Goal: Transaction & Acquisition: Purchase product/service

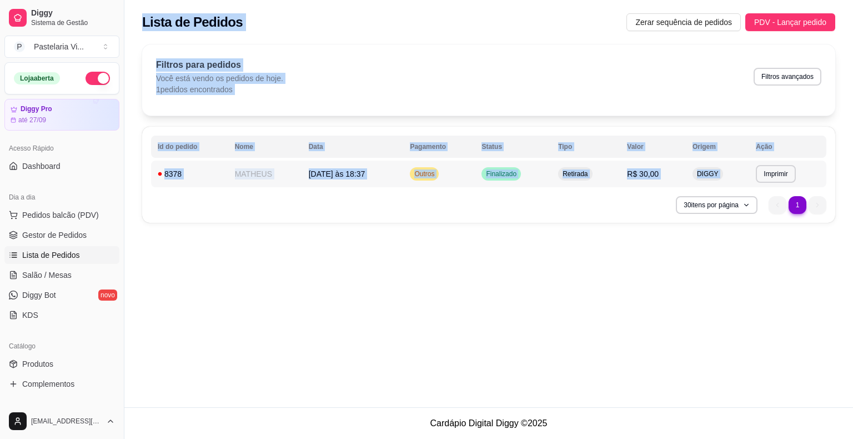
click at [168, 174] on div "8378" at bounding box center [191, 173] width 66 height 11
click at [770, 178] on button "Imprimir" at bounding box center [773, 174] width 39 height 18
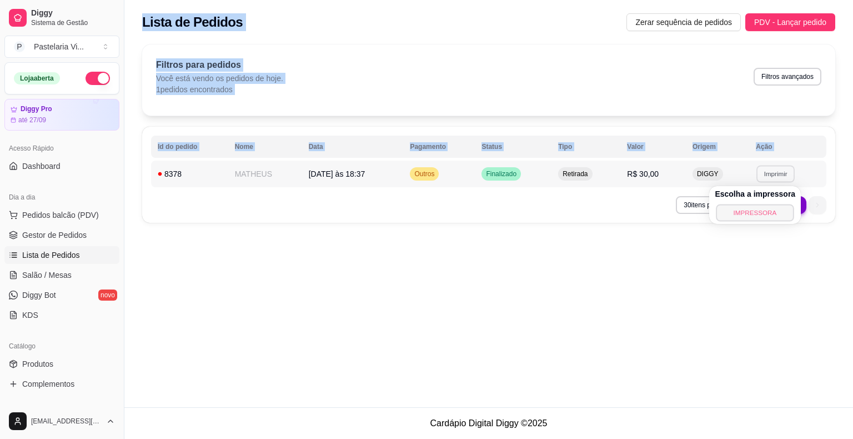
click at [764, 212] on button "IMPRESSORA" at bounding box center [755, 212] width 78 height 17
click at [782, 23] on span "PDV - Lançar pedido" at bounding box center [790, 22] width 72 height 12
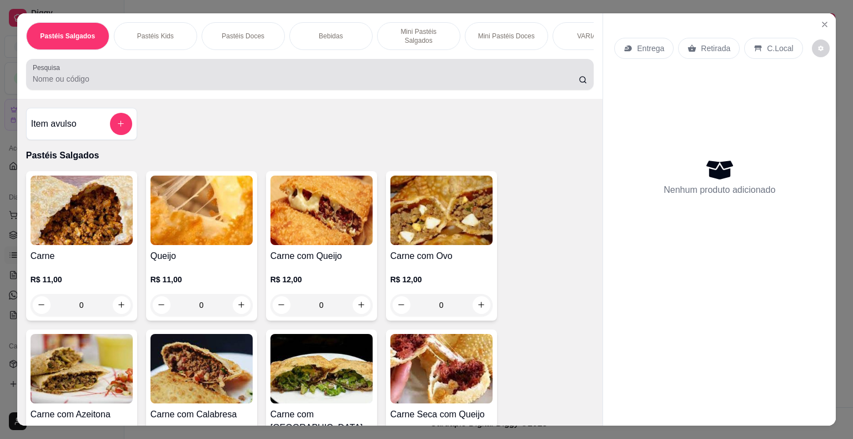
click at [119, 80] on div at bounding box center [310, 74] width 555 height 22
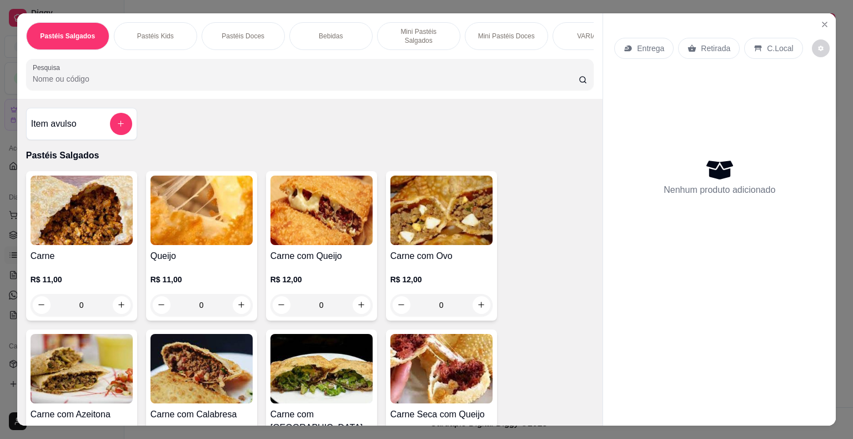
click at [123, 79] on div at bounding box center [310, 74] width 555 height 22
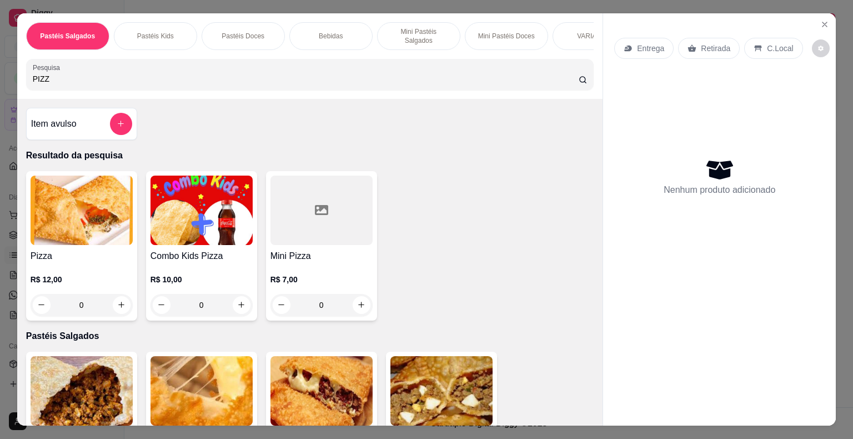
type input "PIZZ"
click at [114, 304] on div "0" at bounding box center [82, 305] width 102 height 22
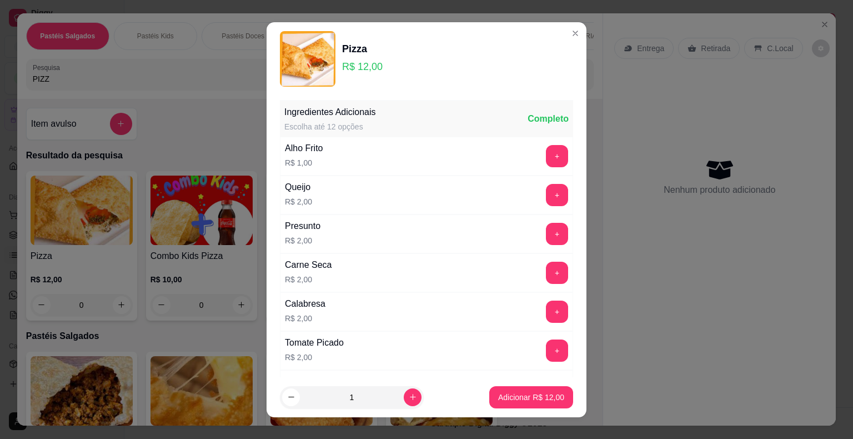
scroll to position [278, 0]
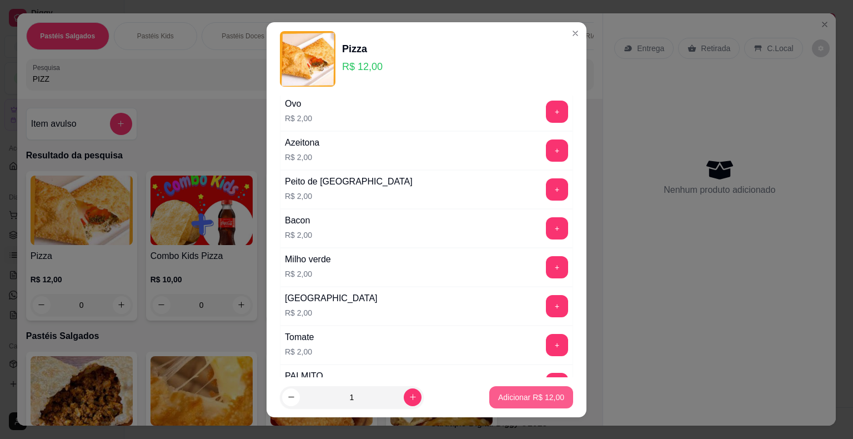
click at [499, 401] on p "Adicionar R$ 12,00" at bounding box center [531, 396] width 66 height 11
type input "1"
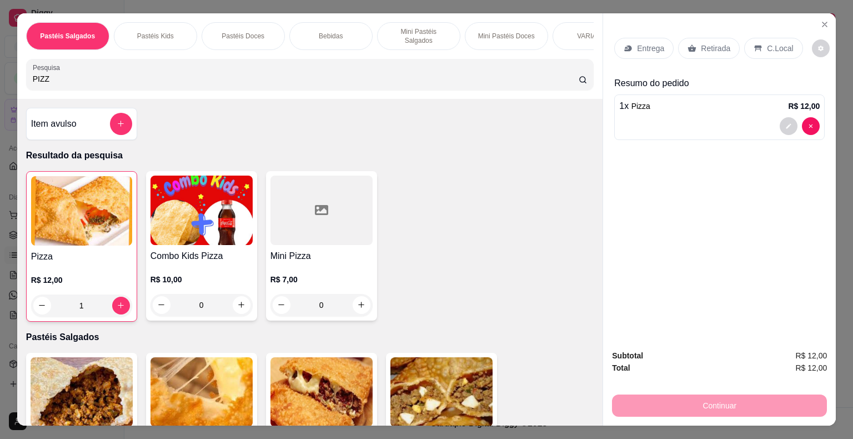
drag, startPoint x: 51, startPoint y: 75, endPoint x: 0, endPoint y: 82, distance: 51.6
click at [0, 82] on div "Pastéis Salgados Pastéis Kids Pastéis Doces Bebidas Mini Pastéis Salgados Mini …" at bounding box center [426, 219] width 853 height 439
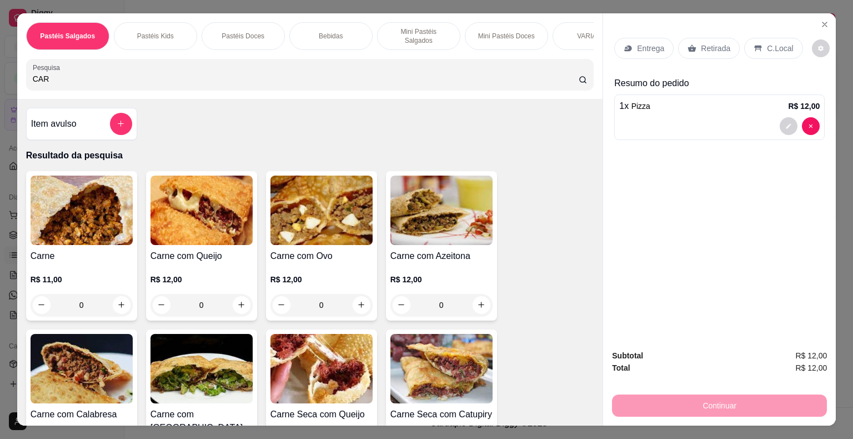
type input "CAR"
click at [118, 302] on div "0" at bounding box center [82, 305] width 102 height 22
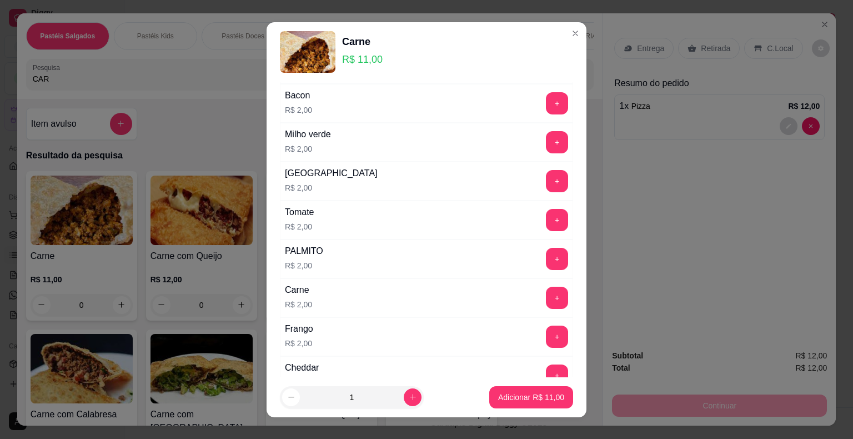
scroll to position [523, 0]
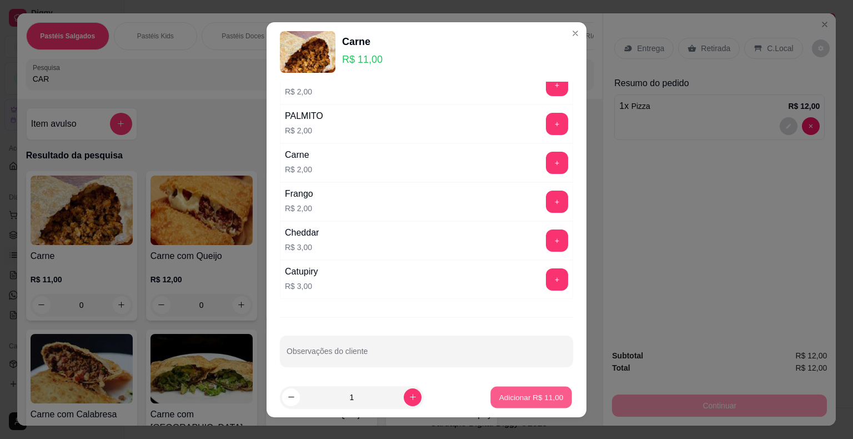
click at [517, 395] on p "Adicionar R$ 11,00" at bounding box center [531, 396] width 64 height 11
type input "1"
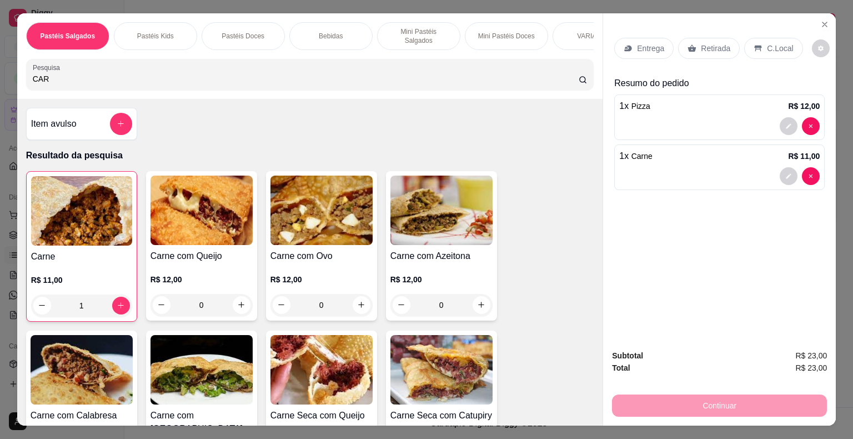
drag, startPoint x: 49, startPoint y: 70, endPoint x: 14, endPoint y: 72, distance: 35.0
click at [17, 72] on div "Pastéis Salgados Pastéis Kids Pastéis Doces Bebidas Mini Pastéis Salgados Mini …" at bounding box center [310, 55] width 586 height 85
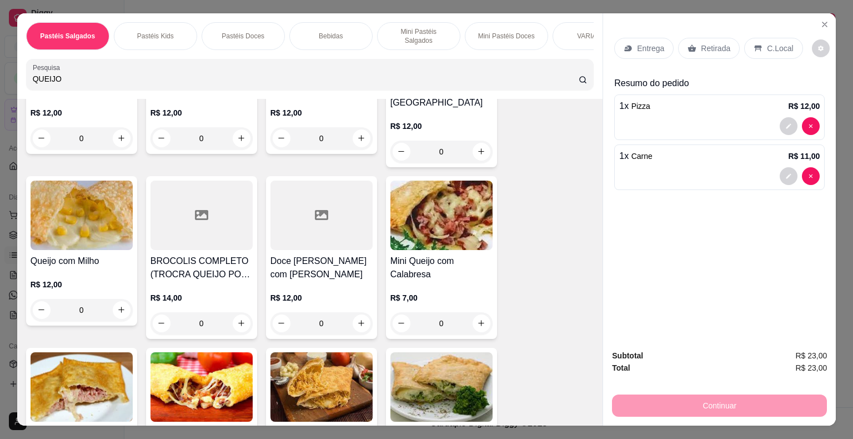
scroll to position [0, 0]
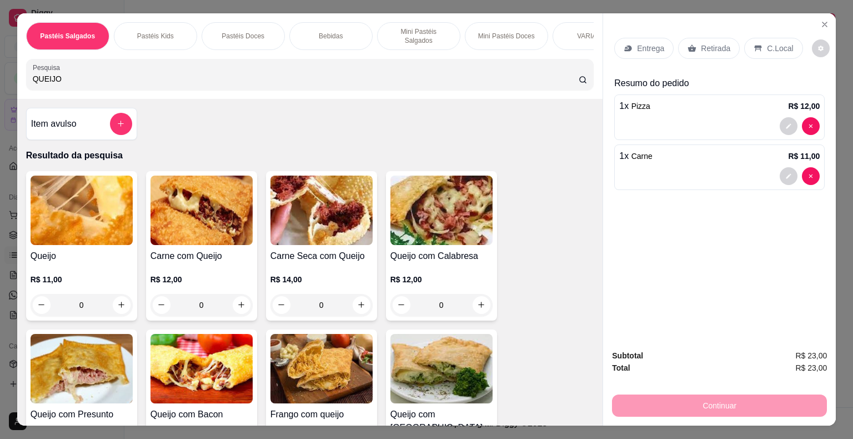
type input "QUEIJO"
click at [87, 217] on img at bounding box center [82, 209] width 102 height 69
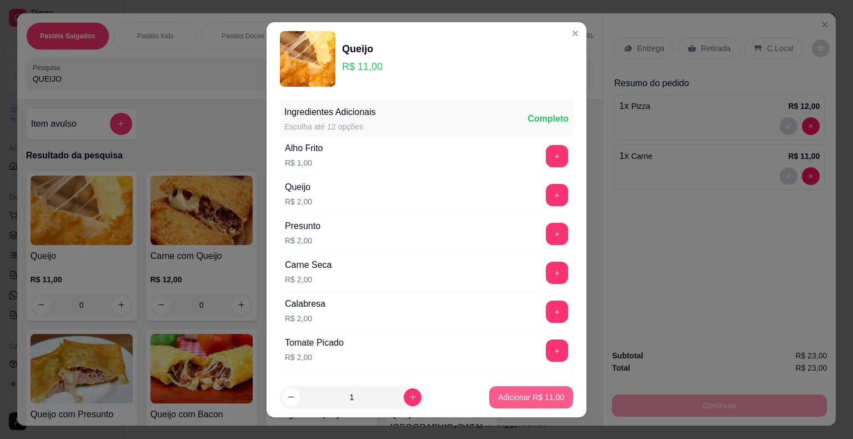
click at [501, 396] on p "Adicionar R$ 11,00" at bounding box center [531, 396] width 66 height 11
type input "1"
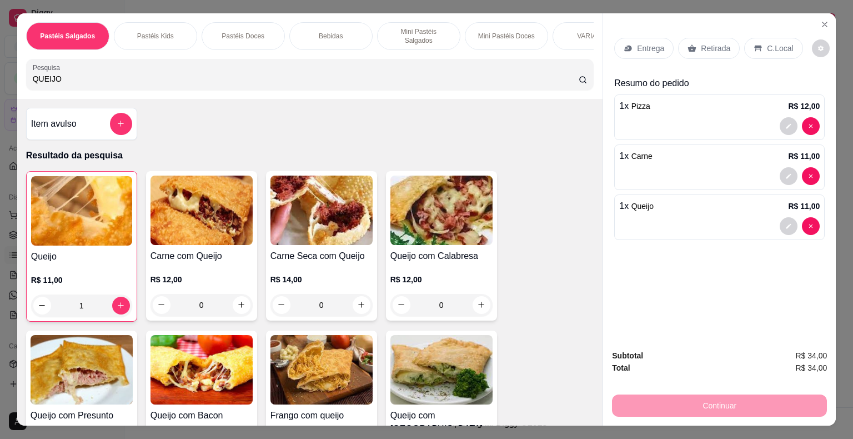
drag, startPoint x: 40, startPoint y: 85, endPoint x: 2, endPoint y: 80, distance: 38.1
click at [2, 83] on div "Pastéis Salgados Pastéis Kids Pastéis Doces Bebidas Mini Pastéis Salgados Mini …" at bounding box center [426, 219] width 853 height 439
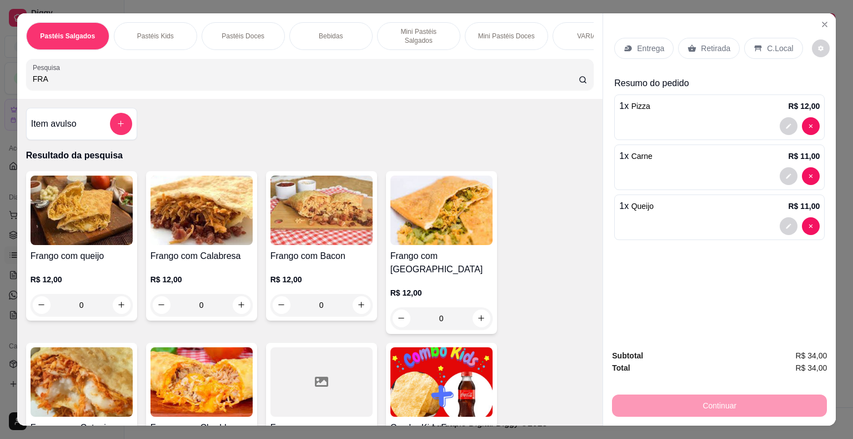
scroll to position [167, 0]
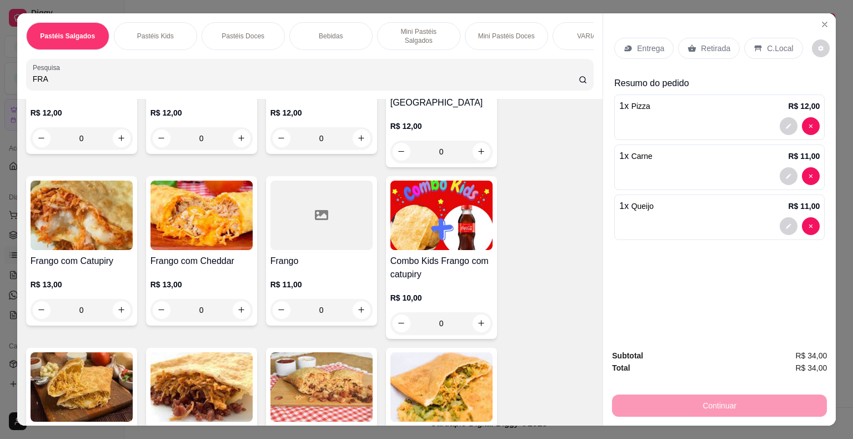
type input "FRA"
click at [124, 299] on div "0" at bounding box center [82, 310] width 102 height 22
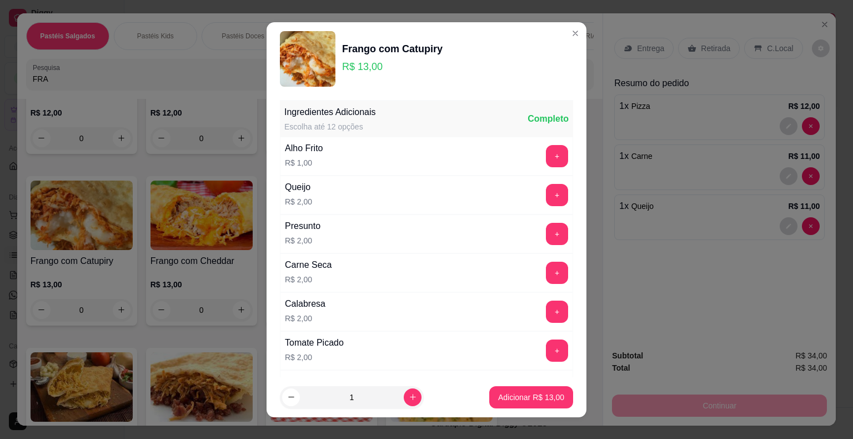
scroll to position [389, 0]
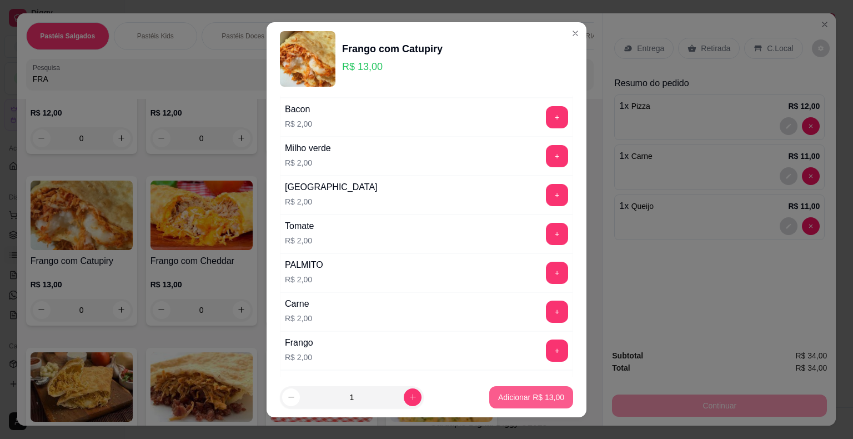
click at [514, 403] on button "Adicionar R$ 13,00" at bounding box center [531, 397] width 84 height 22
type input "1"
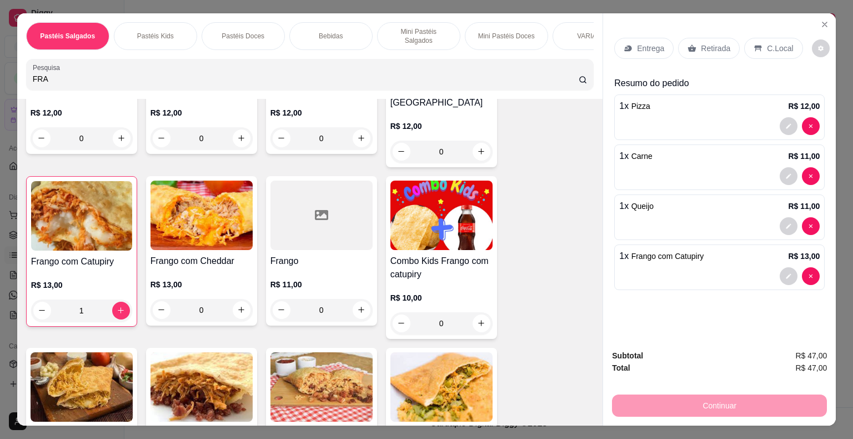
drag, startPoint x: 57, startPoint y: 78, endPoint x: 32, endPoint y: 76, distance: 25.1
click at [33, 77] on input "FRA" at bounding box center [306, 78] width 546 height 11
type input "F"
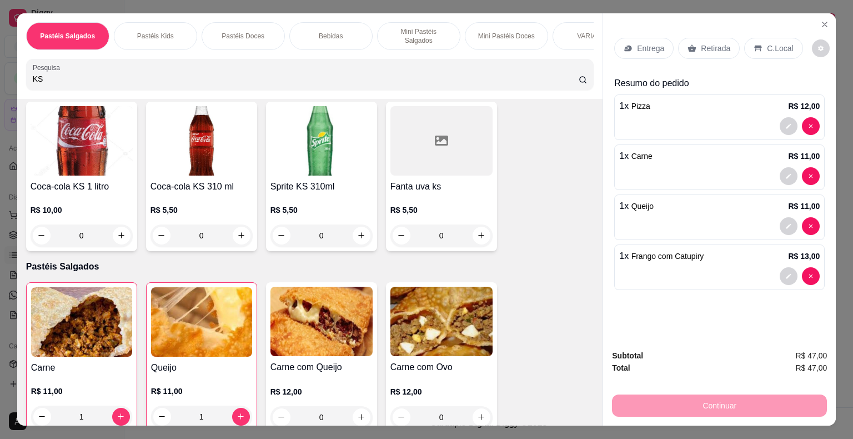
scroll to position [0, 0]
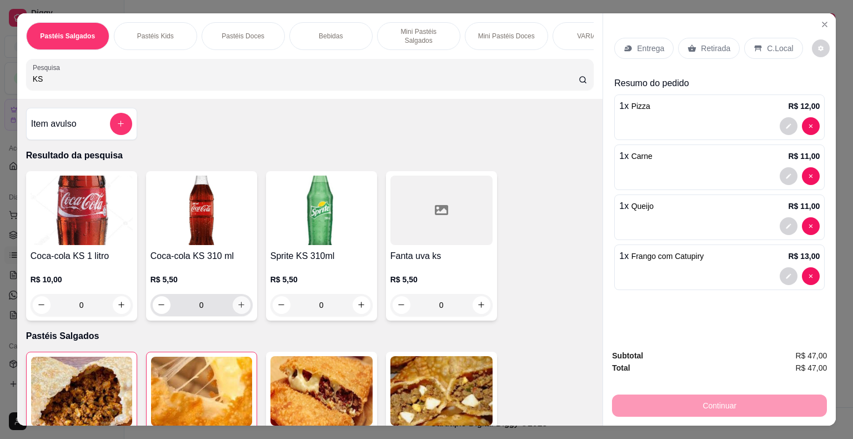
type input "KS"
click at [237, 302] on icon "increase-product-quantity" at bounding box center [241, 304] width 8 height 8
type input "1"
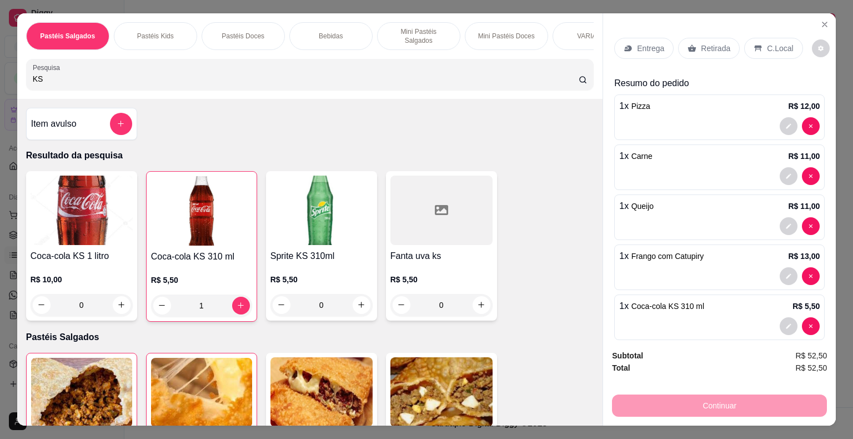
click at [753, 46] on icon at bounding box center [757, 48] width 9 height 9
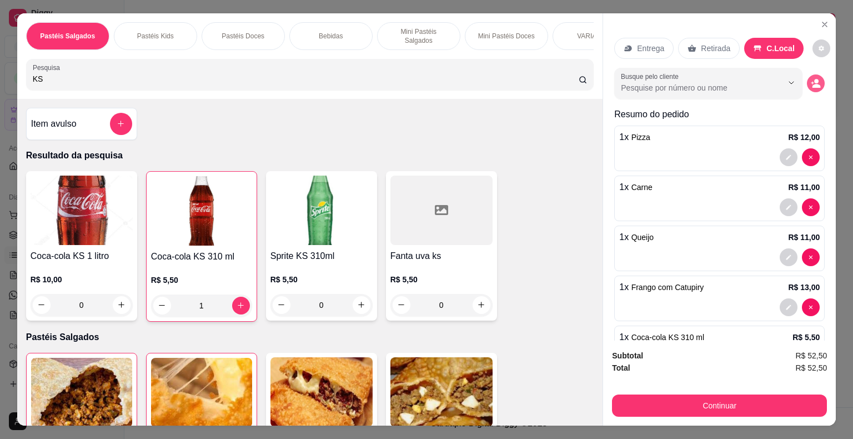
click at [807, 84] on button "decrease-product-quantity" at bounding box center [816, 83] width 18 height 18
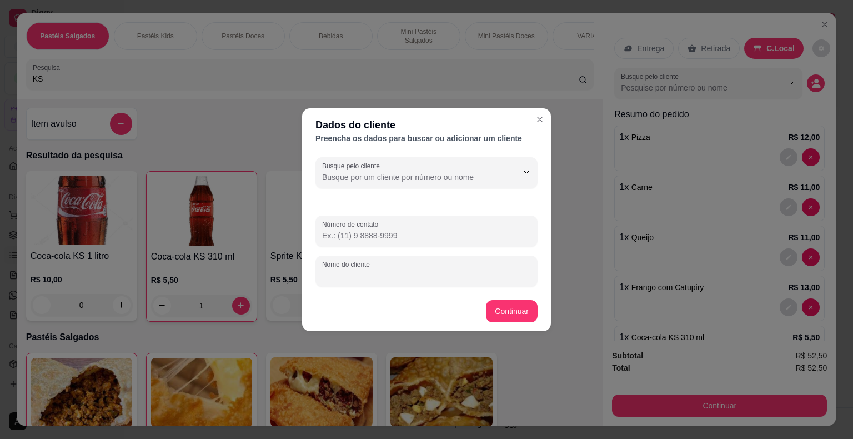
click at [387, 271] on input "Nome do cliente" at bounding box center [426, 275] width 209 height 11
type input "MAYARA"
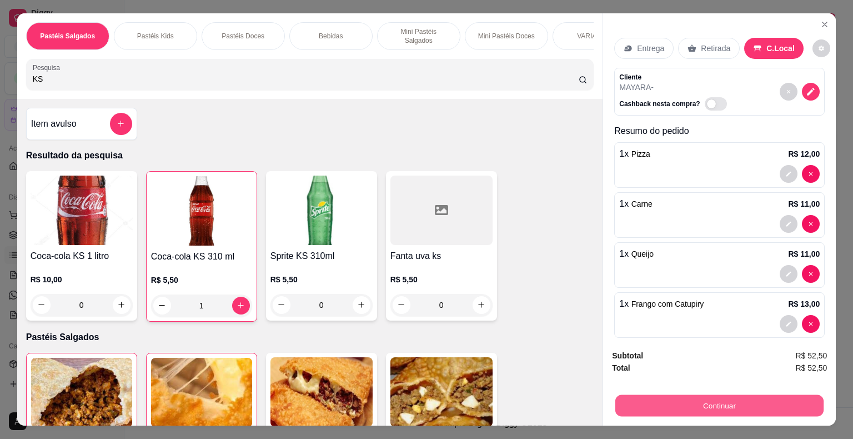
click at [721, 404] on button "Continuar" at bounding box center [719, 406] width 208 height 22
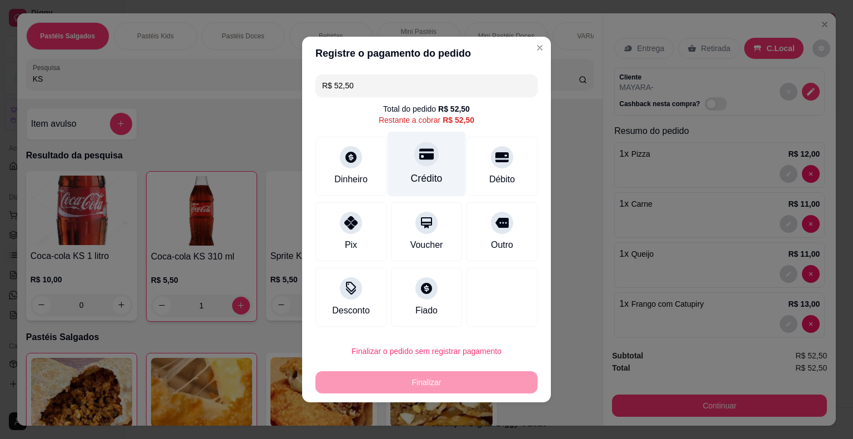
click at [426, 169] on div "Crédito" at bounding box center [426, 164] width 78 height 65
type input "R$ 0,00"
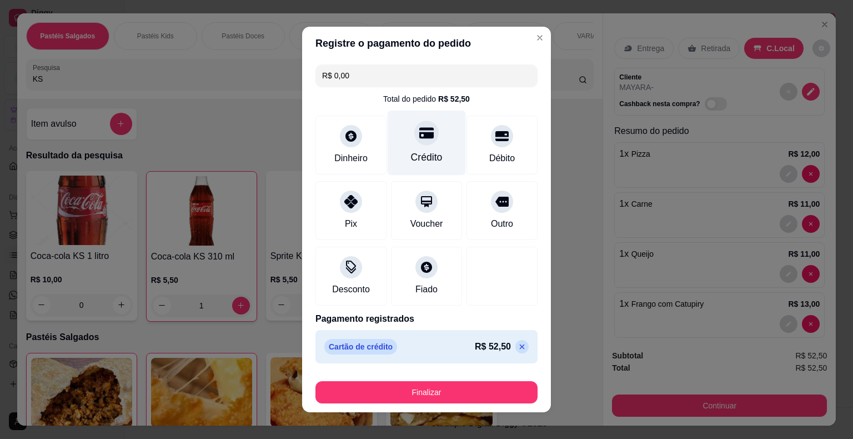
click at [417, 146] on div "Crédito" at bounding box center [426, 142] width 78 height 65
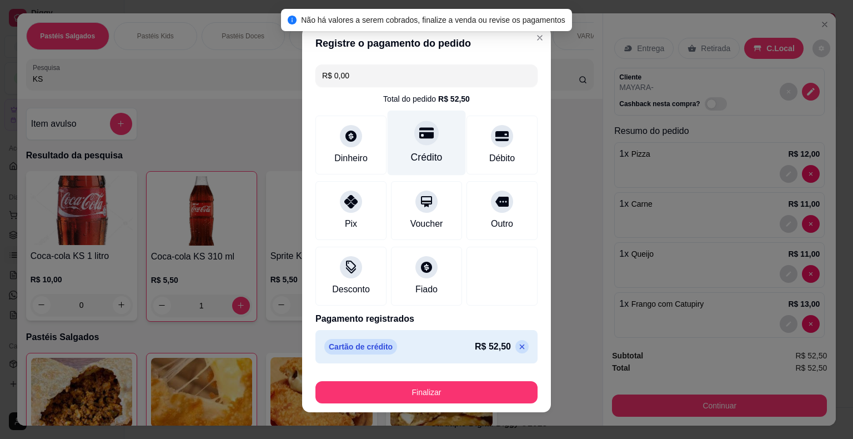
click at [423, 155] on div "Crédito" at bounding box center [427, 157] width 32 height 14
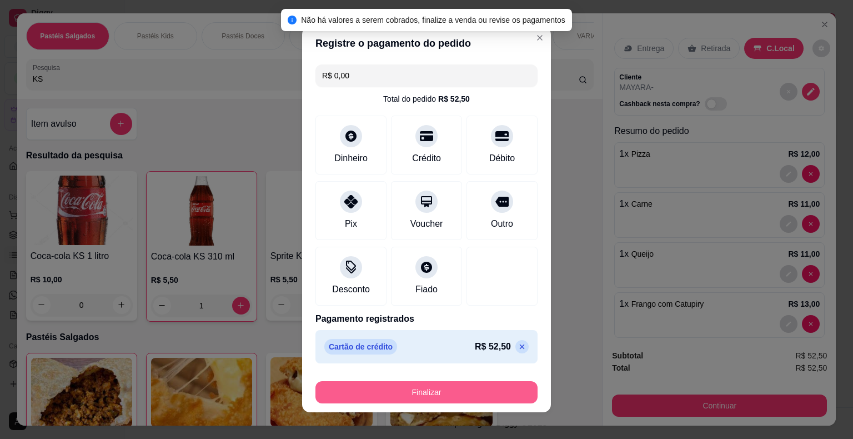
click at [444, 390] on button "Finalizar" at bounding box center [426, 392] width 222 height 22
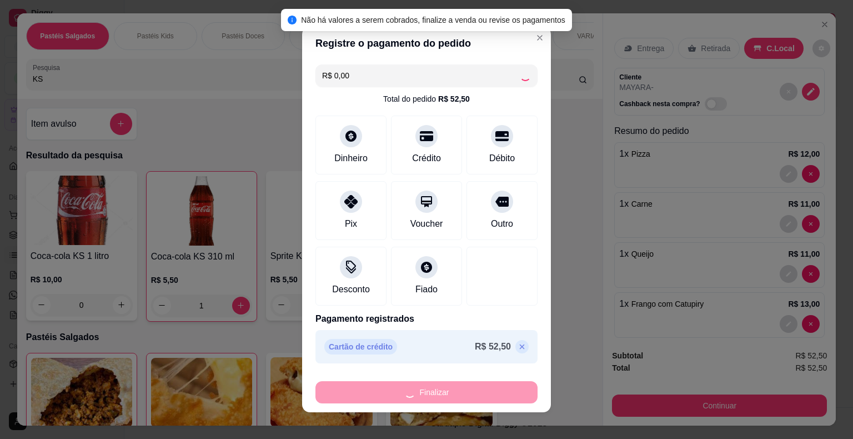
type input "0"
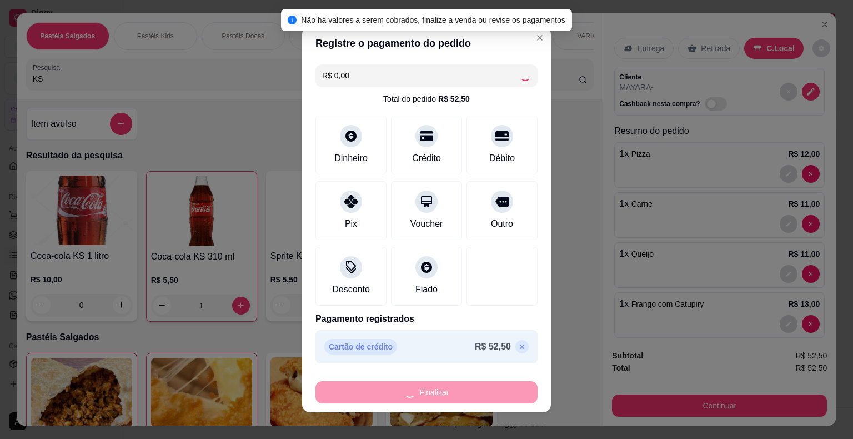
type input "0"
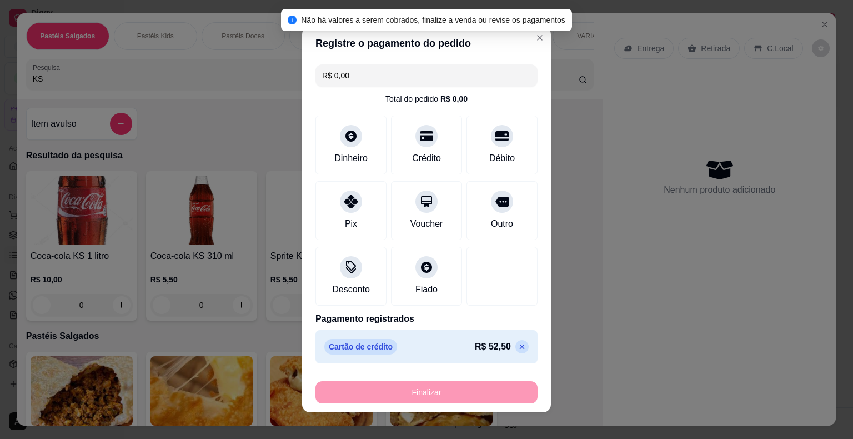
type input "-R$ 52,50"
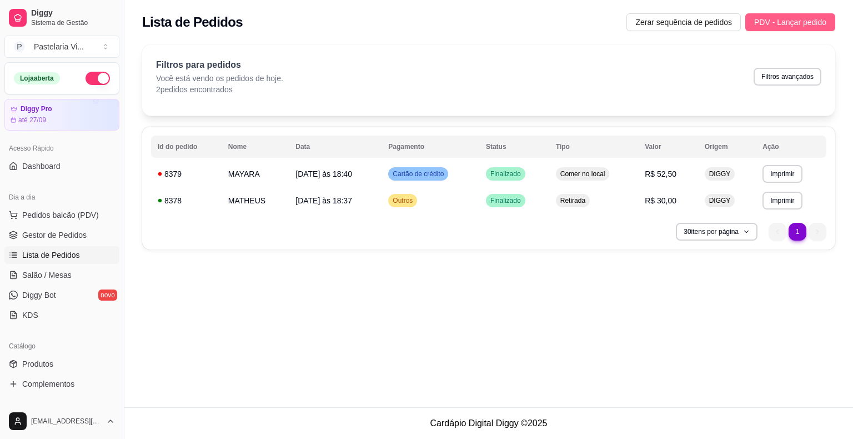
click at [779, 18] on span "PDV - Lançar pedido" at bounding box center [790, 22] width 72 height 12
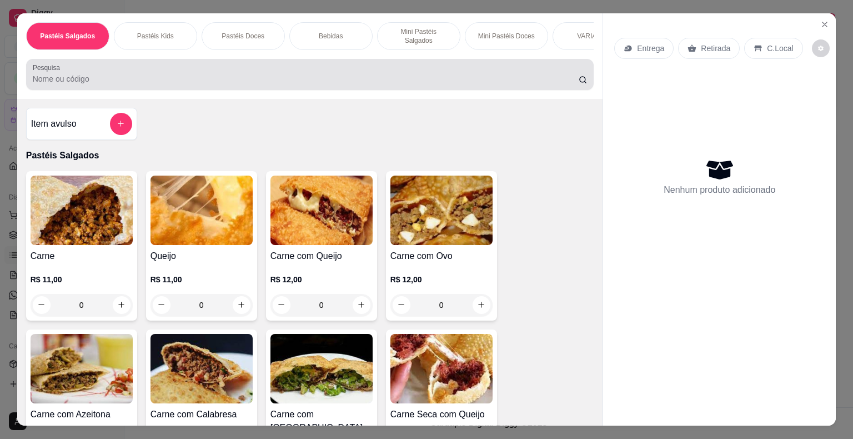
click at [254, 79] on input "Pesquisa" at bounding box center [306, 78] width 546 height 11
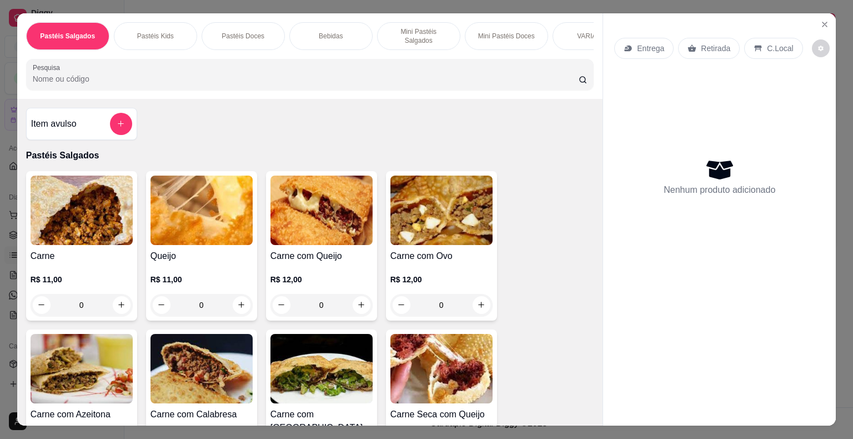
click at [238, 299] on div "0" at bounding box center [201, 305] width 102 height 22
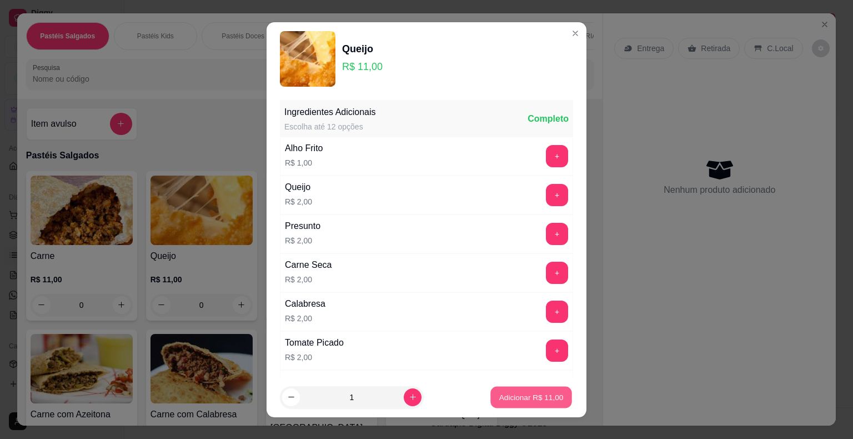
click at [510, 402] on button "Adicionar R$ 11,00" at bounding box center [531, 397] width 82 height 22
type input "1"
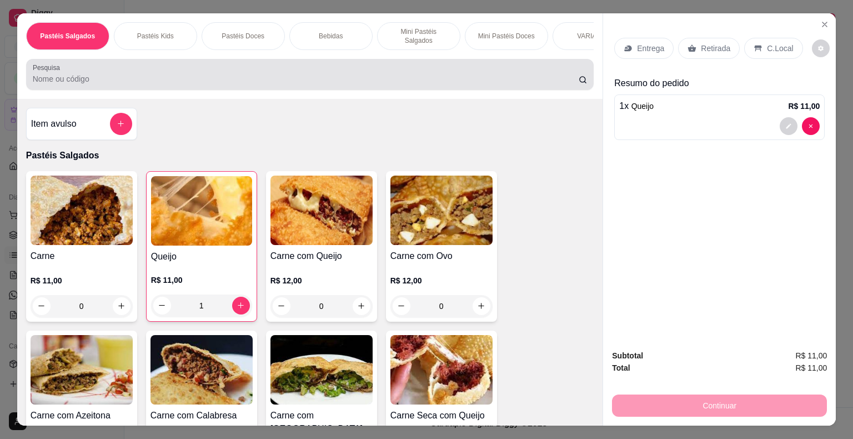
click at [92, 66] on div at bounding box center [310, 74] width 555 height 22
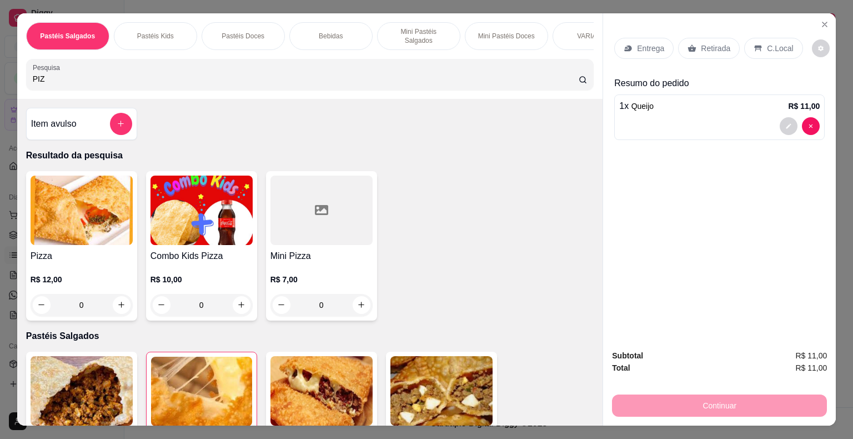
drag, startPoint x: 44, startPoint y: 70, endPoint x: 4, endPoint y: 75, distance: 40.4
click at [4, 76] on div "Pastéis Salgados Pastéis Kids Pastéis Doces Bebidas Mini Pastéis Salgados Mini …" at bounding box center [426, 219] width 853 height 439
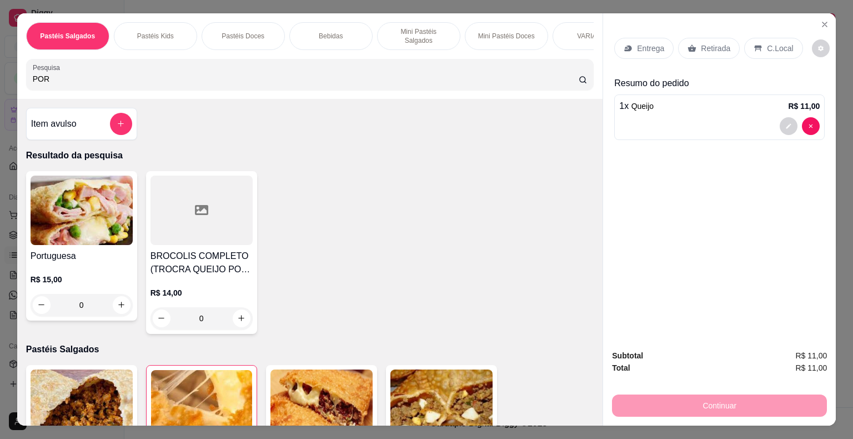
type input "POR"
click at [115, 299] on div "0" at bounding box center [82, 305] width 102 height 22
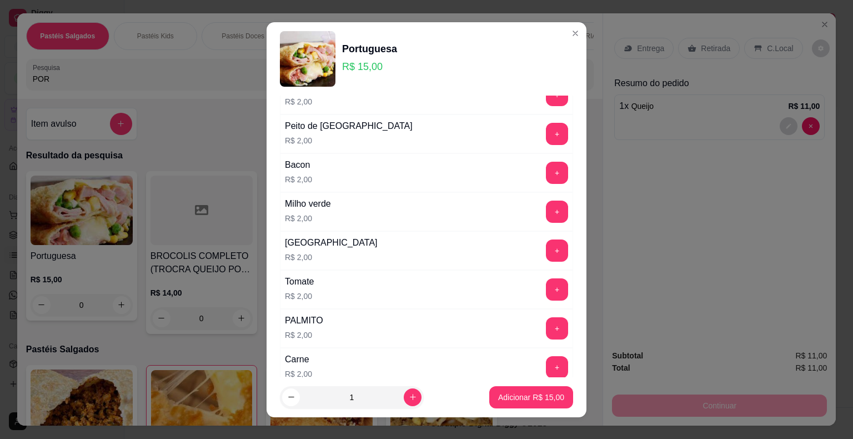
scroll to position [537, 0]
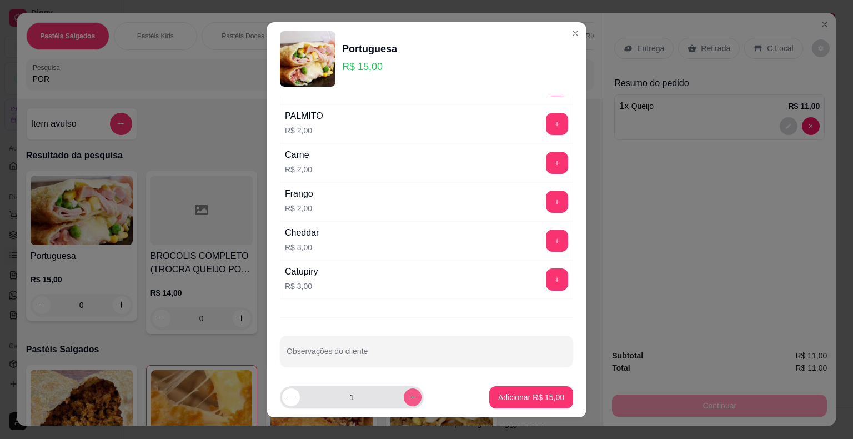
click at [409, 399] on icon "increase-product-quantity" at bounding box center [413, 396] width 8 height 8
type input "3"
click at [512, 400] on p "Adicionar R$ 45,00" at bounding box center [531, 396] width 66 height 11
type input "3"
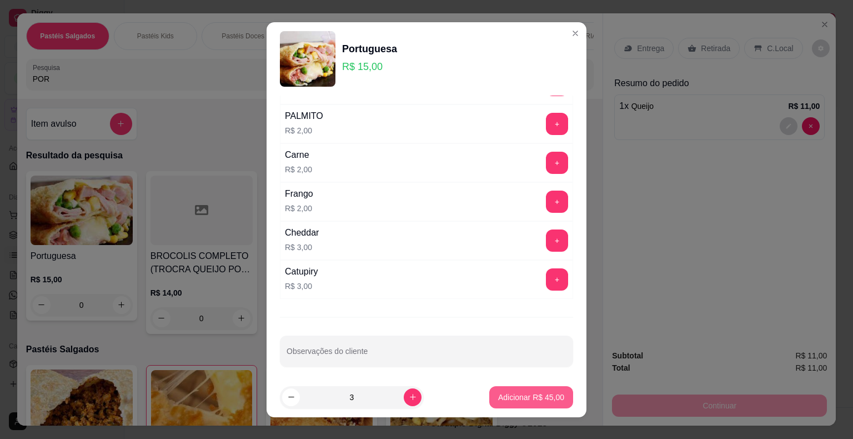
type input "3"
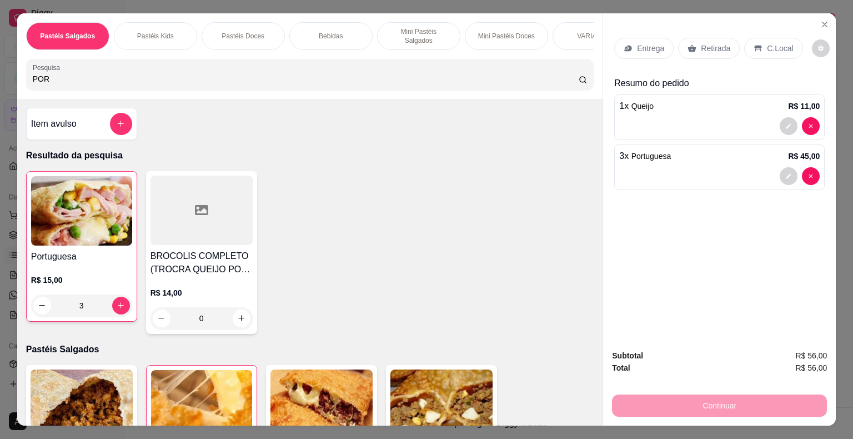
click at [709, 44] on p "Retirada" at bounding box center [715, 48] width 29 height 11
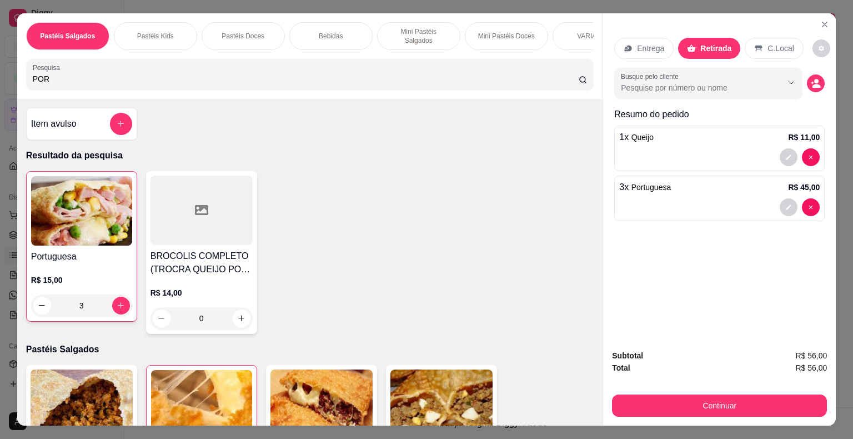
drag, startPoint x: 42, startPoint y: 78, endPoint x: 9, endPoint y: 77, distance: 33.3
click at [10, 77] on div "Pastéis Salgados Pastéis Kids Pastéis Doces Bebidas Mini Pastéis Salgados Mini …" at bounding box center [426, 219] width 853 height 439
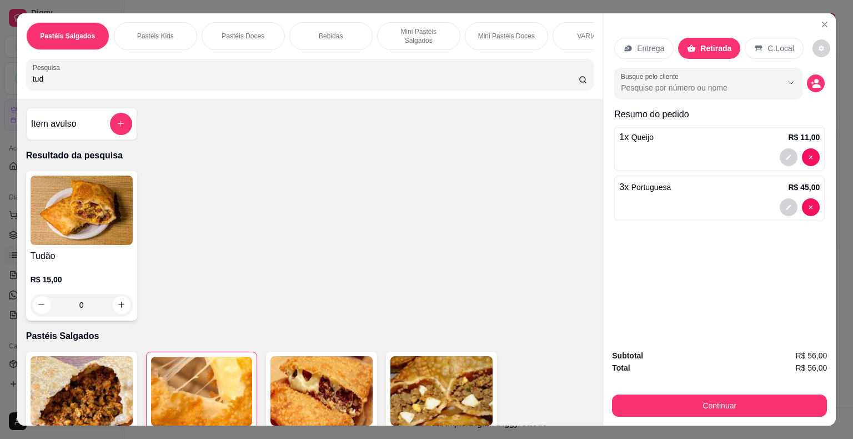
type input "tud"
click at [97, 182] on img at bounding box center [82, 209] width 102 height 69
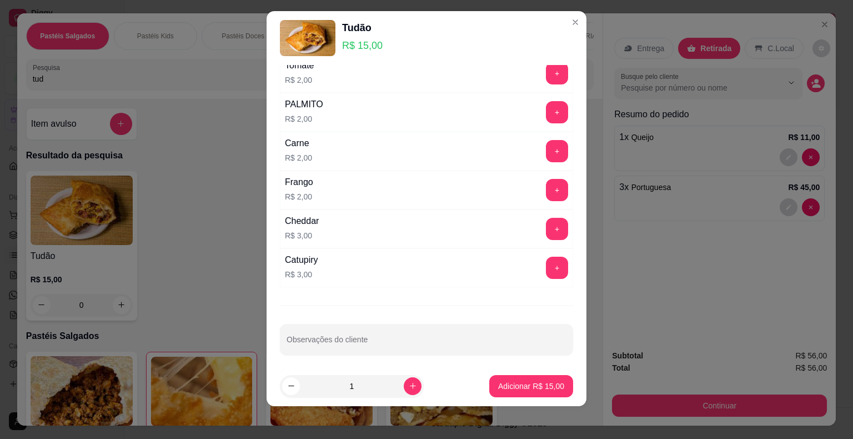
scroll to position [13, 0]
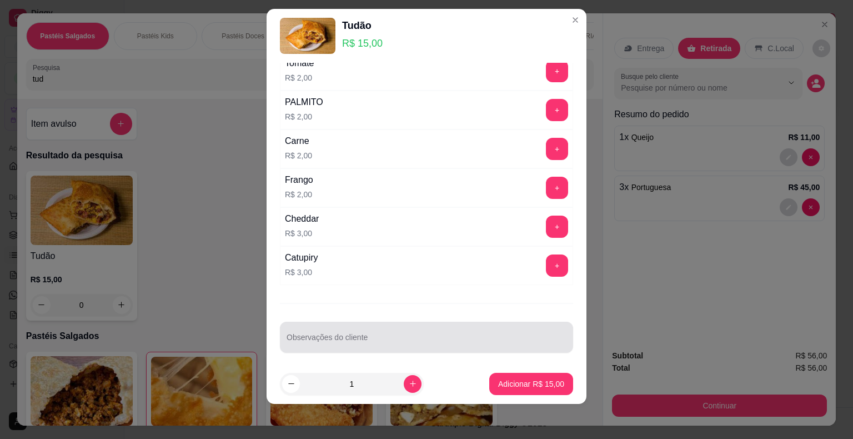
click at [320, 336] on input "Observações do cliente" at bounding box center [426, 341] width 280 height 11
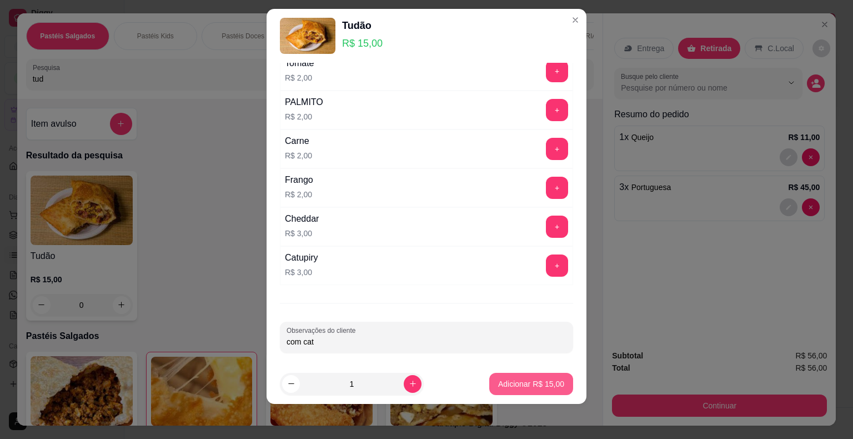
type input "com cat"
click at [537, 384] on p "Adicionar R$ 15,00" at bounding box center [531, 383] width 66 height 11
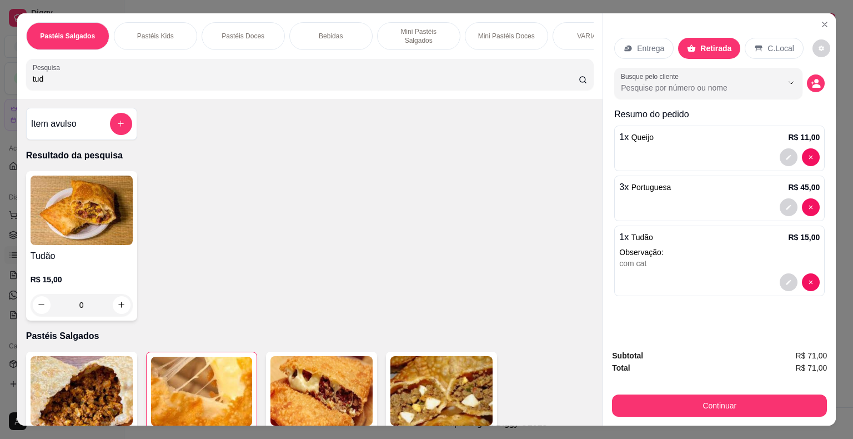
drag, startPoint x: 45, startPoint y: 75, endPoint x: 0, endPoint y: 74, distance: 45.0
click at [0, 76] on div "Pastéis Salgados Pastéis Kids Pastéis Doces Bebidas Mini Pastéis Salgados Mini …" at bounding box center [426, 219] width 853 height 439
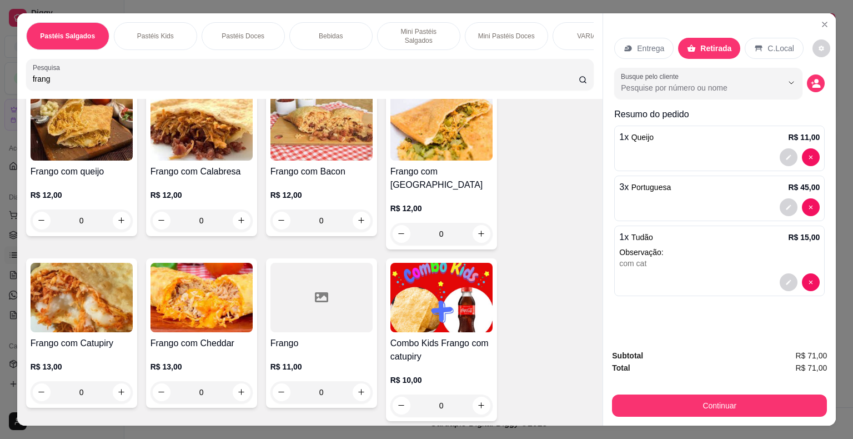
scroll to position [111, 0]
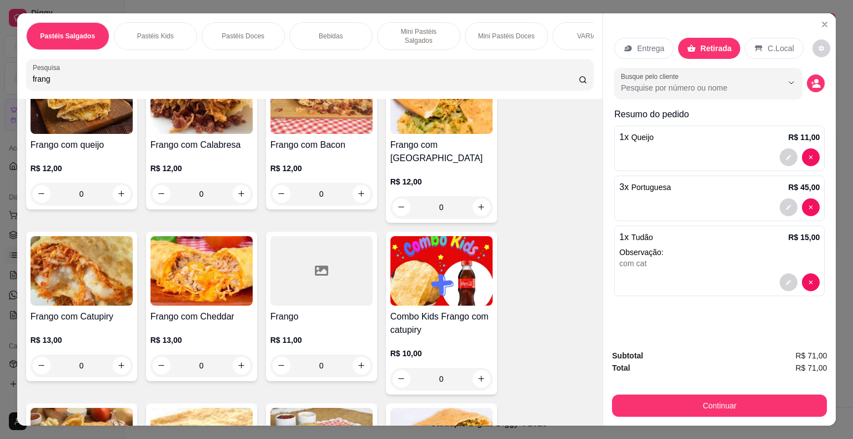
type input "frang"
click at [58, 255] on img at bounding box center [82, 270] width 102 height 69
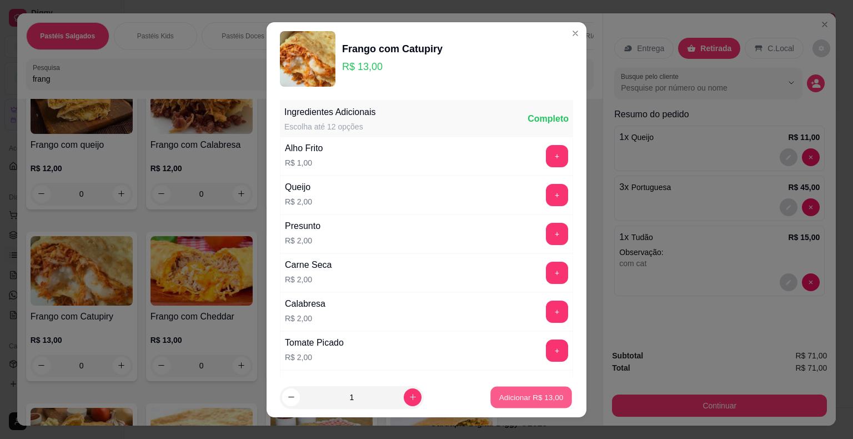
click at [537, 399] on p "Adicionar R$ 13,00" at bounding box center [531, 396] width 64 height 11
type input "1"
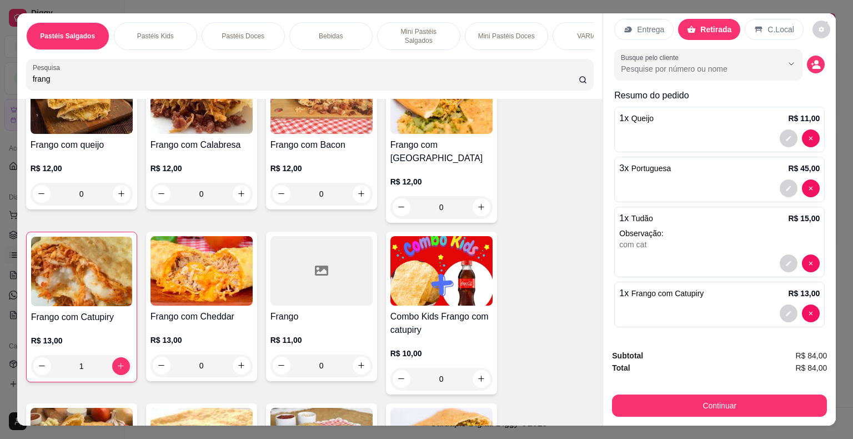
scroll to position [0, 0]
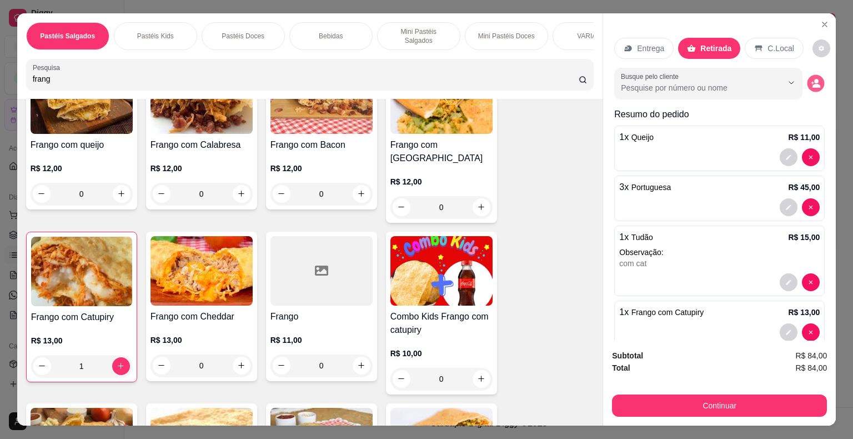
click at [814, 79] on circle "decrease-product-quantity" at bounding box center [816, 81] width 4 height 4
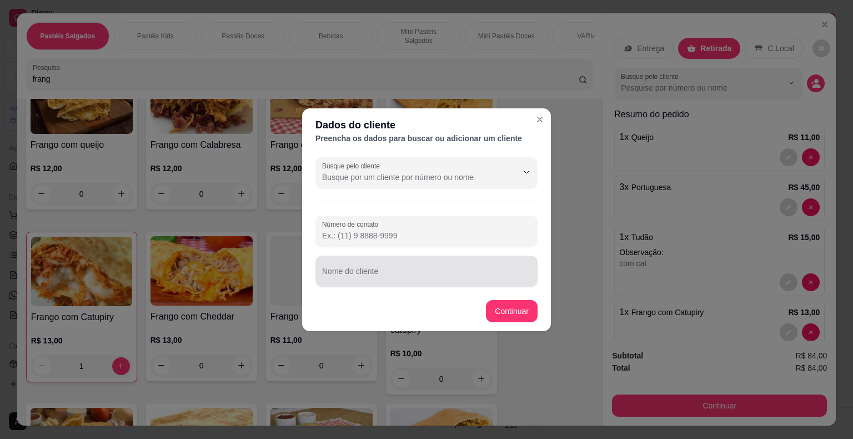
click at [429, 271] on input "Nome do cliente" at bounding box center [426, 275] width 209 height 11
type input "d"
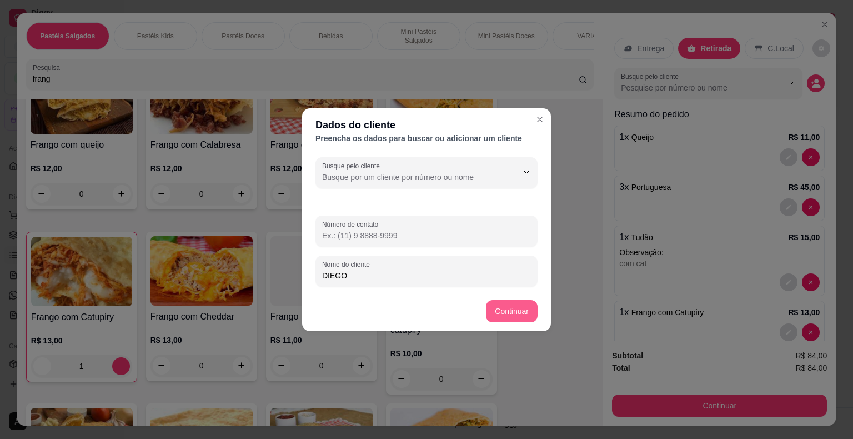
type input "DIEGO"
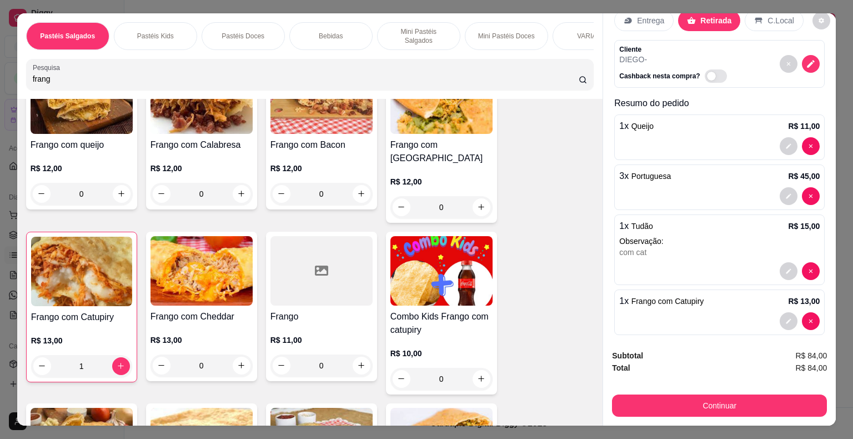
scroll to position [36, 0]
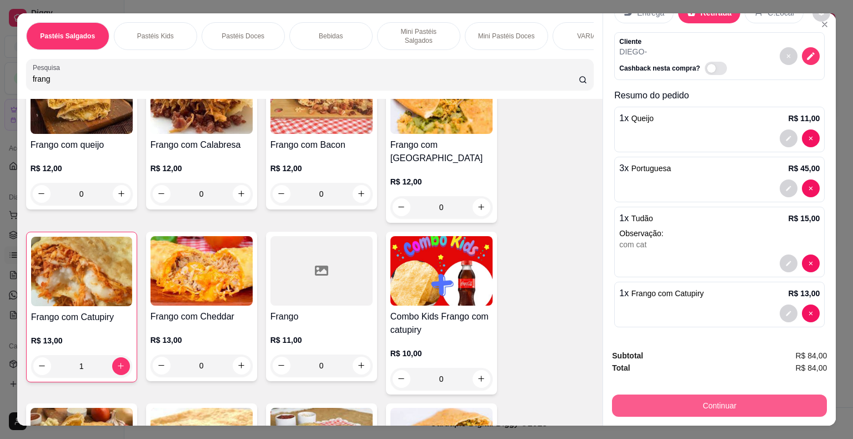
click at [646, 401] on button "Continuar" at bounding box center [719, 405] width 215 height 22
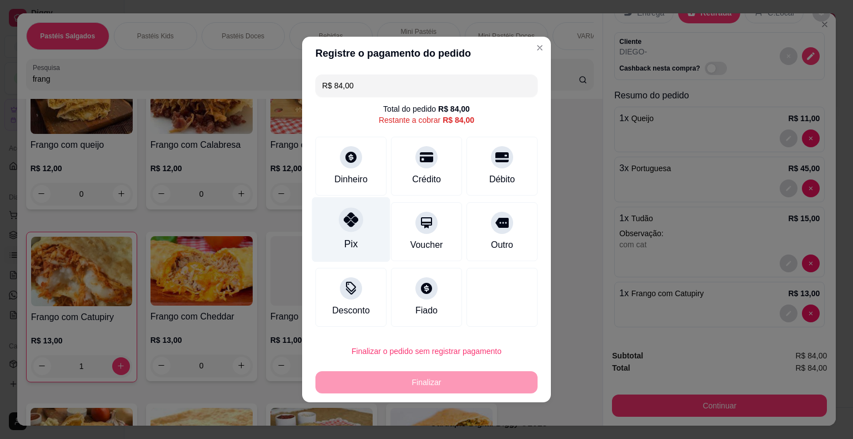
click at [357, 230] on div "Pix" at bounding box center [351, 229] width 78 height 65
type input "R$ 0,00"
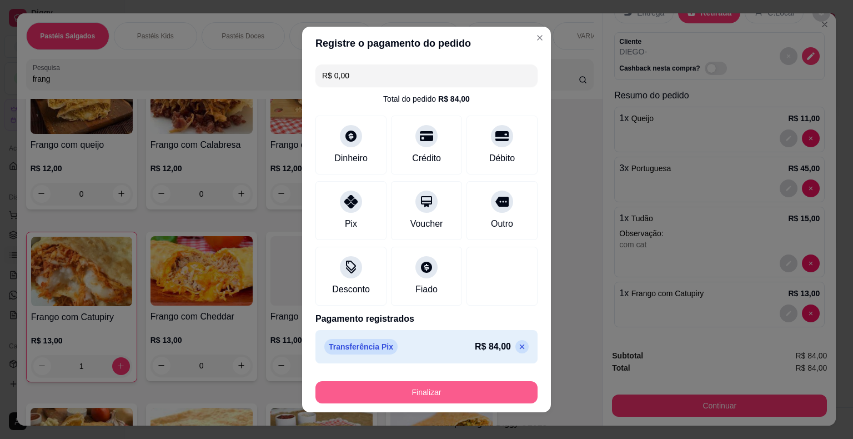
click at [446, 387] on button "Finalizar" at bounding box center [426, 392] width 222 height 22
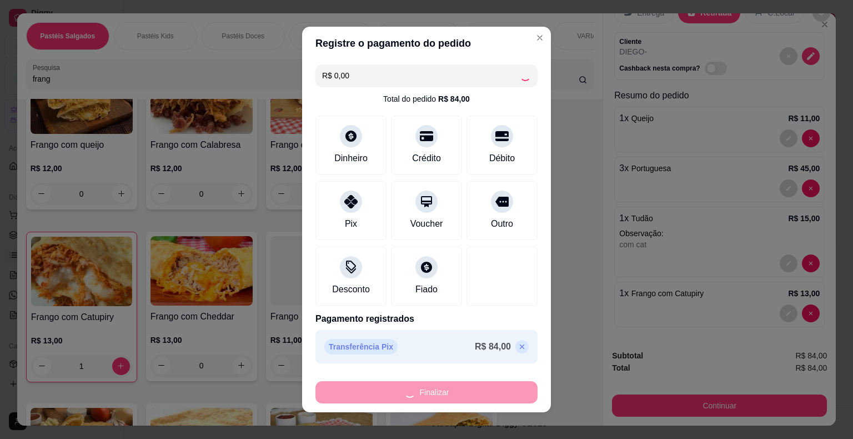
type input "0"
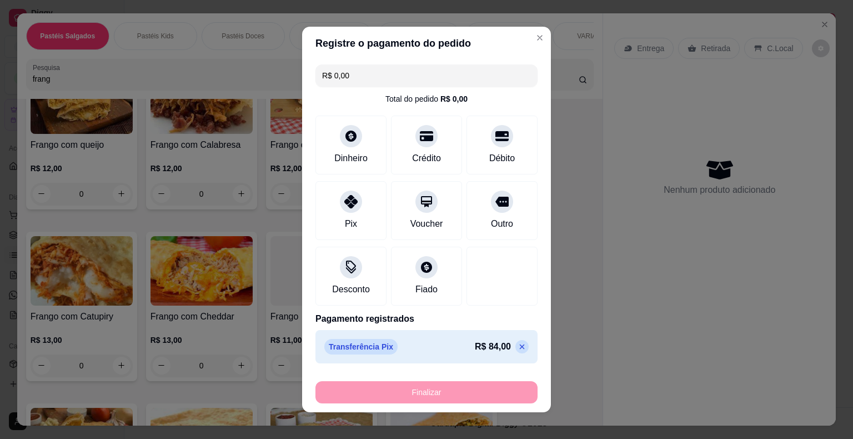
type input "-R$ 84,00"
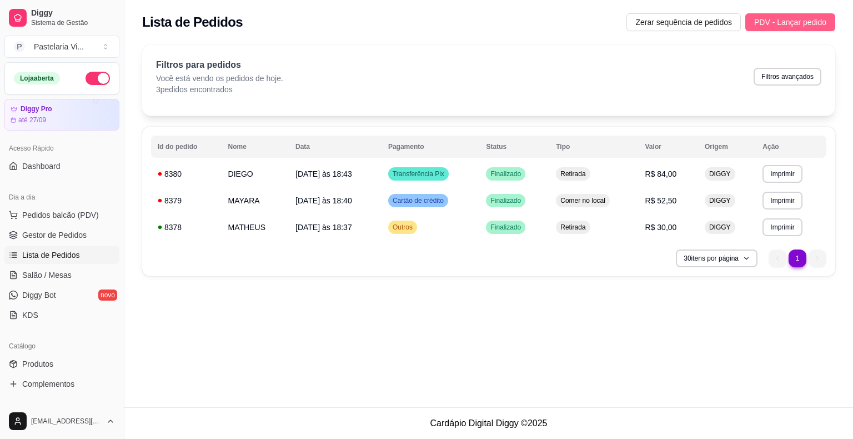
click at [812, 26] on span "PDV - Lançar pedido" at bounding box center [790, 22] width 72 height 12
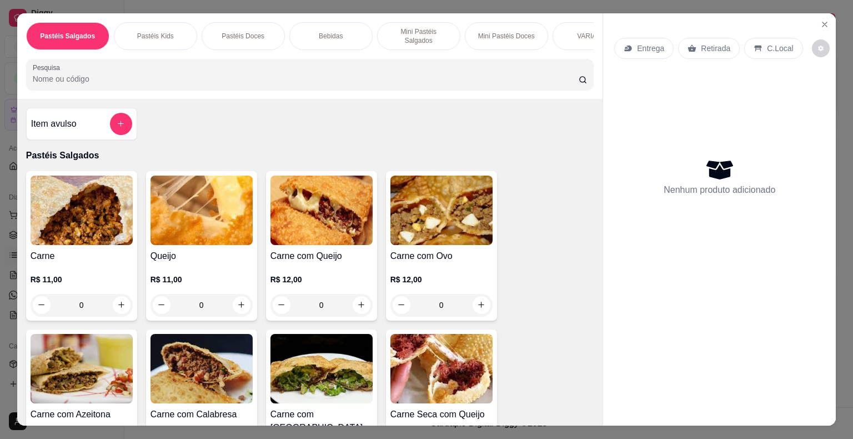
click at [113, 299] on div "0" at bounding box center [82, 305] width 102 height 22
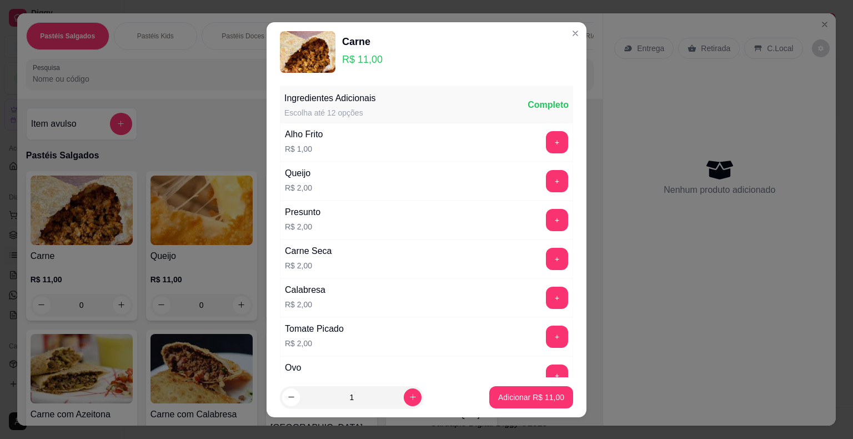
scroll to position [444, 0]
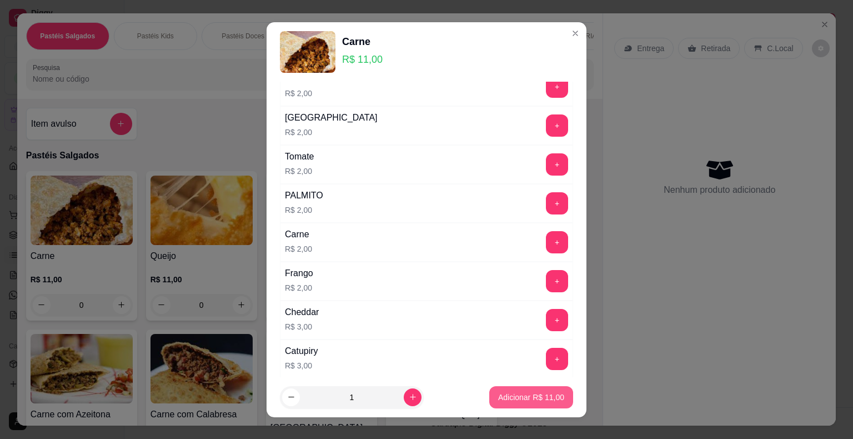
click at [523, 395] on p "Adicionar R$ 11,00" at bounding box center [531, 396] width 66 height 11
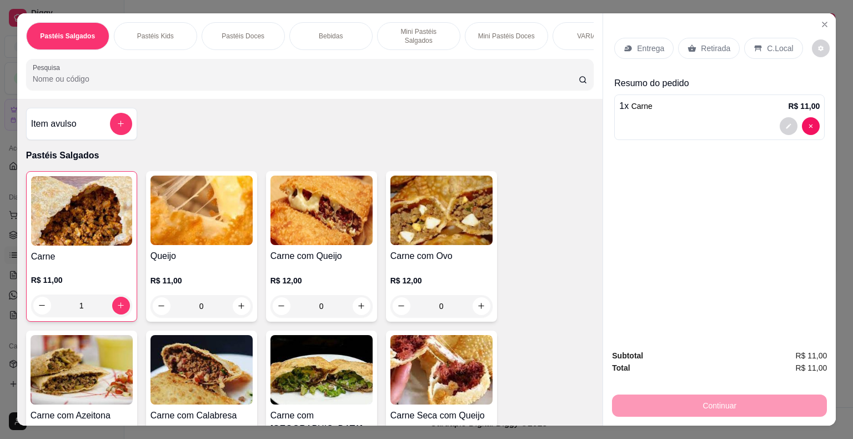
type input "1"
click at [121, 73] on input "Pesquisa" at bounding box center [306, 78] width 546 height 11
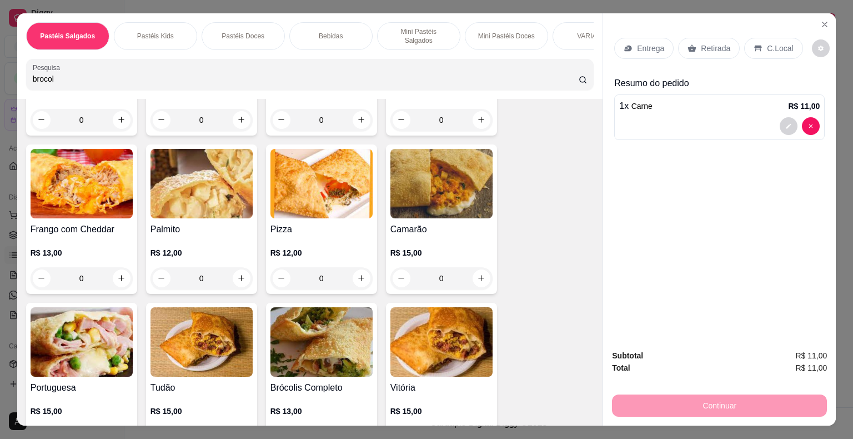
scroll to position [1055, 0]
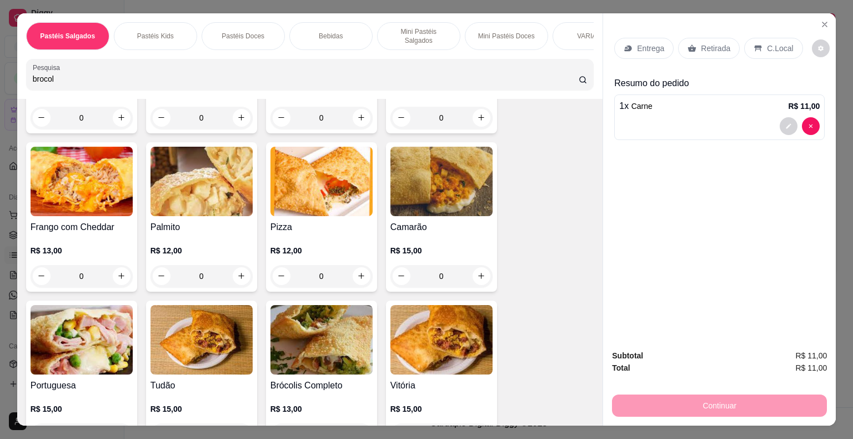
type input "brocol"
click at [359, 423] on div "0" at bounding box center [321, 434] width 102 height 22
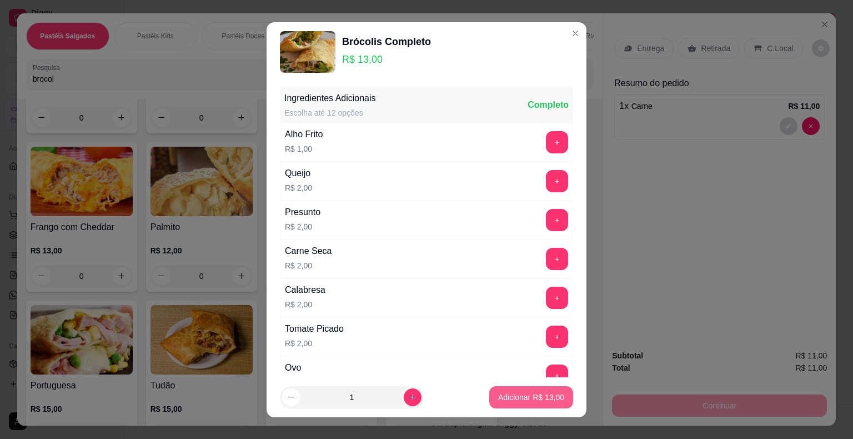
click at [533, 399] on p "Adicionar R$ 13,00" at bounding box center [531, 396] width 66 height 11
type input "1"
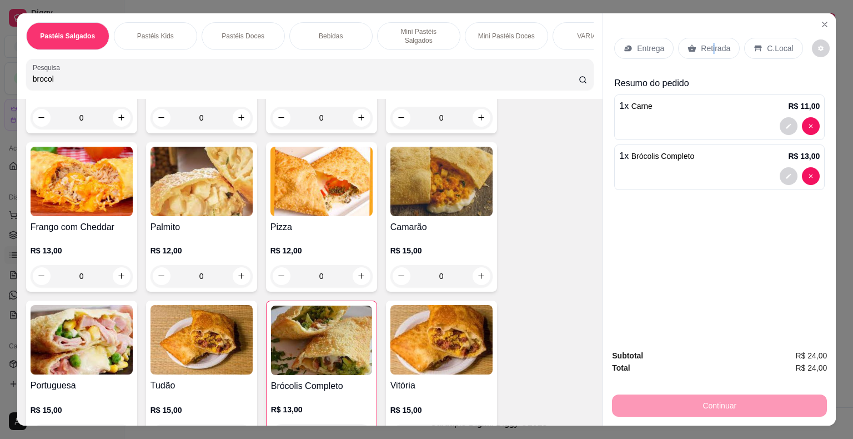
click at [706, 48] on p "Retirada" at bounding box center [715, 48] width 29 height 11
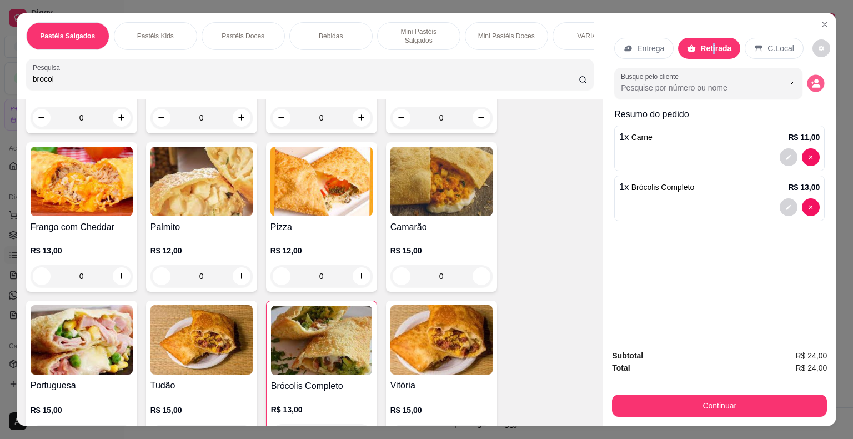
click at [812, 84] on icon "decrease-product-quantity" at bounding box center [816, 86] width 8 height 4
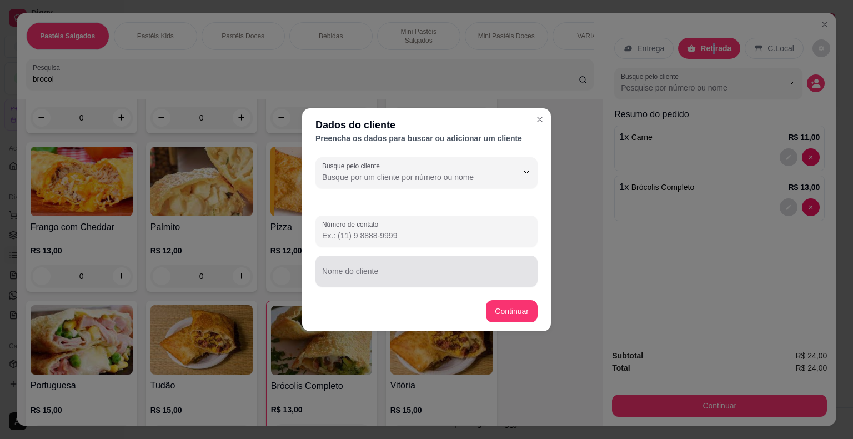
click at [385, 272] on input "Nome do cliente" at bounding box center [426, 275] width 209 height 11
type input "J"
type input "[PERSON_NAME] ( WHATS)"
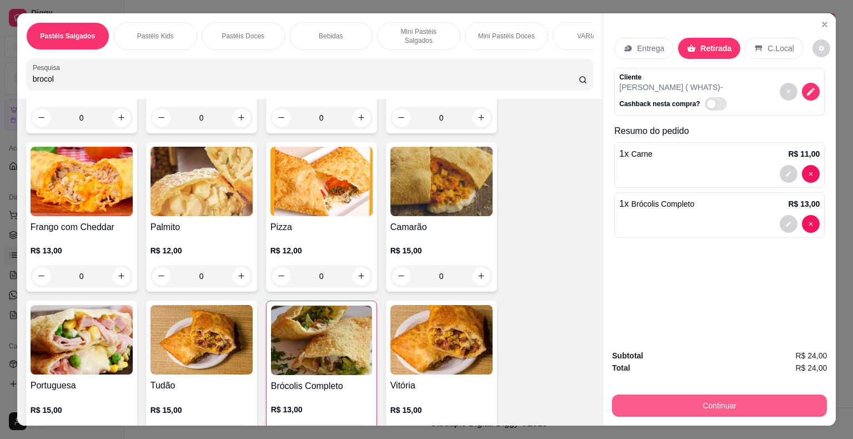
click at [715, 397] on button "Continuar" at bounding box center [719, 405] width 215 height 22
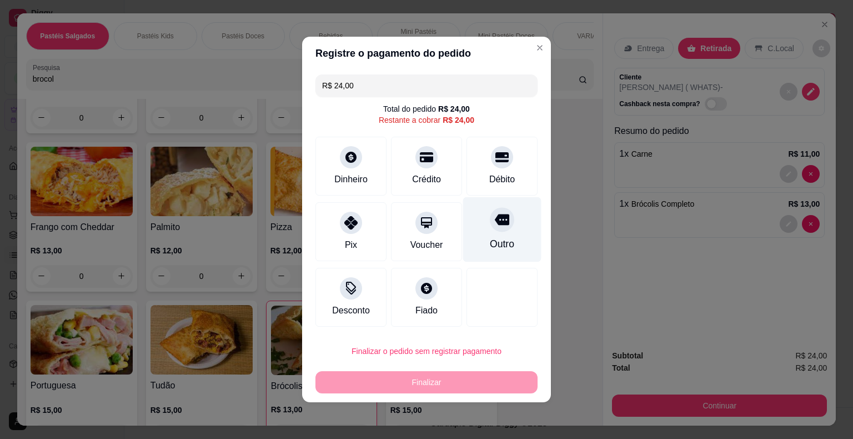
click at [489, 235] on div "Outro" at bounding box center [502, 229] width 78 height 65
type input "R$ 0,00"
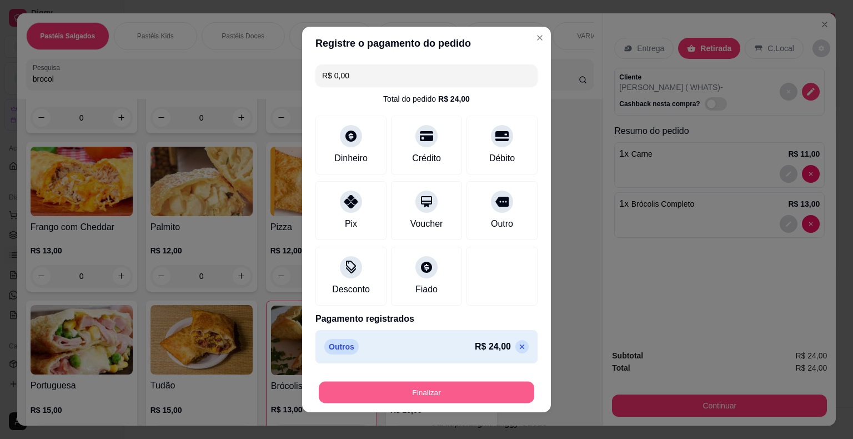
click at [433, 389] on button "Finalizar" at bounding box center [426, 392] width 215 height 22
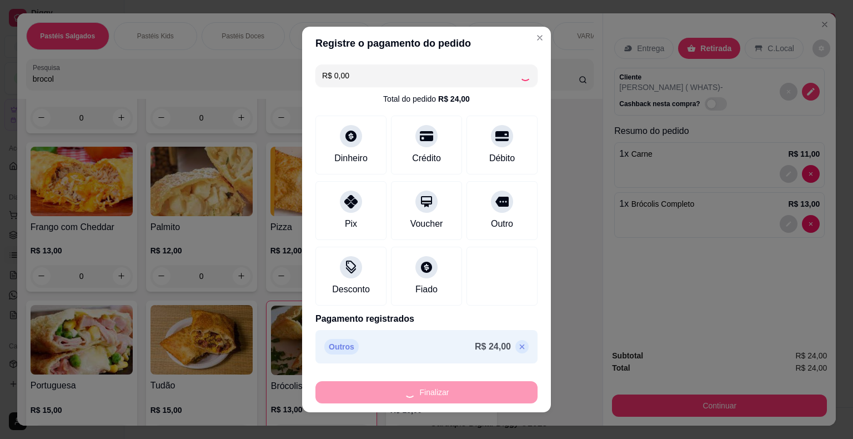
type input "0"
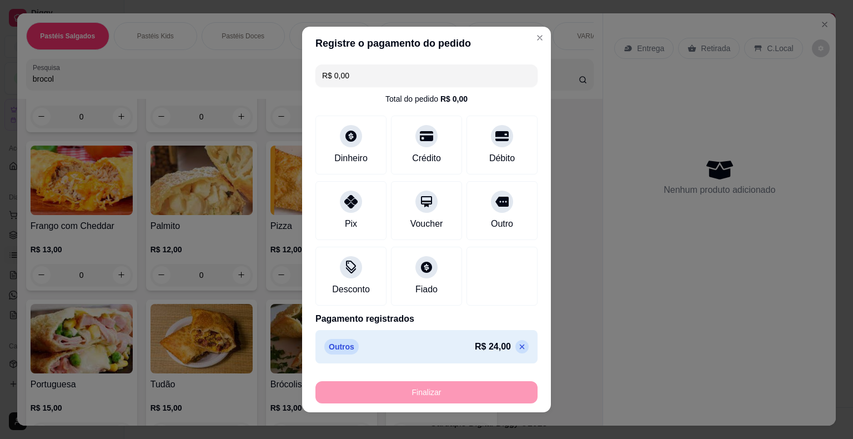
type input "-R$ 24,00"
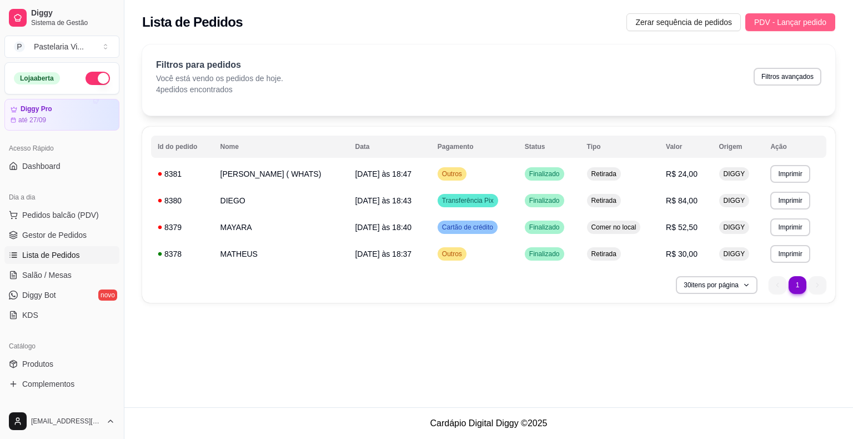
click at [802, 18] on span "PDV - Lançar pedido" at bounding box center [790, 22] width 72 height 12
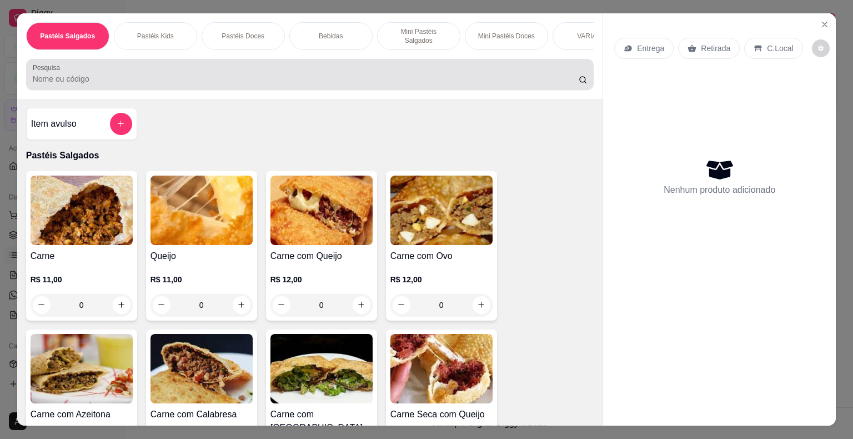
click at [52, 77] on input "Pesquisa" at bounding box center [306, 78] width 546 height 11
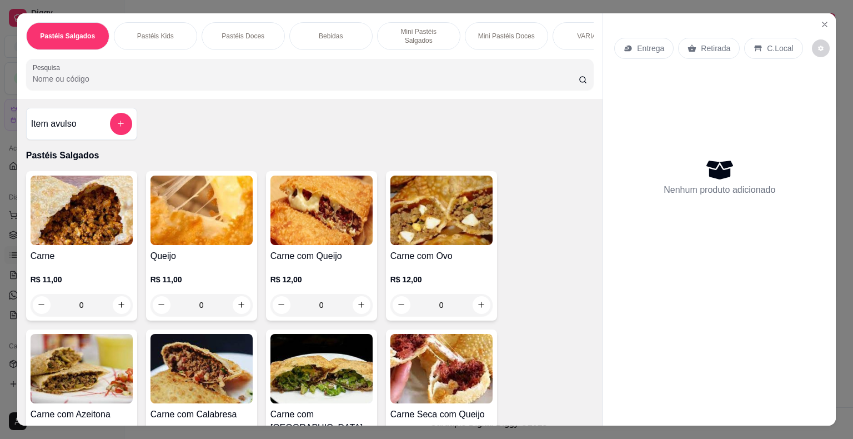
click at [120, 298] on div "0" at bounding box center [82, 305] width 102 height 22
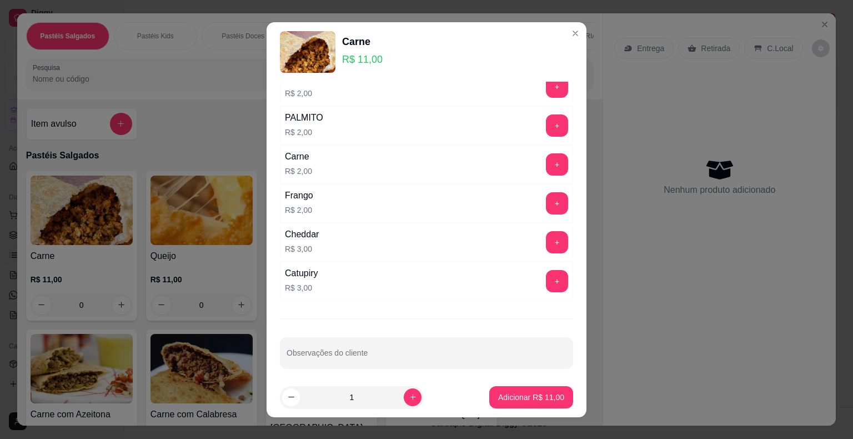
scroll to position [523, 0]
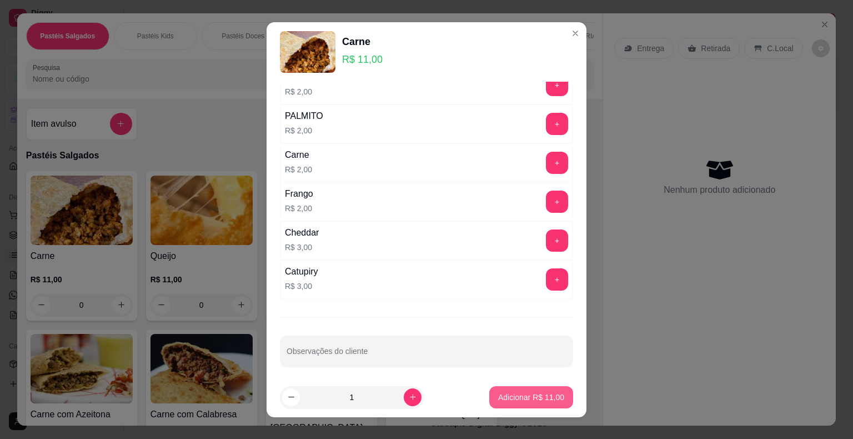
click at [526, 395] on p "Adicionar R$ 11,00" at bounding box center [531, 396] width 66 height 11
type input "1"
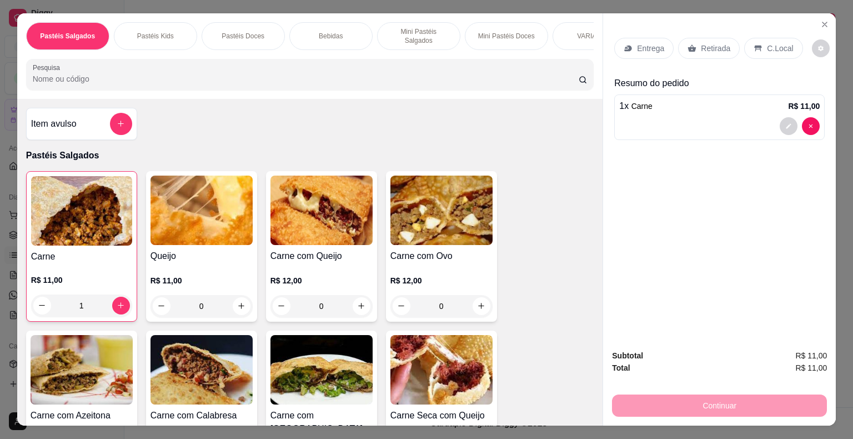
drag, startPoint x: 240, startPoint y: 74, endPoint x: 234, endPoint y: 61, distance: 14.7
click at [240, 75] on input "Pesquisa" at bounding box center [306, 78] width 546 height 11
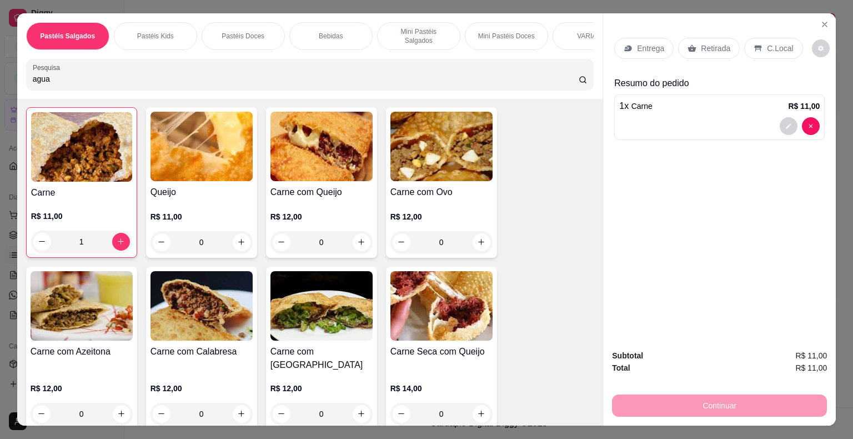
scroll to position [0, 0]
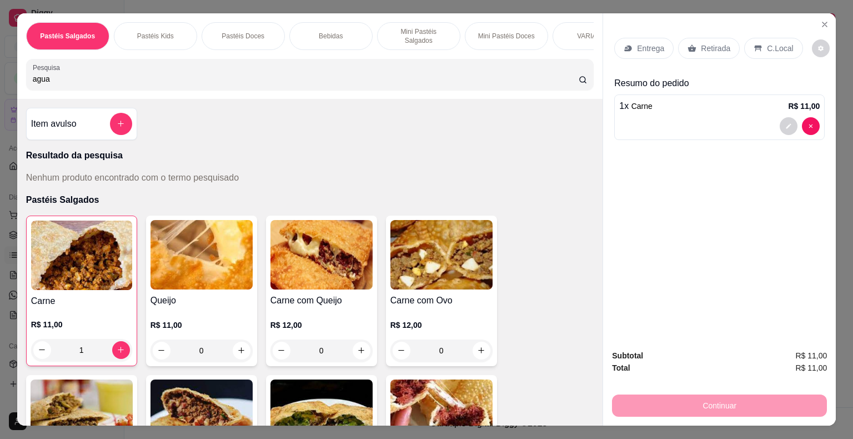
drag, startPoint x: 61, startPoint y: 68, endPoint x: 16, endPoint y: 78, distance: 46.2
click at [0, 87] on div "Pastéis Salgados Pastéis Kids Pastéis Doces Bebidas Mini Pastéis Salgados Mini …" at bounding box center [426, 219] width 853 height 439
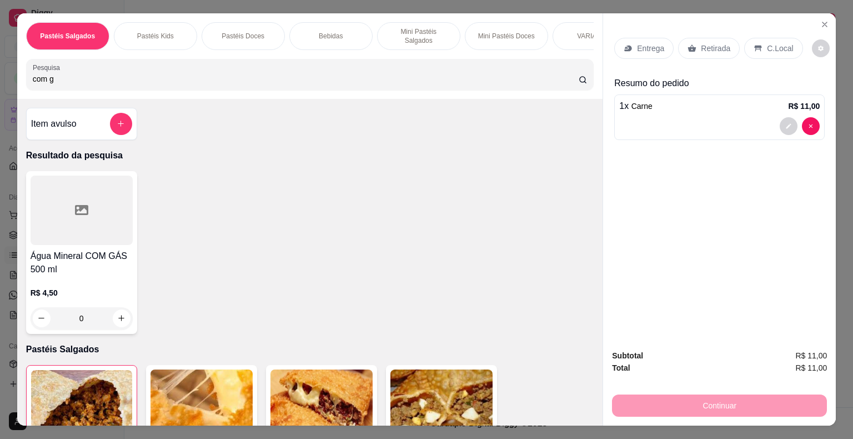
type input "com g"
click at [118, 315] on icon "increase-product-quantity" at bounding box center [121, 318] width 8 height 8
type input "1"
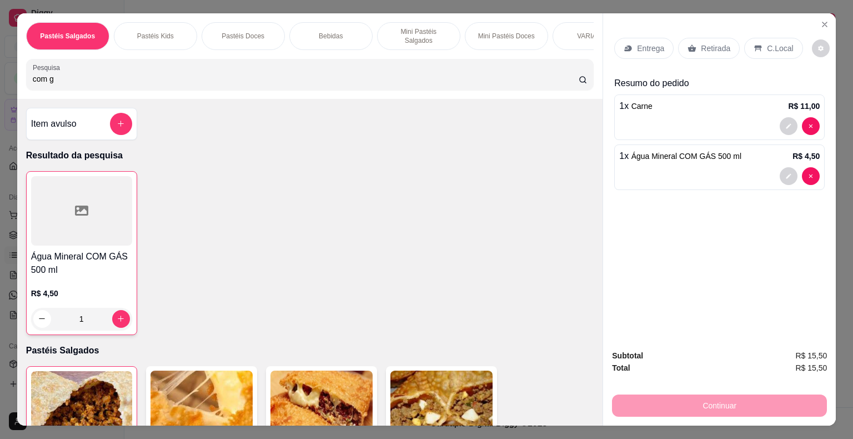
click at [781, 43] on p "C.Local" at bounding box center [780, 48] width 26 height 11
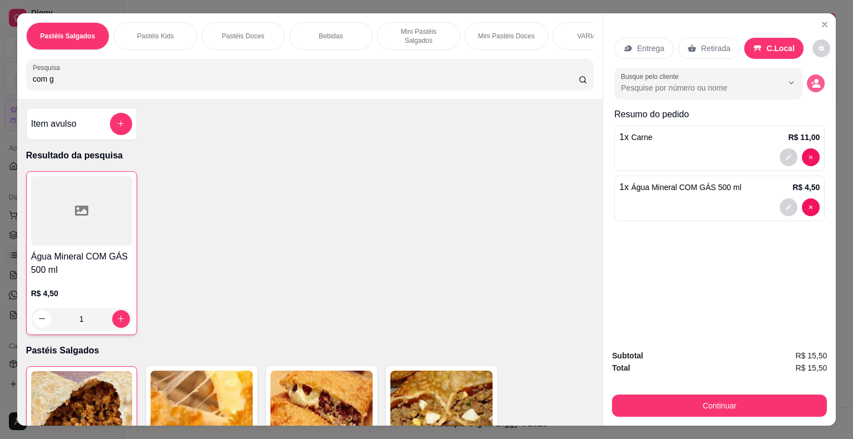
click at [810, 78] on icon "decrease-product-quantity" at bounding box center [815, 83] width 10 height 10
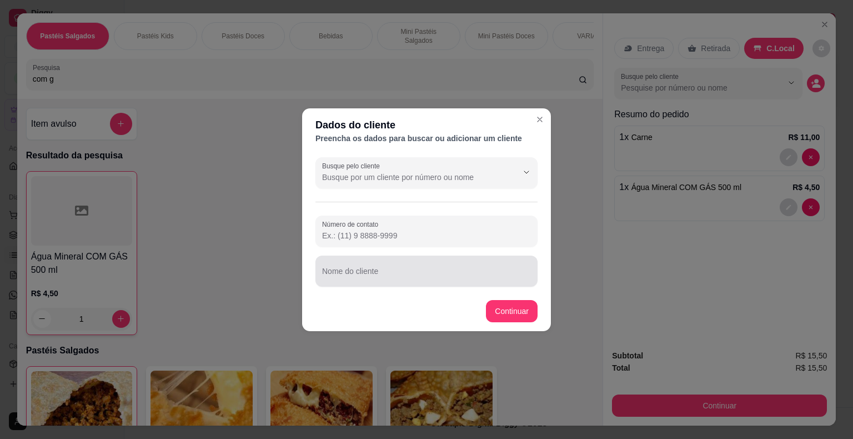
click at [385, 276] on input "Nome do cliente" at bounding box center [426, 275] width 209 height 11
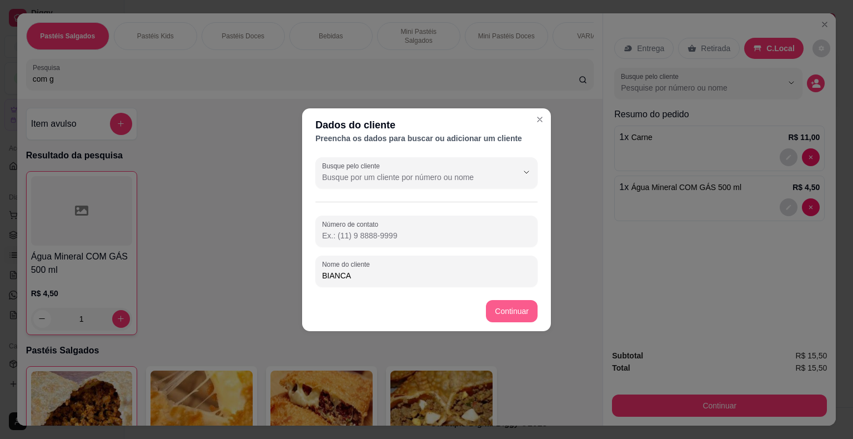
type input "BIANCA"
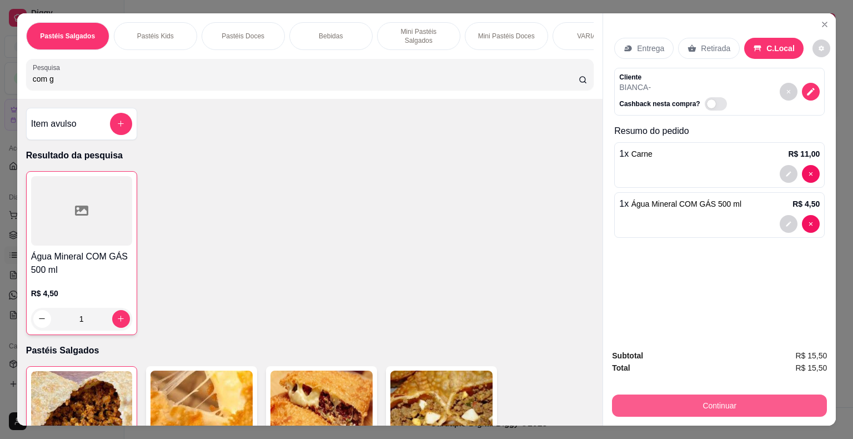
click at [786, 403] on button "Continuar" at bounding box center [719, 405] width 215 height 22
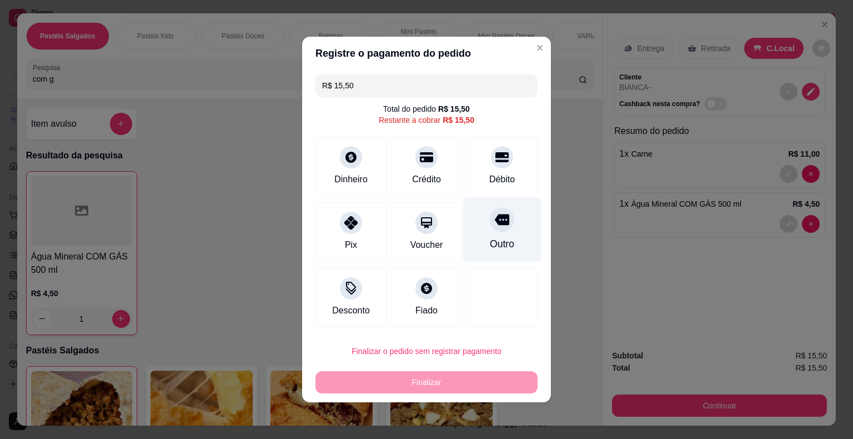
drag, startPoint x: 497, startPoint y: 168, endPoint x: 501, endPoint y: 221, distance: 53.4
click at [495, 168] on div "Débito" at bounding box center [501, 166] width 71 height 59
type input "R$ 0,00"
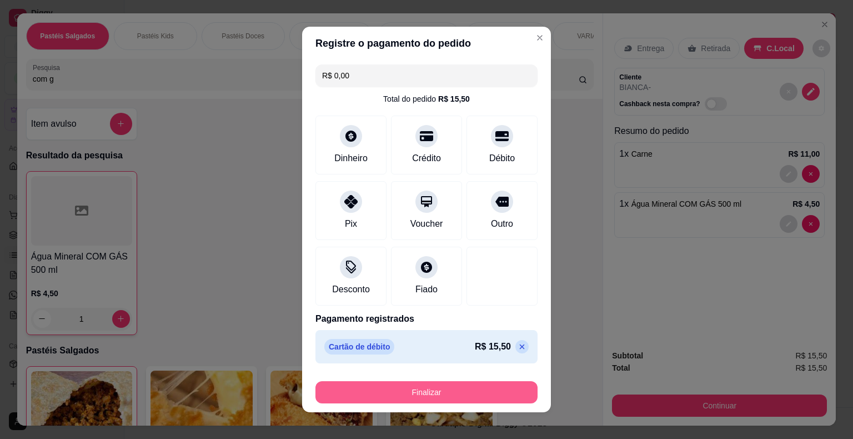
click at [435, 387] on button "Finalizar" at bounding box center [426, 392] width 222 height 22
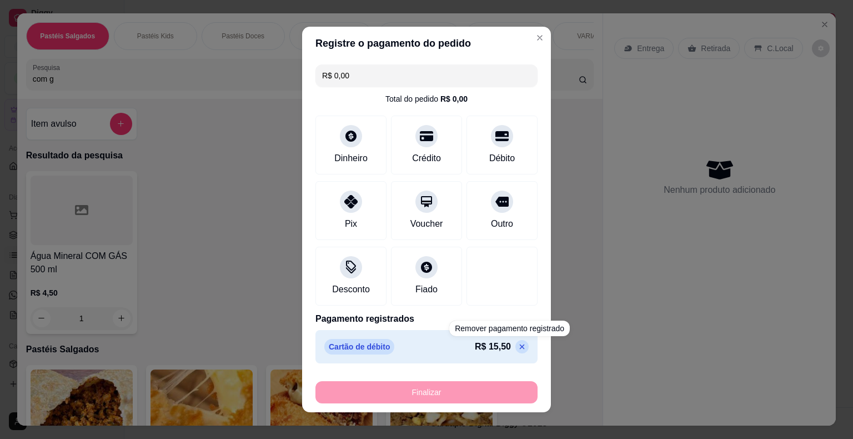
type input "0"
type input "-R$ 15,50"
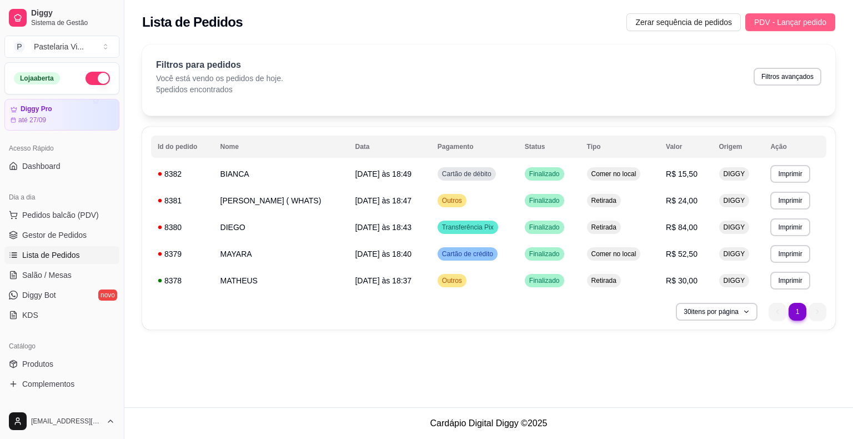
click at [786, 19] on span "PDV - Lançar pedido" at bounding box center [790, 22] width 72 height 12
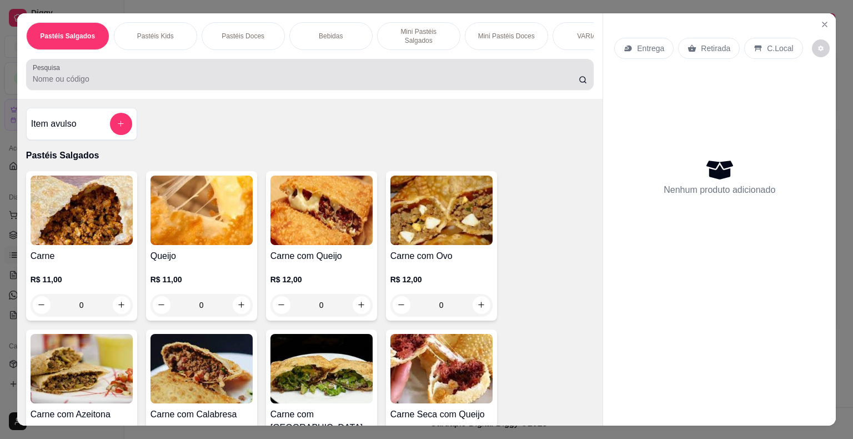
click at [105, 67] on div at bounding box center [310, 74] width 555 height 22
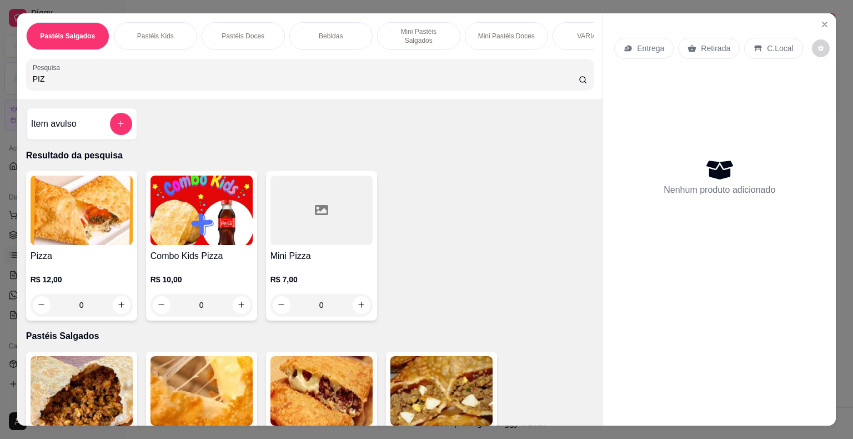
type input "PIZ"
click at [116, 303] on div "0" at bounding box center [82, 305] width 102 height 22
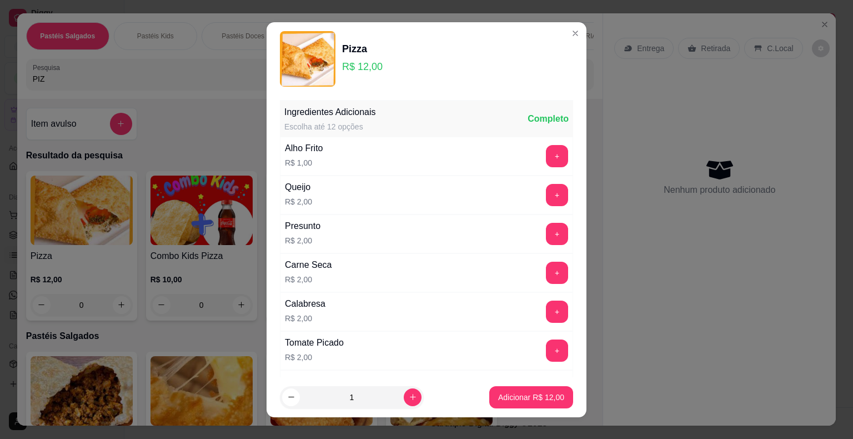
scroll to position [389, 0]
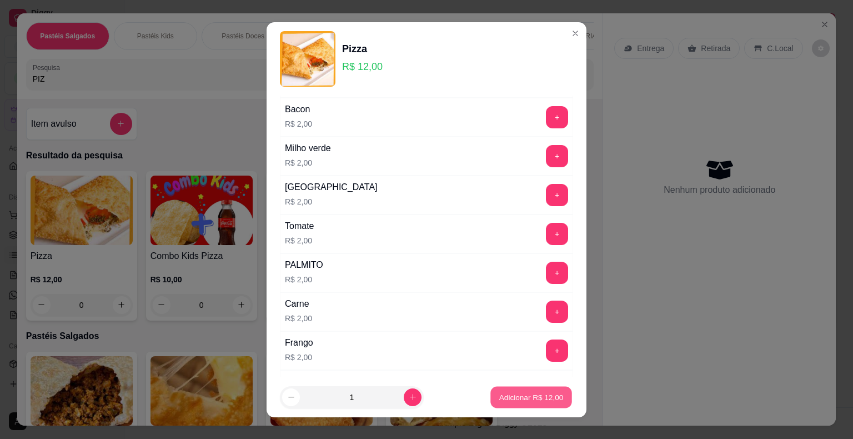
click at [525, 394] on p "Adicionar R$ 12,00" at bounding box center [531, 396] width 64 height 11
type input "1"
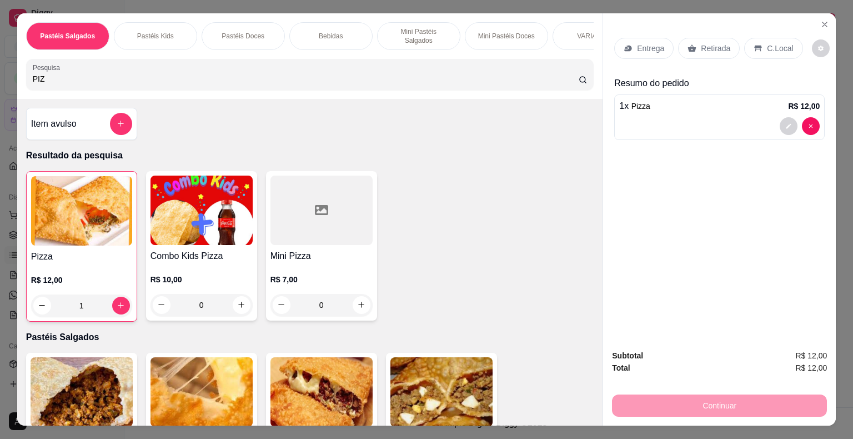
drag, startPoint x: 149, startPoint y: 72, endPoint x: 0, endPoint y: 72, distance: 148.8
click at [0, 72] on div "Pastéis Salgados Pastéis Kids Pastéis Doces Bebidas Mini Pastéis Salgados Mini …" at bounding box center [426, 219] width 853 height 439
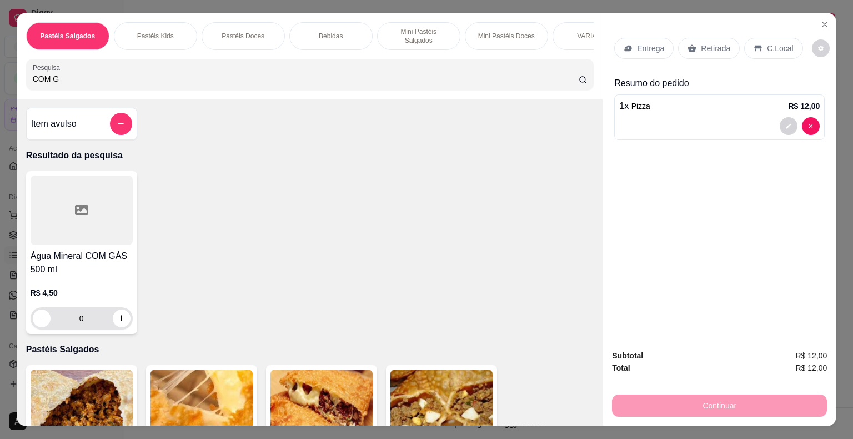
type input "COM G"
click at [113, 319] on button "increase-product-quantity" at bounding box center [121, 317] width 17 height 17
type input "1"
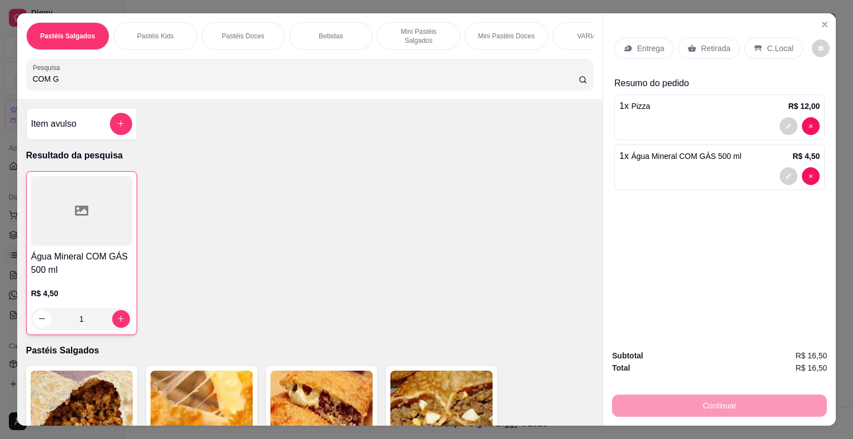
click at [771, 48] on p "C.Local" at bounding box center [780, 48] width 26 height 11
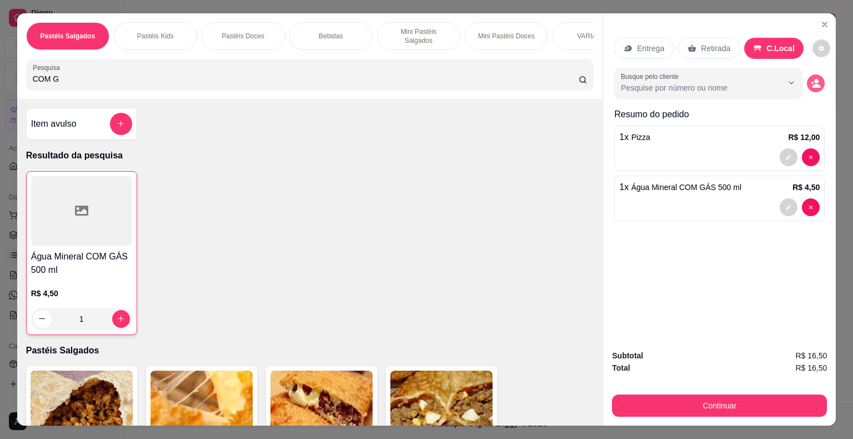
click at [812, 84] on icon "decrease-product-quantity" at bounding box center [816, 86] width 8 height 4
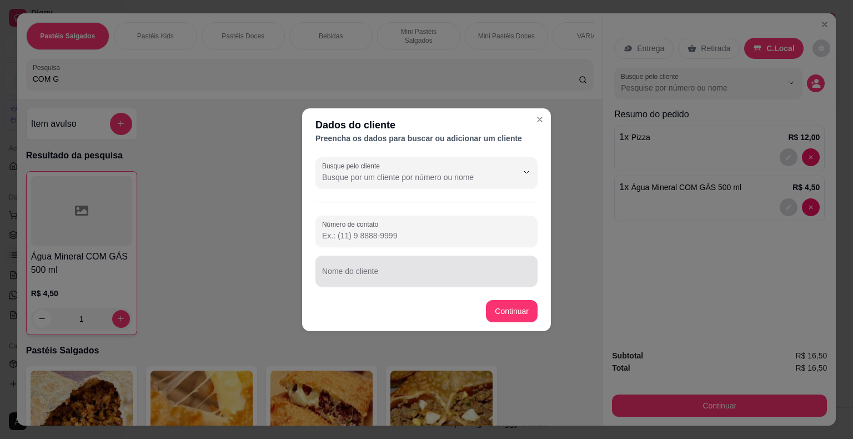
click at [376, 276] on input "Nome do cliente" at bounding box center [426, 275] width 209 height 11
type input "EMILLY"
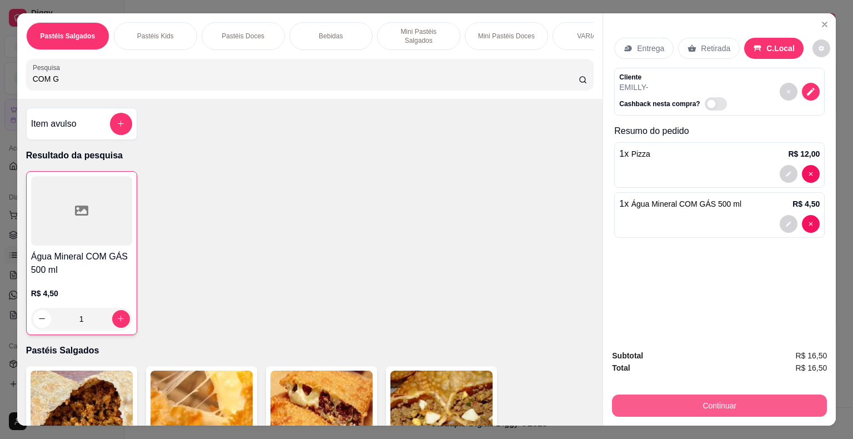
click at [716, 402] on button "Continuar" at bounding box center [719, 405] width 215 height 22
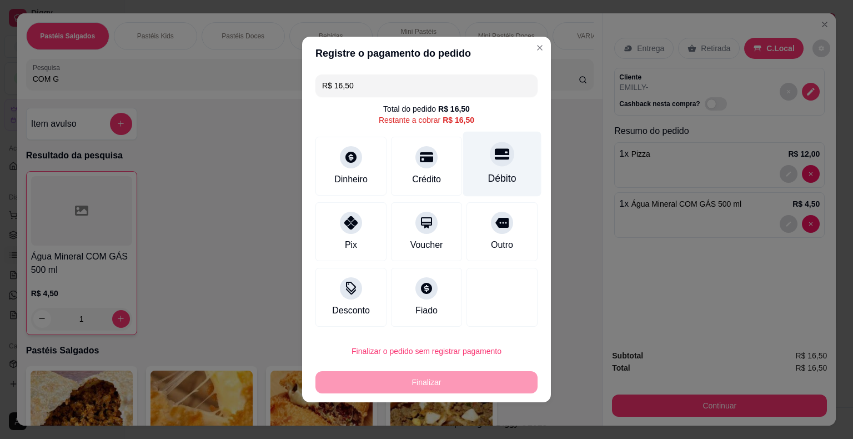
click at [492, 164] on div at bounding box center [502, 154] width 24 height 24
type input "R$ 0,00"
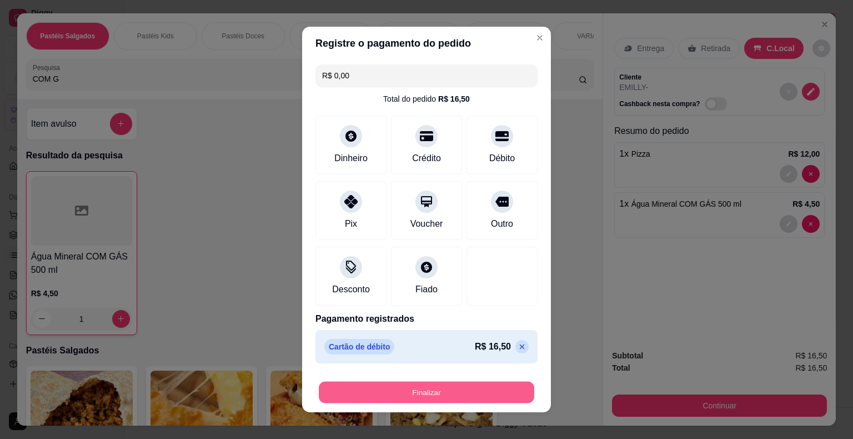
click at [469, 391] on button "Finalizar" at bounding box center [426, 392] width 215 height 22
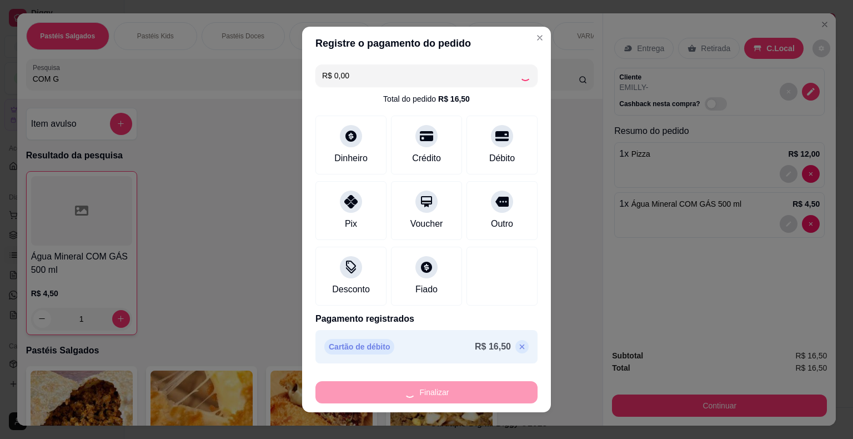
type input "0"
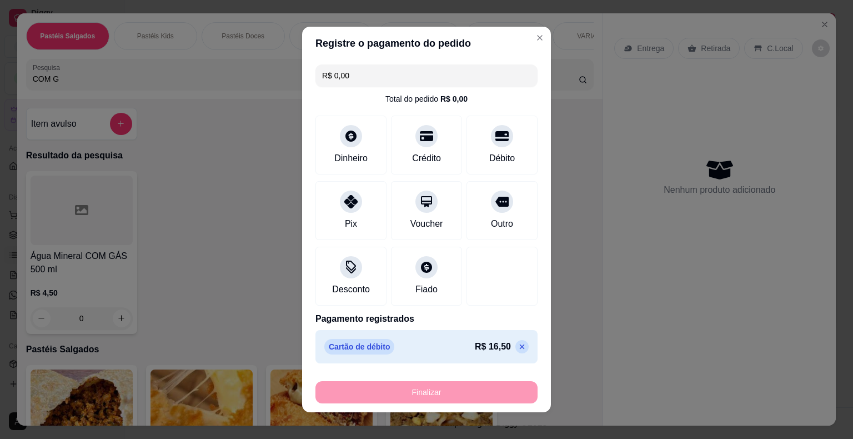
type input "-R$ 16,50"
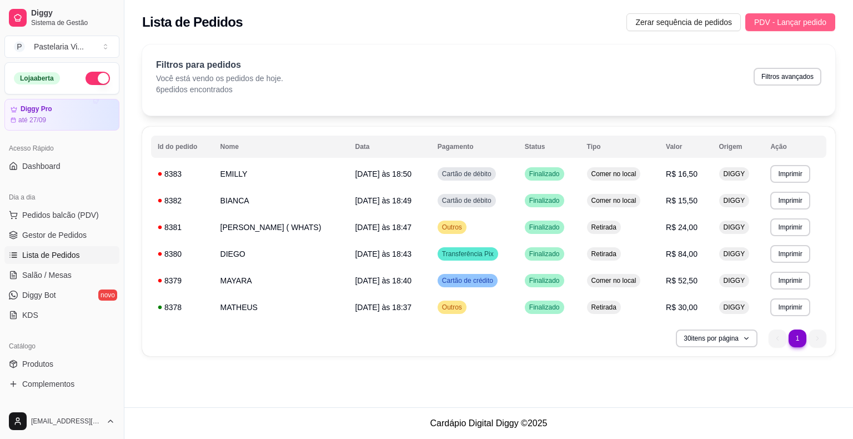
click at [800, 21] on span "PDV - Lançar pedido" at bounding box center [790, 22] width 72 height 12
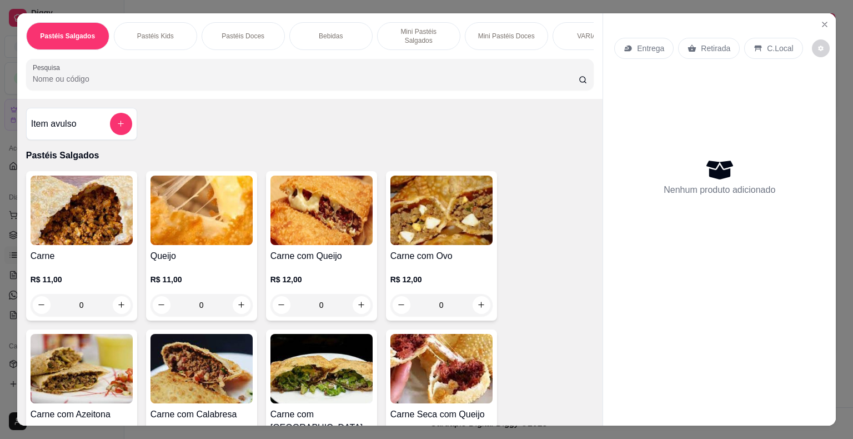
click at [239, 73] on input "Pesquisa" at bounding box center [306, 78] width 546 height 11
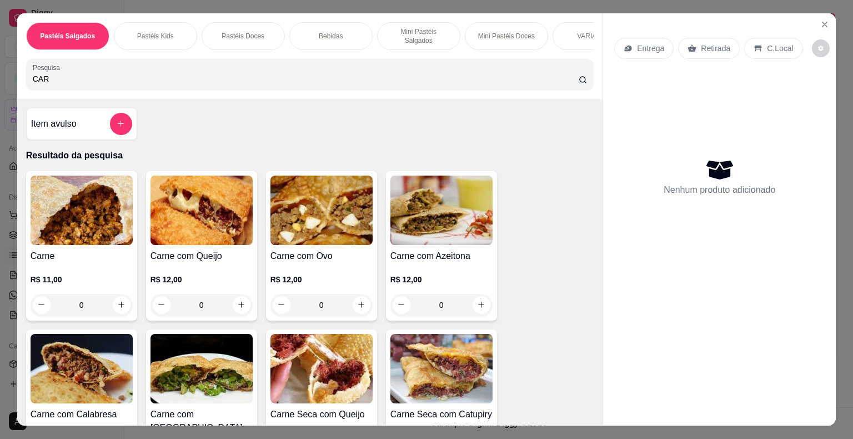
type input "CAR"
click at [118, 303] on div "0" at bounding box center [82, 305] width 102 height 22
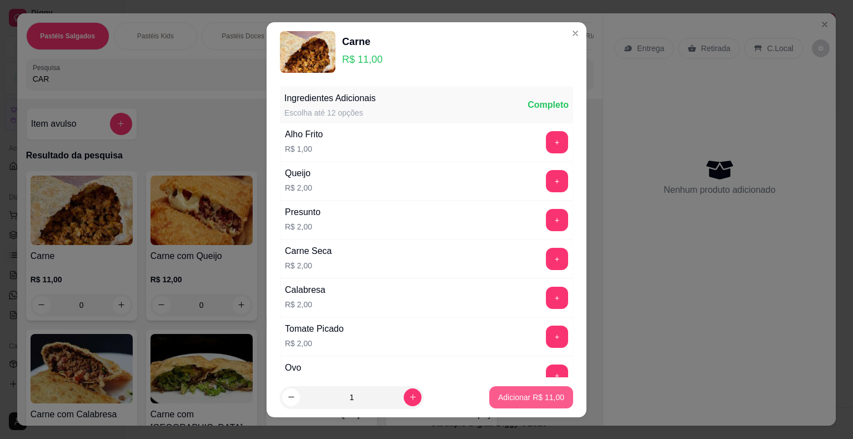
click at [550, 401] on p "Adicionar R$ 11,00" at bounding box center [531, 396] width 66 height 11
type input "1"
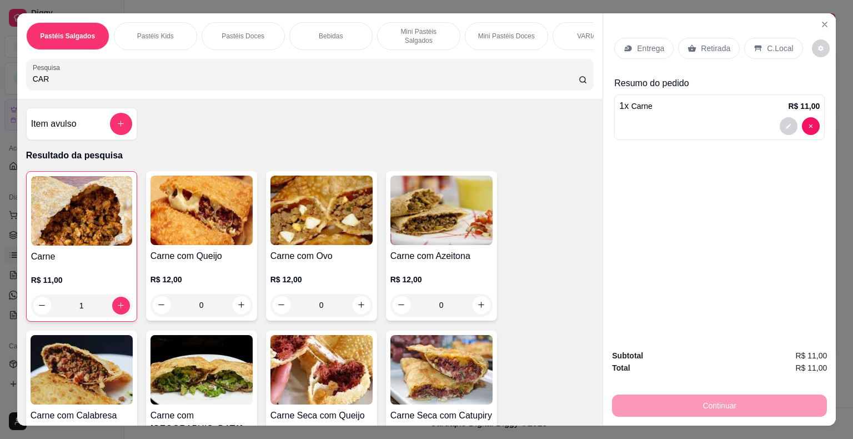
drag, startPoint x: 57, startPoint y: 71, endPoint x: 0, endPoint y: 79, distance: 57.2
click at [0, 79] on div "Pastéis Salgados Pastéis Kids Pastéis Doces Bebidas Mini Pastéis Salgados Mini …" at bounding box center [426, 219] width 853 height 439
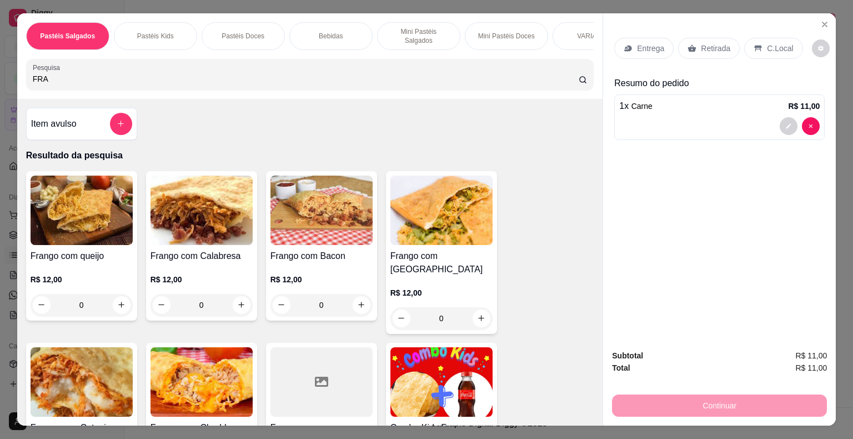
scroll to position [167, 0]
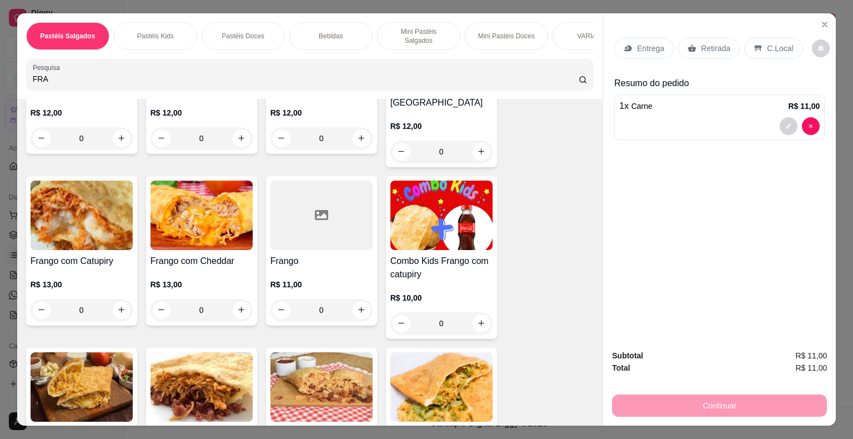
type input "FRA"
click at [120, 299] on div "0" at bounding box center [82, 310] width 102 height 22
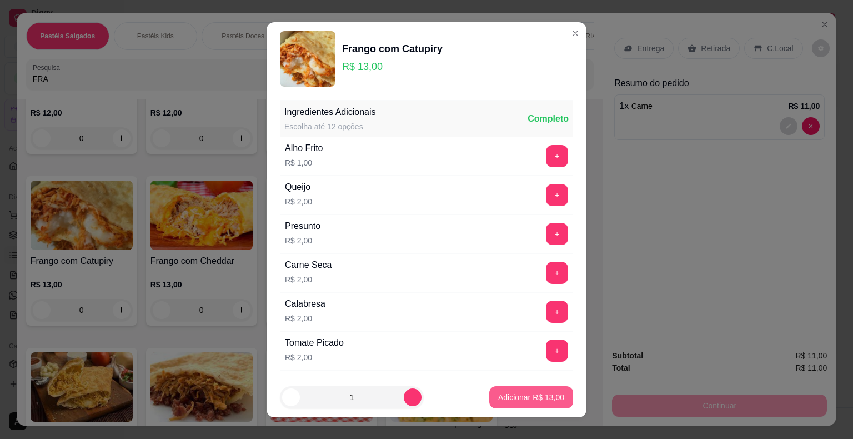
click at [506, 400] on p "Adicionar R$ 13,00" at bounding box center [531, 396] width 66 height 11
type input "1"
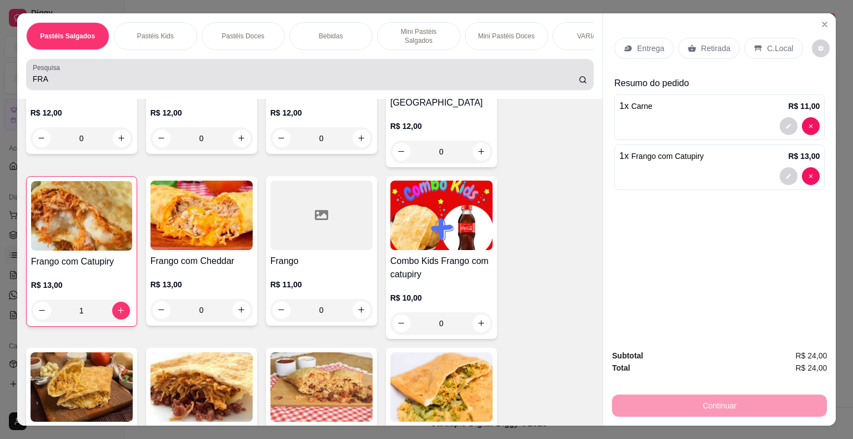
drag, startPoint x: 45, startPoint y: 77, endPoint x: 0, endPoint y: 78, distance: 45.0
click at [0, 79] on div "Pastéis Salgados Pastéis Kids Pastéis Doces Bebidas Mini Pastéis Salgados Mini …" at bounding box center [426, 219] width 853 height 439
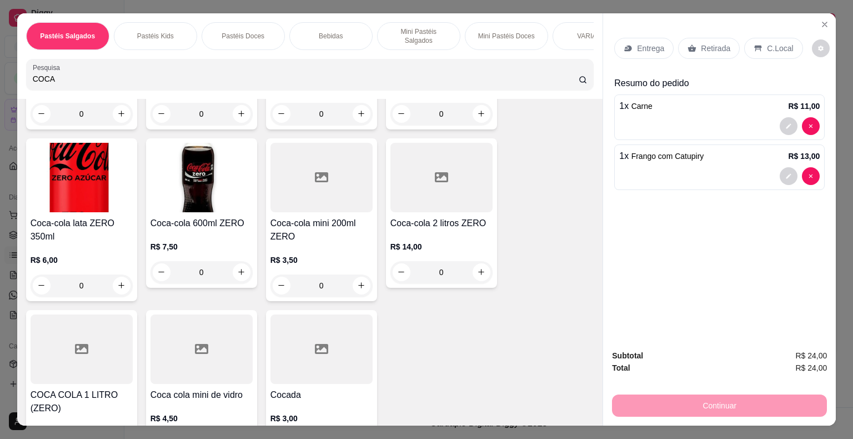
scroll to position [261, 0]
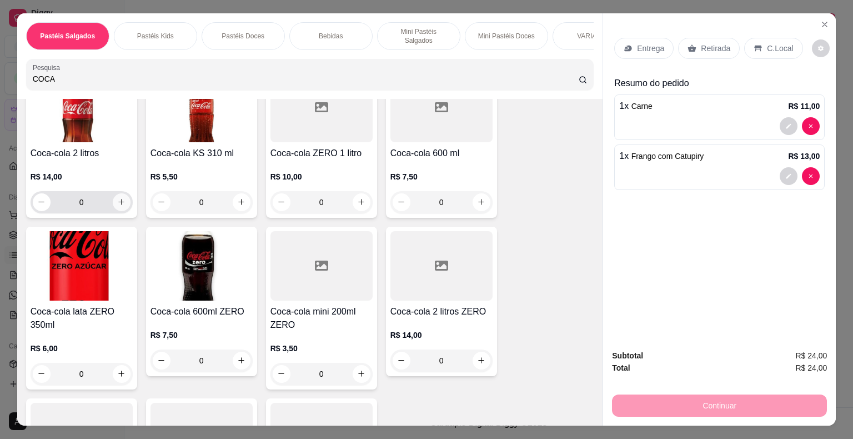
type input "COCA"
click at [117, 198] on icon "increase-product-quantity" at bounding box center [121, 202] width 8 height 8
type input "1"
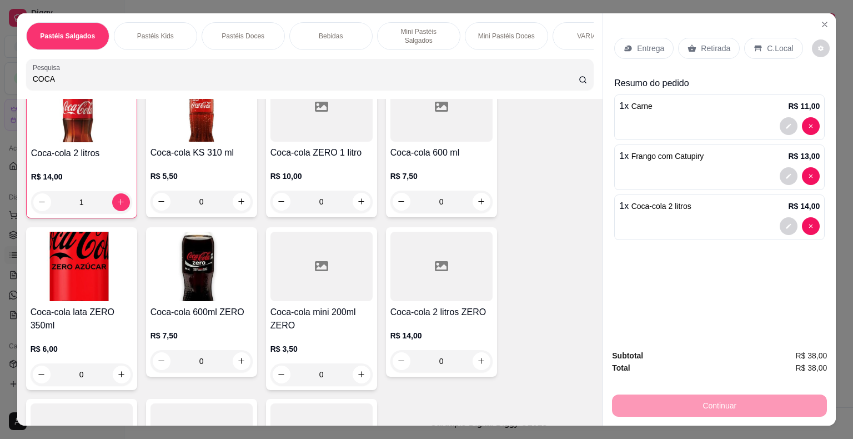
scroll to position [0, 0]
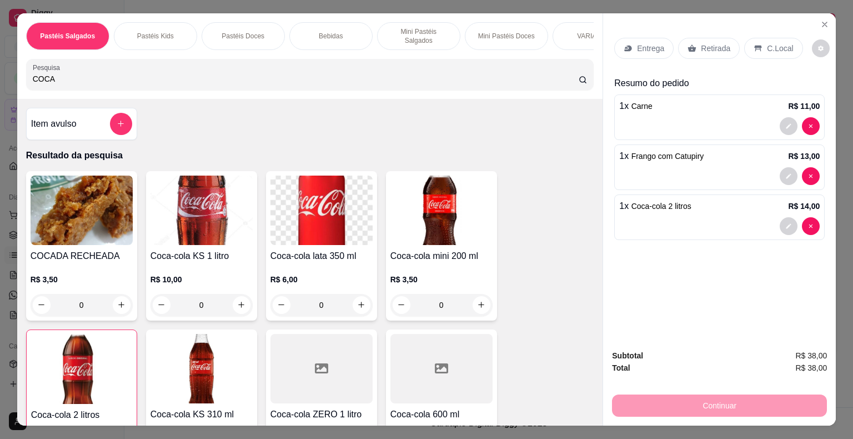
click at [771, 45] on p "C.Local" at bounding box center [780, 48] width 26 height 11
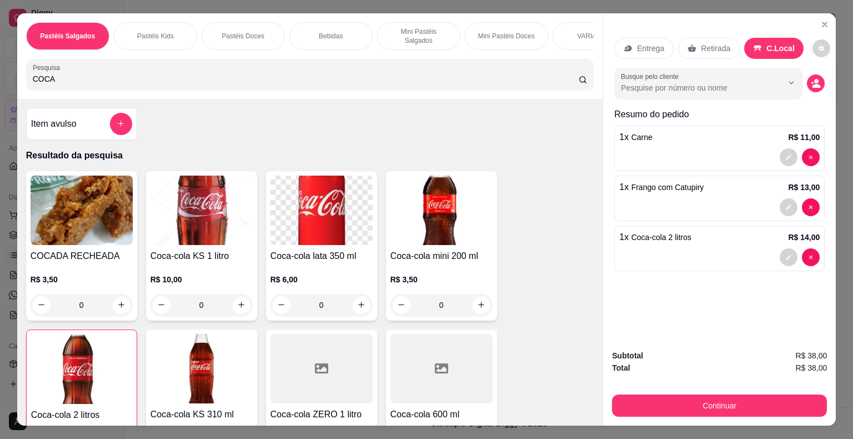
click at [810, 83] on button "decrease-product-quantity" at bounding box center [816, 83] width 18 height 18
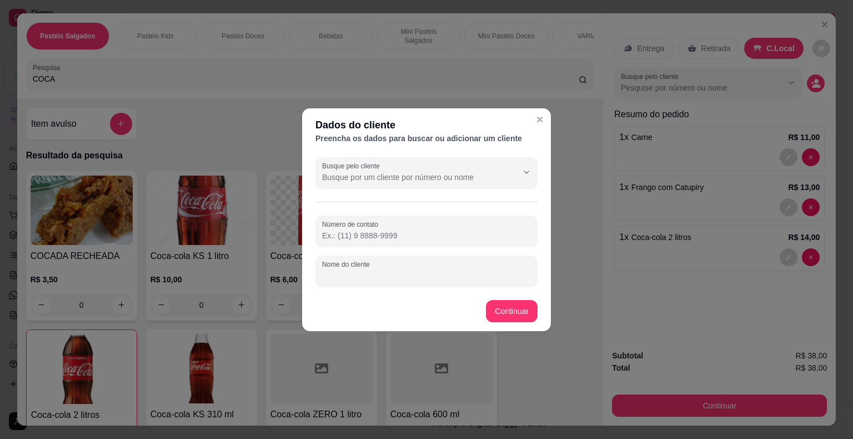
click at [369, 276] on input "Nome do cliente" at bounding box center [426, 275] width 209 height 11
type input "[PERSON_NAME]"
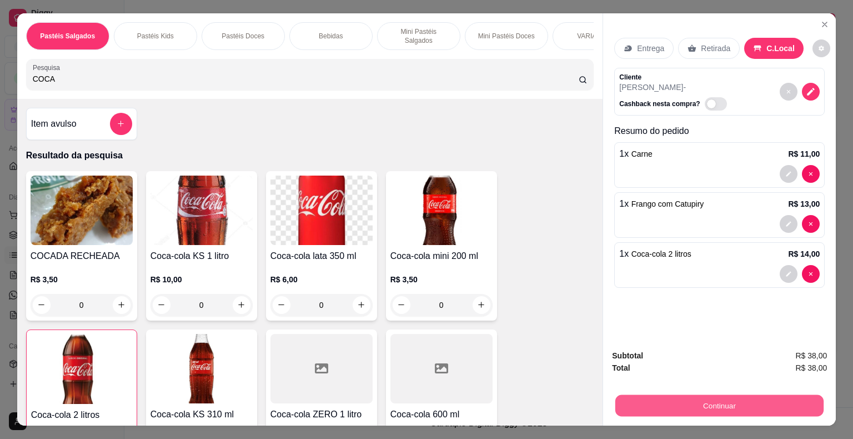
click at [704, 402] on button "Continuar" at bounding box center [719, 406] width 208 height 22
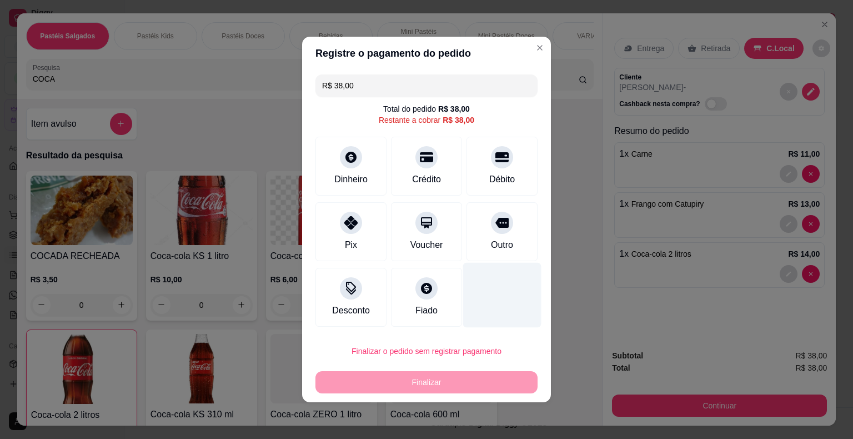
drag, startPoint x: 500, startPoint y: 233, endPoint x: 491, endPoint y: 288, distance: 56.3
click at [500, 234] on div "Outro" at bounding box center [501, 231] width 71 height 59
type input "R$ 0,00"
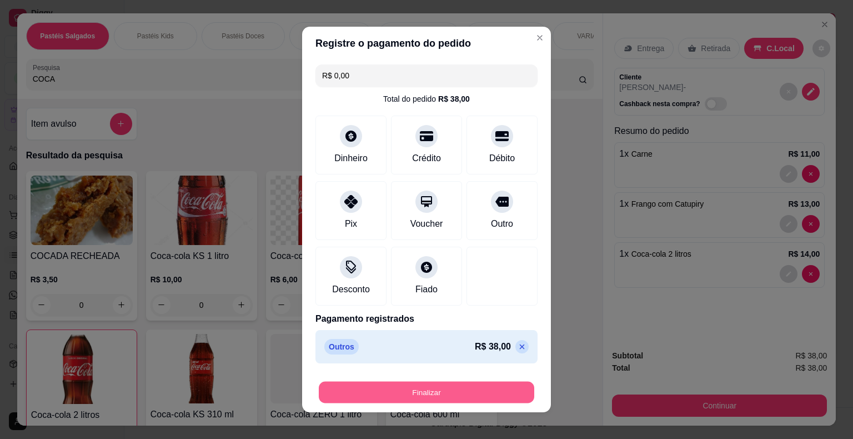
click at [449, 387] on button "Finalizar" at bounding box center [426, 392] width 215 height 22
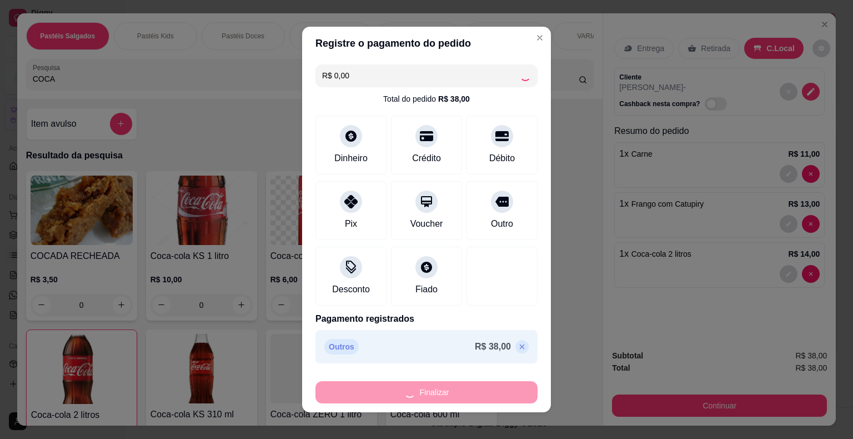
type input "0"
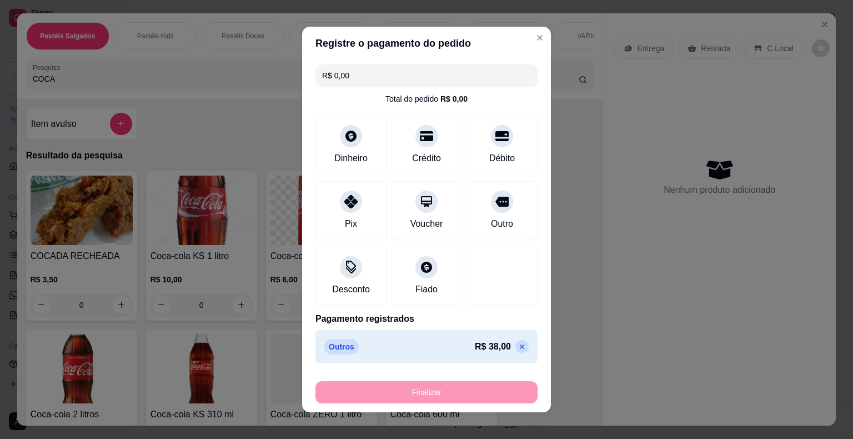
type input "-R$ 38,00"
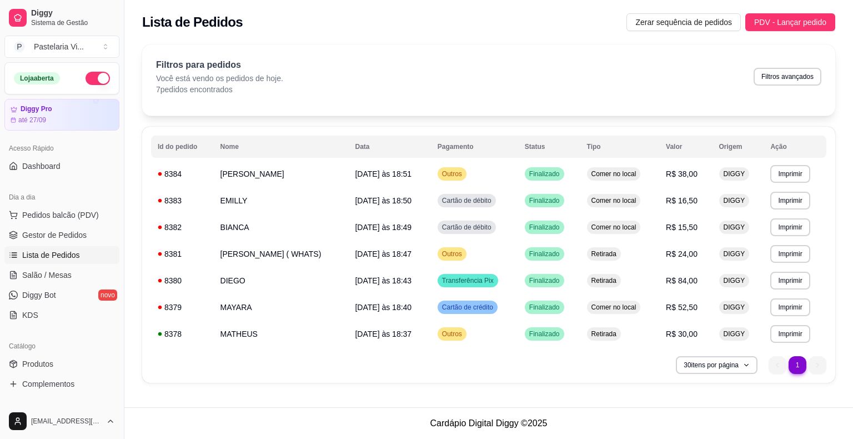
click at [464, 373] on div "30 itens por página 1 1" at bounding box center [488, 365] width 675 height 18
click at [774, 28] on span "PDV - Lançar pedido" at bounding box center [790, 22] width 72 height 12
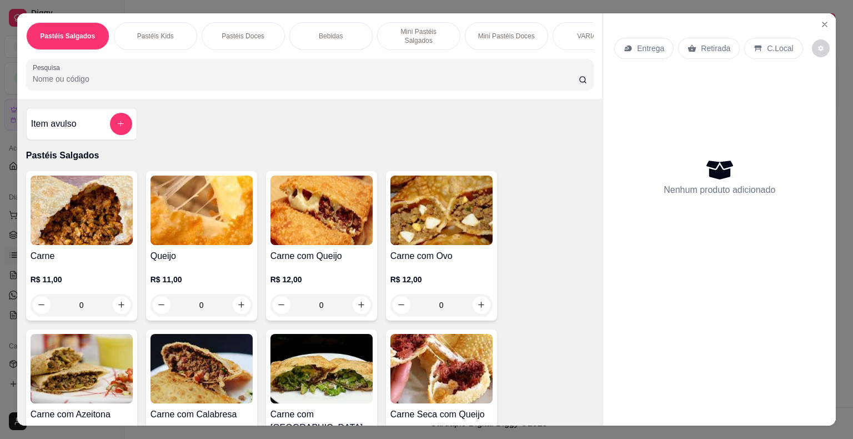
click at [356, 301] on div "0" at bounding box center [321, 305] width 102 height 22
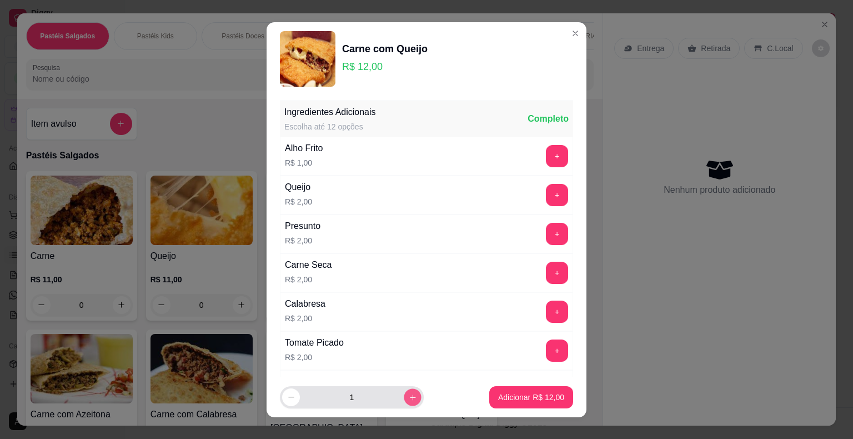
click at [409, 396] on icon "increase-product-quantity" at bounding box center [413, 396] width 8 height 8
type input "2"
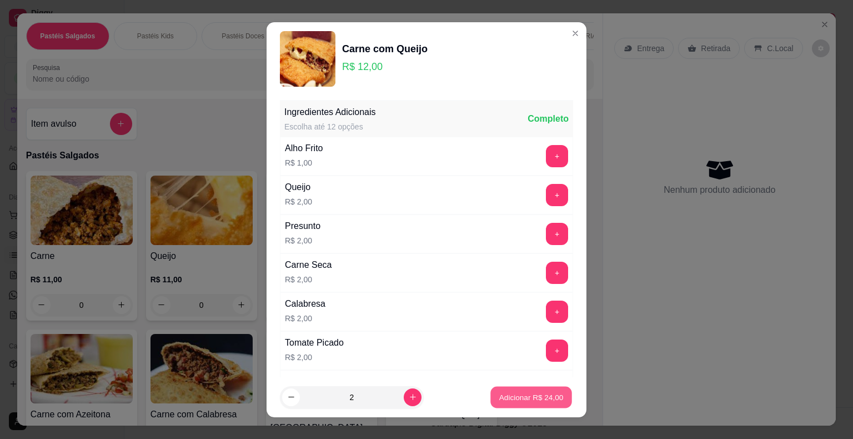
click at [515, 397] on p "Adicionar R$ 24,00" at bounding box center [531, 396] width 64 height 11
type input "2"
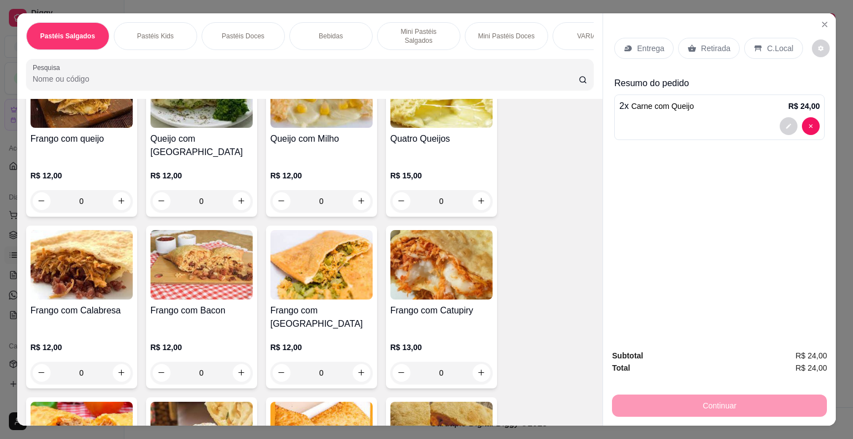
scroll to position [611, 0]
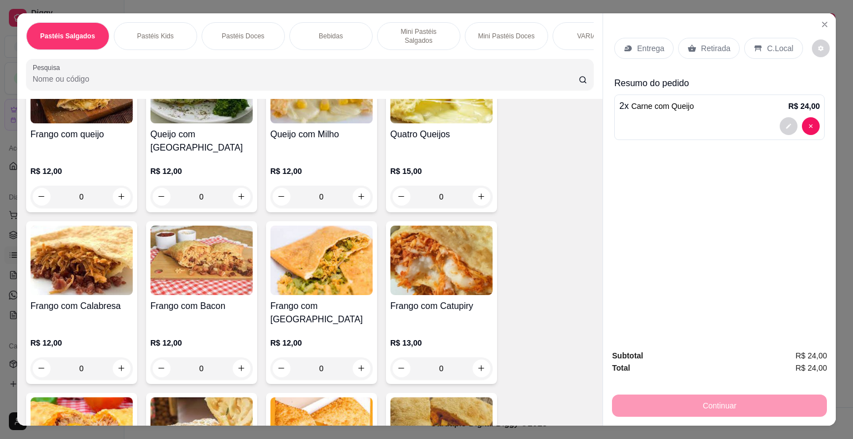
click at [477, 357] on div "0" at bounding box center [441, 368] width 102 height 22
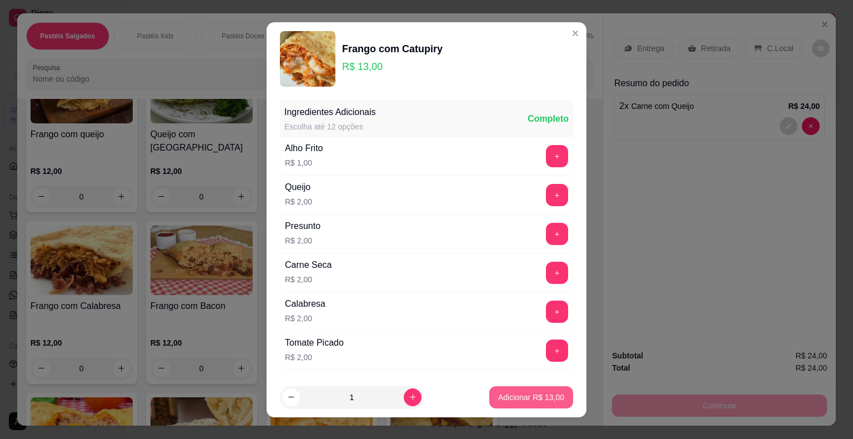
click at [505, 395] on p "Adicionar R$ 13,00" at bounding box center [531, 396] width 66 height 11
type input "1"
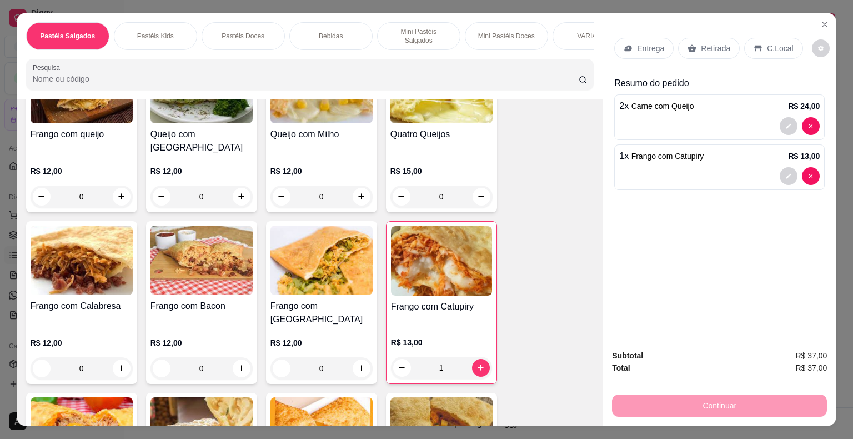
click at [701, 46] on p "Retirada" at bounding box center [715, 48] width 29 height 11
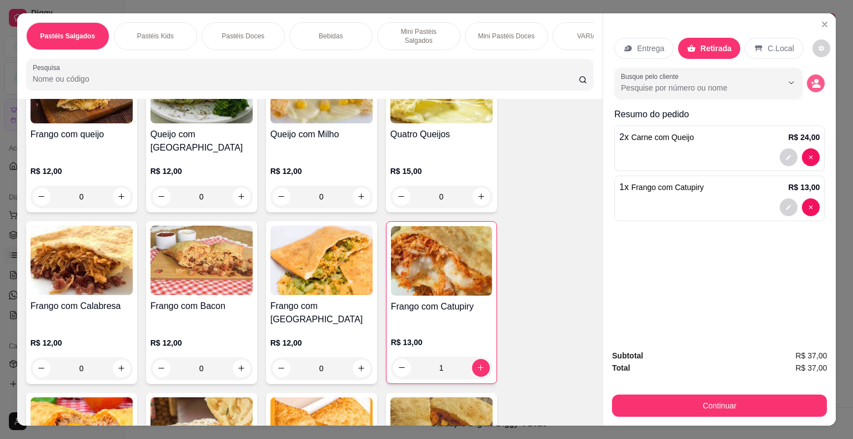
click at [810, 79] on icon "decrease-product-quantity" at bounding box center [815, 83] width 10 height 10
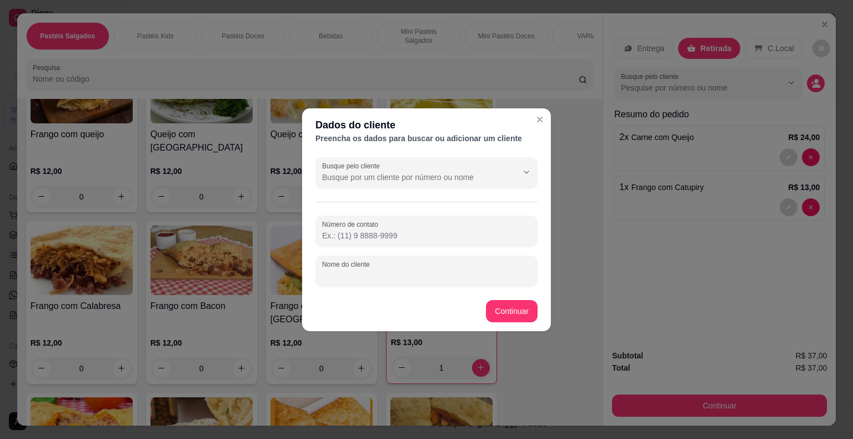
click at [409, 272] on input "Nome do cliente" at bounding box center [426, 275] width 209 height 11
type input "mirielly"
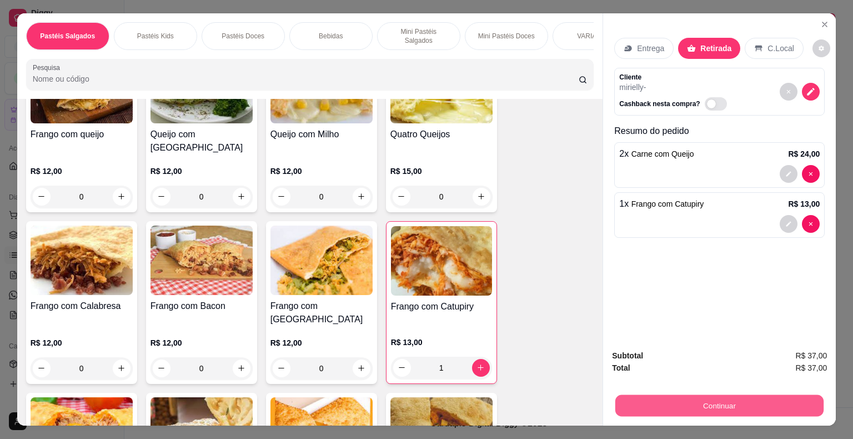
click at [662, 401] on button "Continuar" at bounding box center [719, 406] width 208 height 22
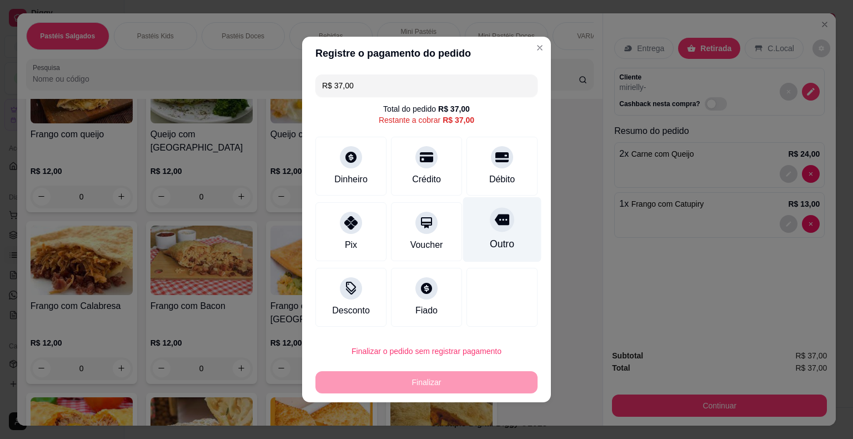
click at [504, 239] on div "Outro" at bounding box center [502, 243] width 24 height 14
type input "R$ 0,00"
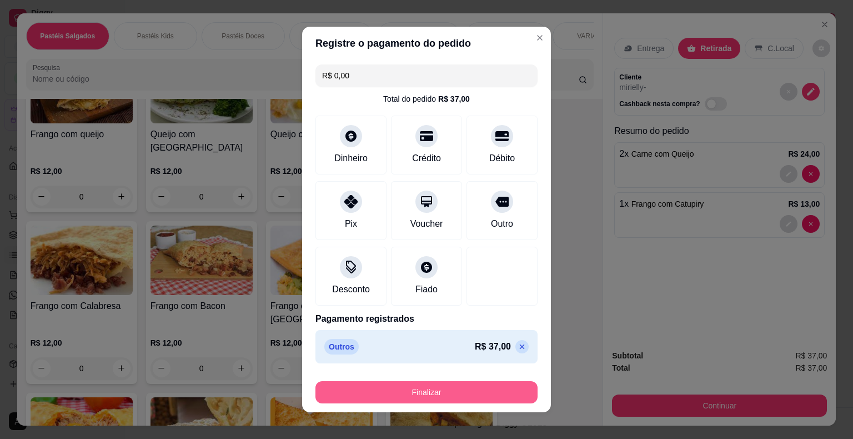
click at [439, 392] on button "Finalizar" at bounding box center [426, 392] width 222 height 22
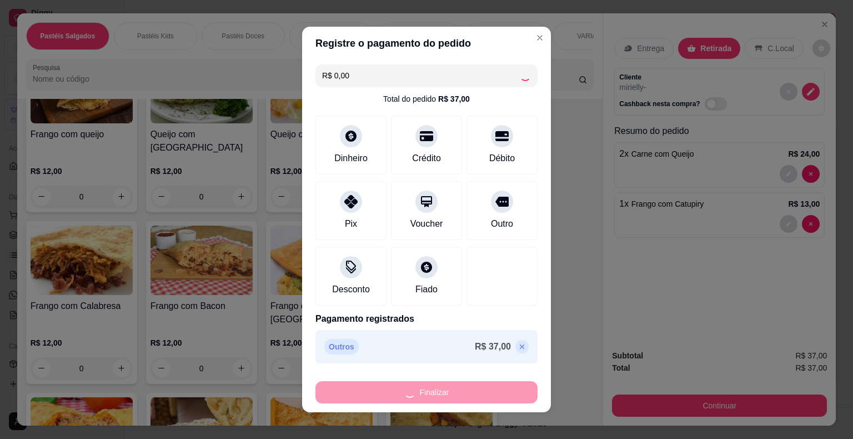
type input "0"
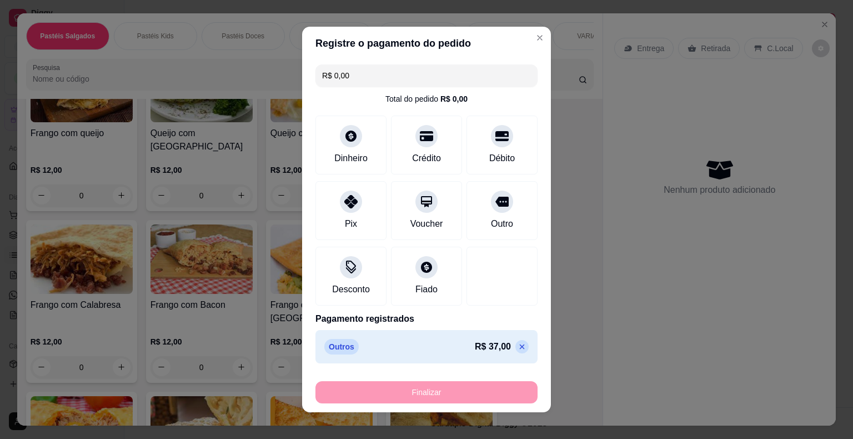
type input "-R$ 37,00"
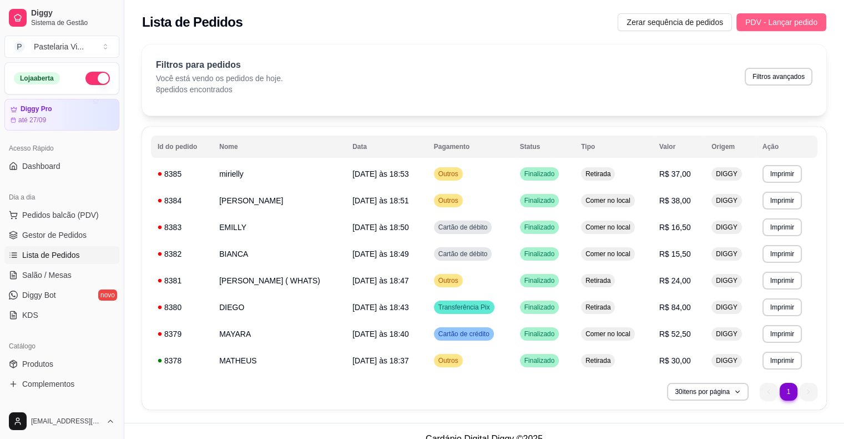
click at [759, 27] on span "PDV - Lançar pedido" at bounding box center [782, 22] width 72 height 12
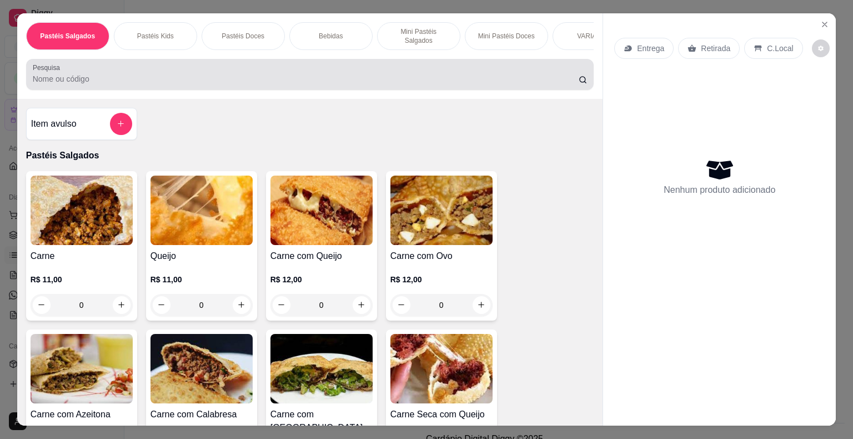
click at [92, 73] on input "Pesquisa" at bounding box center [306, 78] width 546 height 11
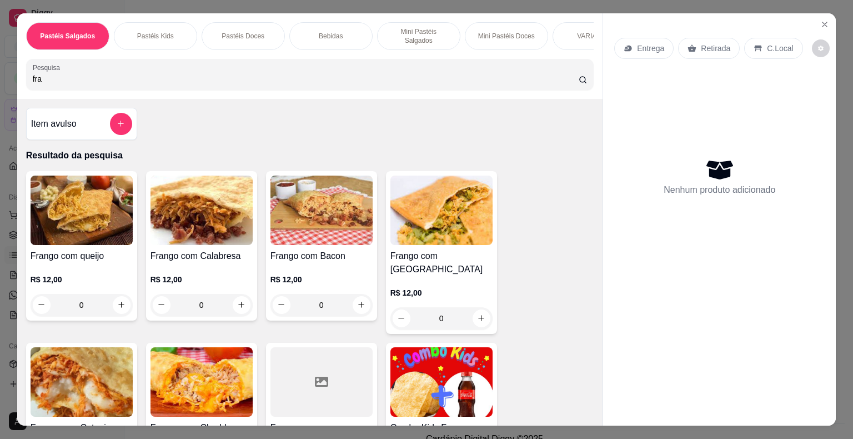
type input "fra"
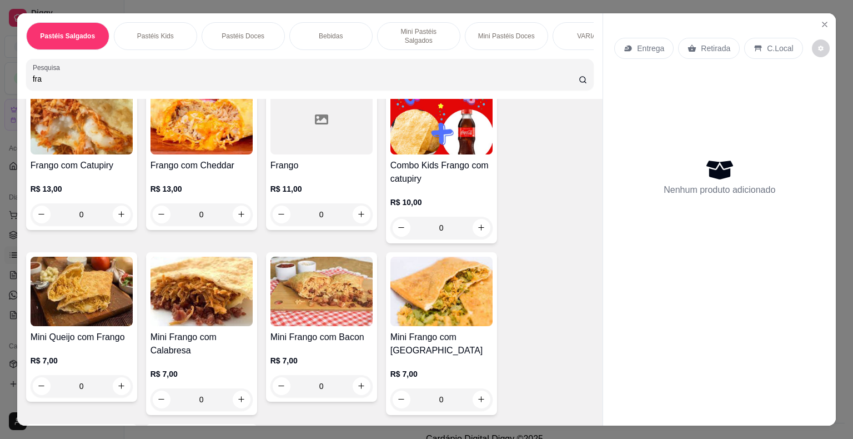
scroll to position [278, 0]
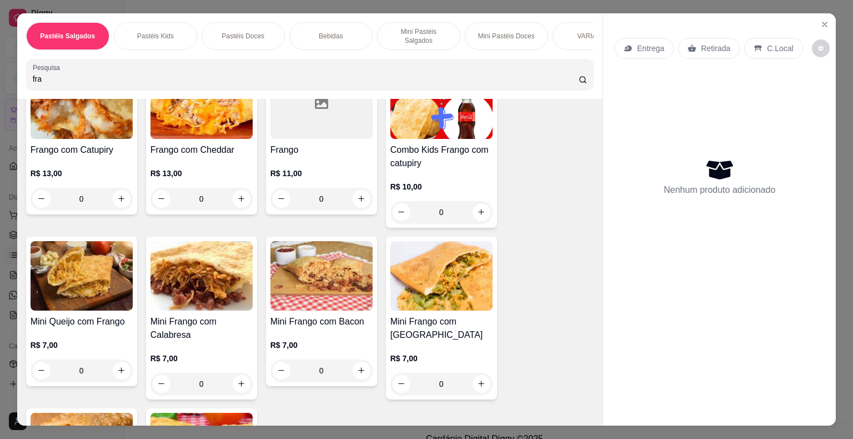
click at [451, 268] on img at bounding box center [441, 275] width 102 height 69
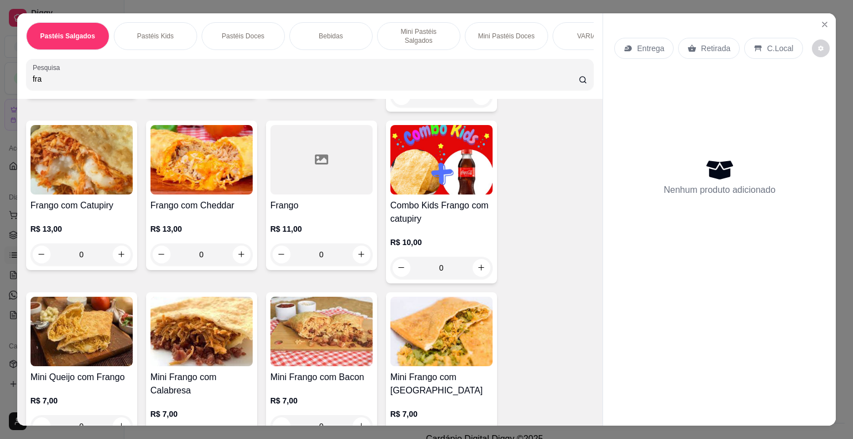
scroll to position [0, 0]
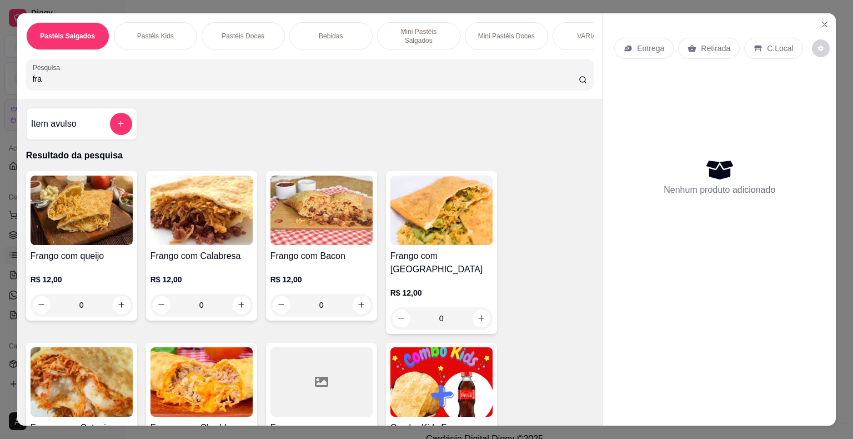
click at [480, 307] on div "0" at bounding box center [441, 318] width 102 height 22
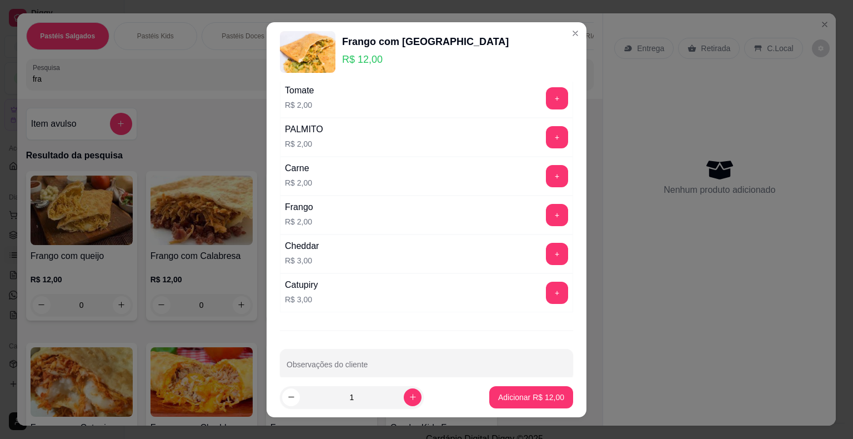
scroll to position [523, 0]
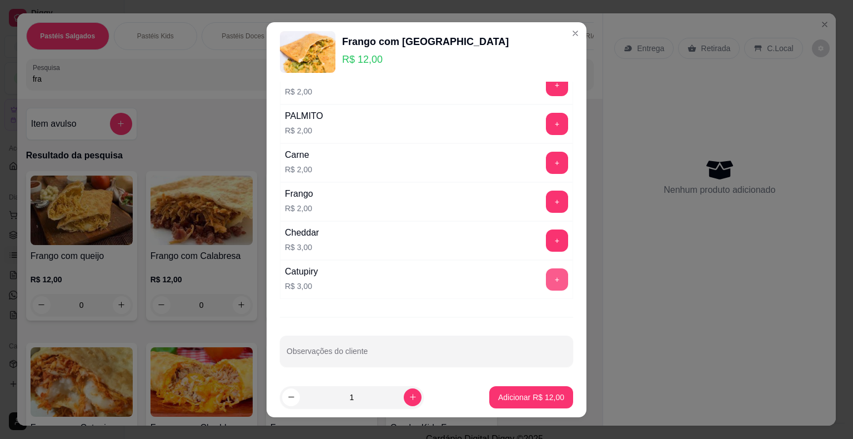
click at [546, 275] on button "+" at bounding box center [557, 279] width 22 height 22
click at [518, 404] on button "Adicionar R$ 15,00" at bounding box center [531, 397] width 84 height 22
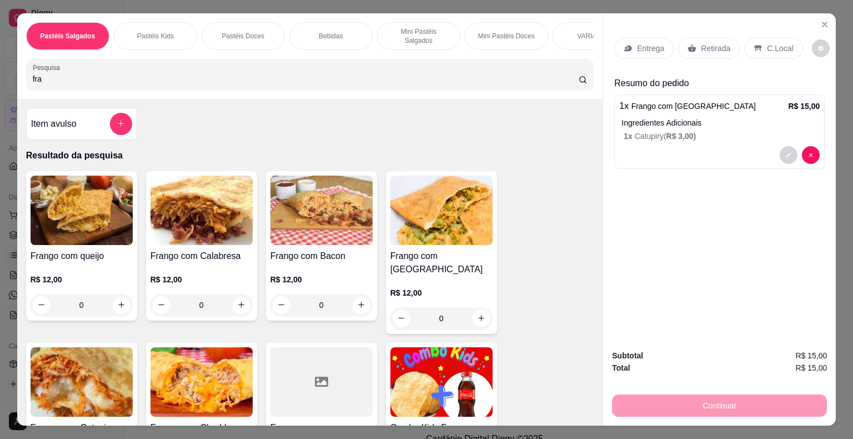
click at [702, 43] on p "Retirada" at bounding box center [715, 48] width 29 height 11
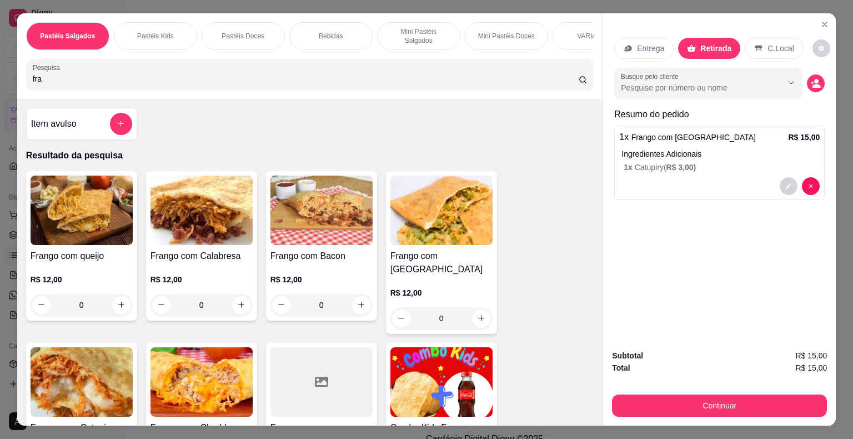
click at [814, 84] on icon "decrease-product-quantity" at bounding box center [816, 86] width 8 height 4
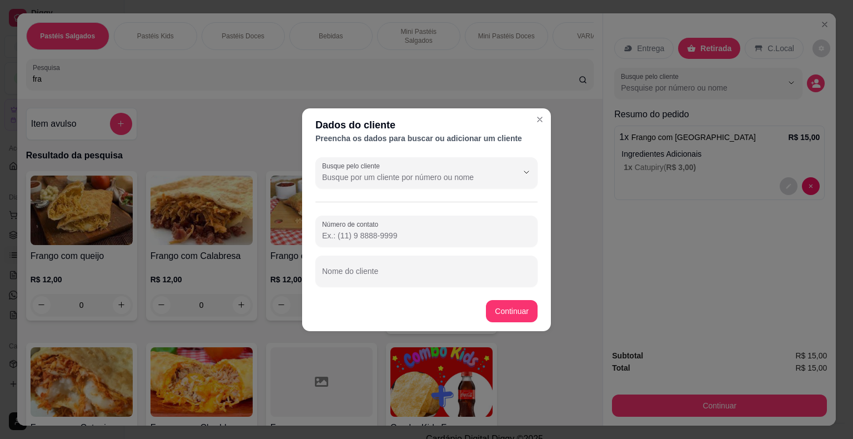
click at [363, 289] on div "Busque pelo cliente Número de contato Nome do cliente" at bounding box center [426, 222] width 249 height 138
click at [368, 275] on input "Nome do cliente" at bounding box center [426, 275] width 209 height 11
type input "SIDINEY"
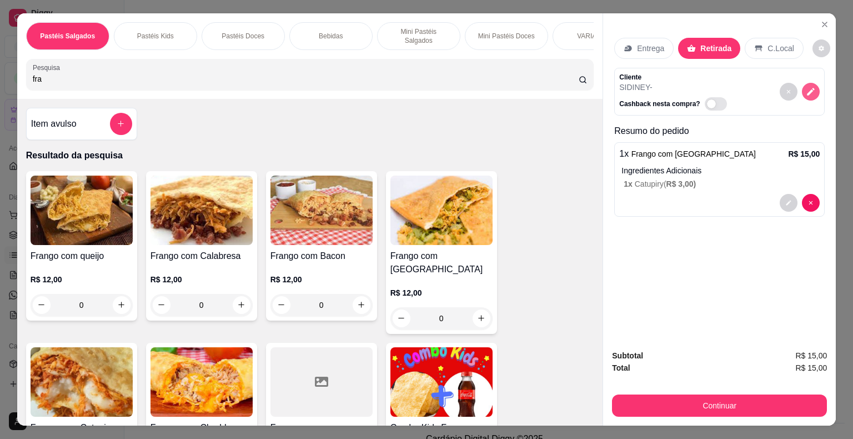
click at [811, 88] on icon "decrease-product-quantity" at bounding box center [810, 92] width 10 height 10
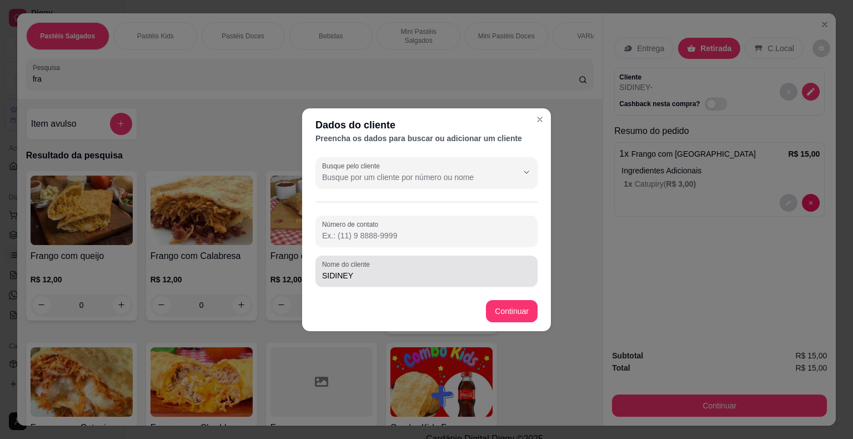
click at [406, 275] on input "SIDINEY" at bounding box center [426, 275] width 209 height 11
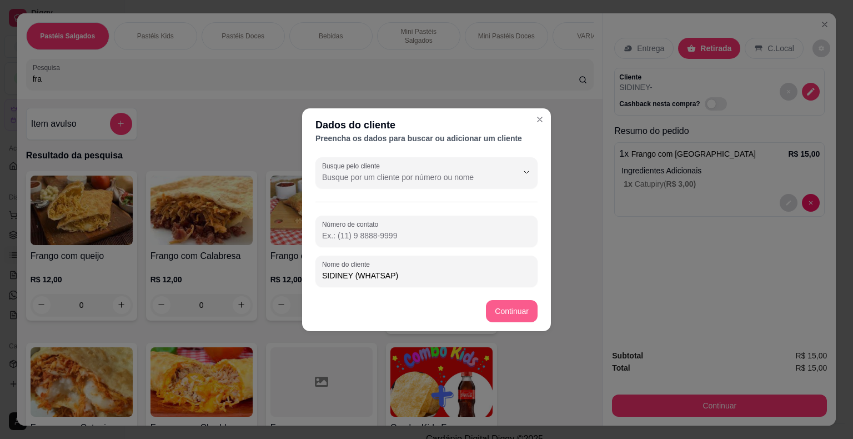
type input "SIDINEY (WHATSAP)"
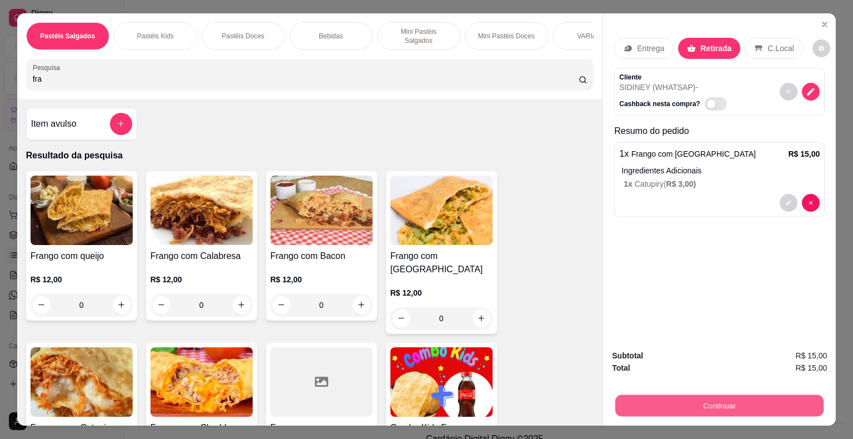
click at [717, 396] on button "Continuar" at bounding box center [719, 406] width 208 height 22
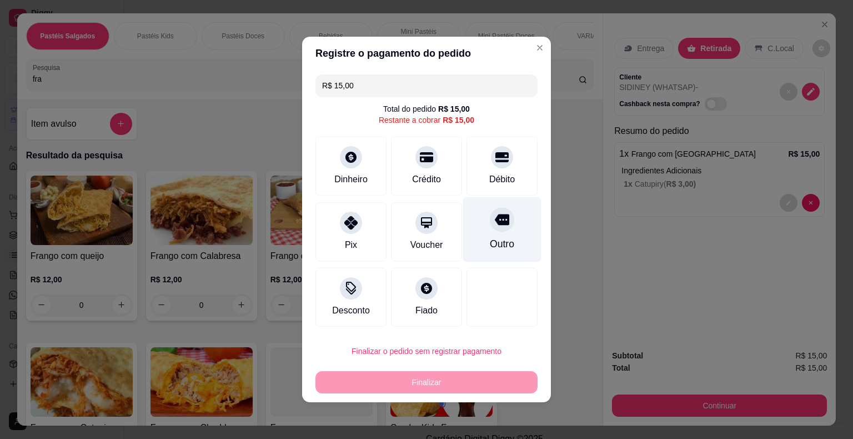
click at [485, 234] on div "Outro" at bounding box center [502, 229] width 78 height 65
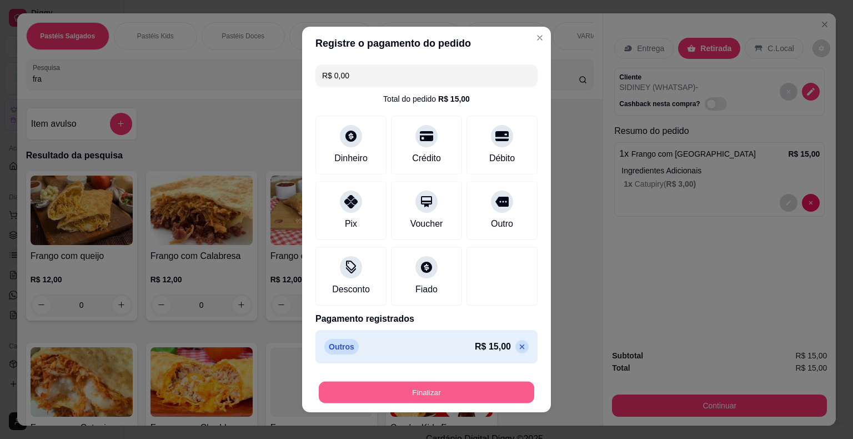
click at [418, 391] on button "Finalizar" at bounding box center [426, 392] width 215 height 22
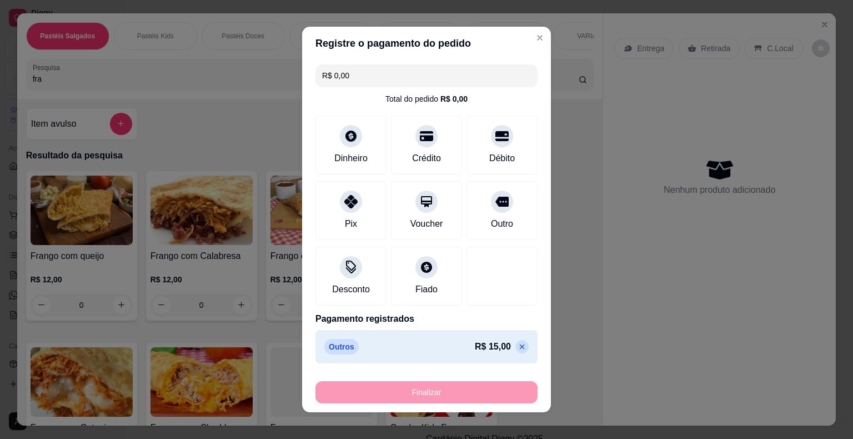
type input "-R$ 15,00"
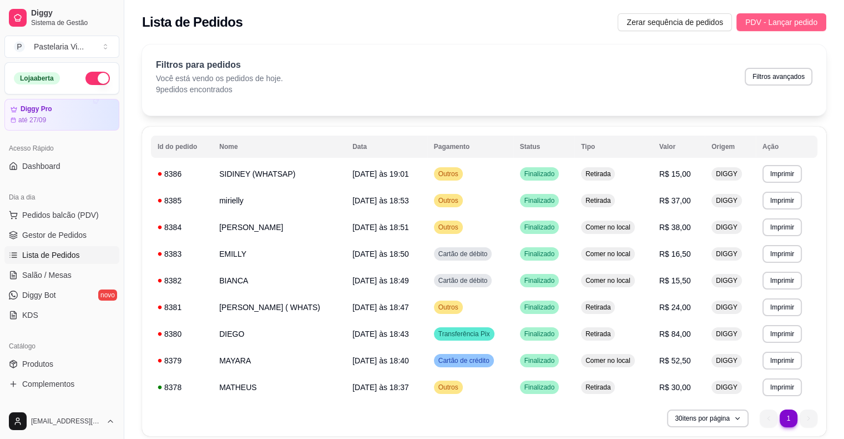
click at [786, 20] on span "PDV - Lançar pedido" at bounding box center [782, 22] width 72 height 12
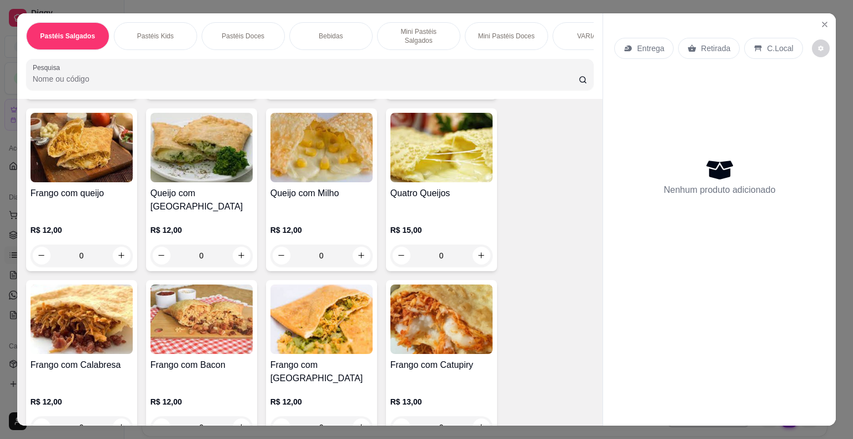
scroll to position [555, 0]
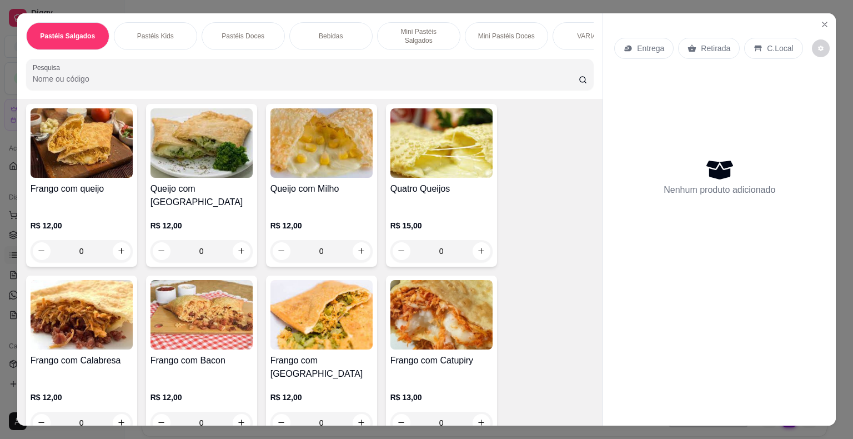
click at [477, 411] on div "0" at bounding box center [441, 422] width 102 height 22
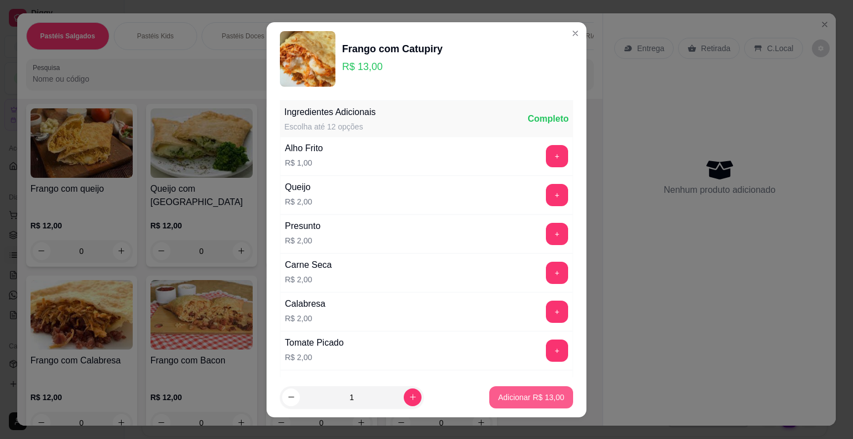
click at [512, 399] on p "Adicionar R$ 13,00" at bounding box center [531, 396] width 66 height 11
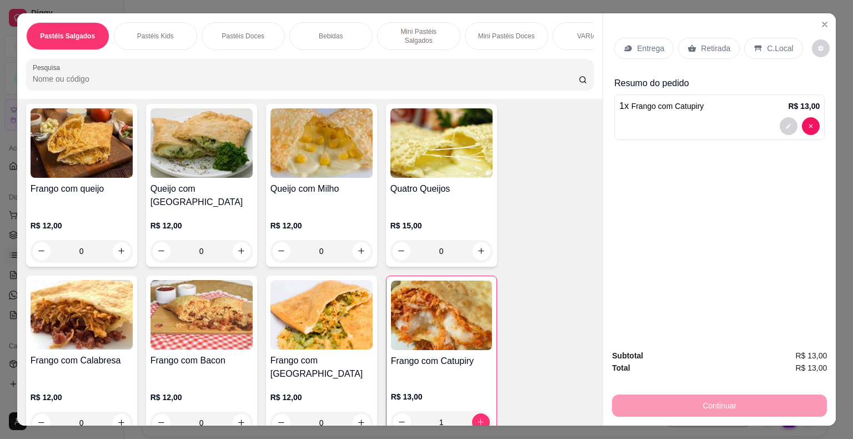
type input "1"
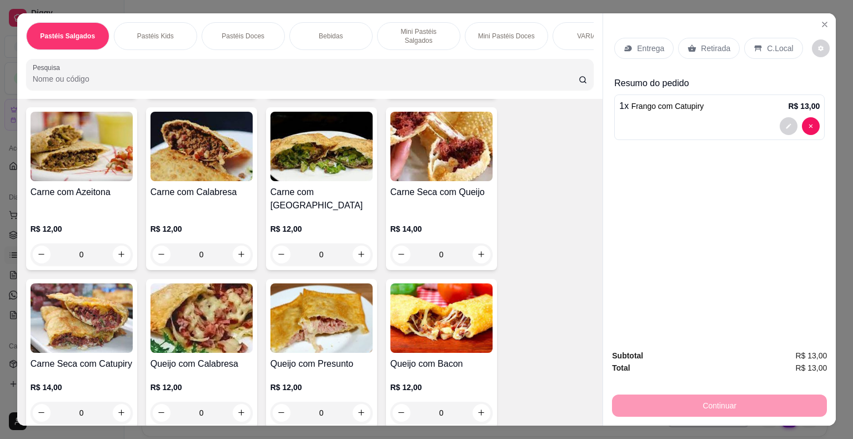
scroll to position [0, 0]
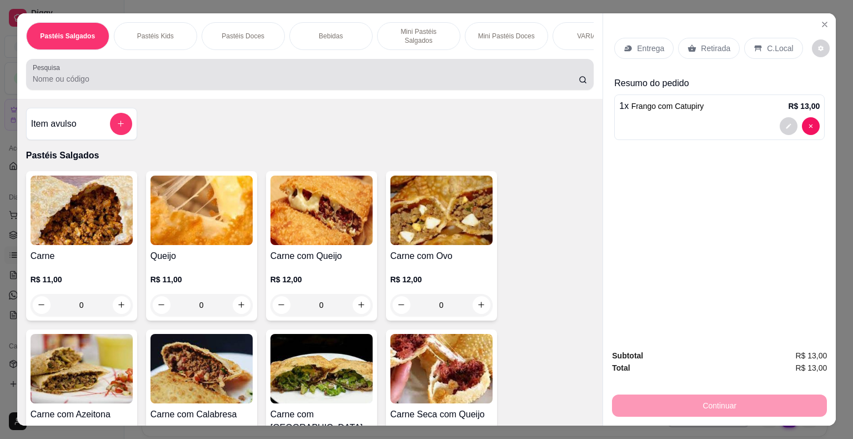
click at [128, 74] on input "Pesquisa" at bounding box center [306, 78] width 546 height 11
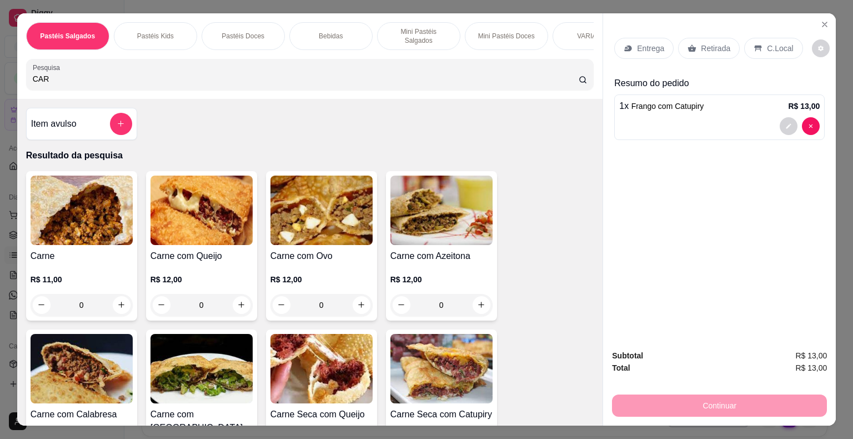
type input "CAR"
click at [236, 298] on div "0" at bounding box center [201, 305] width 102 height 22
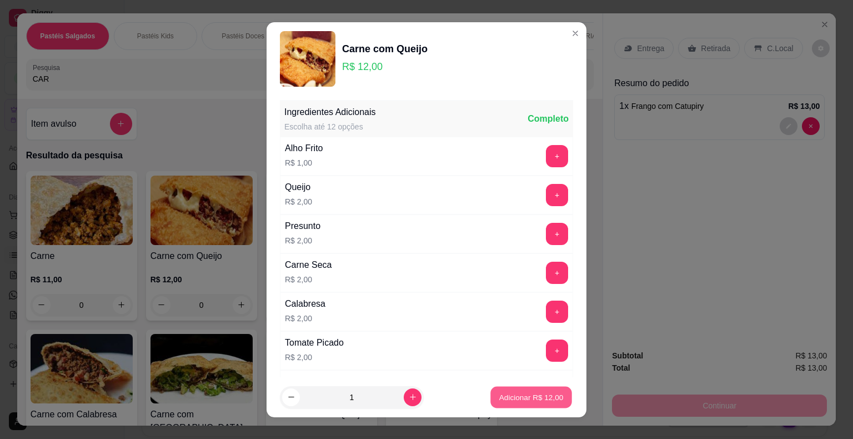
click at [509, 392] on p "Adicionar R$ 12,00" at bounding box center [531, 396] width 64 height 11
type input "1"
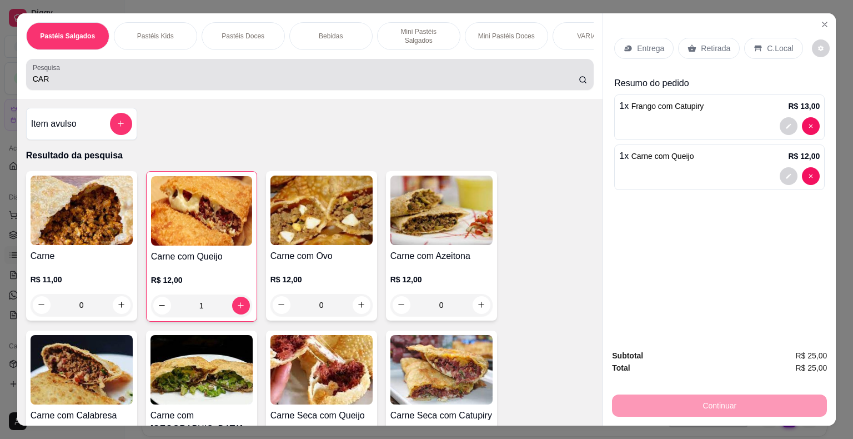
drag, startPoint x: 81, startPoint y: 65, endPoint x: 7, endPoint y: 80, distance: 76.0
click at [7, 80] on div "Pastéis Salgados Pastéis Kids Pastéis Doces Bebidas Mini Pastéis Salgados Mini …" at bounding box center [426, 219] width 853 height 439
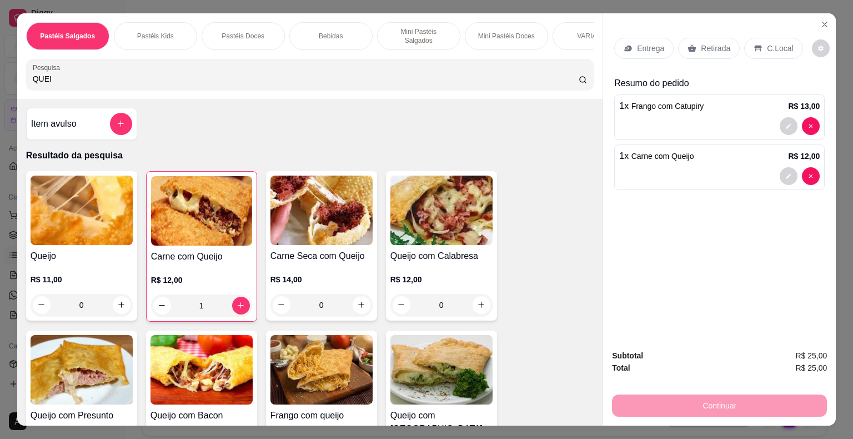
type input "QUEI"
click at [480, 296] on div "0" at bounding box center [441, 305] width 102 height 22
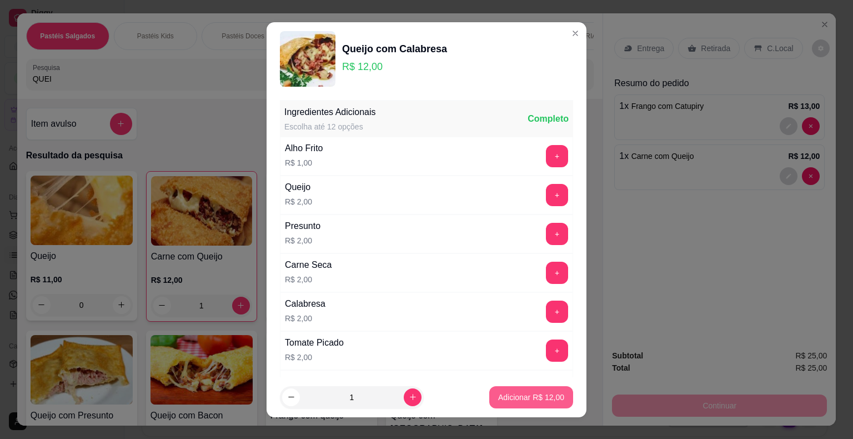
click at [536, 391] on p "Adicionar R$ 12,00" at bounding box center [531, 396] width 66 height 11
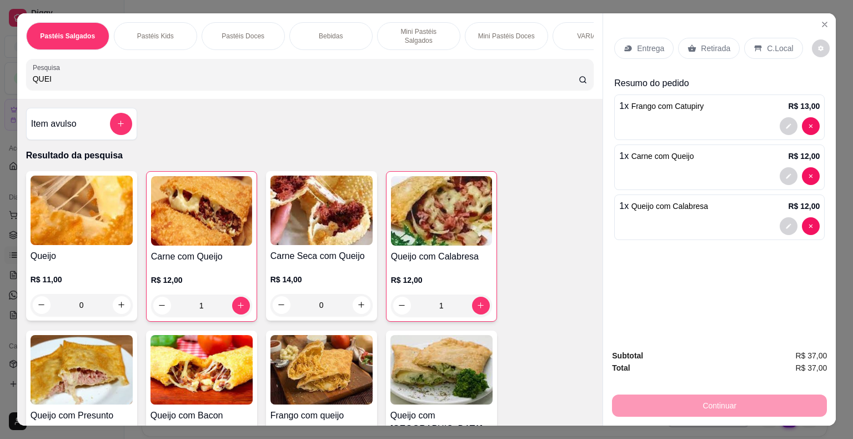
type input "1"
click at [712, 43] on p "Retirada" at bounding box center [715, 48] width 29 height 11
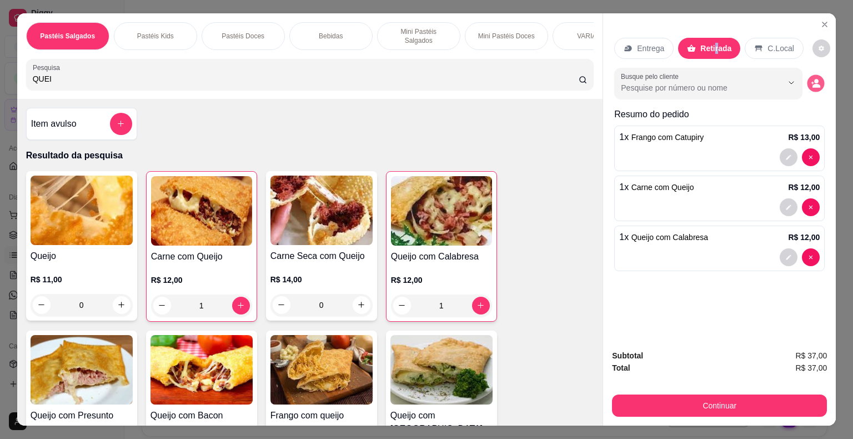
click at [811, 80] on icon "decrease-product-quantity" at bounding box center [815, 82] width 9 height 9
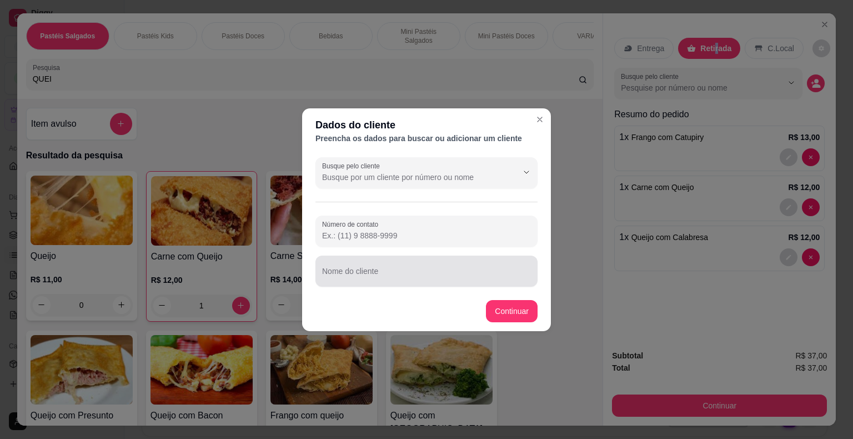
click at [402, 276] on input "Nome do cliente" at bounding box center [426, 275] width 209 height 11
type input "geremias"
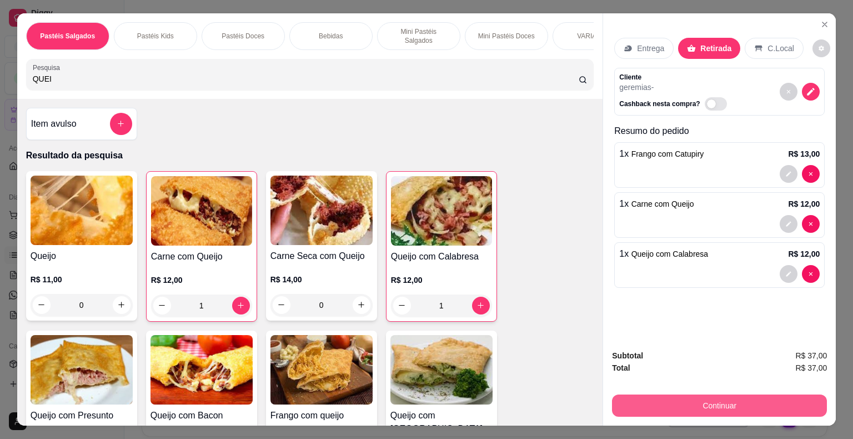
click at [681, 394] on button "Continuar" at bounding box center [719, 405] width 215 height 22
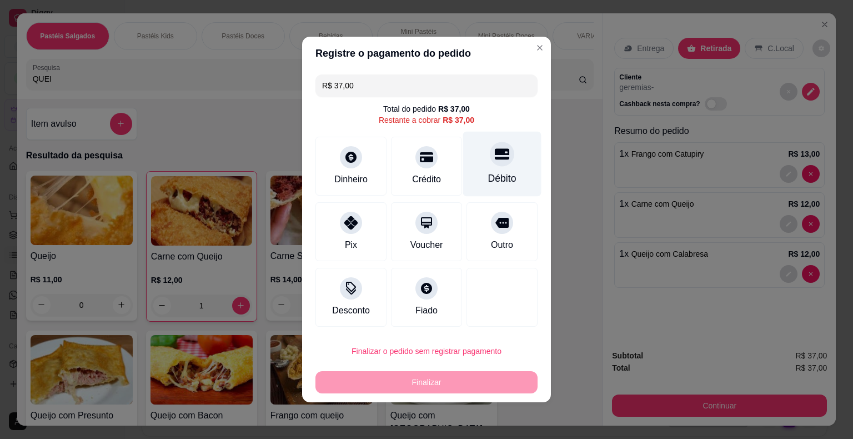
click at [500, 164] on div at bounding box center [502, 154] width 24 height 24
type input "R$ 0,00"
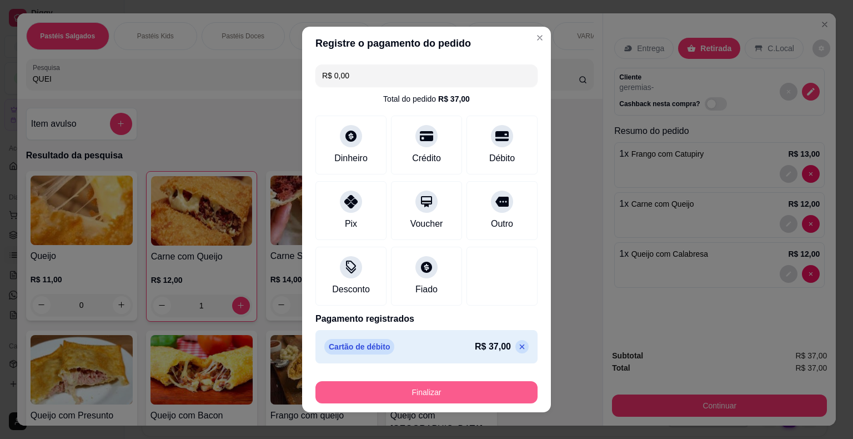
click at [452, 385] on button "Finalizar" at bounding box center [426, 392] width 222 height 22
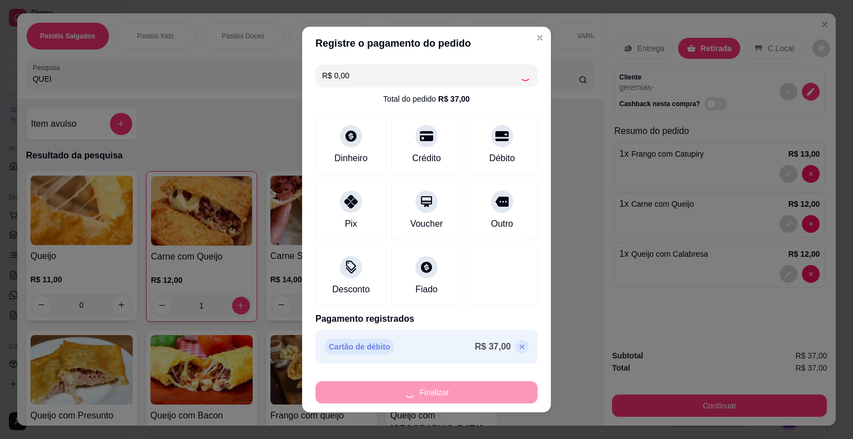
type input "0"
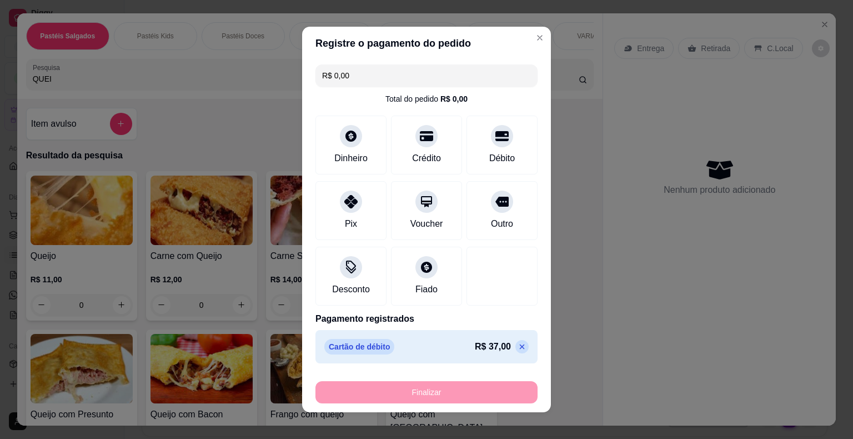
type input "-R$ 37,00"
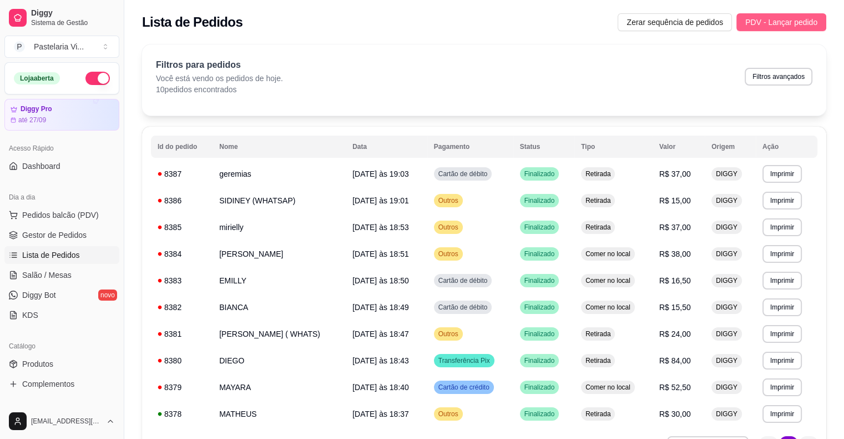
click at [762, 27] on span "PDV - Lançar pedido" at bounding box center [782, 22] width 72 height 12
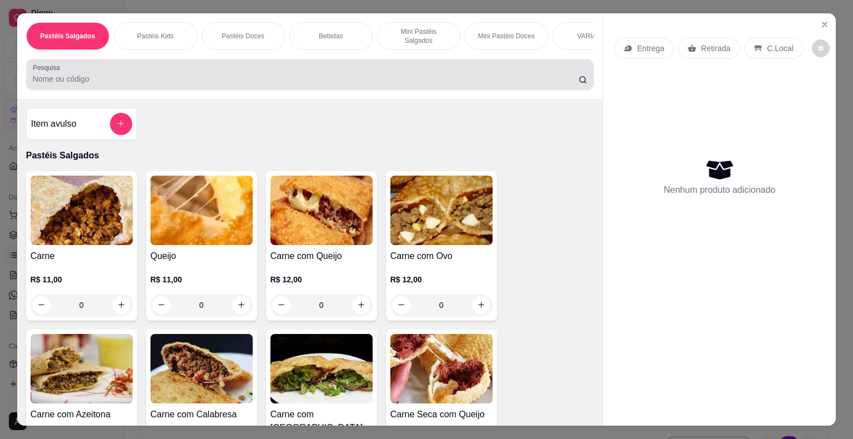
click at [269, 73] on input "Pesquisa" at bounding box center [306, 78] width 546 height 11
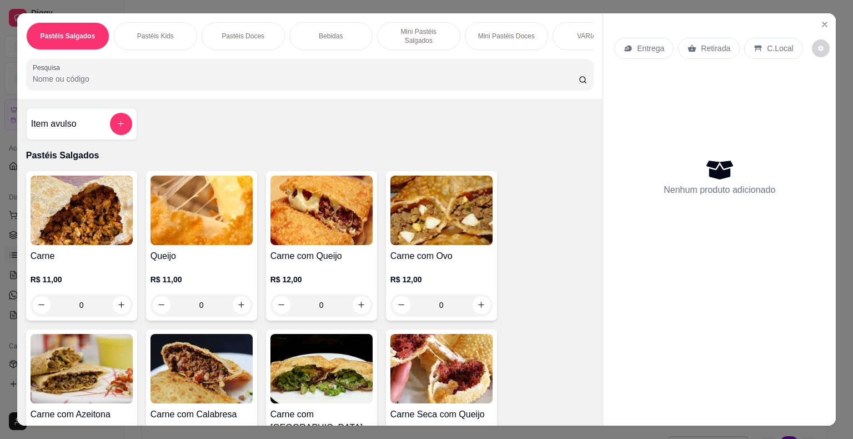
drag, startPoint x: 224, startPoint y: 76, endPoint x: 217, endPoint y: 75, distance: 7.2
click at [223, 76] on input "Pesquisa" at bounding box center [306, 78] width 546 height 11
click at [189, 73] on input "Pesquisa" at bounding box center [306, 78] width 546 height 11
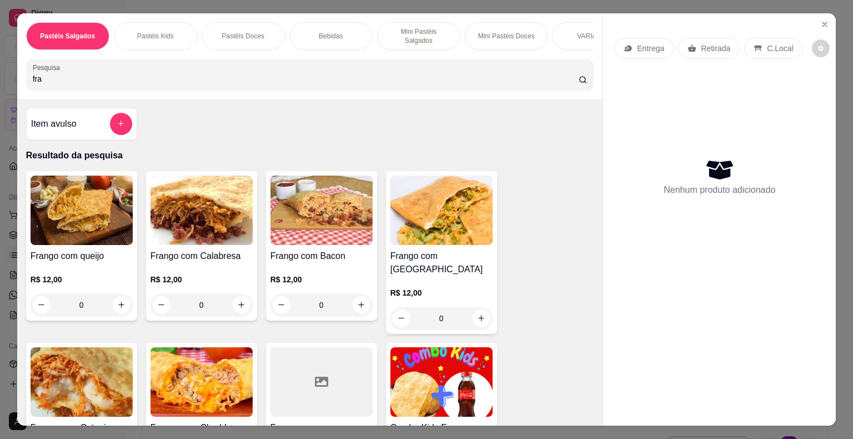
type input "fra"
click at [92, 370] on img at bounding box center [82, 381] width 102 height 69
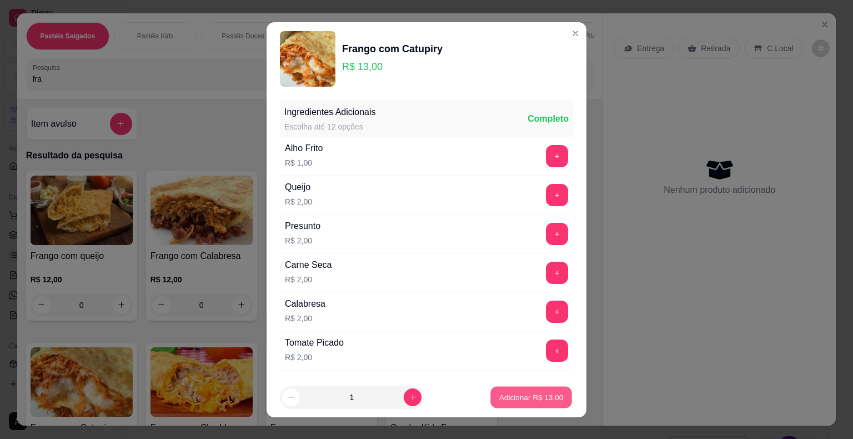
click at [510, 393] on p "Adicionar R$ 13,00" at bounding box center [531, 396] width 64 height 11
type input "1"
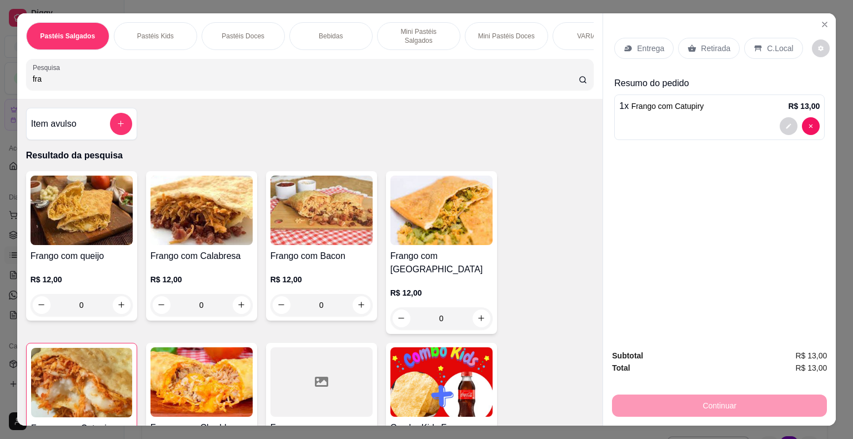
click at [213, 376] on img at bounding box center [201, 381] width 102 height 69
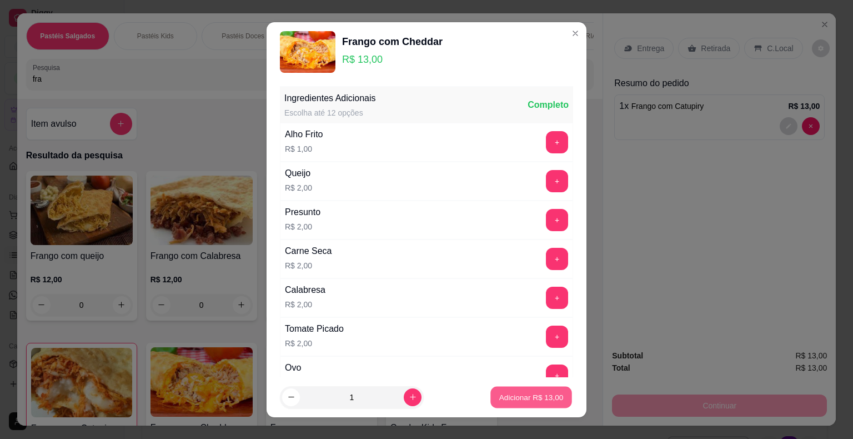
click at [499, 398] on p "Adicionar R$ 13,00" at bounding box center [531, 396] width 64 height 11
type input "1"
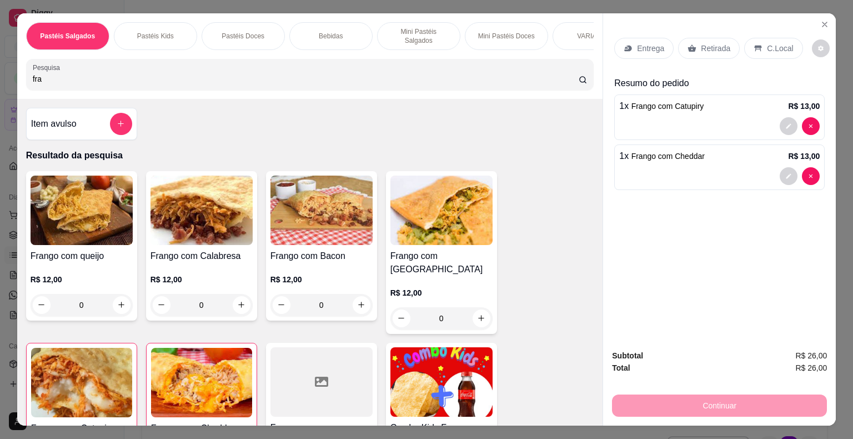
drag, startPoint x: 61, startPoint y: 77, endPoint x: 0, endPoint y: 95, distance: 63.9
click at [0, 95] on div "Pastéis Salgados Pastéis Kids Pastéis Doces Bebidas Mini Pastéis Salgados Mini …" at bounding box center [426, 219] width 853 height 439
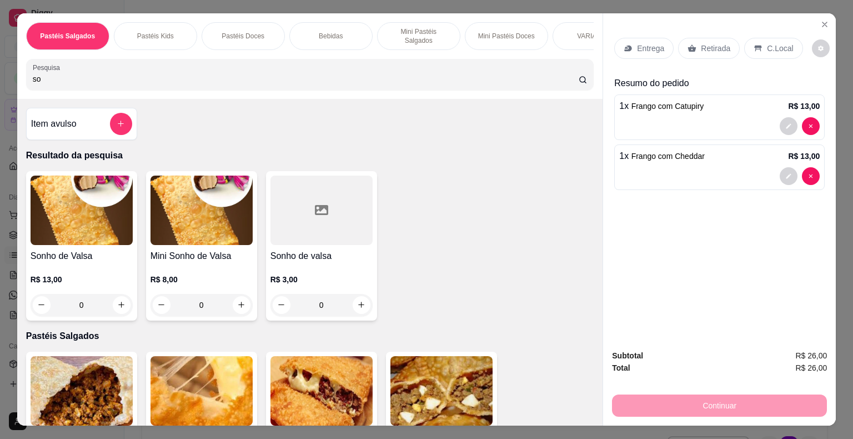
type input "so"
click at [77, 255] on h4 "Sonho de Valsa" at bounding box center [82, 255] width 102 height 13
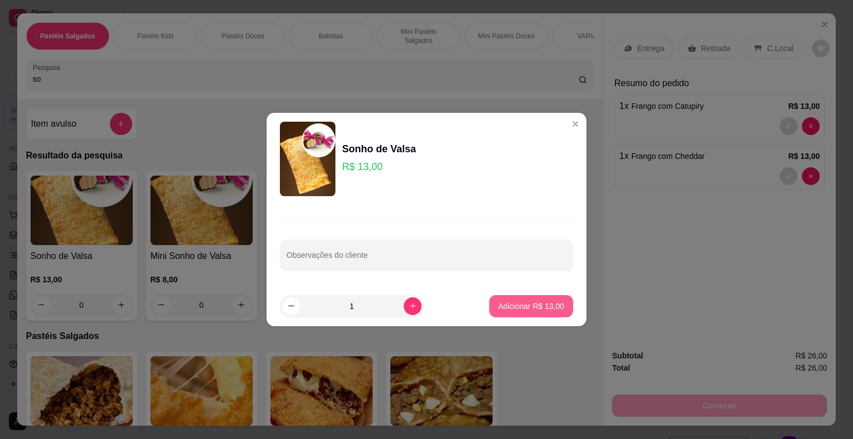
click at [504, 303] on p "Adicionar R$ 13,00" at bounding box center [531, 305] width 66 height 11
type input "1"
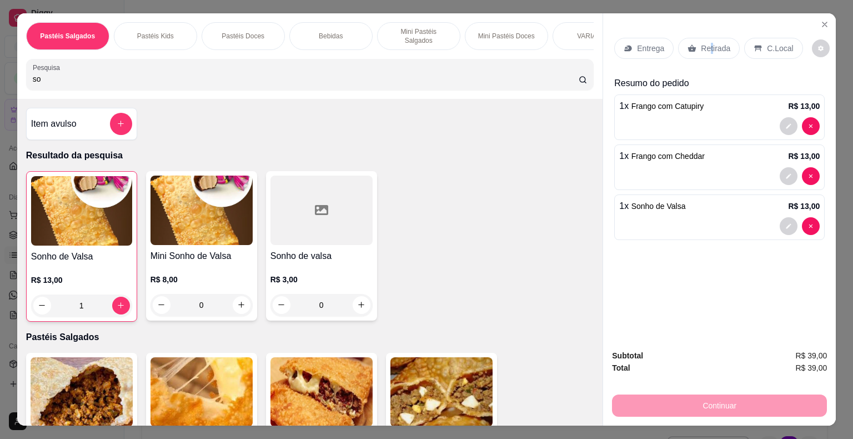
click at [705, 47] on p "Retirada" at bounding box center [715, 48] width 29 height 11
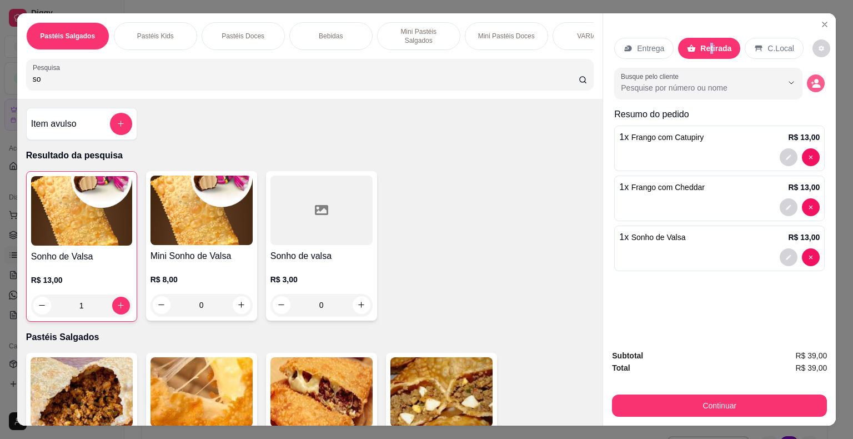
click at [812, 84] on icon "decrease-product-quantity" at bounding box center [816, 86] width 8 height 4
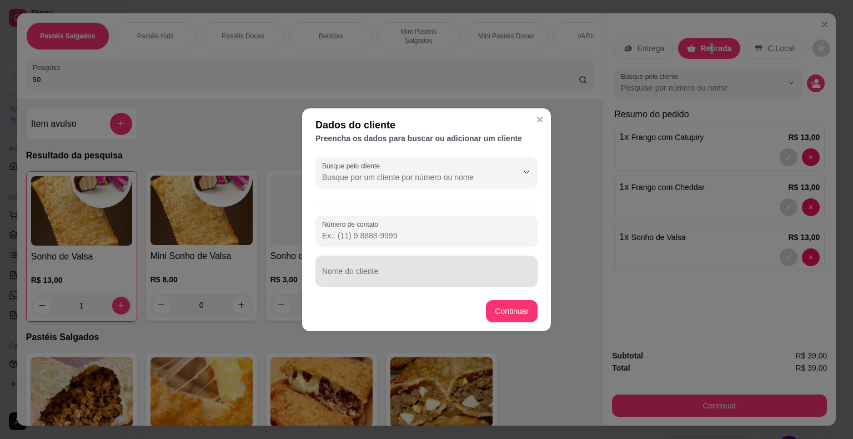
click at [442, 278] on input "Nome do cliente" at bounding box center [426, 275] width 209 height 11
type input "b"
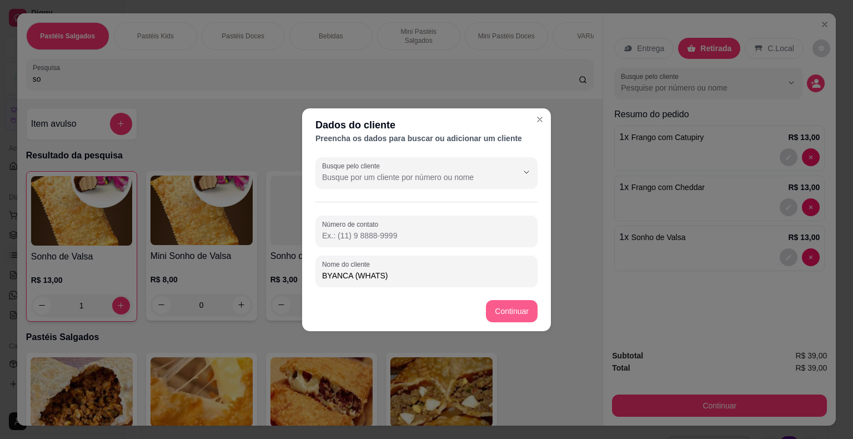
type input "BYANCA (WHATS)"
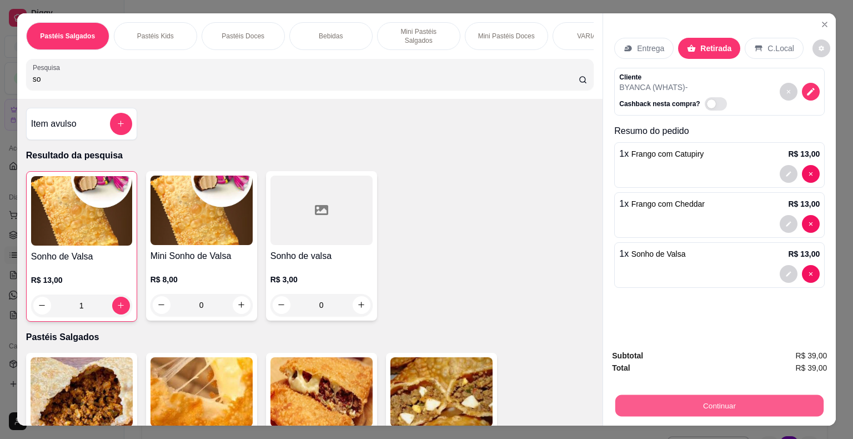
click at [615, 395] on button "Continuar" at bounding box center [719, 406] width 208 height 22
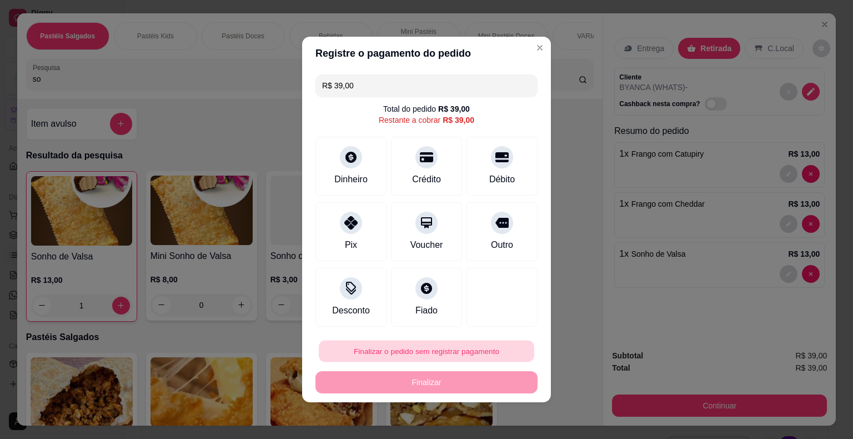
click at [450, 350] on button "Finalizar o pedido sem registrar pagamento" at bounding box center [426, 351] width 215 height 22
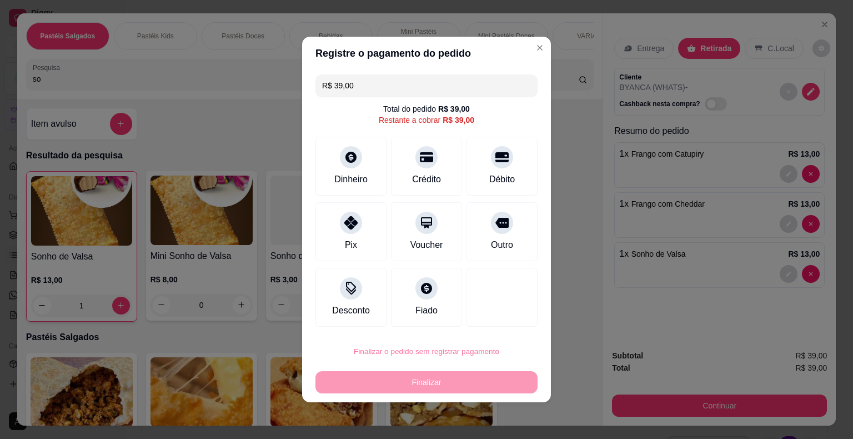
click at [495, 321] on button "Confirmar" at bounding box center [494, 319] width 41 height 17
type input "0"
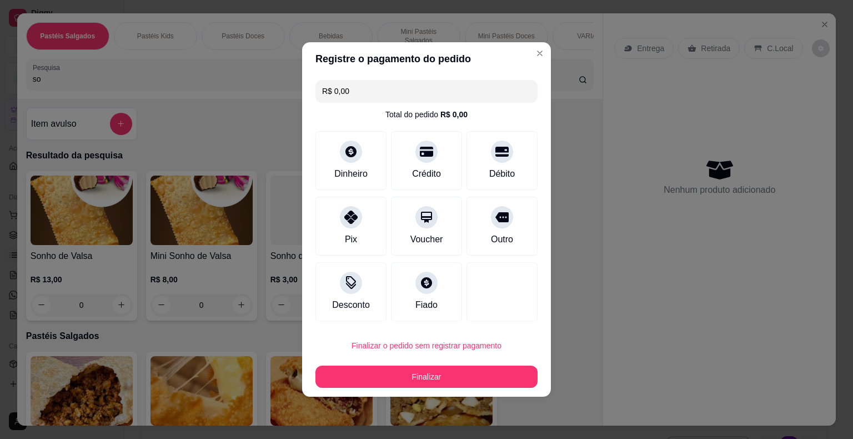
type input "R$ 0,00"
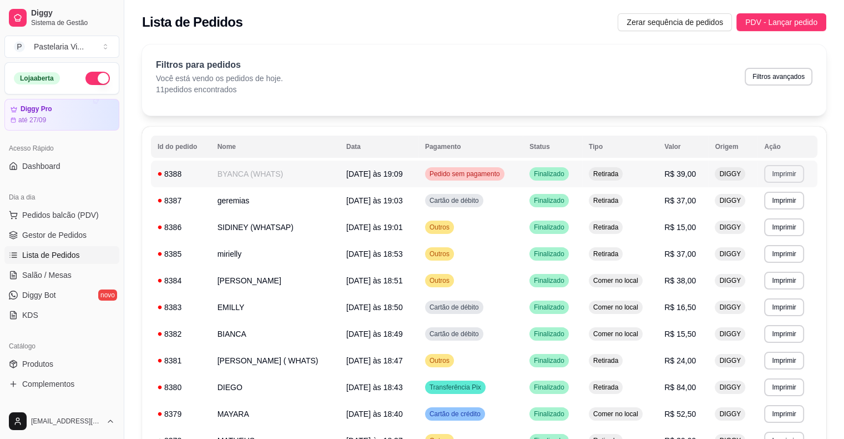
click at [778, 178] on button "Imprimir" at bounding box center [782, 174] width 39 height 18
click at [767, 212] on button "IMPRESSORA" at bounding box center [761, 212] width 78 height 17
click at [416, 70] on div "Filtros para pedidos Você está vendo os pedidos de hoje. 11 pedidos encontrados…" at bounding box center [484, 76] width 657 height 37
click at [766, 21] on span "PDV - Lançar pedido" at bounding box center [782, 22] width 72 height 12
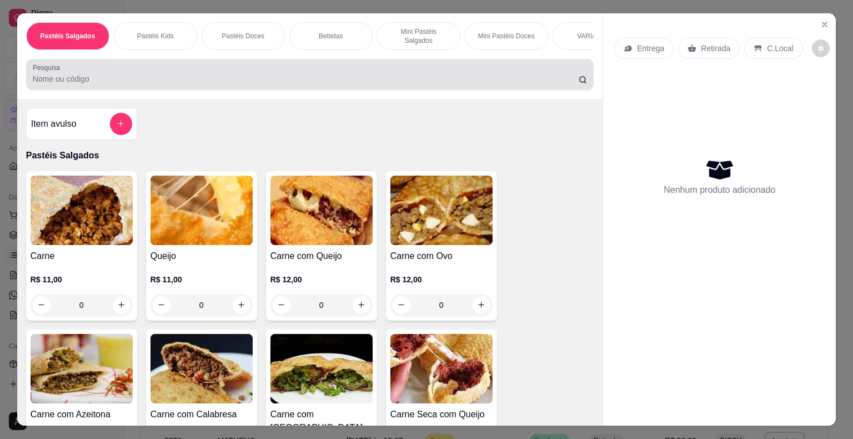
click at [232, 73] on input "Pesquisa" at bounding box center [306, 78] width 546 height 11
click at [270, 67] on div at bounding box center [310, 74] width 555 height 22
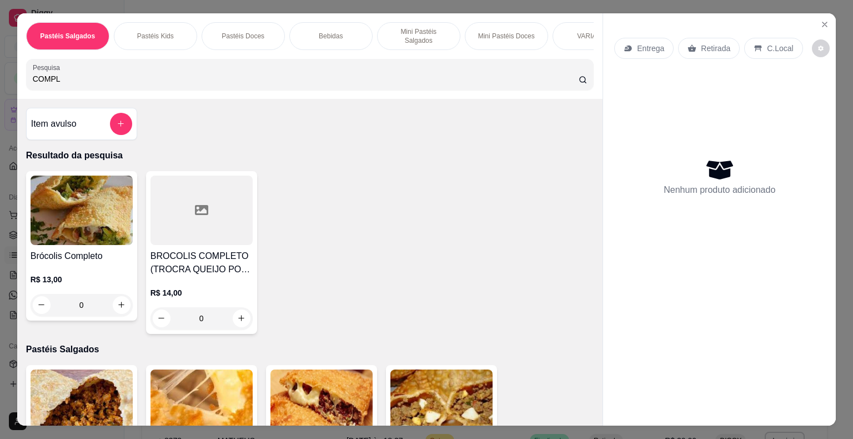
type input "COMPL"
click at [91, 239] on div "Brócolis Completo R$ 13,00 0" at bounding box center [81, 245] width 111 height 149
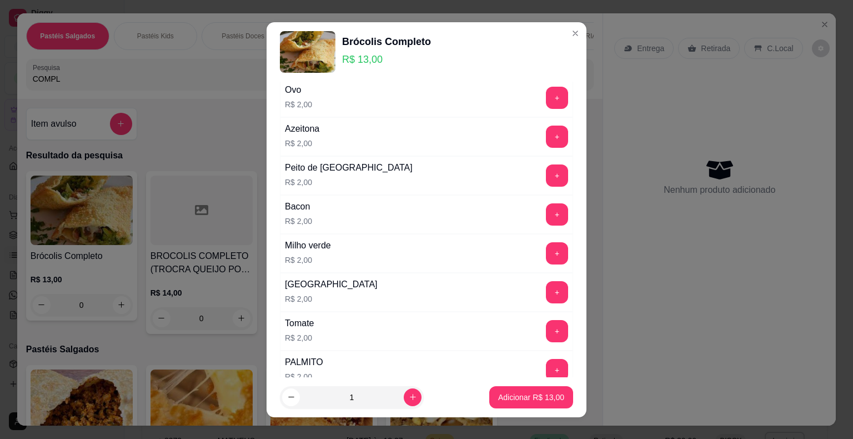
scroll to position [523, 0]
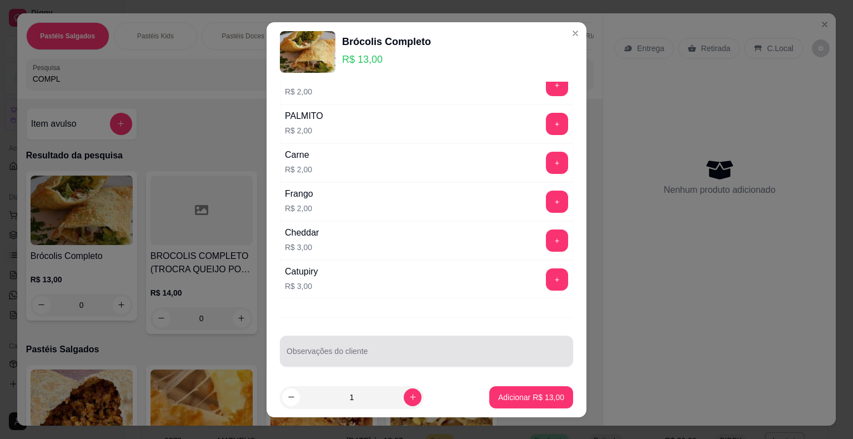
click at [315, 343] on div at bounding box center [426, 351] width 280 height 22
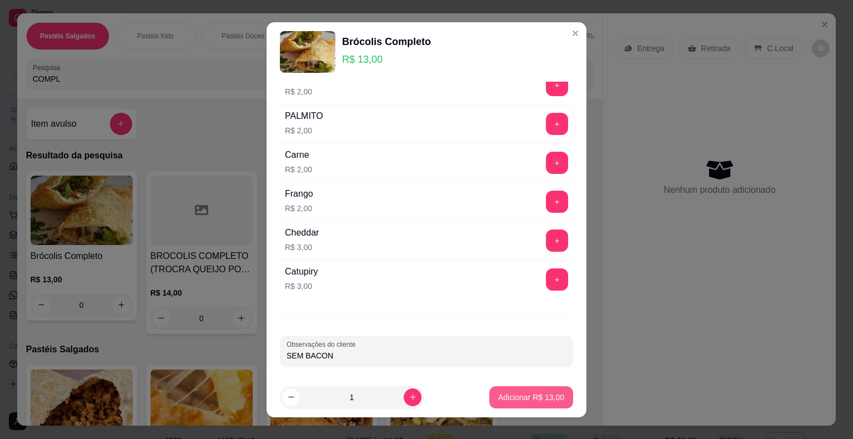
type input "SEM BACON"
click at [526, 395] on p "Adicionar R$ 13,00" at bounding box center [531, 396] width 66 height 11
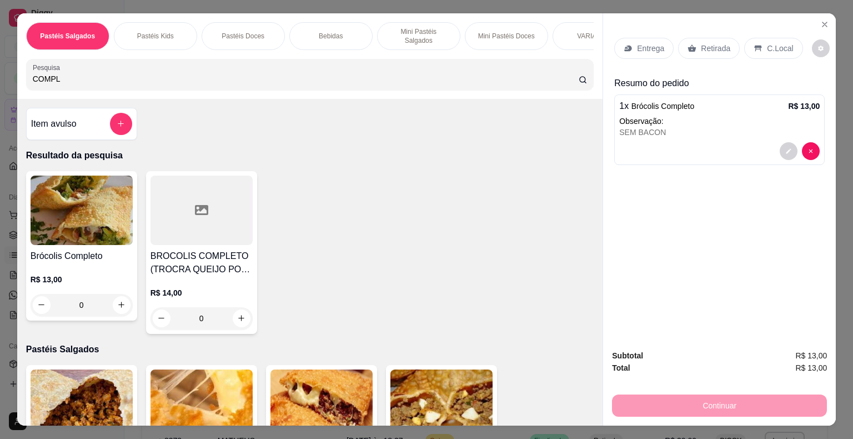
drag, startPoint x: 36, startPoint y: 77, endPoint x: 9, endPoint y: 72, distance: 26.6
click at [11, 75] on div "Pastéis Salgados Pastéis Kids Pastéis Doces Bebidas Mini Pastéis Salgados Mini …" at bounding box center [426, 219] width 853 height 439
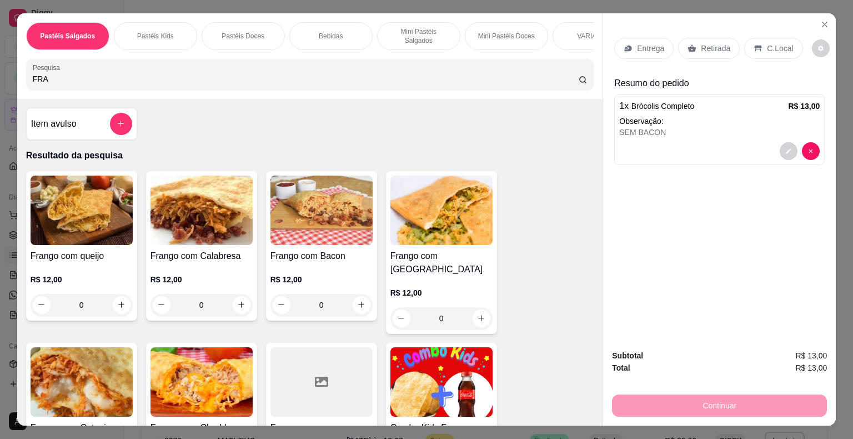
type input "FRA"
click at [75, 367] on img at bounding box center [82, 381] width 102 height 69
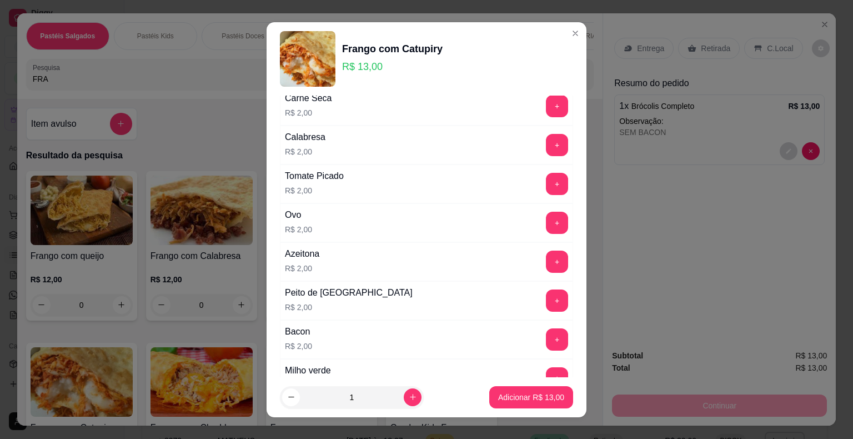
scroll to position [278, 0]
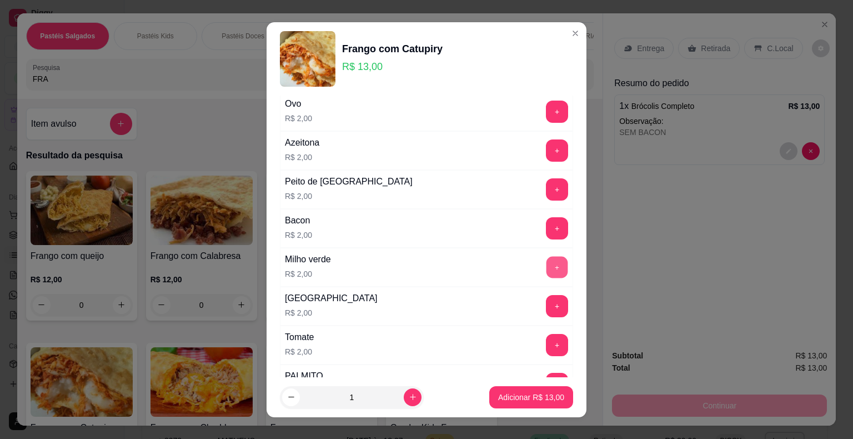
click at [546, 261] on button "+" at bounding box center [557, 267] width 22 height 22
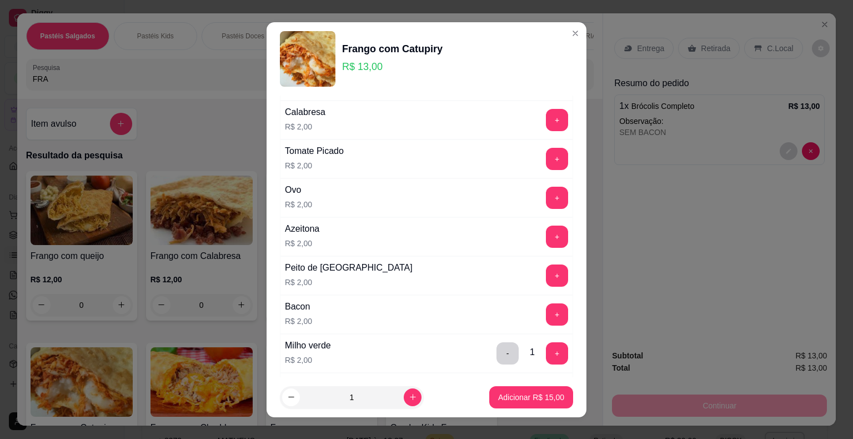
scroll to position [167, 0]
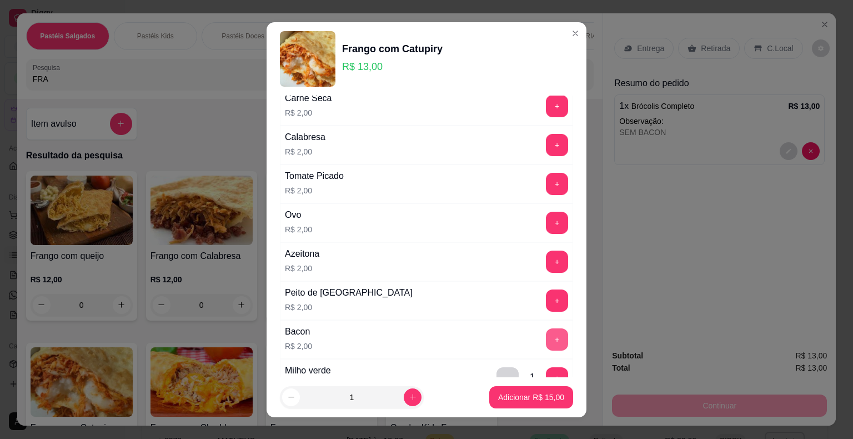
click at [546, 336] on button "+" at bounding box center [557, 339] width 22 height 22
click at [509, 393] on p "Adicionar R$ 17,00" at bounding box center [531, 396] width 64 height 11
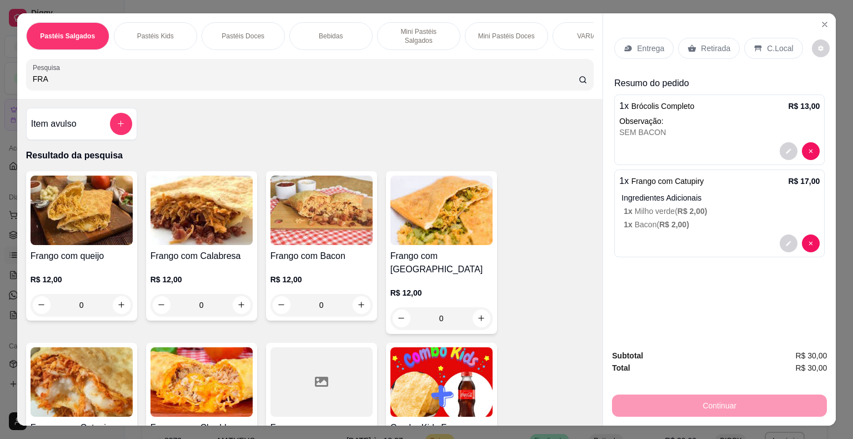
click at [702, 38] on div "Retirada" at bounding box center [709, 48] width 62 height 21
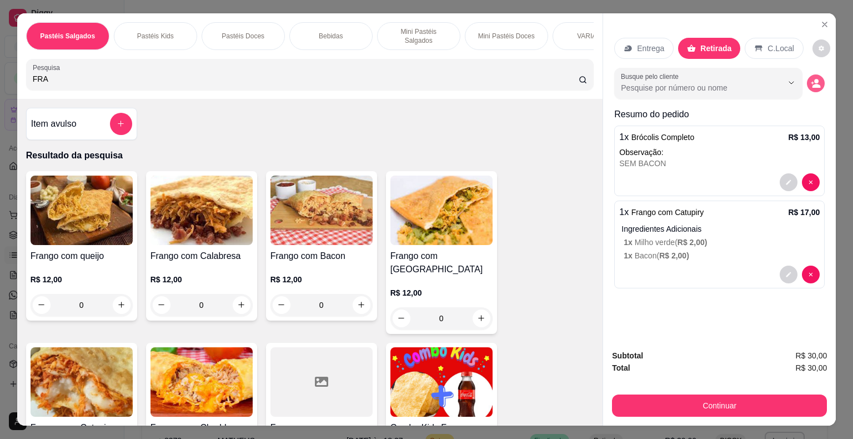
click at [810, 78] on icon "decrease-product-quantity" at bounding box center [815, 83] width 10 height 10
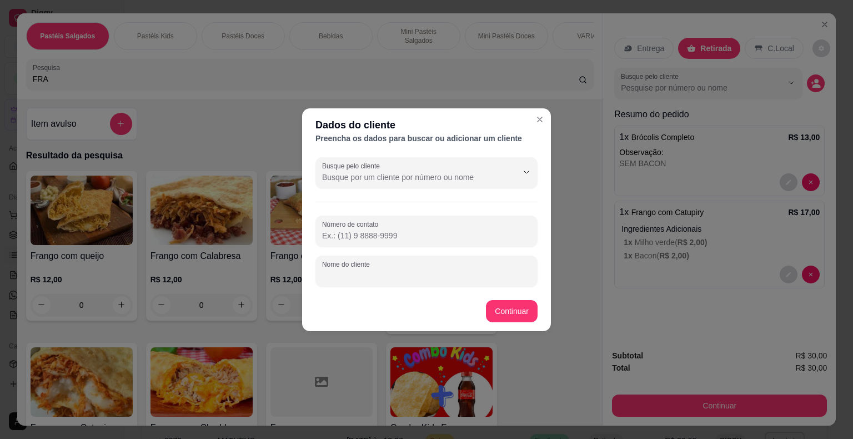
click at [405, 276] on input "Nome do cliente" at bounding box center [426, 275] width 209 height 11
type input "[DEMOGRAPHIC_DATA] (WHATS)"
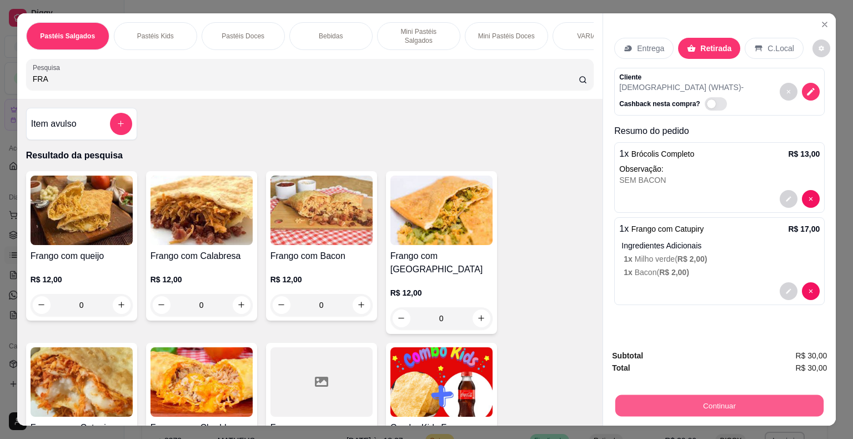
click at [627, 406] on button "Continuar" at bounding box center [719, 406] width 208 height 22
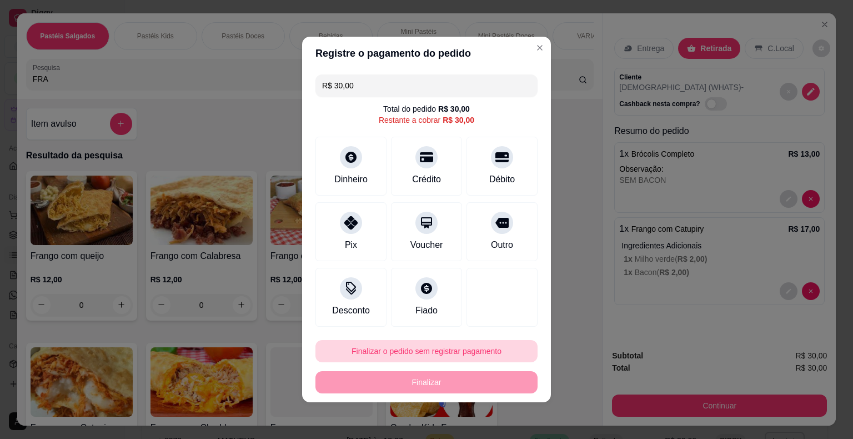
click at [450, 352] on button "Finalizar o pedido sem registrar pagamento" at bounding box center [426, 351] width 222 height 22
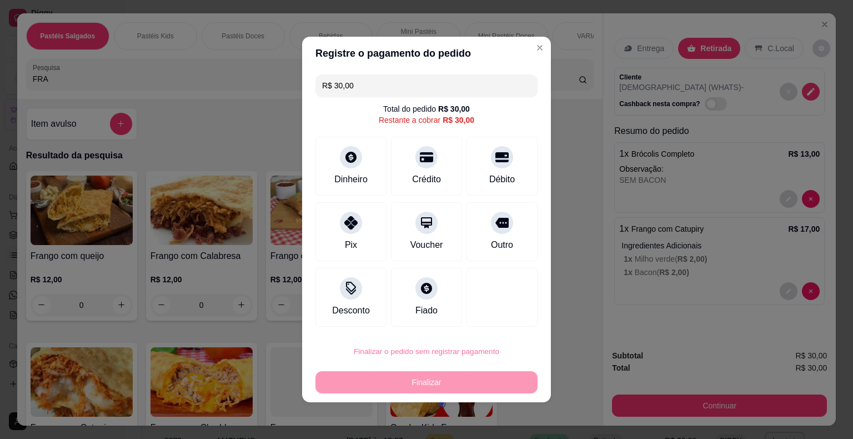
click at [489, 321] on button "Confirmar" at bounding box center [494, 319] width 39 height 17
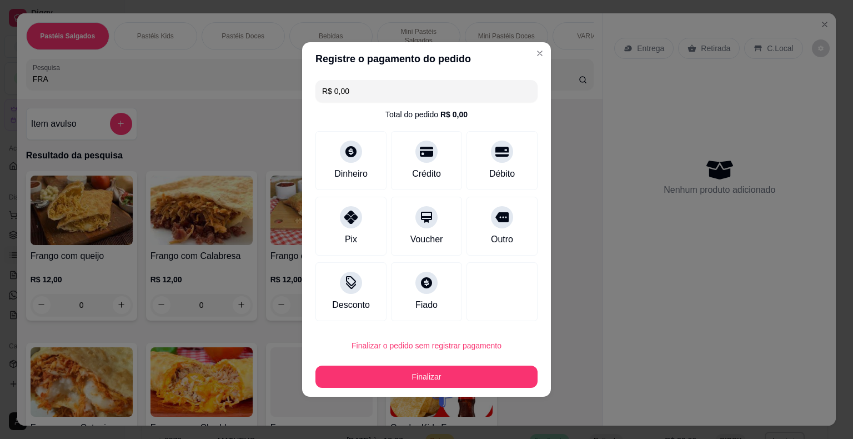
type input "R$ 0,00"
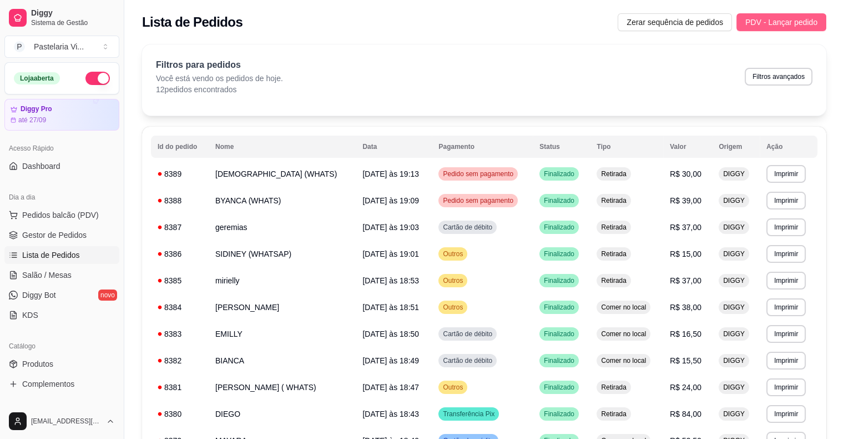
click at [772, 17] on span "PDV - Lançar pedido" at bounding box center [782, 22] width 72 height 12
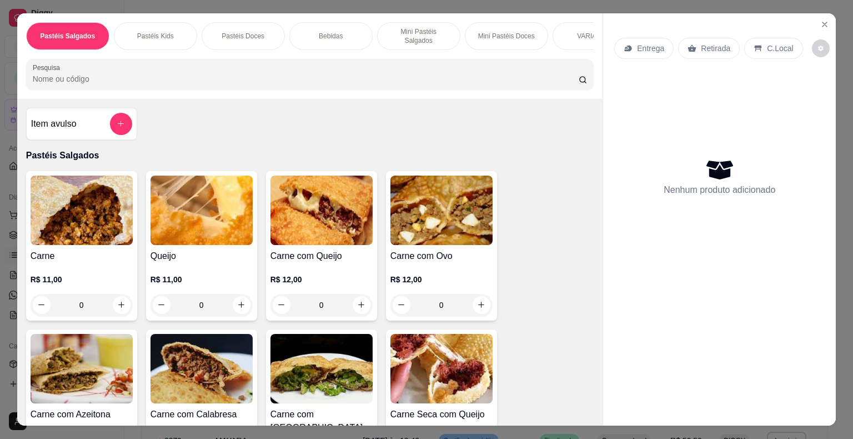
click at [139, 75] on input "Pesquisa" at bounding box center [306, 78] width 546 height 11
click at [47, 235] on img at bounding box center [82, 209] width 102 height 69
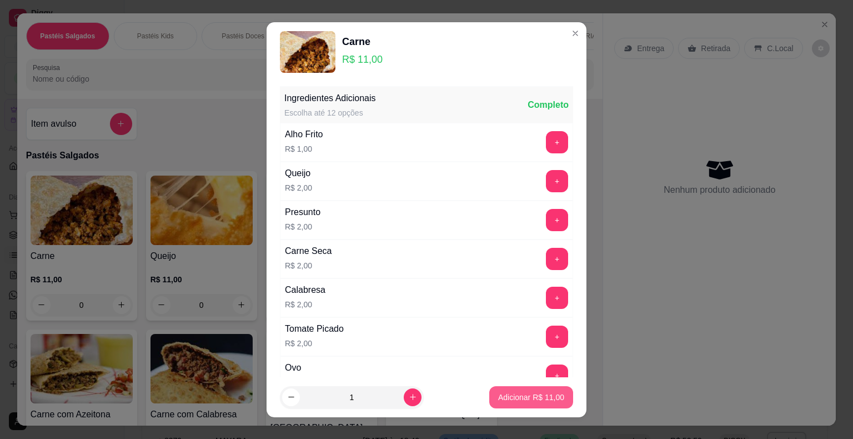
click at [498, 396] on p "Adicionar R$ 11,00" at bounding box center [531, 396] width 66 height 11
type input "1"
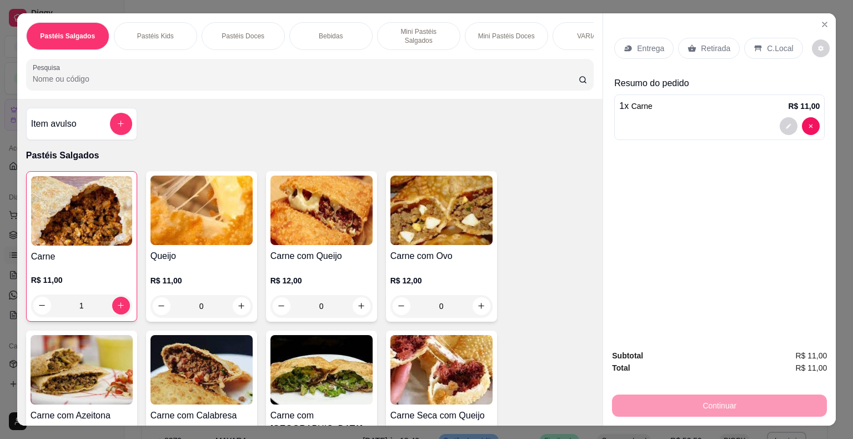
click at [716, 43] on p "Retirada" at bounding box center [715, 48] width 29 height 11
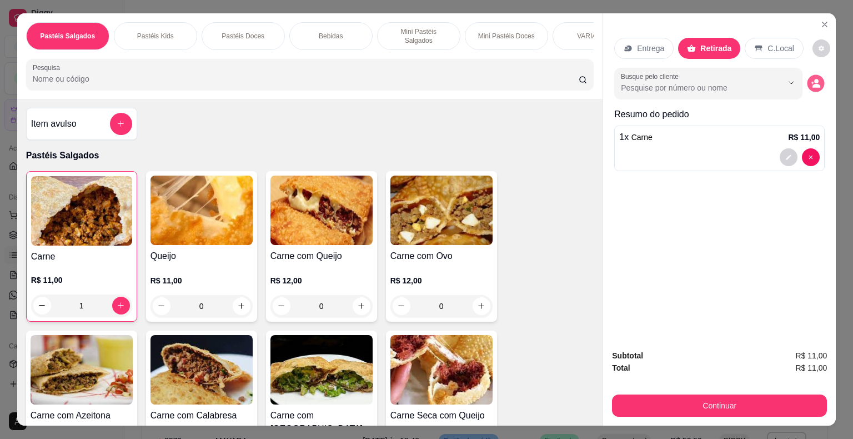
click at [813, 78] on icon "decrease-product-quantity" at bounding box center [815, 82] width 9 height 9
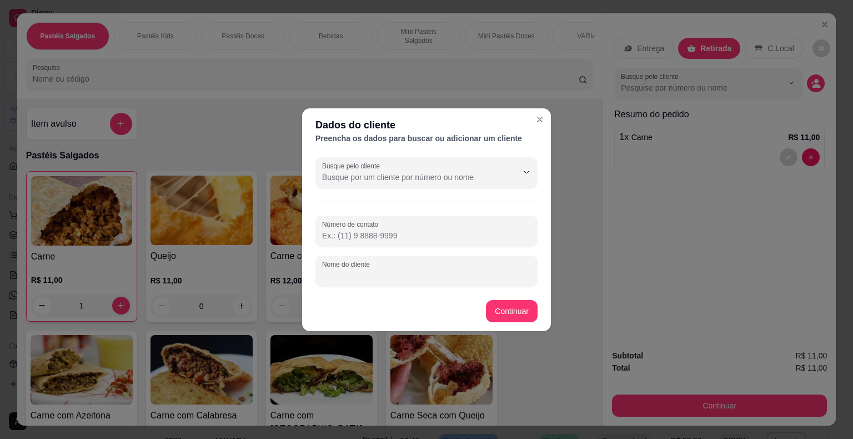
click at [354, 271] on div "Nome do cliente" at bounding box center [426, 270] width 222 height 31
type input "[PERSON_NAME] ([PERSON_NAME])"
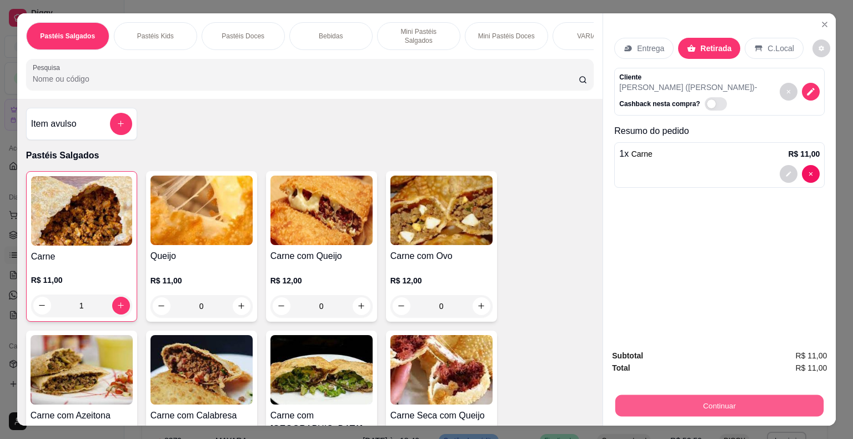
click at [662, 401] on button "Continuar" at bounding box center [719, 406] width 208 height 22
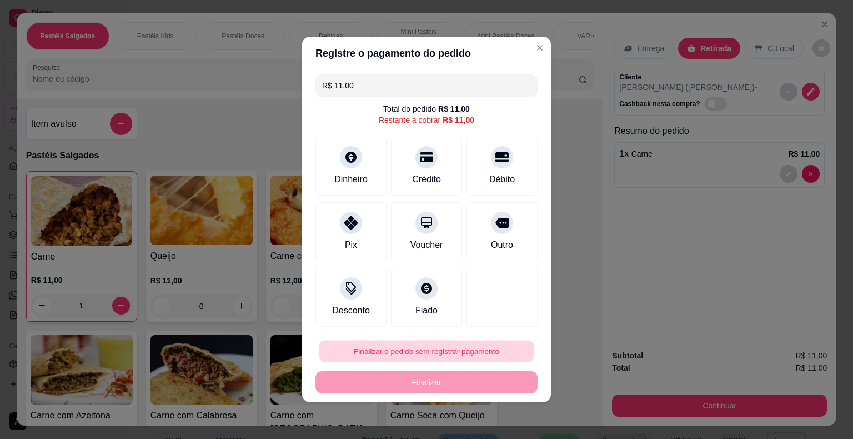
click at [454, 356] on button "Finalizar o pedido sem registrar pagamento" at bounding box center [426, 351] width 215 height 22
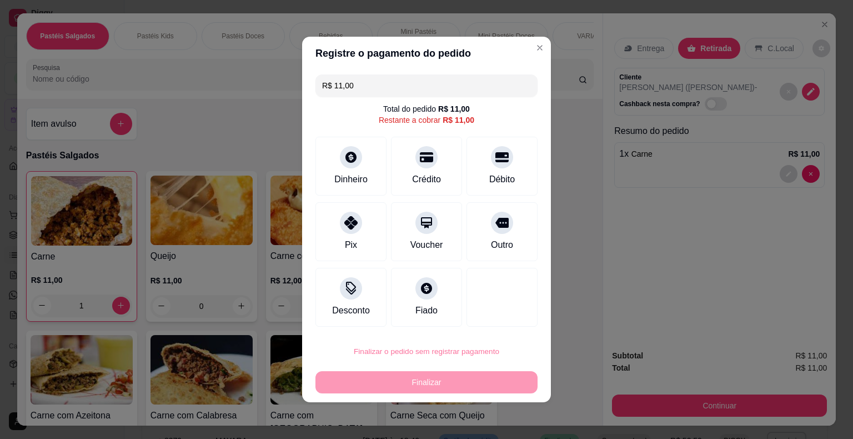
click at [490, 315] on button "Confirmar" at bounding box center [494, 319] width 41 height 17
type input "0"
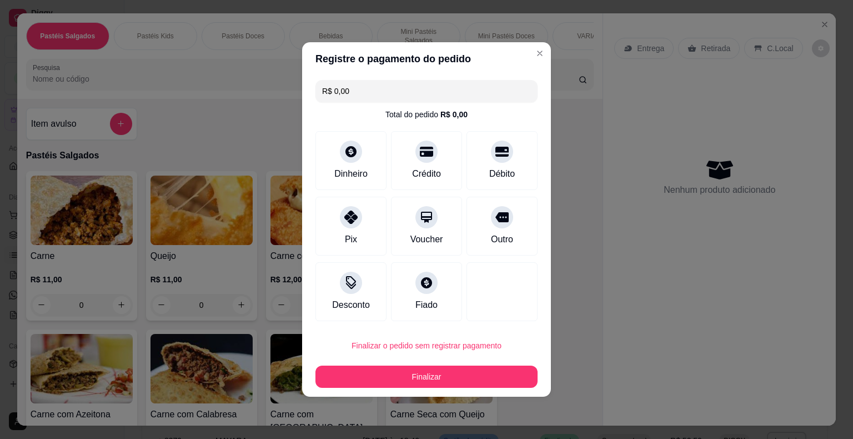
type input "R$ 0,00"
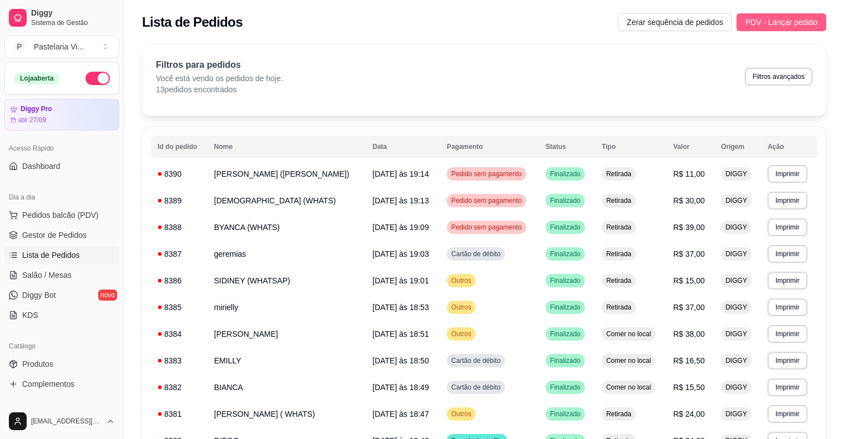
click at [759, 21] on span "PDV - Lançar pedido" at bounding box center [782, 22] width 72 height 12
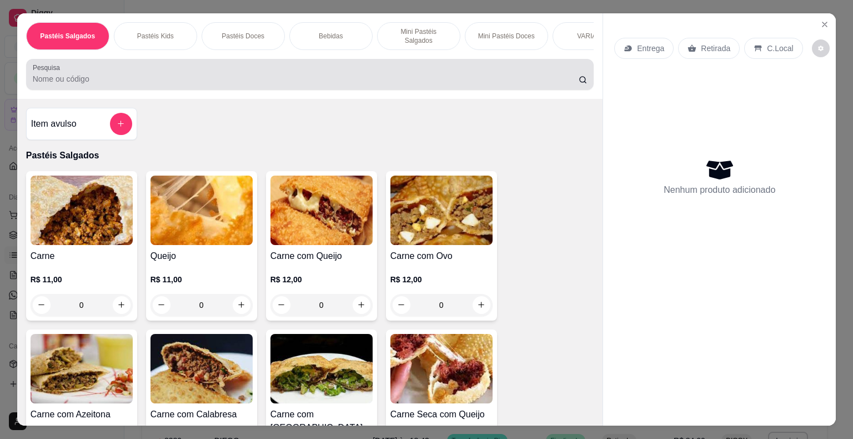
click at [123, 73] on input "Pesquisa" at bounding box center [306, 78] width 546 height 11
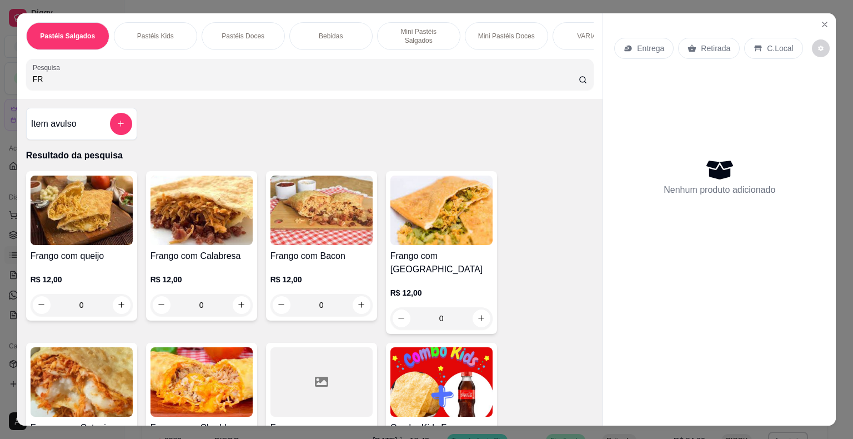
type input "F"
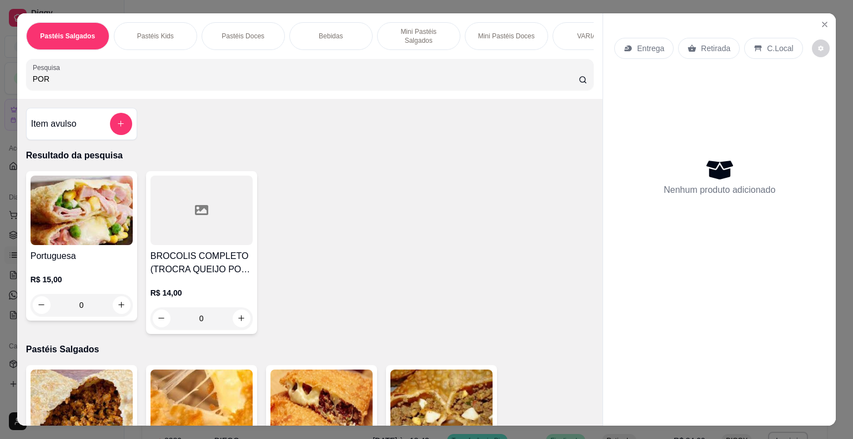
type input "POR"
click at [71, 216] on img at bounding box center [82, 209] width 102 height 69
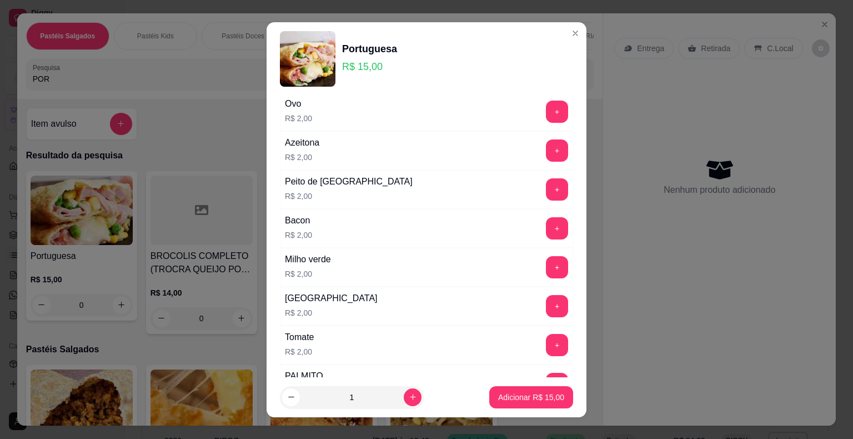
scroll to position [537, 0]
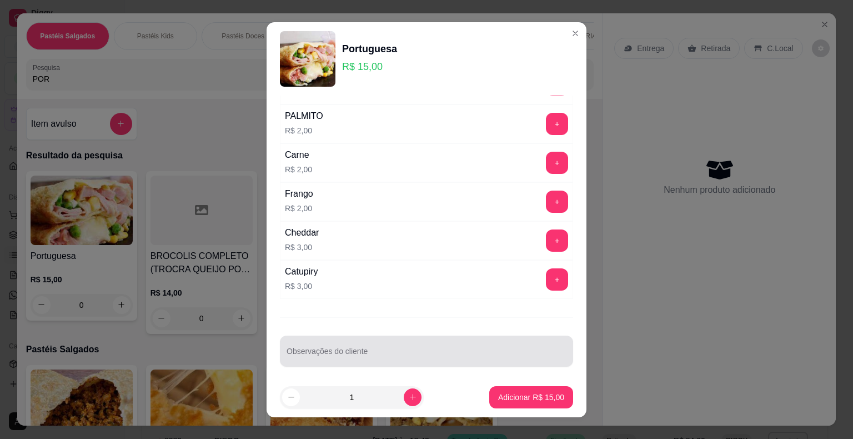
click at [316, 350] on input "Observações do cliente" at bounding box center [426, 355] width 280 height 11
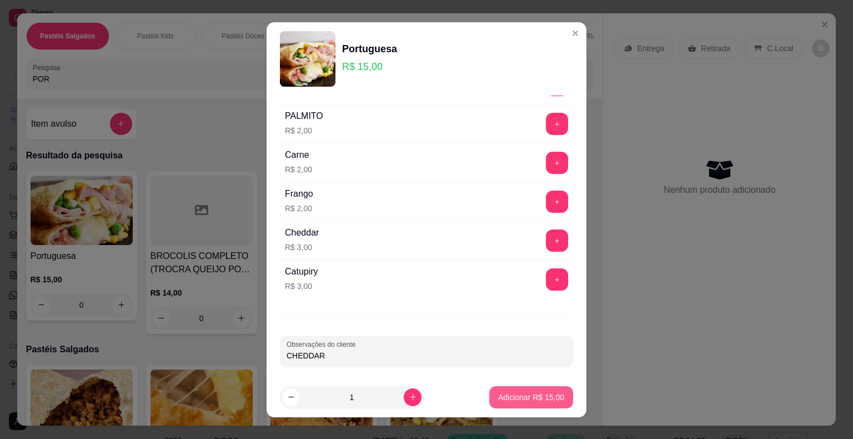
type input "CHEDDAR"
click at [517, 396] on p "Adicionar R$ 15,00" at bounding box center [531, 396] width 66 height 11
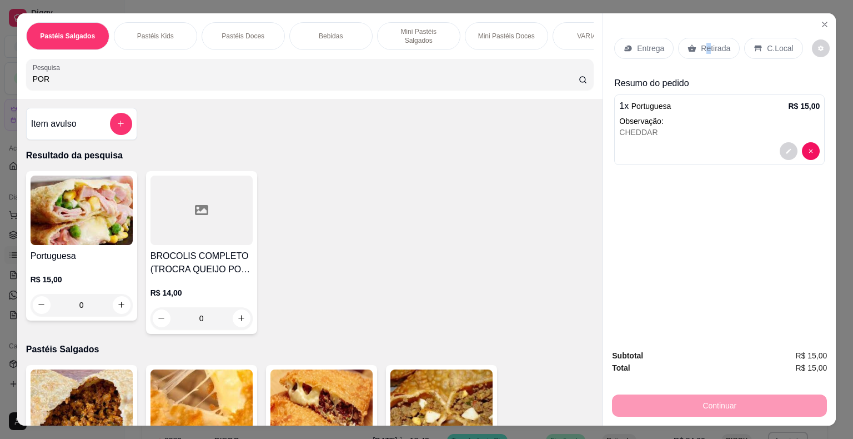
click at [702, 46] on p "Retirada" at bounding box center [715, 48] width 29 height 11
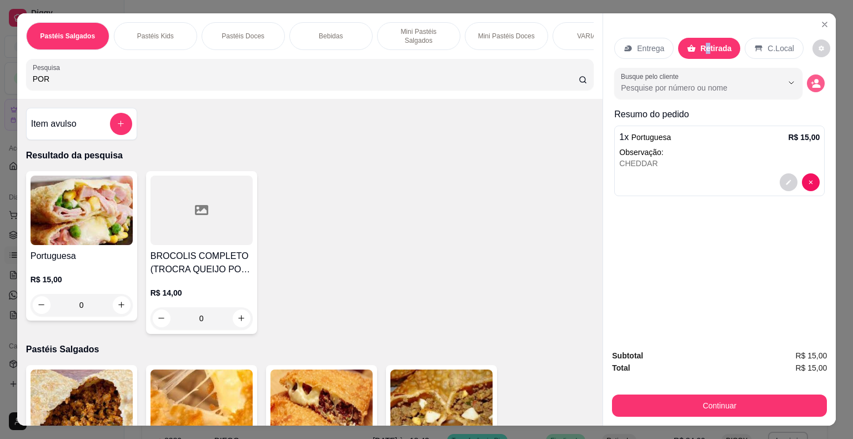
click at [817, 78] on button "decrease-product-quantity" at bounding box center [816, 83] width 18 height 18
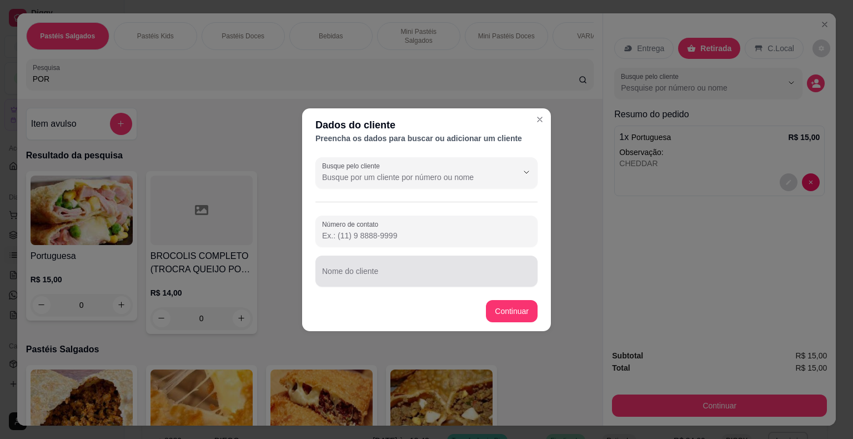
click at [419, 283] on div "Nome do cliente" at bounding box center [426, 270] width 222 height 31
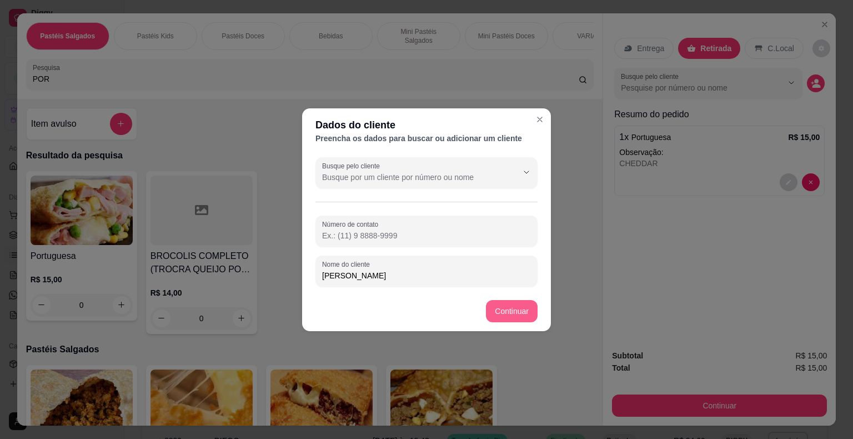
type input "[PERSON_NAME]"
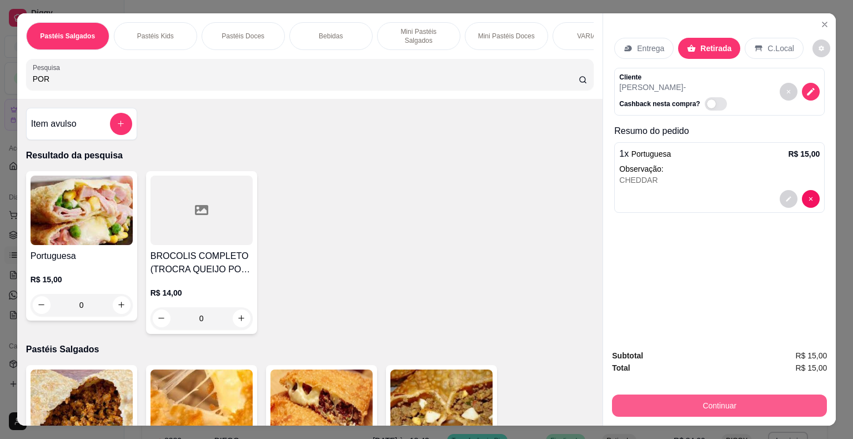
click at [613, 399] on button "Continuar" at bounding box center [719, 405] width 215 height 22
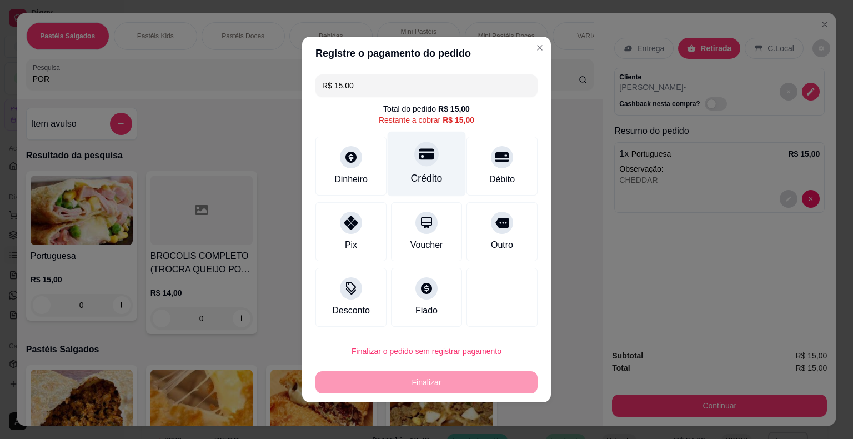
click at [425, 157] on icon at bounding box center [426, 154] width 14 height 11
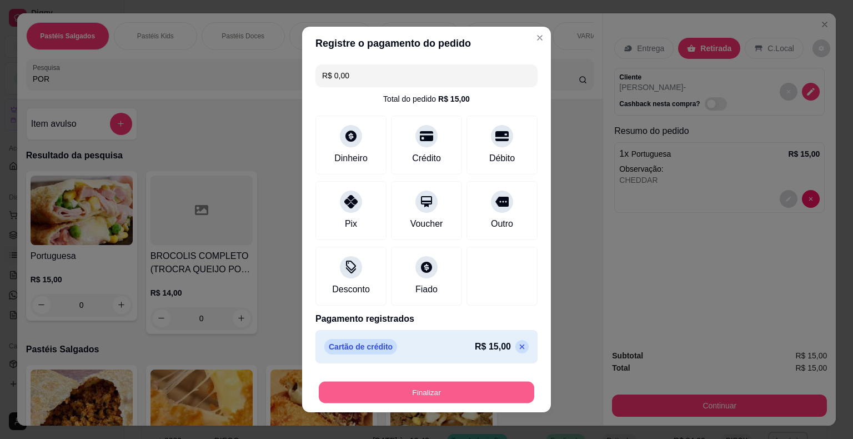
click at [404, 394] on button "Finalizar" at bounding box center [426, 392] width 215 height 22
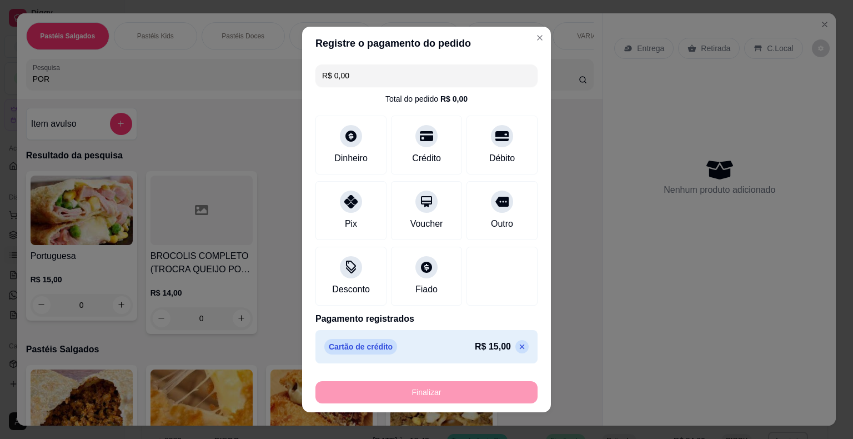
type input "-R$ 15,00"
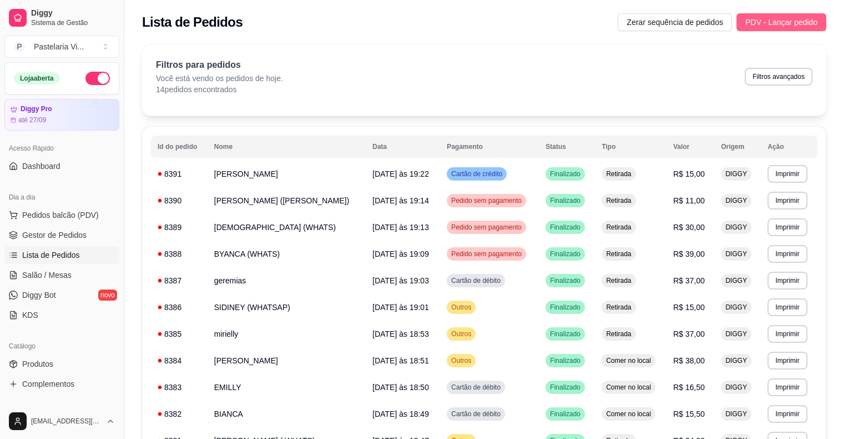
click at [762, 19] on span "PDV - Lançar pedido" at bounding box center [782, 22] width 72 height 12
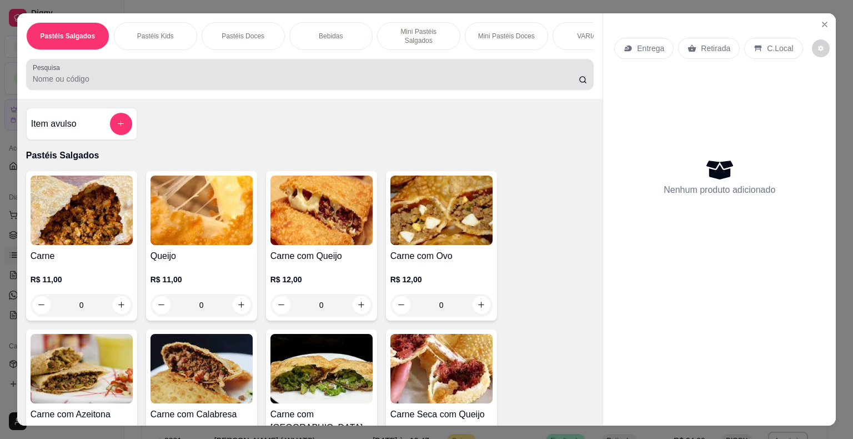
click at [178, 66] on div at bounding box center [310, 74] width 555 height 22
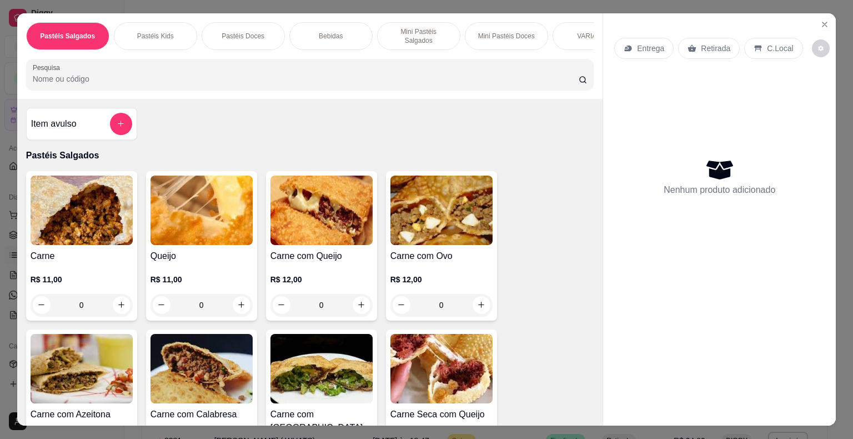
click at [117, 77] on input "Pesquisa" at bounding box center [306, 78] width 546 height 11
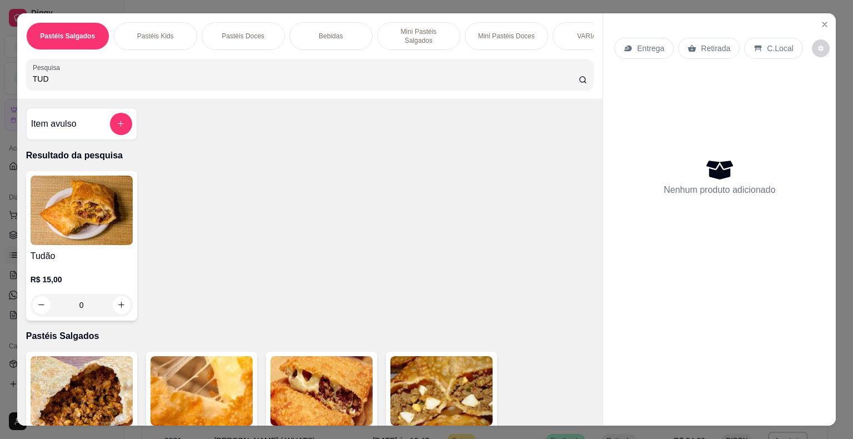
type input "TUD"
click at [73, 234] on img at bounding box center [82, 209] width 102 height 69
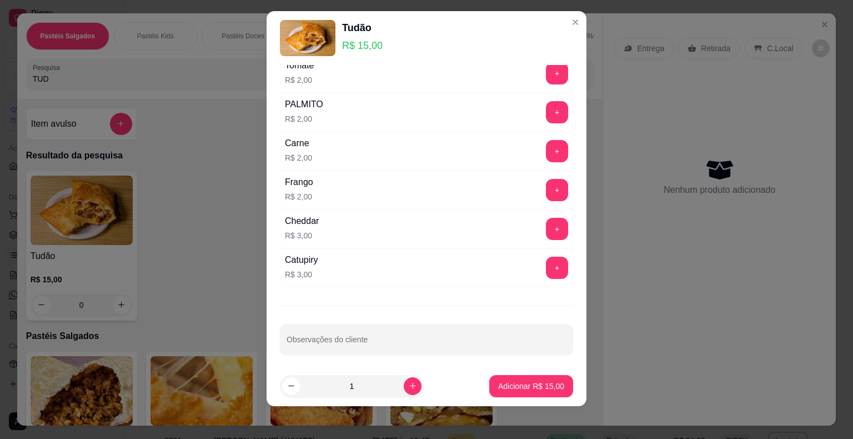
scroll to position [13, 0]
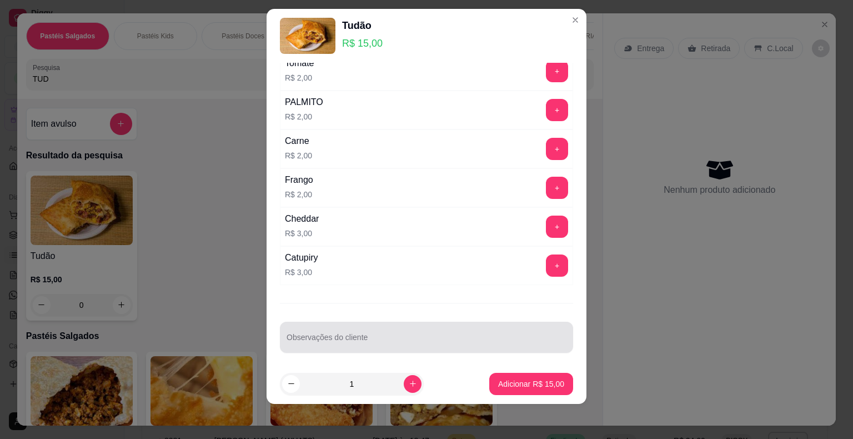
click at [331, 339] on input "Observações do cliente" at bounding box center [426, 341] width 280 height 11
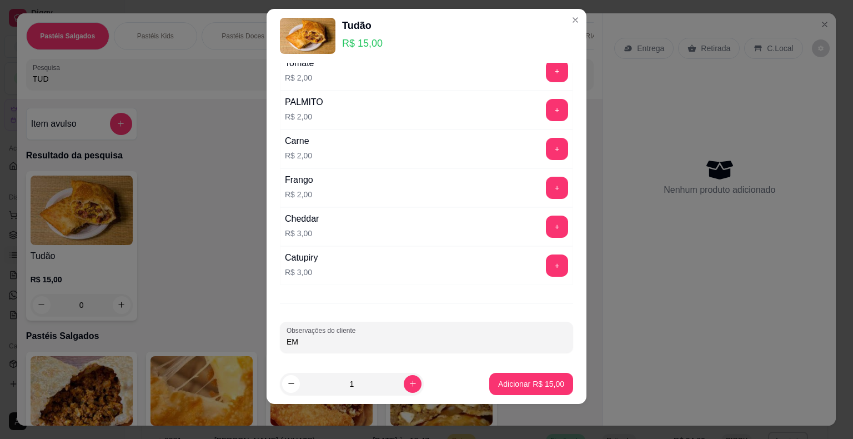
type input "E"
type input "SEM AZEITONA COM CAT"
click at [498, 384] on p "Adicionar R$ 15,00" at bounding box center [531, 383] width 66 height 11
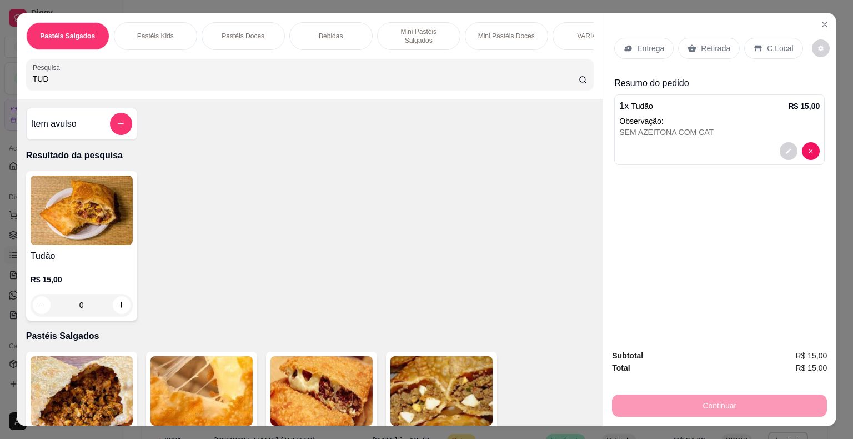
click at [111, 236] on img at bounding box center [82, 209] width 102 height 69
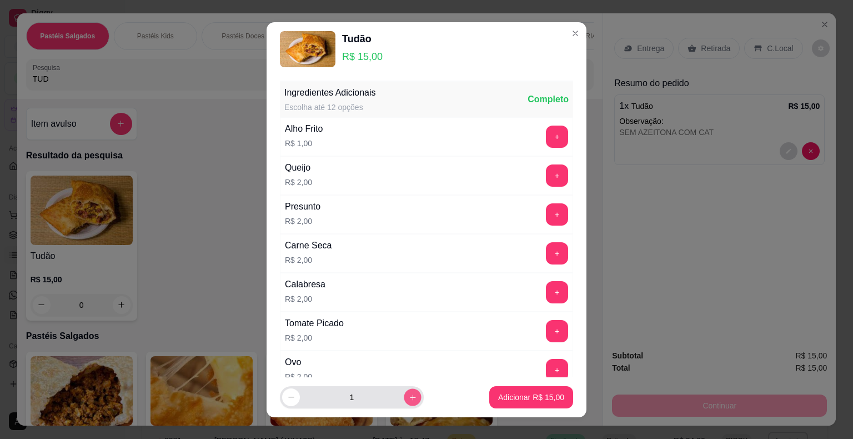
click at [404, 396] on button "increase-product-quantity" at bounding box center [412, 396] width 17 height 17
type input "2"
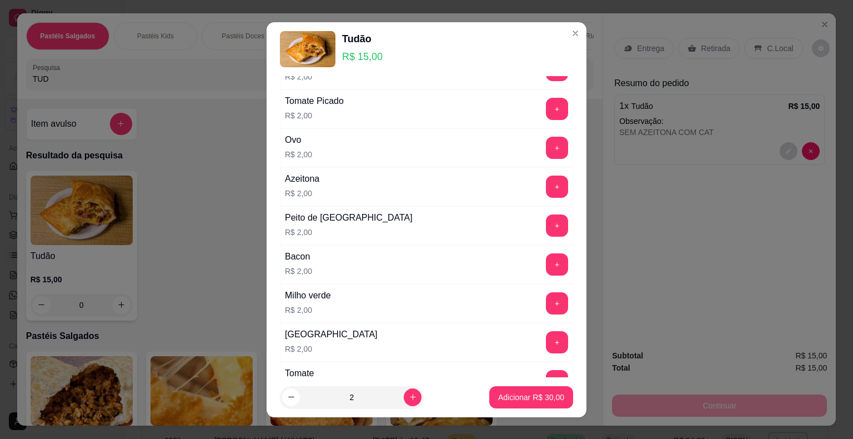
scroll to position [500, 0]
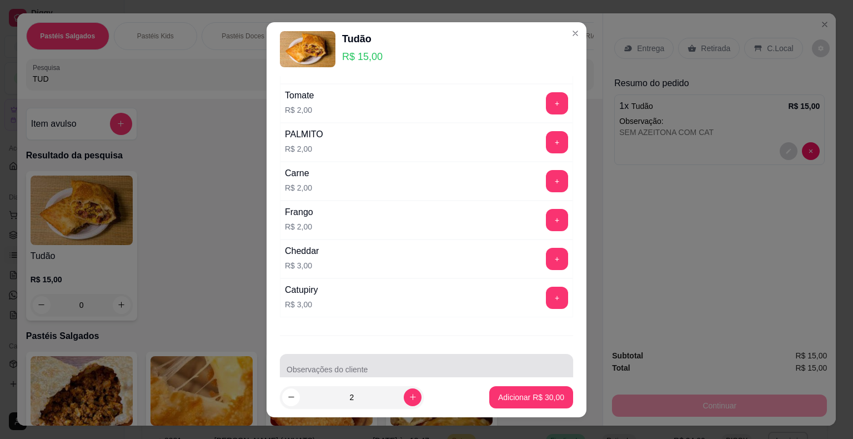
click at [313, 368] on input "Observações do cliente" at bounding box center [426, 373] width 280 height 11
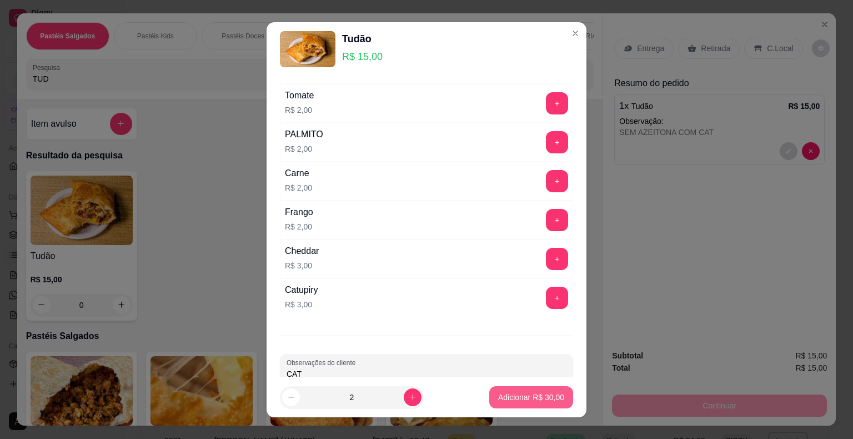
type input "CAT"
click at [513, 394] on p "Adicionar R$ 30,00" at bounding box center [531, 396] width 66 height 11
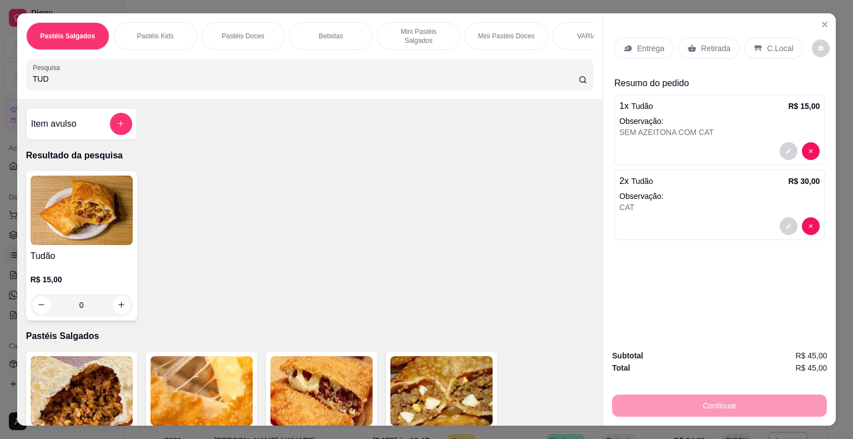
click at [706, 43] on p "Retirada" at bounding box center [715, 48] width 29 height 11
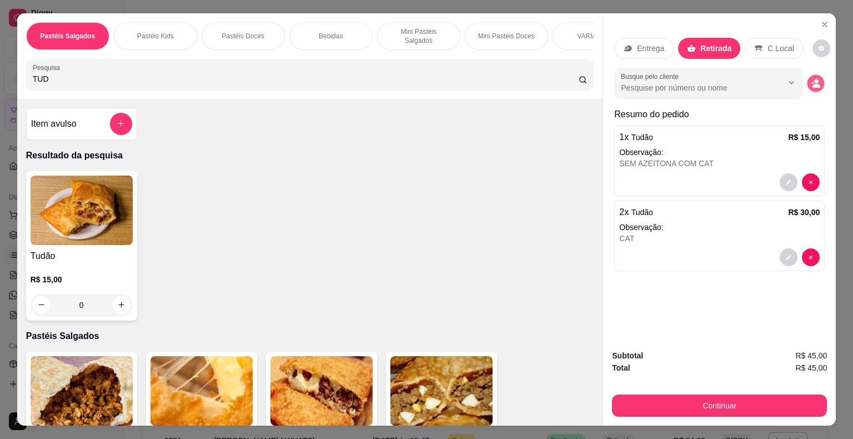
click at [814, 79] on circle "decrease-product-quantity" at bounding box center [816, 81] width 4 height 4
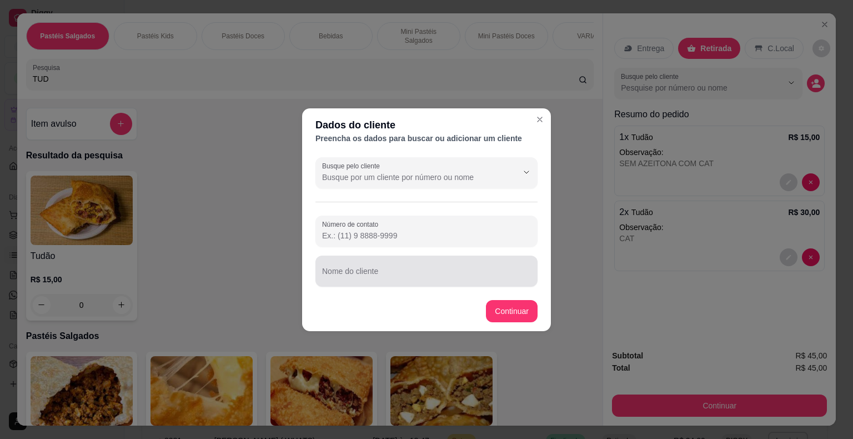
click at [421, 269] on div at bounding box center [426, 271] width 209 height 22
type input "H"
type input "JHONATAN (WHATS)"
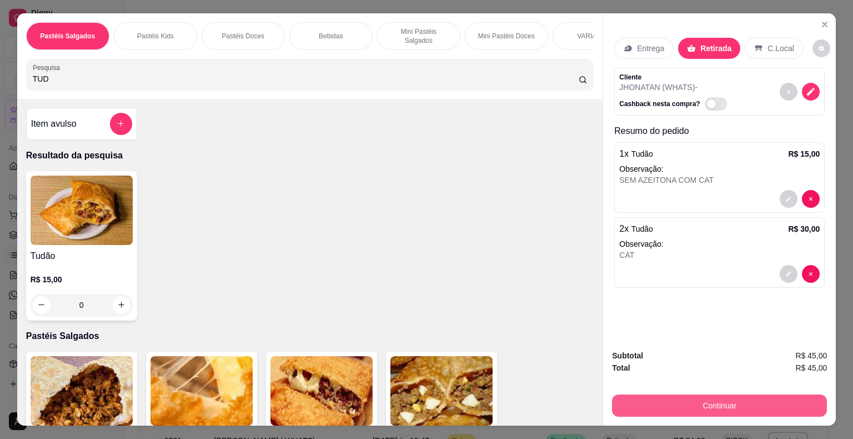
click at [640, 410] on button "Continuar" at bounding box center [719, 405] width 215 height 22
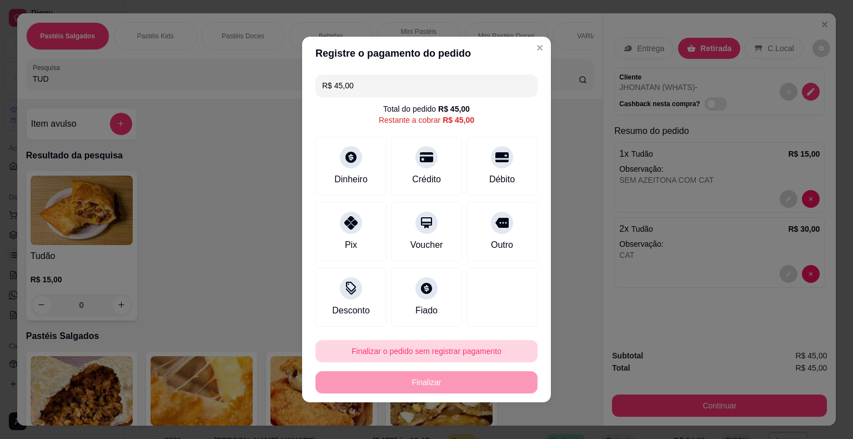
click at [477, 350] on button "Finalizar o pedido sem registrar pagamento" at bounding box center [426, 351] width 222 height 22
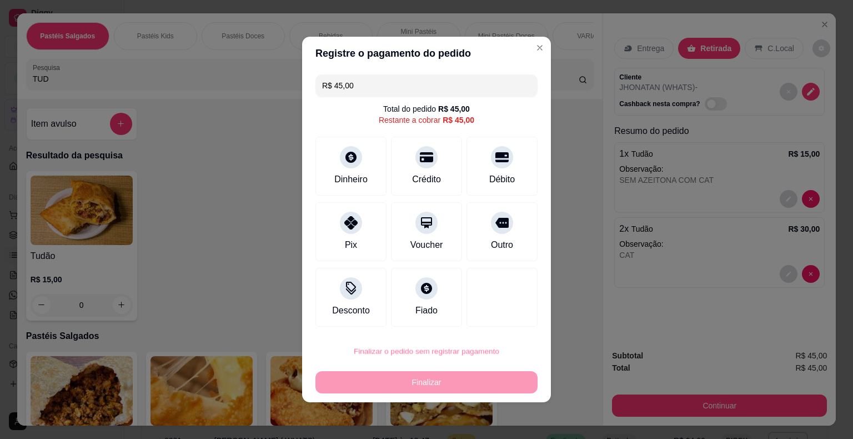
click at [501, 319] on button "Confirmar" at bounding box center [494, 319] width 41 height 17
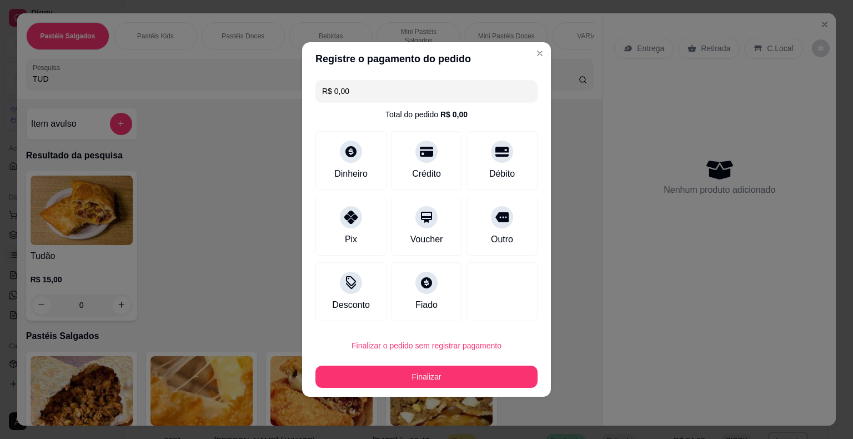
type input "R$ 0,00"
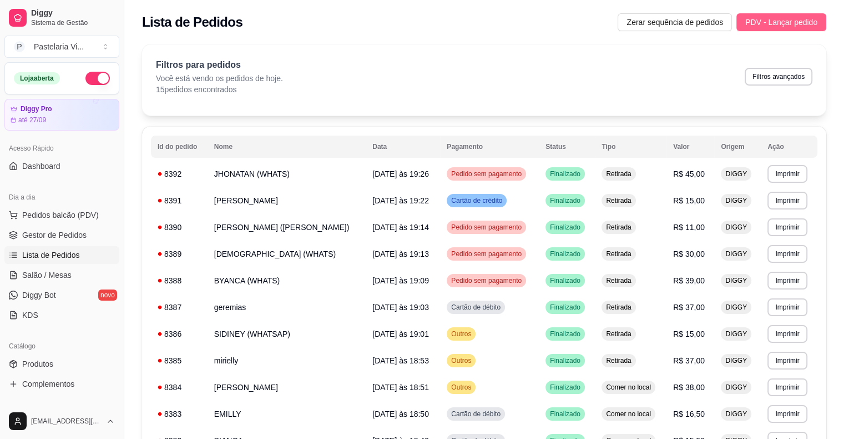
click at [784, 21] on span "PDV - Lançar pedido" at bounding box center [782, 22] width 72 height 12
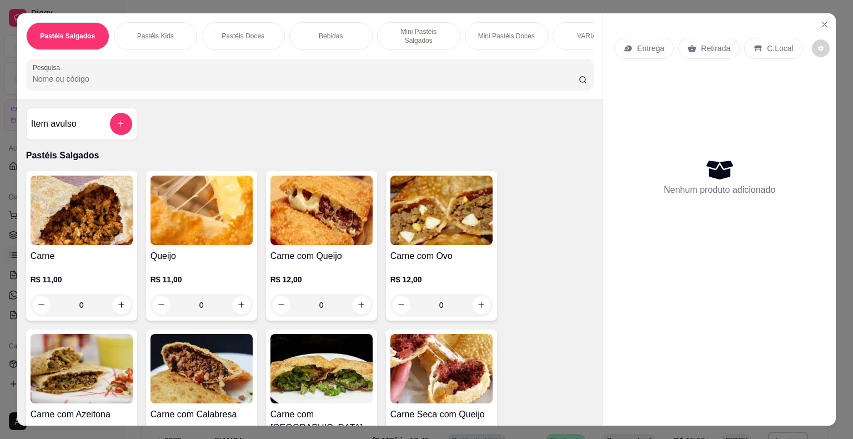
click at [154, 73] on input "Pesquisa" at bounding box center [306, 78] width 546 height 11
click at [349, 231] on img at bounding box center [321, 209] width 102 height 69
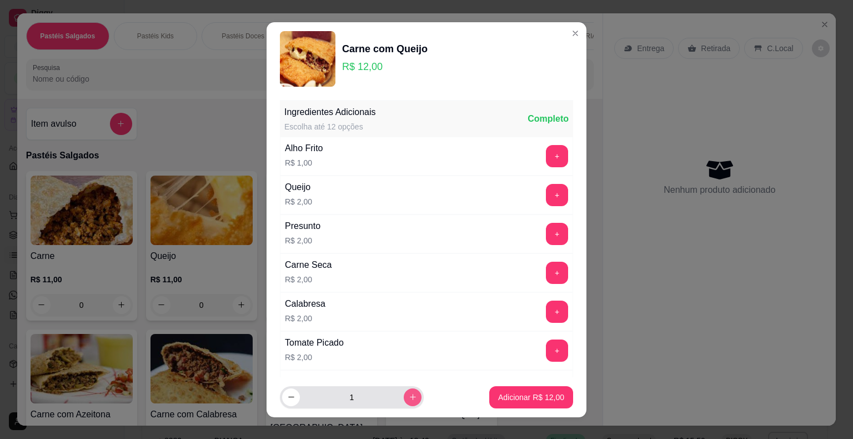
click at [404, 390] on button "increase-product-quantity" at bounding box center [413, 397] width 18 height 18
type input "2"
click at [506, 392] on p "Adicionar R$ 24,00" at bounding box center [531, 396] width 66 height 11
type input "2"
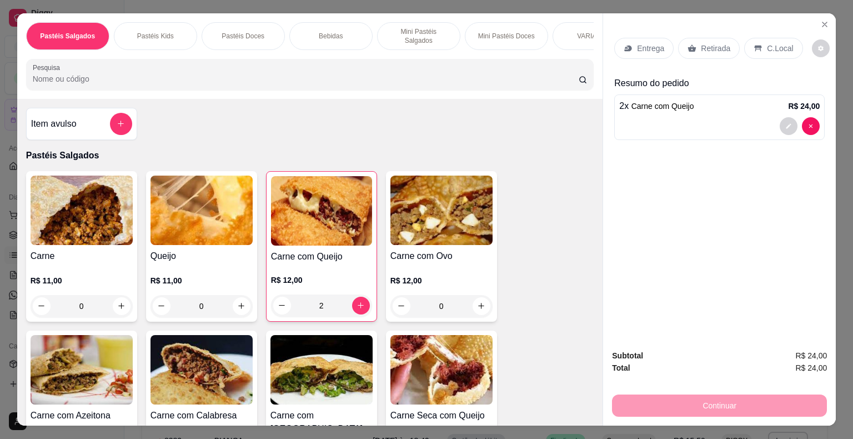
click at [195, 242] on div "Queijo R$ 11,00 0" at bounding box center [201, 246] width 111 height 150
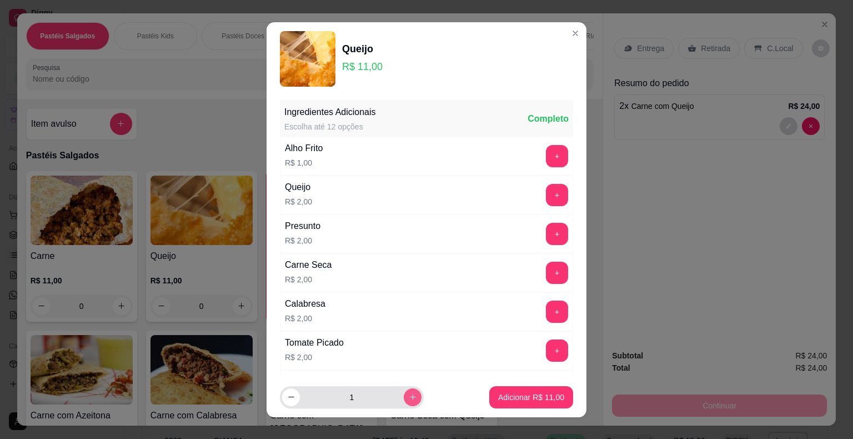
click at [409, 392] on icon "increase-product-quantity" at bounding box center [413, 396] width 8 height 8
type input "2"
click at [501, 397] on p "Adicionar R$ 22,00" at bounding box center [531, 396] width 66 height 11
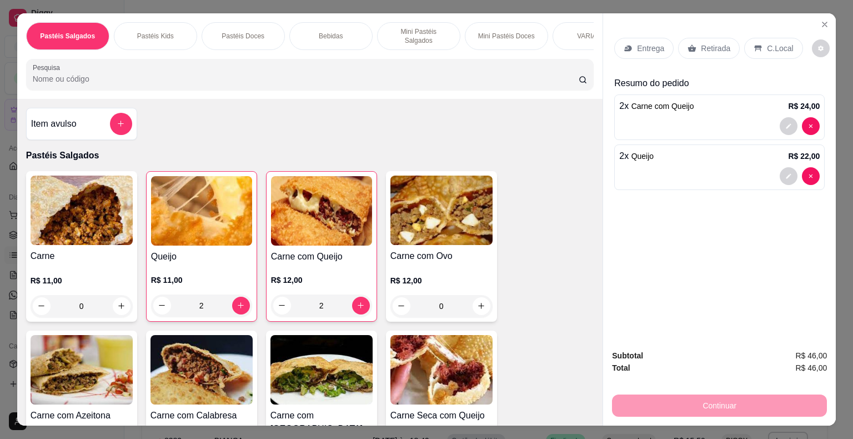
type input "2"
click at [70, 78] on input "Pesquisa" at bounding box center [306, 78] width 546 height 11
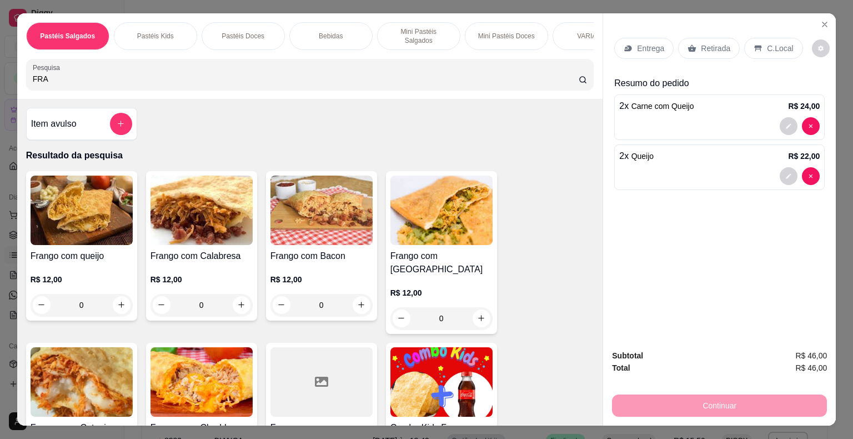
type input "FRA"
click at [203, 250] on h4 "Frango com Calabresa" at bounding box center [201, 255] width 102 height 13
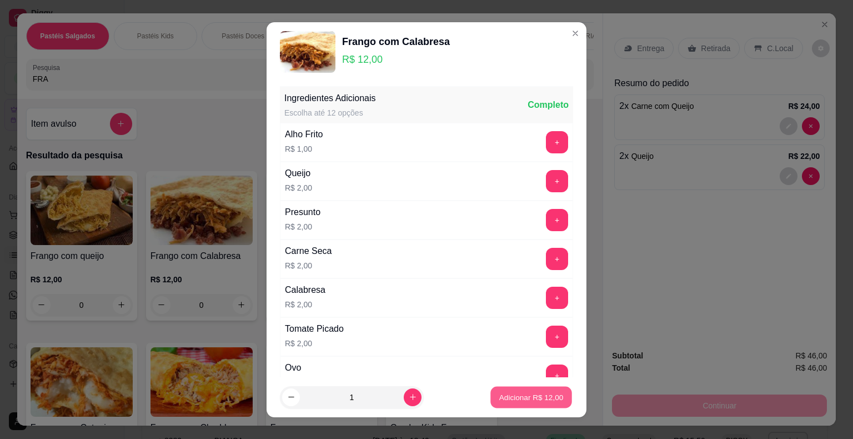
click at [499, 398] on p "Adicionar R$ 12,00" at bounding box center [531, 396] width 64 height 11
type input "1"
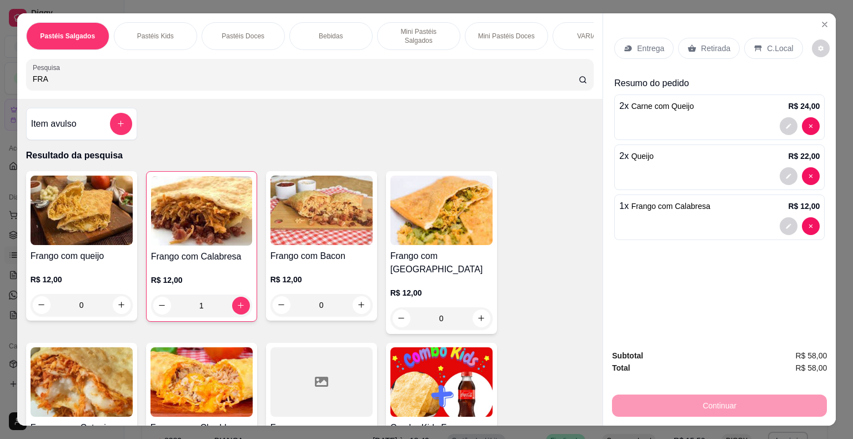
click at [84, 374] on img at bounding box center [82, 381] width 102 height 69
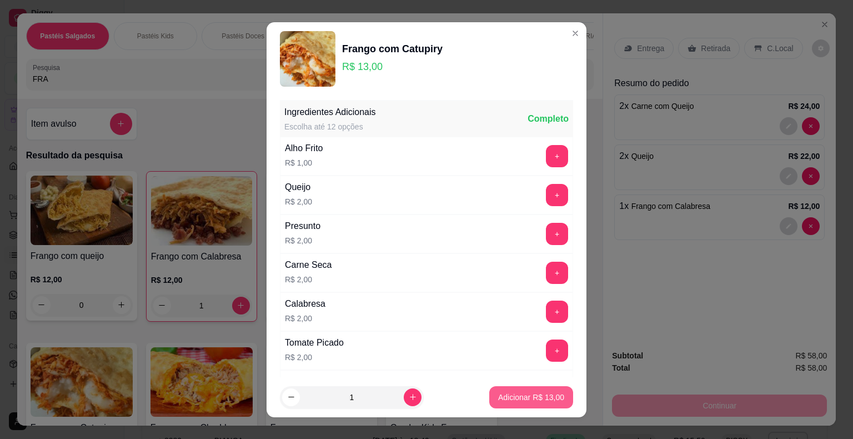
click at [498, 399] on p "Adicionar R$ 13,00" at bounding box center [531, 396] width 66 height 11
type input "1"
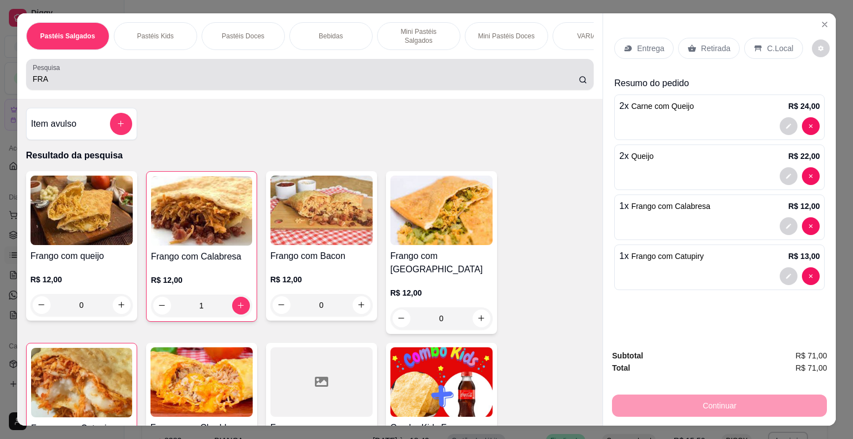
drag, startPoint x: 49, startPoint y: 76, endPoint x: 0, endPoint y: 85, distance: 50.2
click at [0, 85] on div "Pastéis Salgados Pastéis Kids Pastéis Doces Bebidas Mini Pastéis Salgados Mini …" at bounding box center [426, 219] width 853 height 439
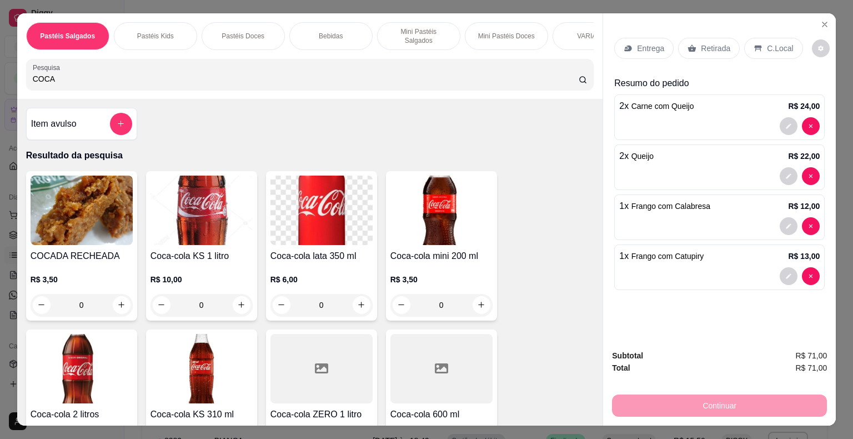
type input "COCA"
click at [119, 395] on img at bounding box center [82, 368] width 102 height 69
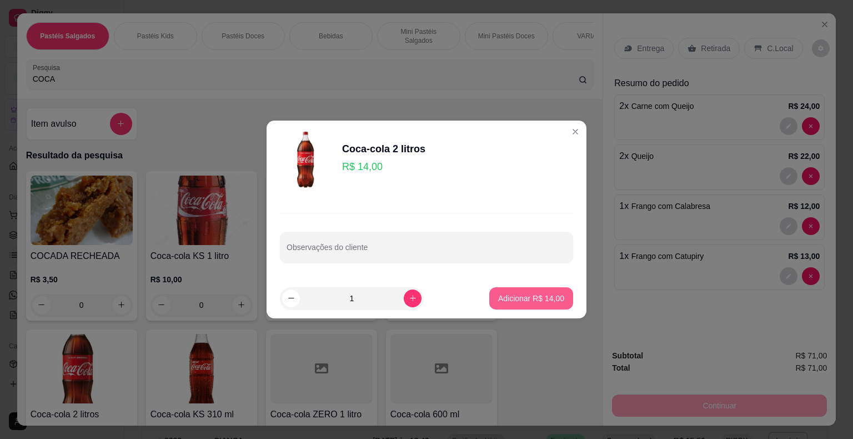
click at [526, 300] on p "Adicionar R$ 14,00" at bounding box center [531, 298] width 66 height 11
type input "1"
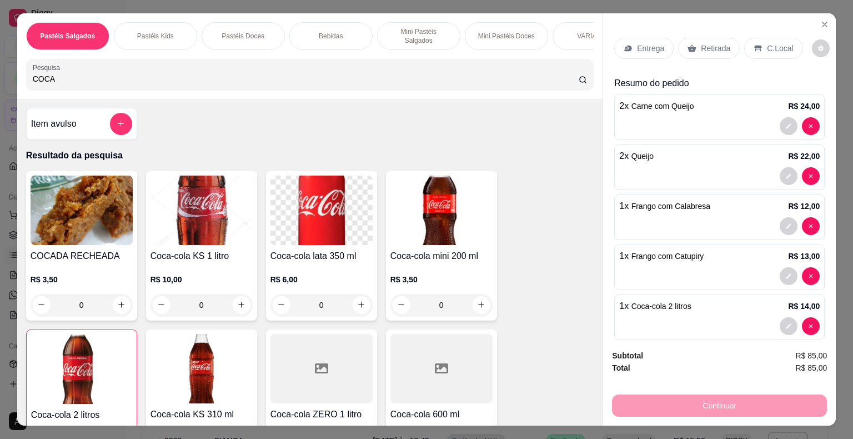
click at [767, 43] on p "C.Local" at bounding box center [780, 48] width 26 height 11
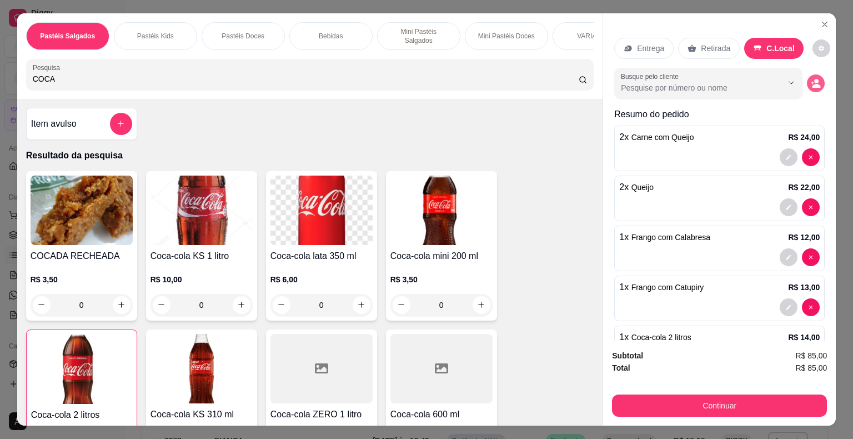
click at [814, 79] on circle "decrease-product-quantity" at bounding box center [816, 81] width 4 height 4
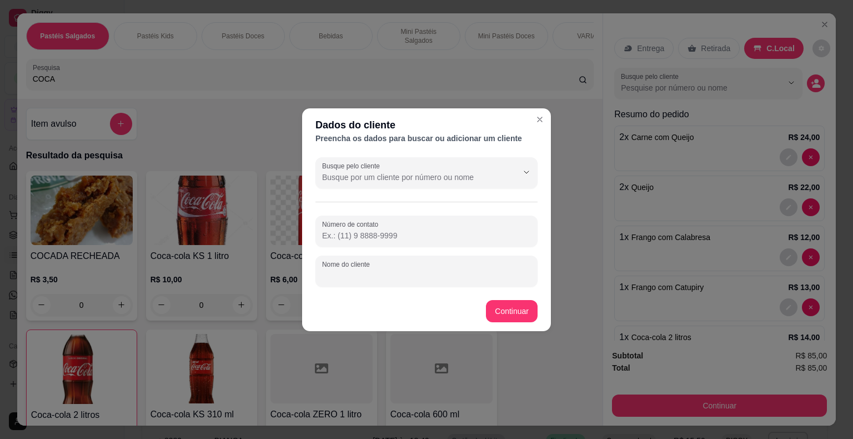
click at [410, 270] on input "Nome do cliente" at bounding box center [426, 275] width 209 height 11
type input "LULU"
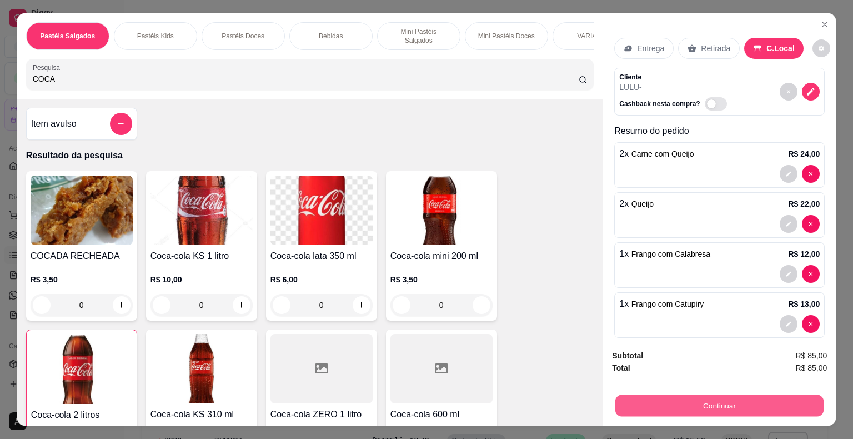
click at [651, 403] on button "Continuar" at bounding box center [719, 406] width 208 height 22
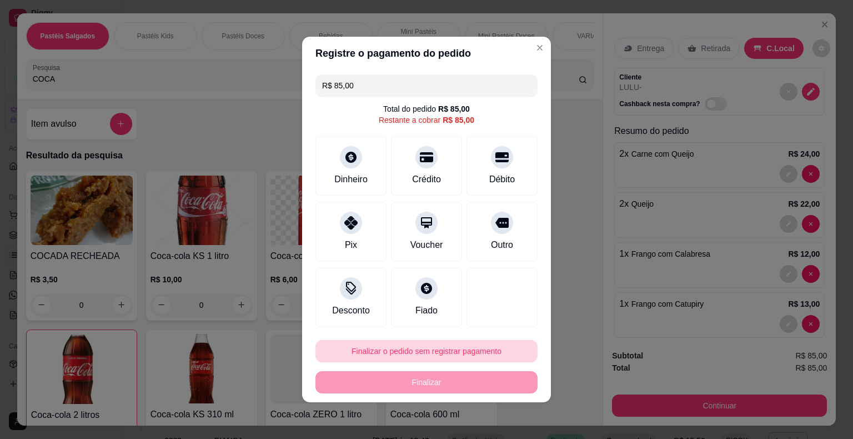
click at [473, 346] on button "Finalizar o pedido sem registrar pagamento" at bounding box center [426, 351] width 222 height 22
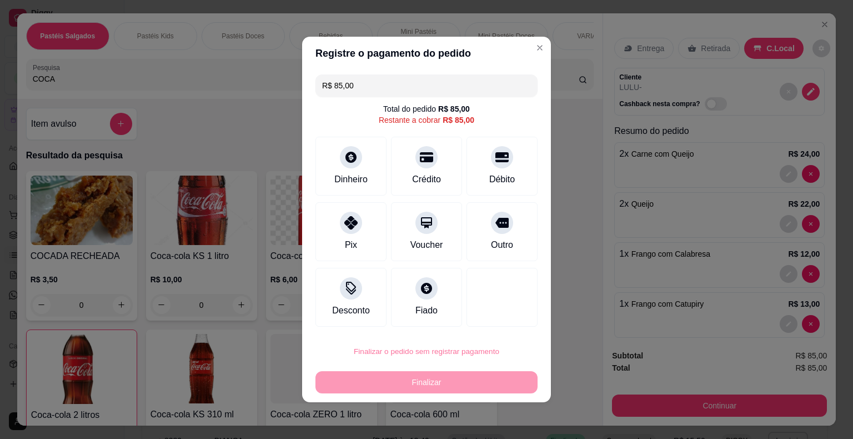
click at [489, 316] on button "Confirmar" at bounding box center [494, 319] width 41 height 17
type input "0"
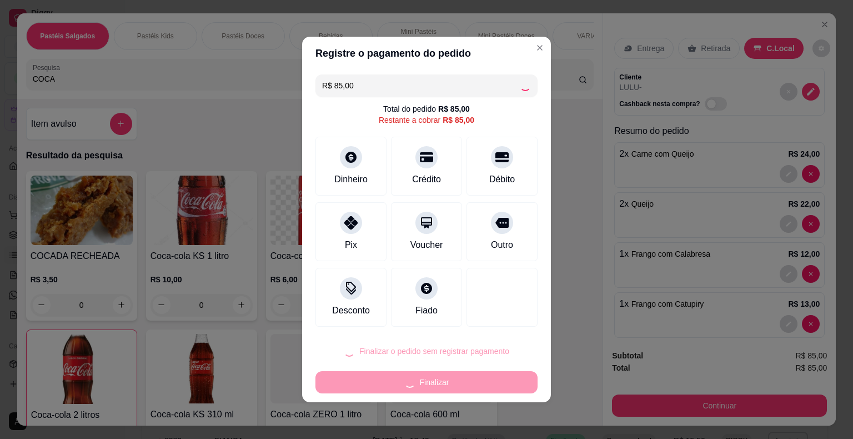
type input "0"
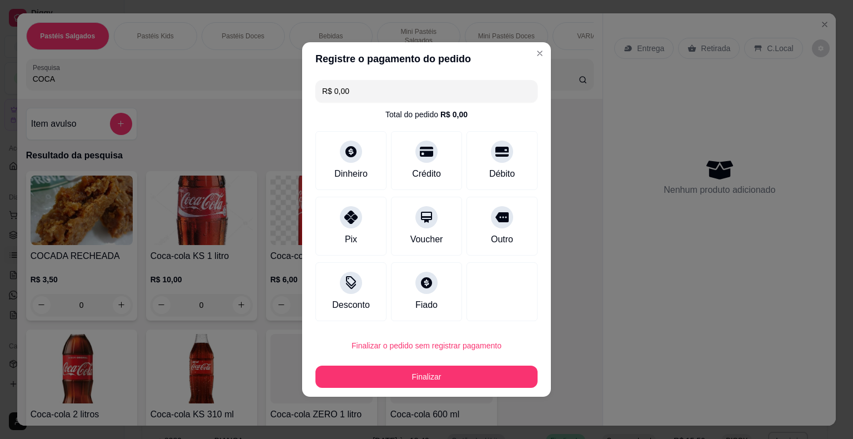
type input "R$ 0,00"
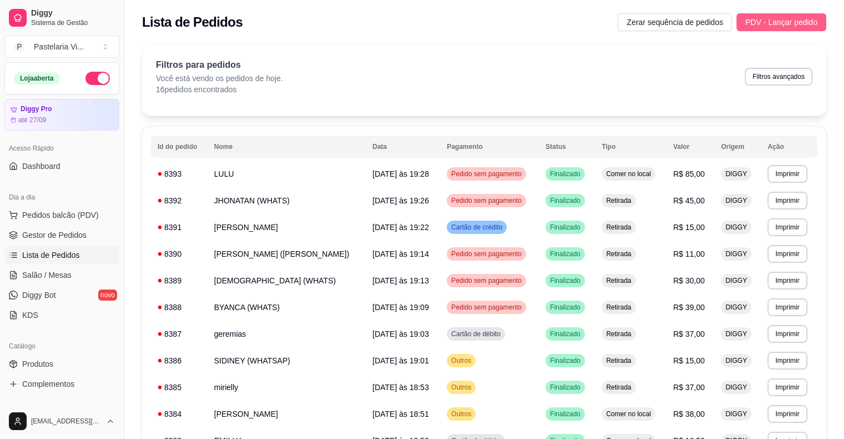
click at [794, 20] on span "PDV - Lançar pedido" at bounding box center [782, 22] width 72 height 12
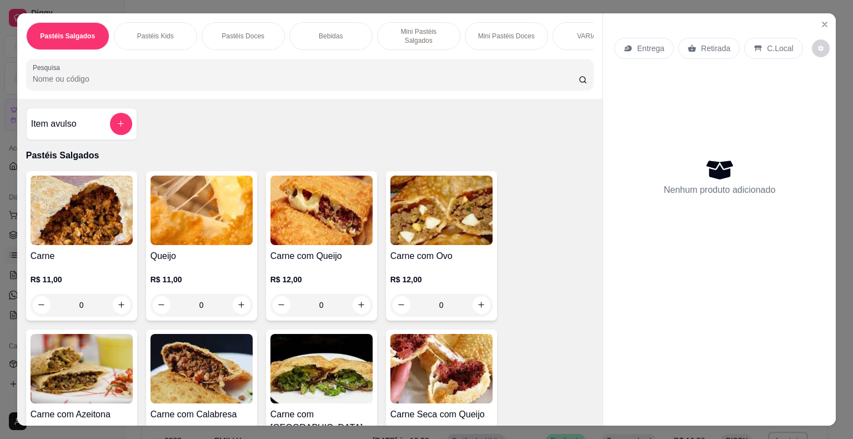
click at [375, 77] on input "Pesquisa" at bounding box center [306, 78] width 546 height 11
click at [326, 203] on img at bounding box center [321, 209] width 102 height 69
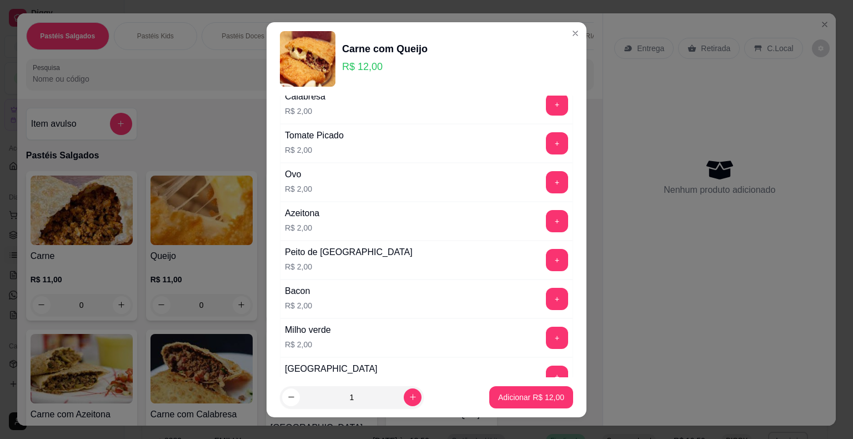
scroll to position [222, 0]
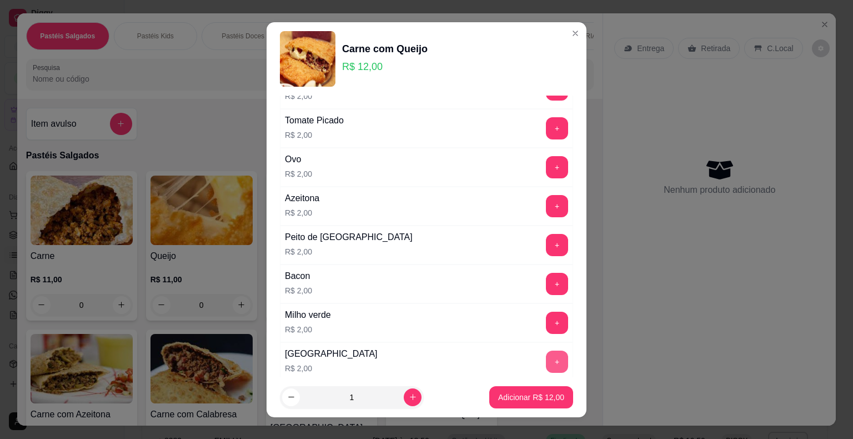
click at [546, 361] on button "+" at bounding box center [557, 361] width 22 height 22
click at [410, 397] on icon "increase-product-quantity" at bounding box center [413, 397] width 6 height 6
type input "2"
click at [500, 394] on p "Adicionar R$ 28,00" at bounding box center [531, 396] width 66 height 11
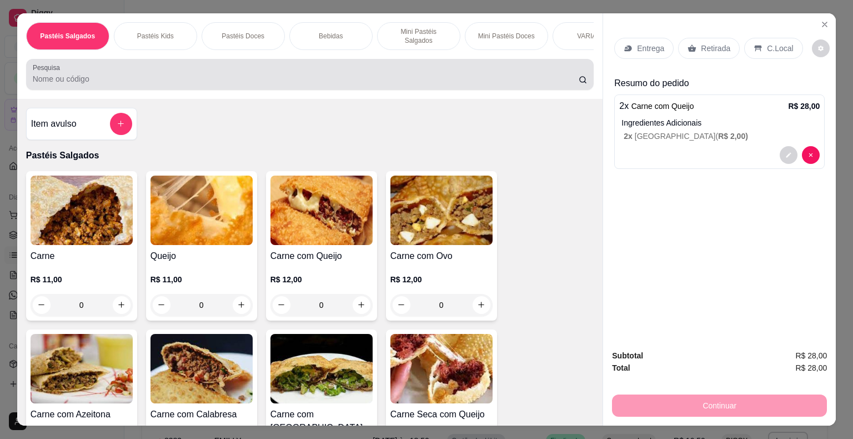
click at [102, 76] on input "Pesquisa" at bounding box center [306, 78] width 546 height 11
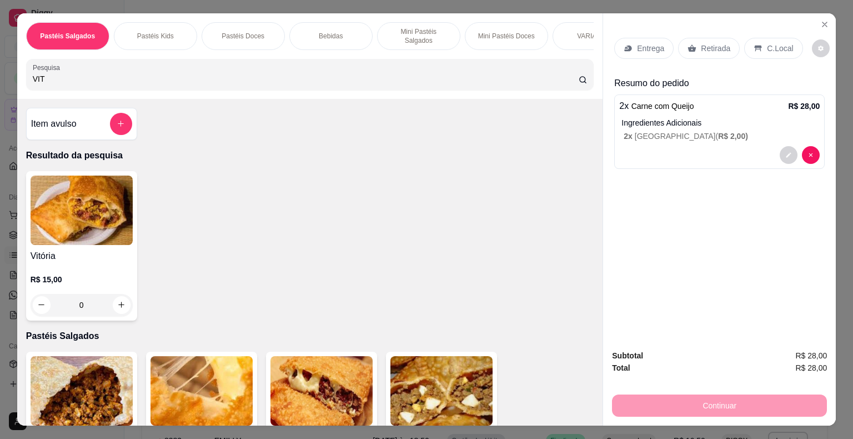
type input "VIT"
click at [78, 225] on img at bounding box center [82, 209] width 102 height 69
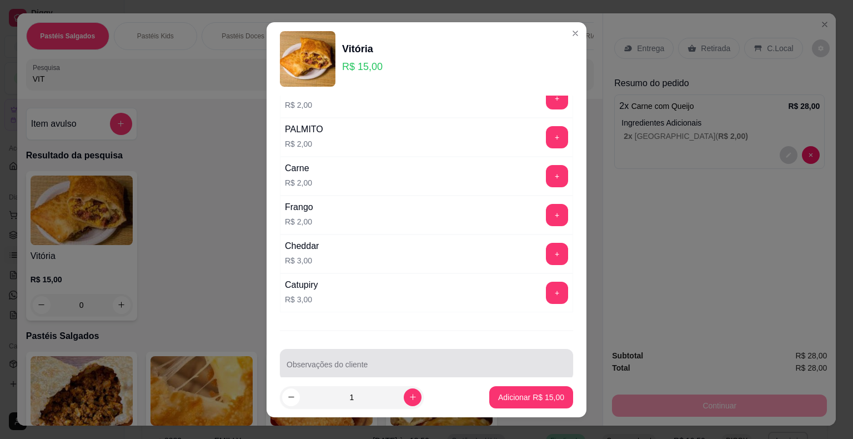
scroll to position [537, 0]
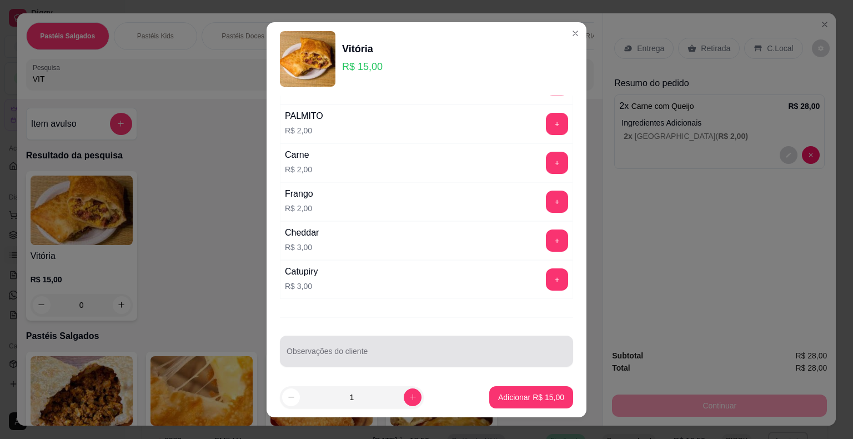
click at [320, 350] on input "Observações do cliente" at bounding box center [426, 355] width 280 height 11
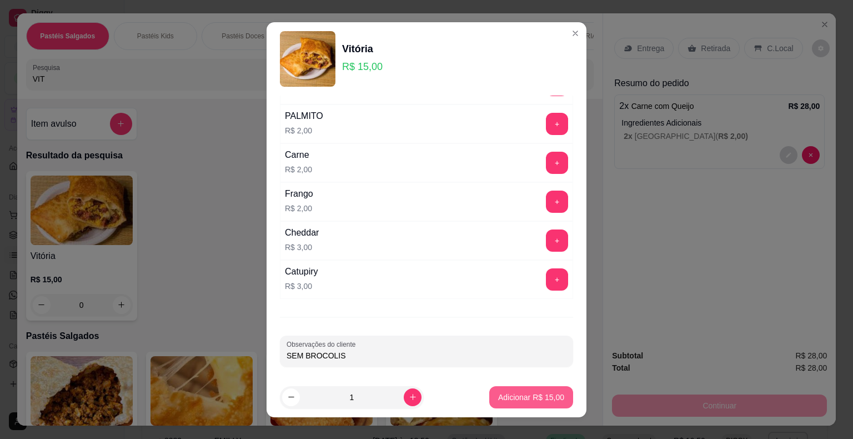
type input "SEM BROCOLIS"
click at [509, 393] on p "Adicionar R$ 15,00" at bounding box center [531, 396] width 64 height 11
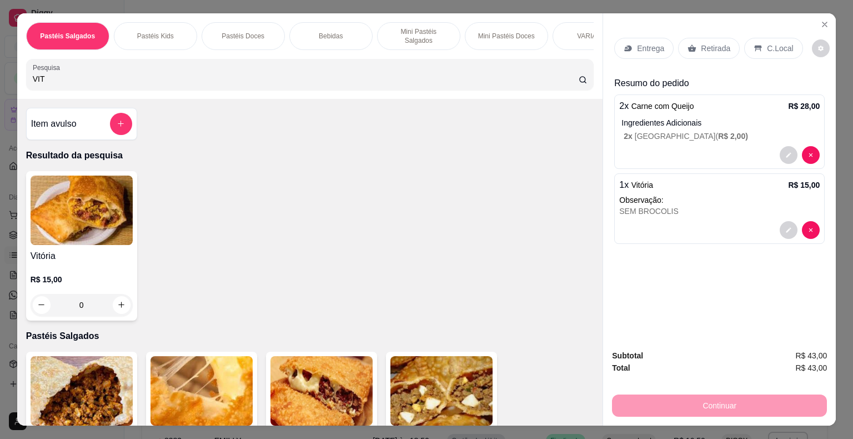
drag, startPoint x: 36, startPoint y: 78, endPoint x: 1, endPoint y: 79, distance: 35.0
click at [0, 79] on div "Pastéis Salgados Pastéis Kids Pastéis Doces Bebidas Mini Pastéis Salgados Mini …" at bounding box center [426, 219] width 853 height 439
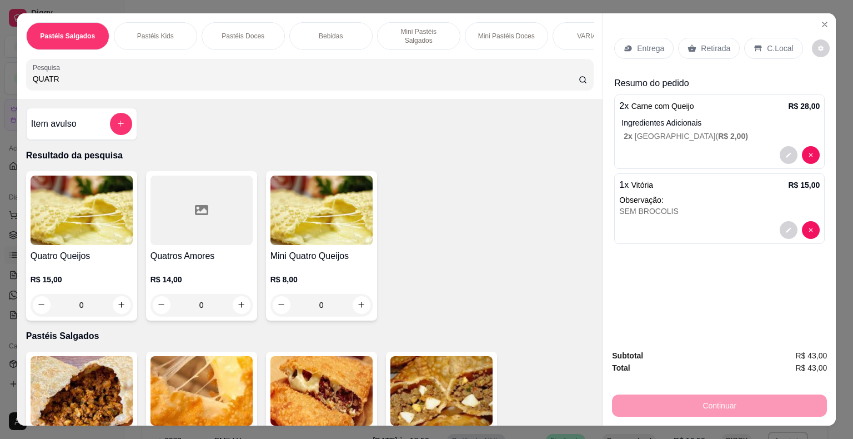
type input "QUATR"
click at [73, 215] on img at bounding box center [82, 209] width 102 height 69
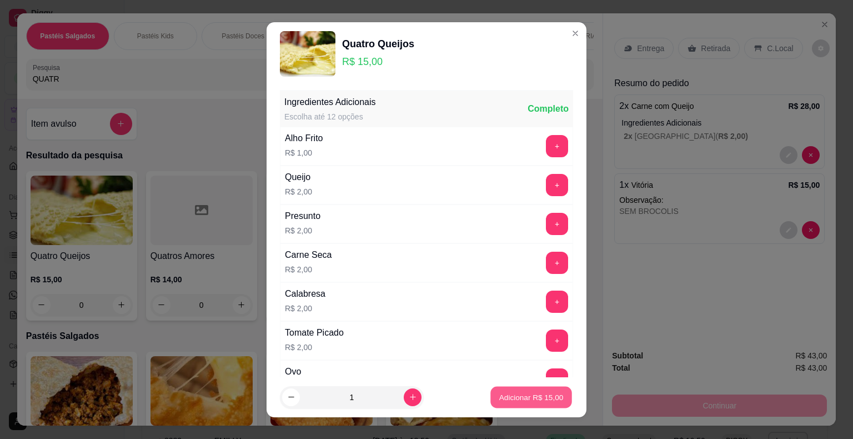
click at [521, 391] on p "Adicionar R$ 15,00" at bounding box center [531, 396] width 64 height 11
type input "1"
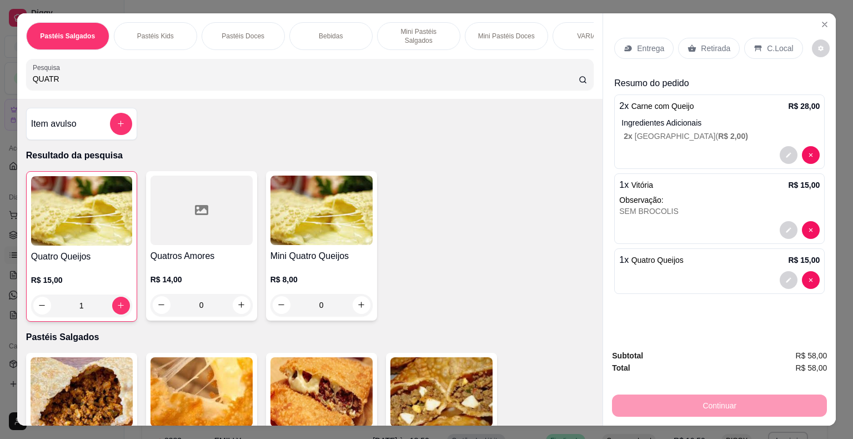
drag, startPoint x: 23, startPoint y: 73, endPoint x: 0, endPoint y: 70, distance: 23.0
click at [0, 76] on div "Pastéis Salgados Pastéis Kids Pastéis Doces Bebidas Mini Pastéis Salgados Mini …" at bounding box center [426, 219] width 853 height 439
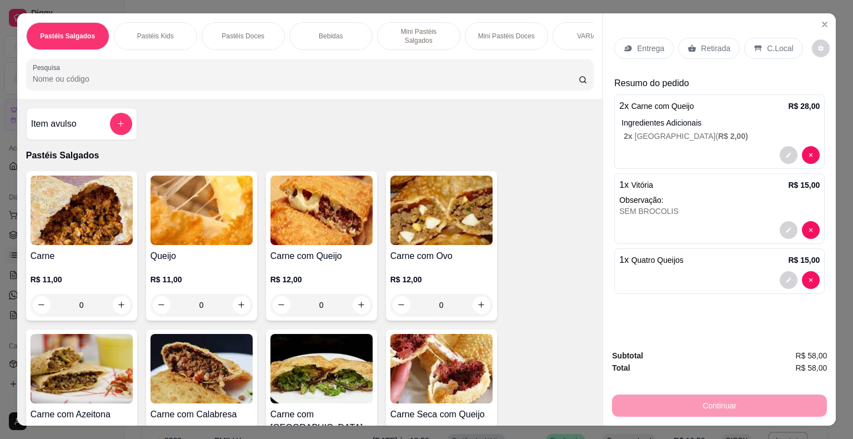
click at [211, 254] on h4 "Queijo" at bounding box center [201, 255] width 102 height 13
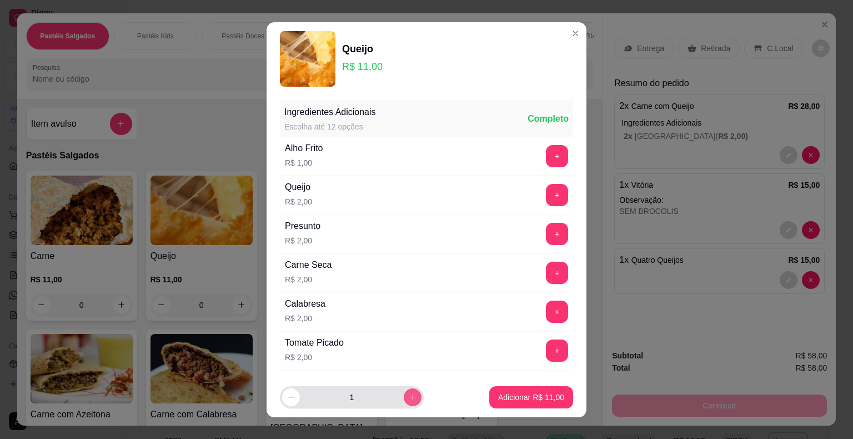
click at [404, 397] on button "increase-product-quantity" at bounding box center [413, 397] width 18 height 18
type input "2"
click at [500, 397] on p "Adicionar R$ 22,00" at bounding box center [531, 396] width 66 height 11
type input "2"
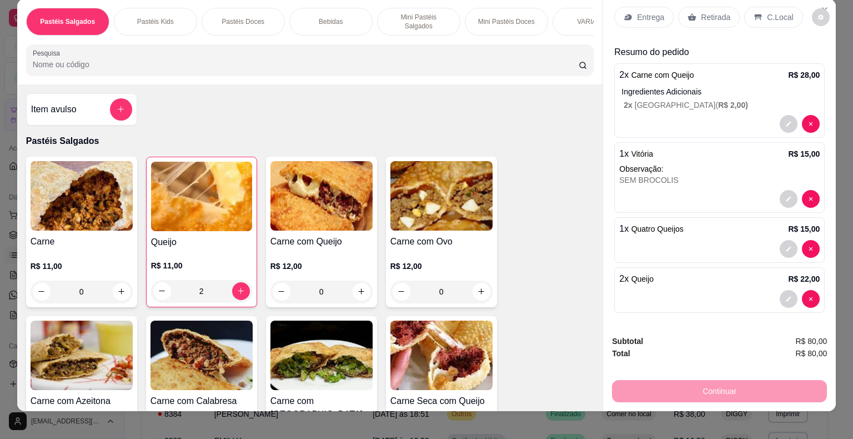
scroll to position [27, 0]
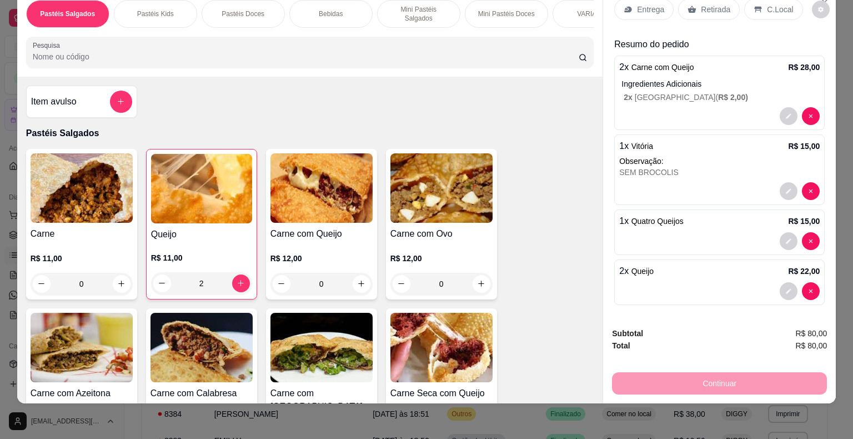
click at [695, 232] on div at bounding box center [719, 241] width 200 height 18
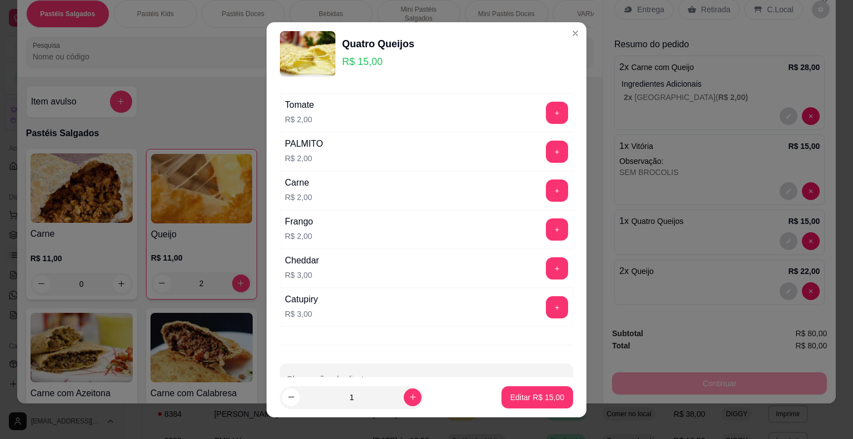
scroll to position [528, 0]
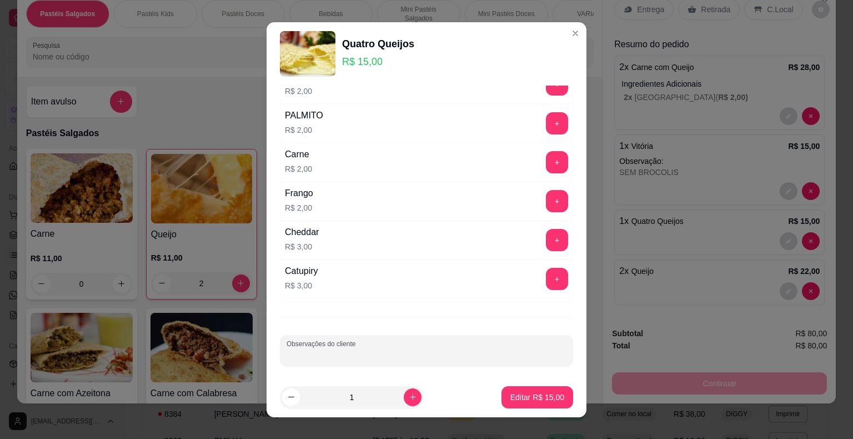
click at [293, 352] on input "Observações do cliente" at bounding box center [426, 354] width 280 height 11
type input "CAT"
click at [530, 394] on p "Editar R$ 15,00" at bounding box center [537, 396] width 54 height 11
type input "0"
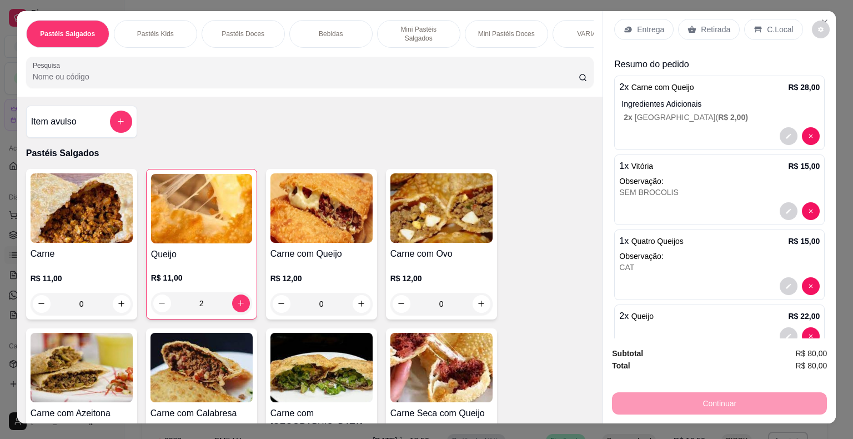
scroll to position [0, 0]
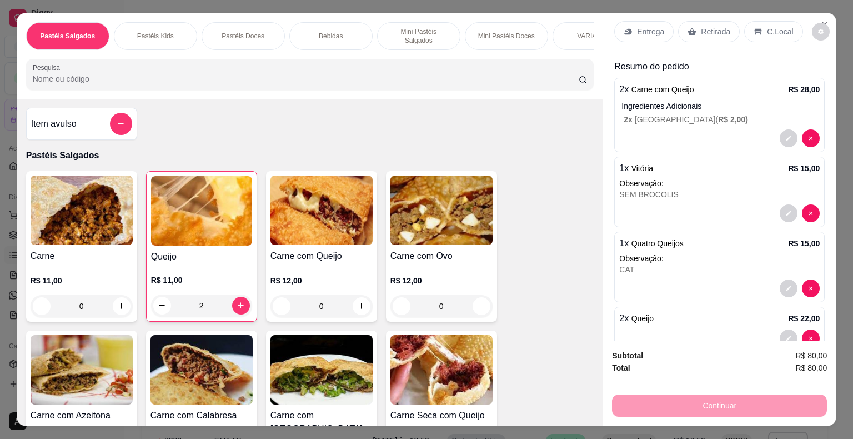
click at [160, 78] on input "Pesquisa" at bounding box center [306, 78] width 546 height 11
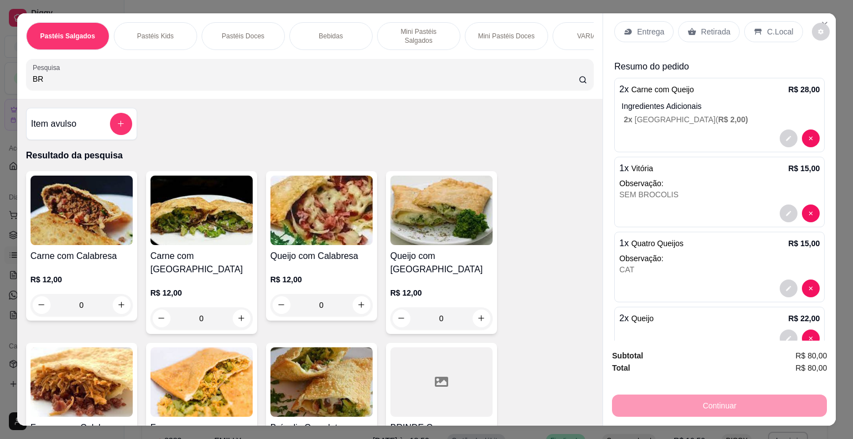
type input "B"
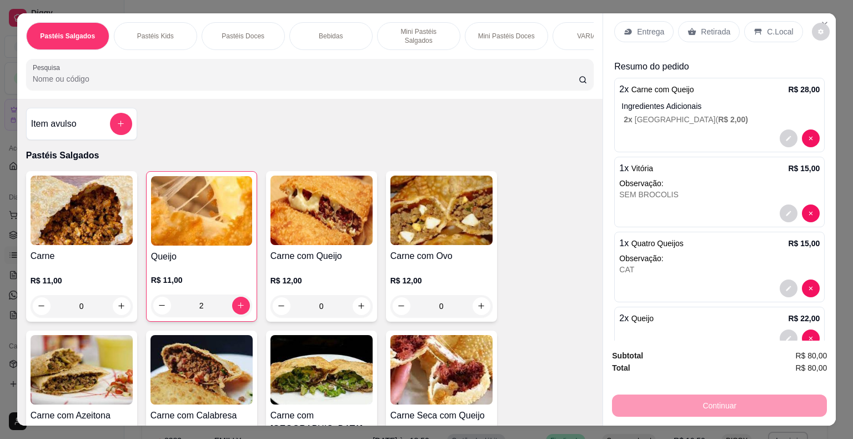
click at [209, 73] on input "Pesquisa" at bounding box center [306, 78] width 546 height 11
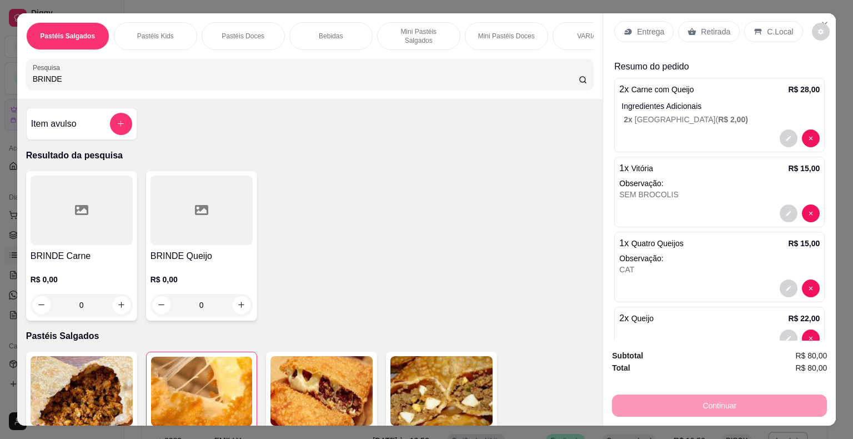
type input "BRINDE"
click at [220, 249] on h4 "BRINDE Queijo" at bounding box center [201, 255] width 102 height 13
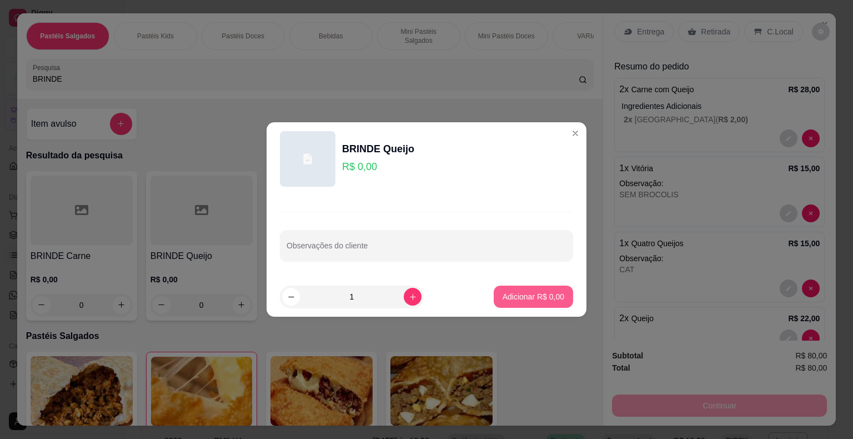
click at [528, 290] on button "Adicionar R$ 0,00" at bounding box center [533, 296] width 79 height 22
type input "1"
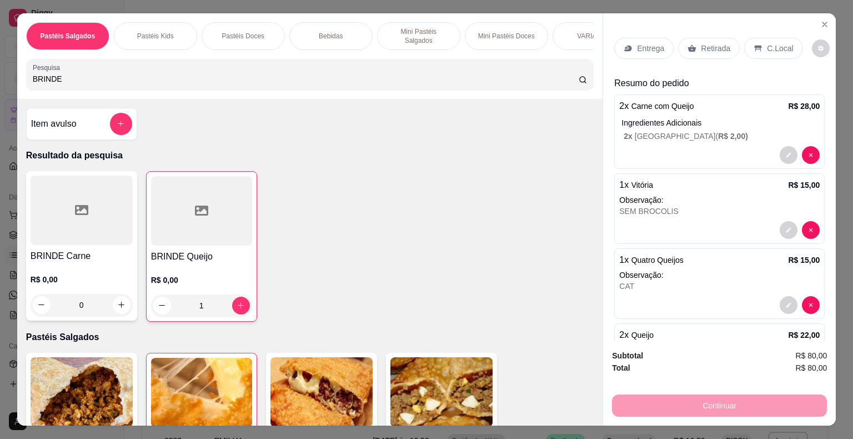
click at [706, 43] on p "Retirada" at bounding box center [715, 48] width 29 height 11
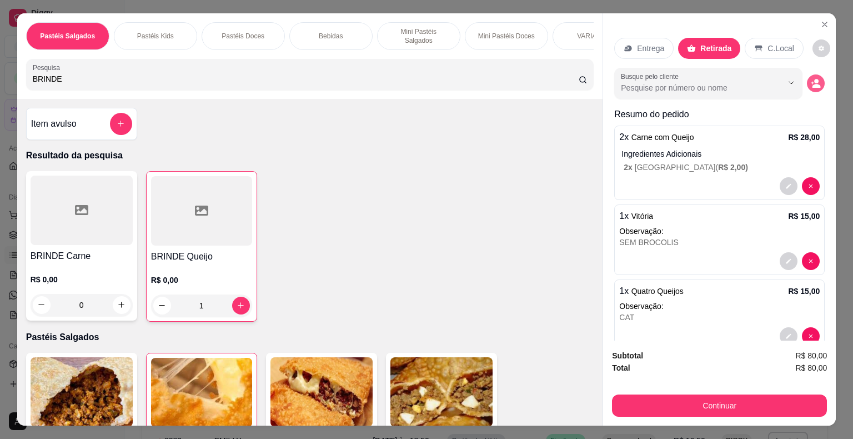
click at [814, 79] on circle "decrease-product-quantity" at bounding box center [816, 81] width 4 height 4
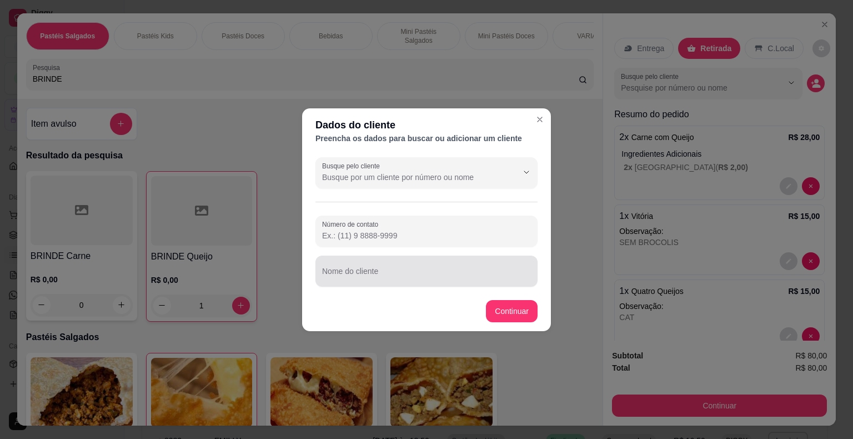
click at [385, 272] on input "Nome do cliente" at bounding box center [426, 275] width 209 height 11
type input "[PERSON_NAME] (WHATS)"
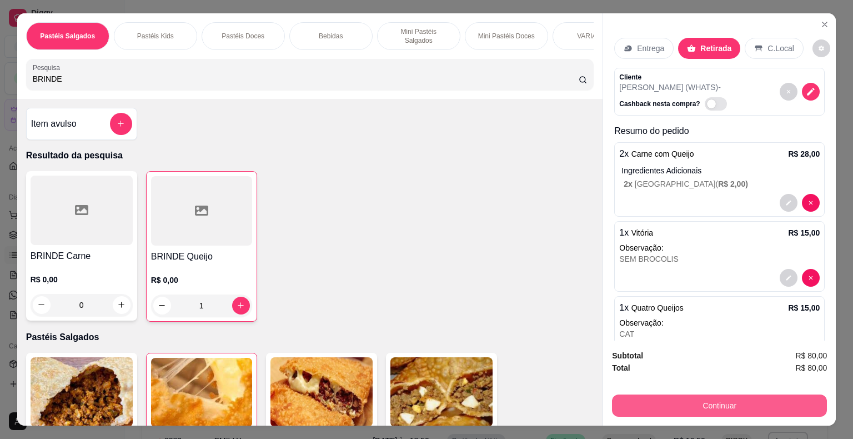
click at [644, 401] on button "Continuar" at bounding box center [719, 405] width 215 height 22
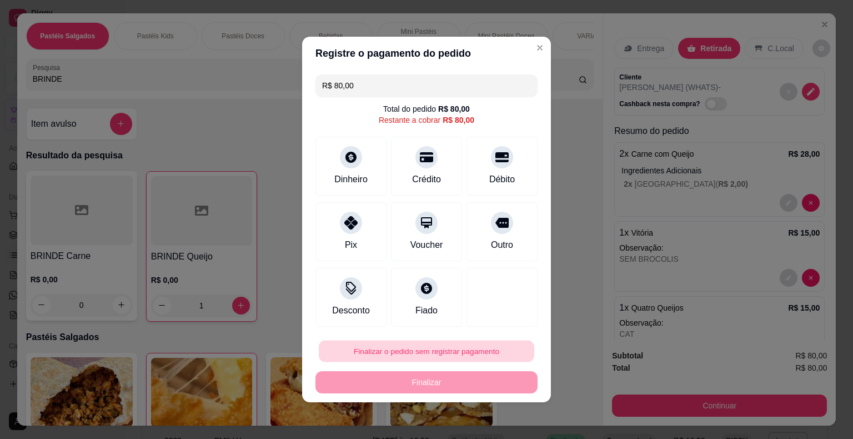
click at [461, 350] on button "Finalizar o pedido sem registrar pagamento" at bounding box center [426, 351] width 215 height 22
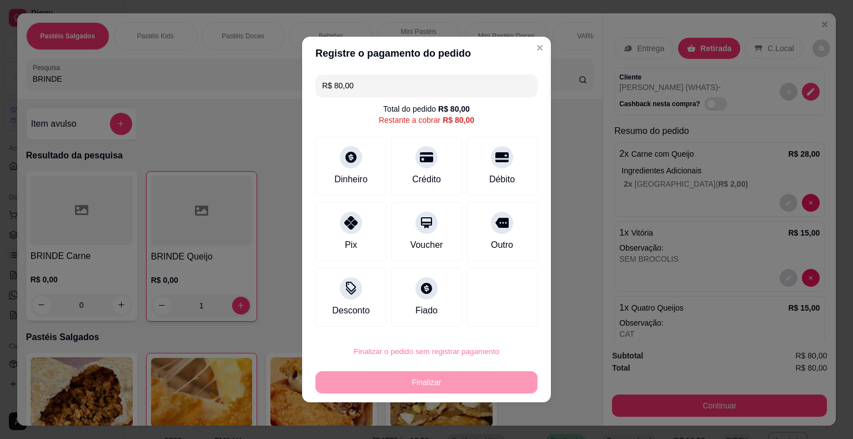
click at [494, 318] on button "Confirmar" at bounding box center [494, 319] width 41 height 17
type input "0"
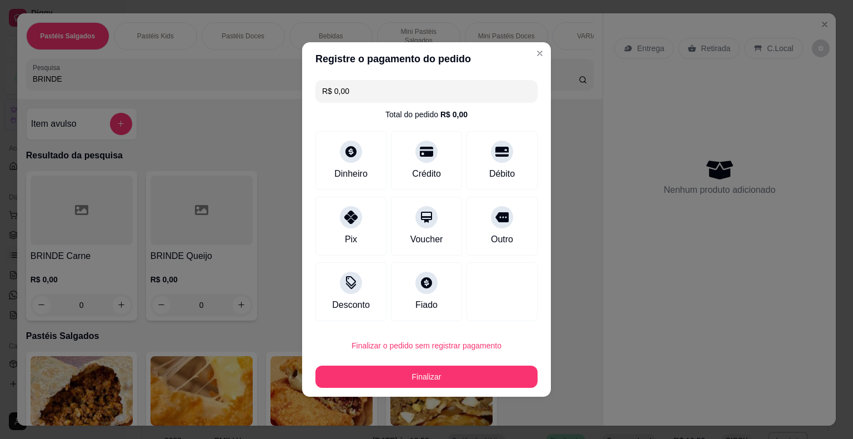
type input "R$ 0,00"
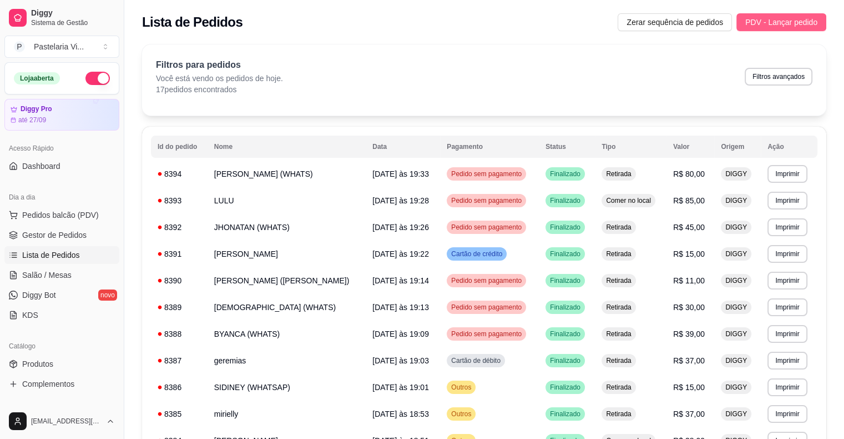
click at [786, 17] on span "PDV - Lançar pedido" at bounding box center [782, 22] width 72 height 12
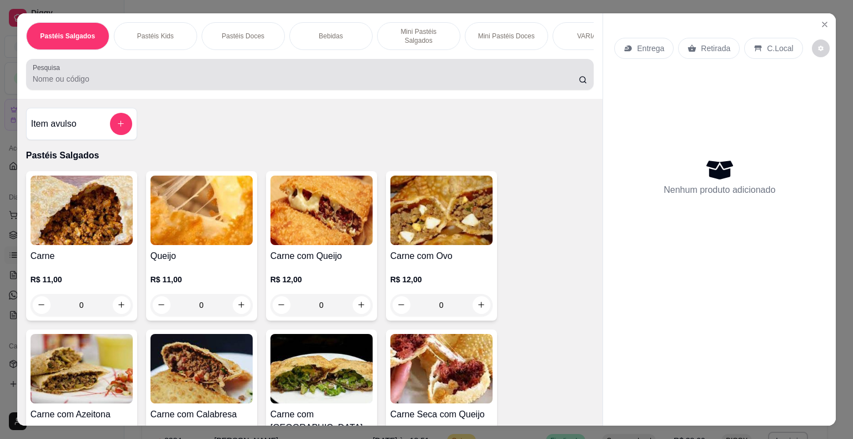
click at [96, 73] on input "Pesquisa" at bounding box center [306, 78] width 546 height 11
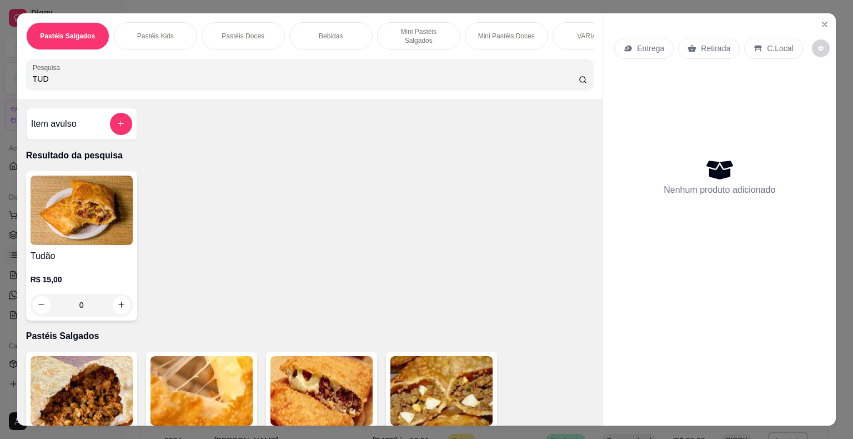
type input "TUD"
click at [87, 239] on img at bounding box center [82, 209] width 102 height 69
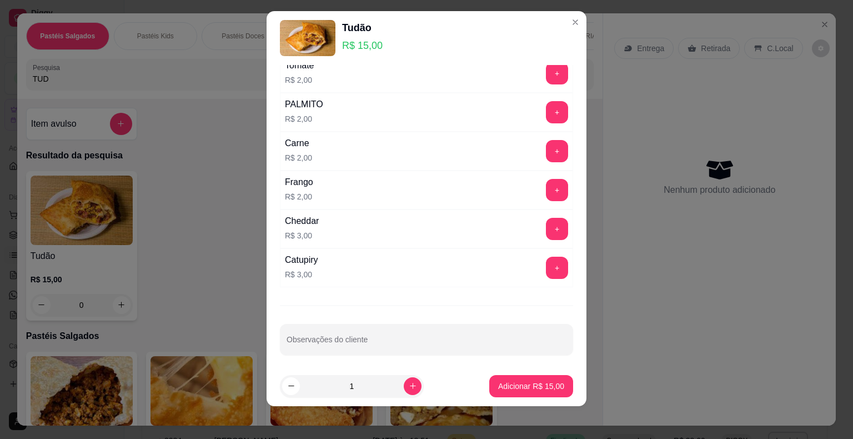
scroll to position [13, 0]
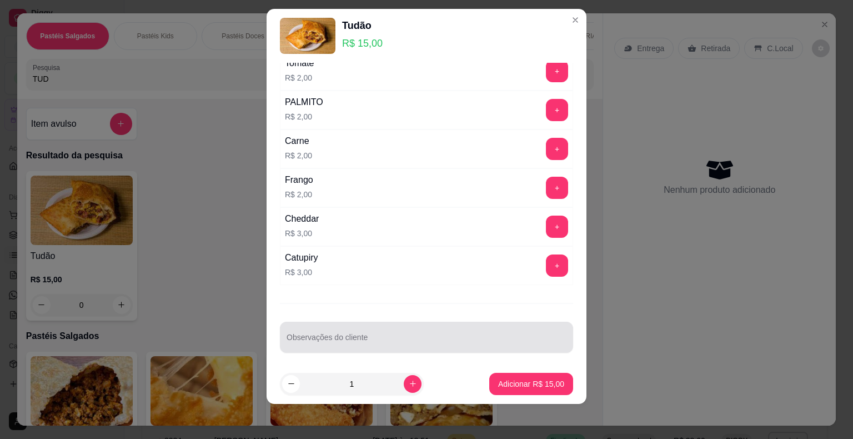
click at [313, 326] on div at bounding box center [426, 337] width 280 height 22
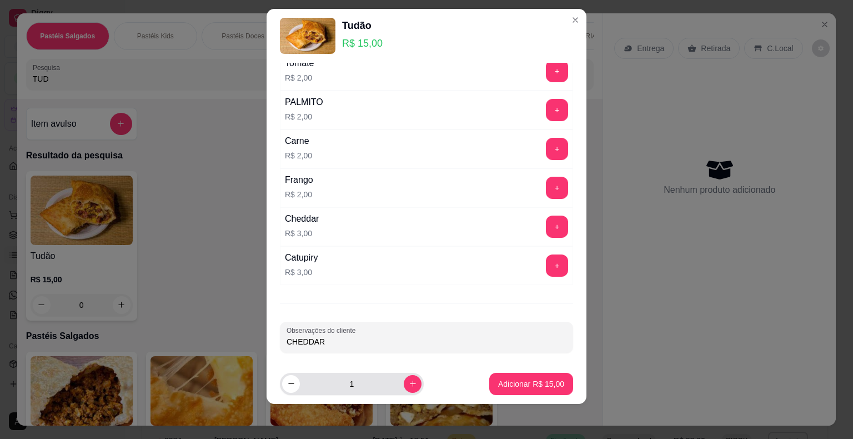
type input "CHEDDAR"
click at [409, 385] on icon "increase-product-quantity" at bounding box center [413, 383] width 8 height 8
type input "2"
click at [512, 388] on p "Adicionar R$ 30,00" at bounding box center [531, 383] width 64 height 11
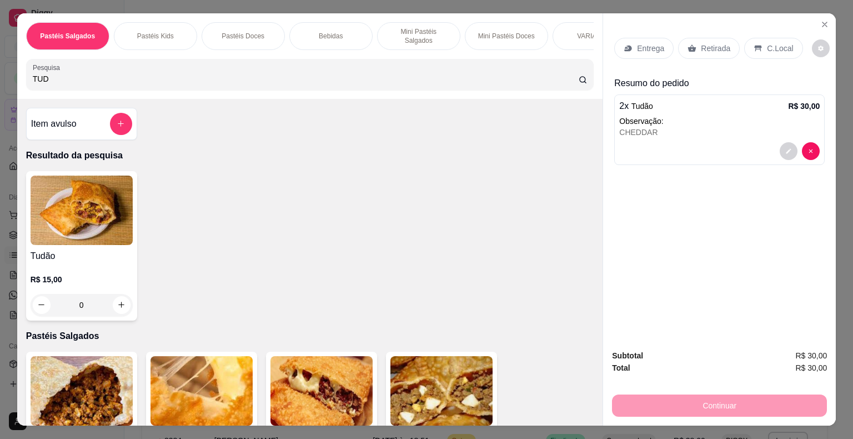
click at [714, 43] on p "Retirada" at bounding box center [715, 48] width 29 height 11
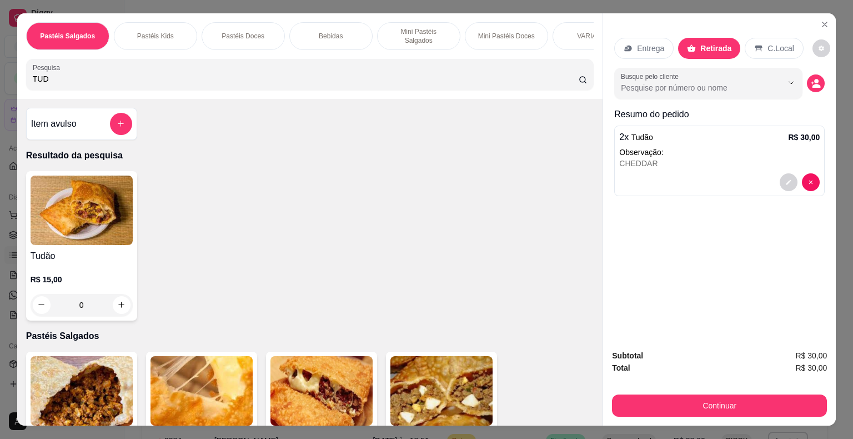
click at [772, 44] on p "C.Local" at bounding box center [780, 48] width 26 height 11
click at [810, 80] on icon "decrease-product-quantity" at bounding box center [815, 83] width 10 height 10
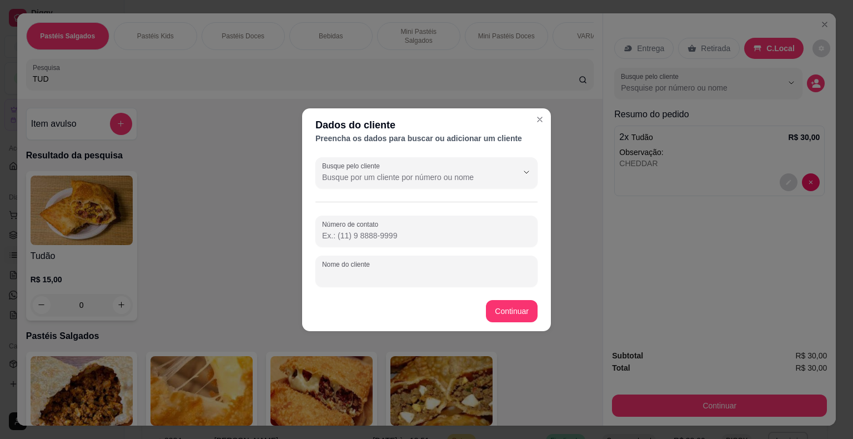
click at [361, 278] on input "Nome do cliente" at bounding box center [426, 275] width 209 height 11
type input "LULU"
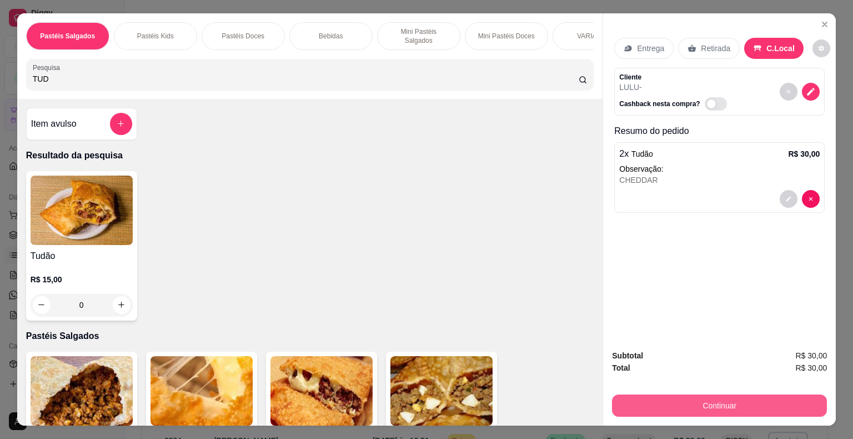
click at [628, 399] on button "Continuar" at bounding box center [719, 405] width 215 height 22
click at [625, 407] on button "Continuar" at bounding box center [719, 406] width 208 height 22
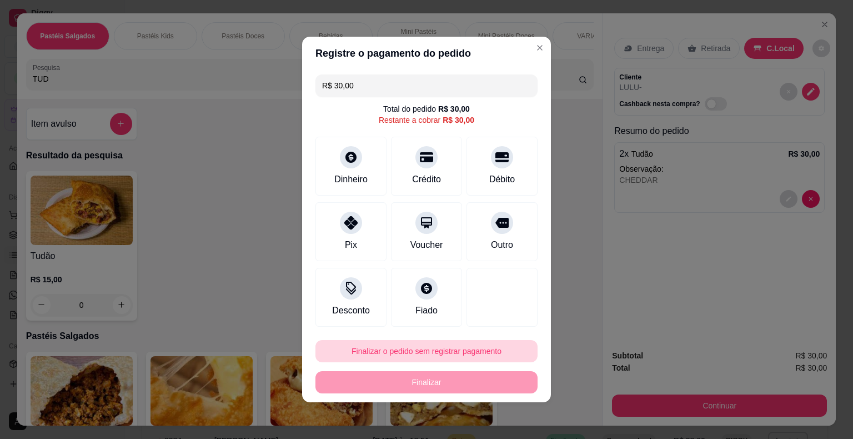
click at [433, 353] on button "Finalizar o pedido sem registrar pagamento" at bounding box center [426, 351] width 222 height 22
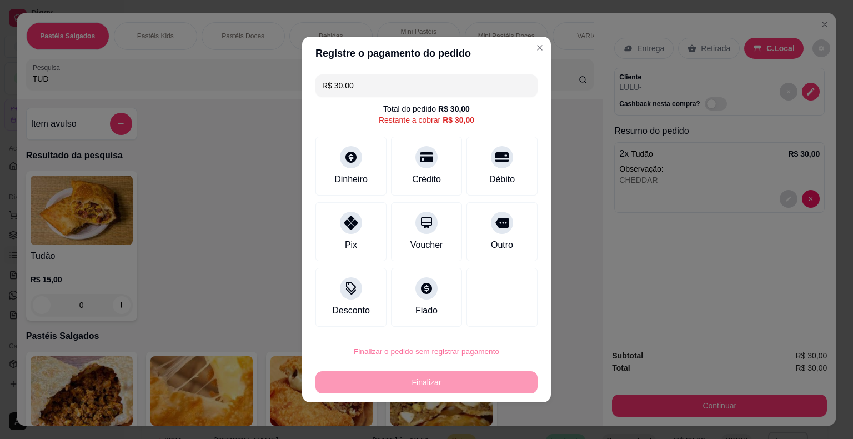
click at [495, 313] on button "Confirmar" at bounding box center [494, 319] width 41 height 17
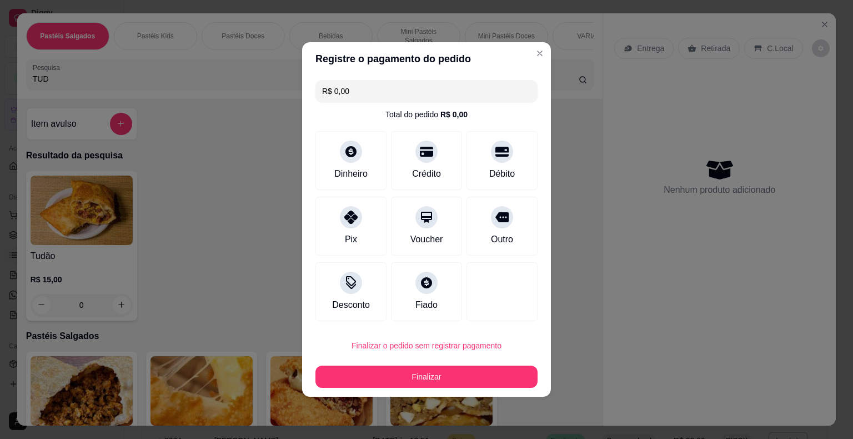
type input "R$ 0,00"
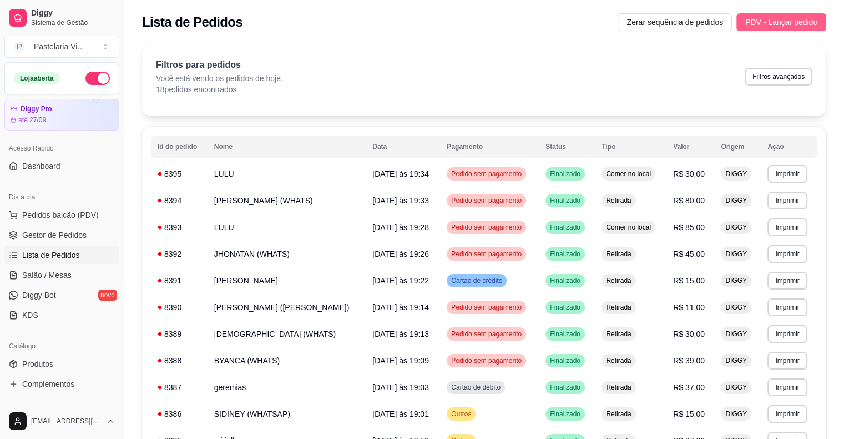
click at [753, 18] on span "PDV - Lançar pedido" at bounding box center [782, 22] width 72 height 12
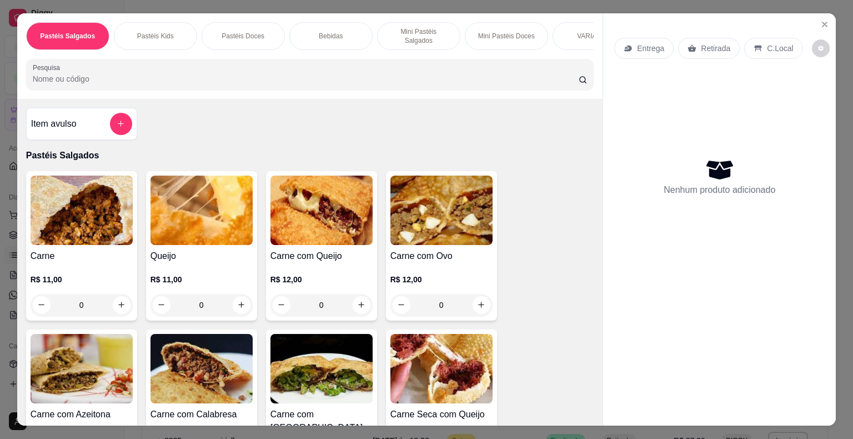
click at [230, 213] on img at bounding box center [201, 209] width 102 height 69
click at [170, 241] on div "Queijo R$ 11,00 0" at bounding box center [201, 245] width 111 height 149
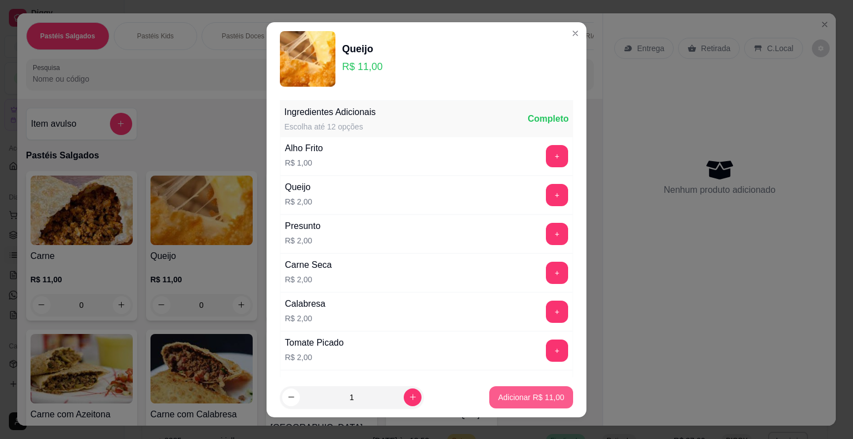
click at [506, 387] on button "Adicionar R$ 11,00" at bounding box center [531, 397] width 84 height 22
type input "1"
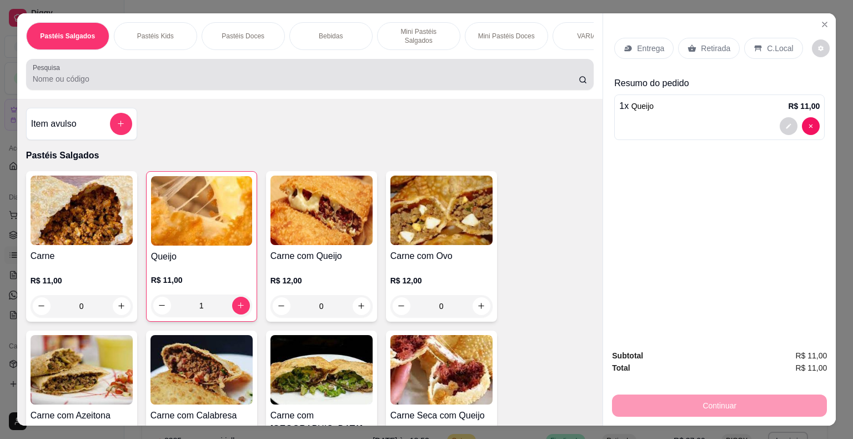
click at [59, 79] on input "Pesquisa" at bounding box center [306, 78] width 546 height 11
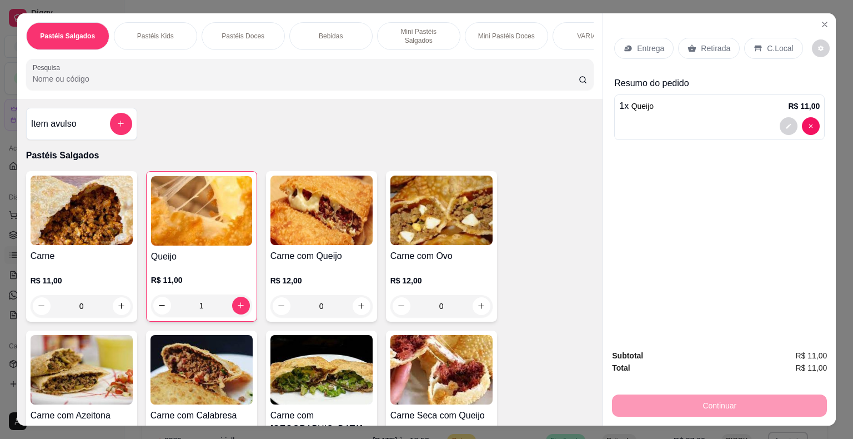
click at [61, 73] on input "Pesquisa" at bounding box center [306, 78] width 546 height 11
click at [656, 106] on div "1 x Queijo R$ 11,00" at bounding box center [719, 105] width 200 height 13
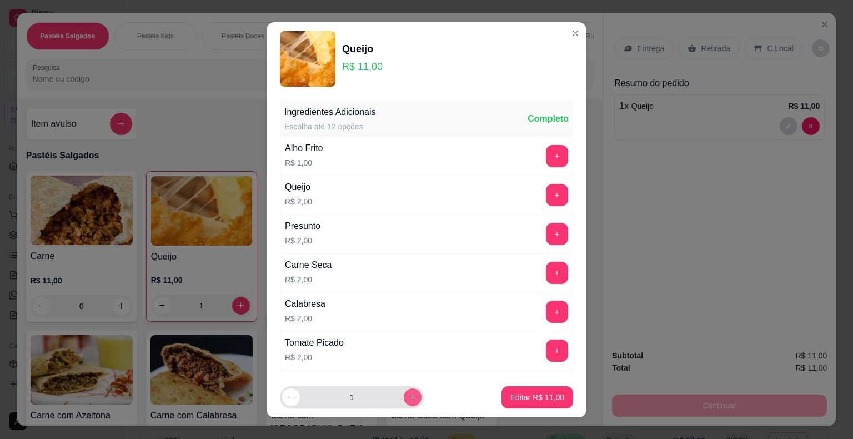
click at [404, 399] on button "increase-product-quantity" at bounding box center [413, 397] width 18 height 18
click at [511, 397] on p "Editar R$ 33,00" at bounding box center [537, 396] width 52 height 11
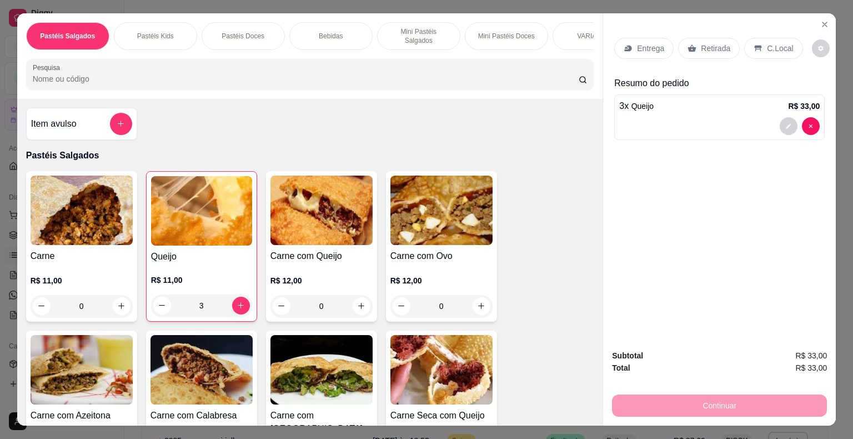
click at [242, 75] on input "Pesquisa" at bounding box center [306, 78] width 546 height 11
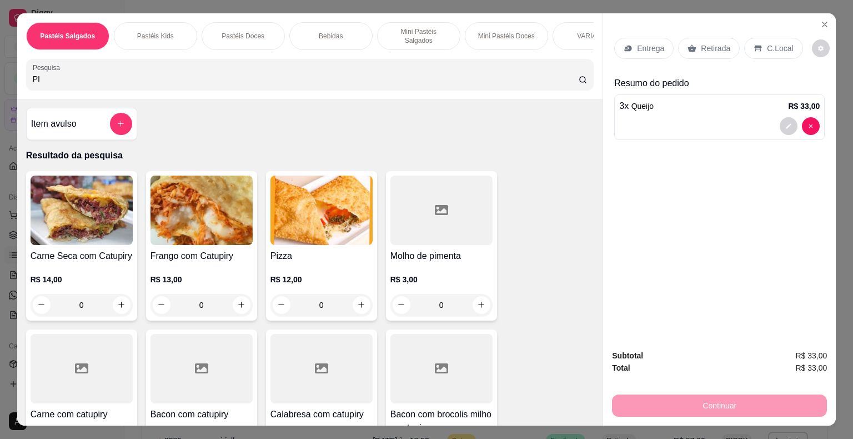
click at [306, 219] on img at bounding box center [321, 209] width 102 height 69
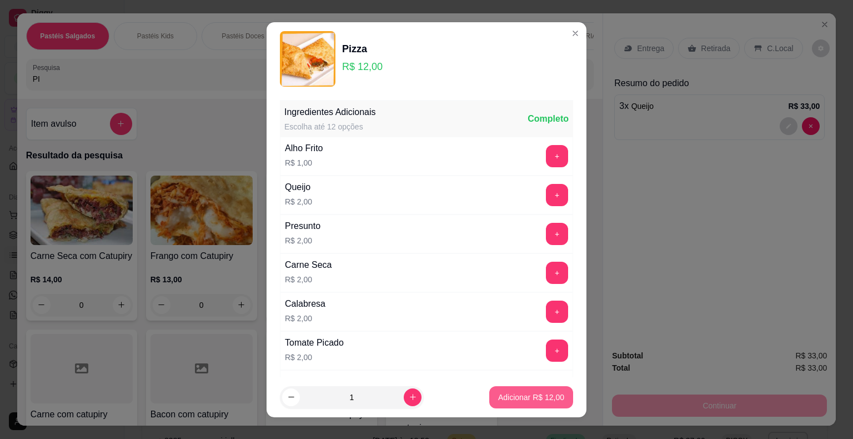
click at [511, 402] on button "Adicionar R$ 12,00" at bounding box center [531, 397] width 84 height 22
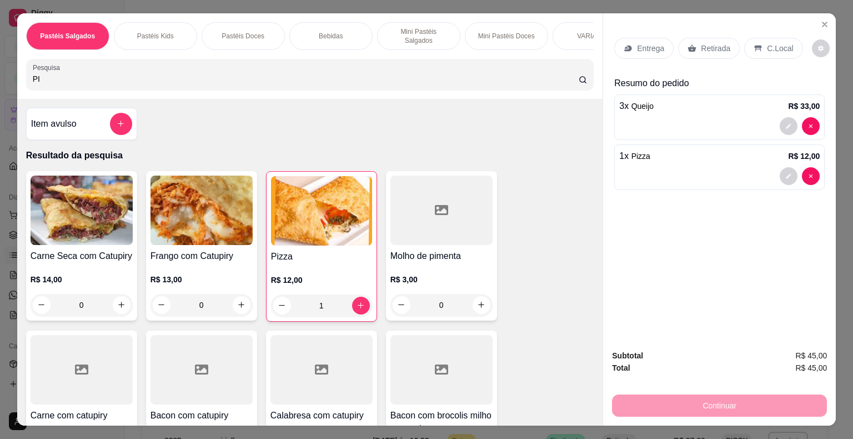
click at [0, 77] on div "Pastéis Salgados Pastéis Kids Pastéis Doces Bebidas Mini Pastéis Salgados Mini …" at bounding box center [426, 219] width 853 height 439
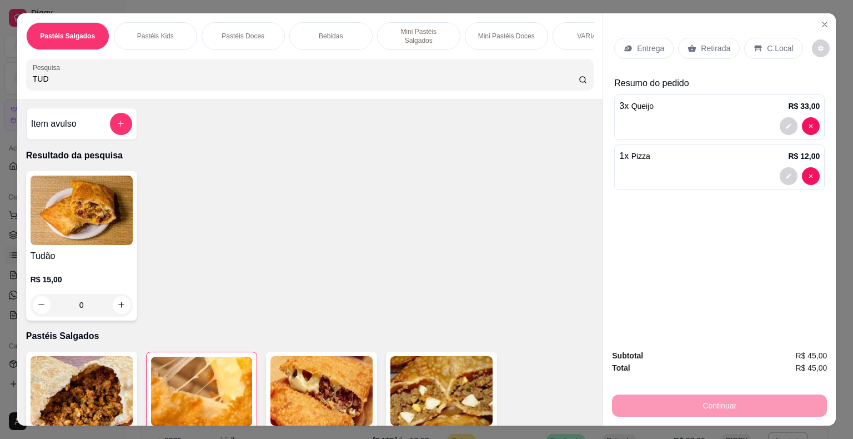
click at [75, 221] on img at bounding box center [82, 209] width 102 height 69
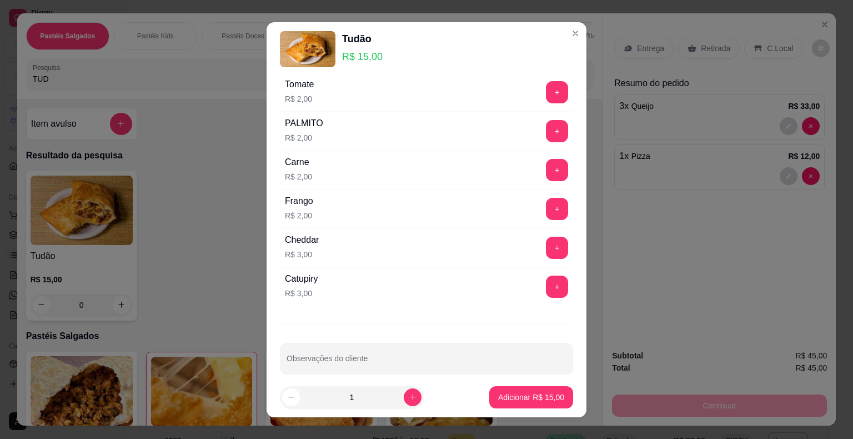
scroll to position [518, 0]
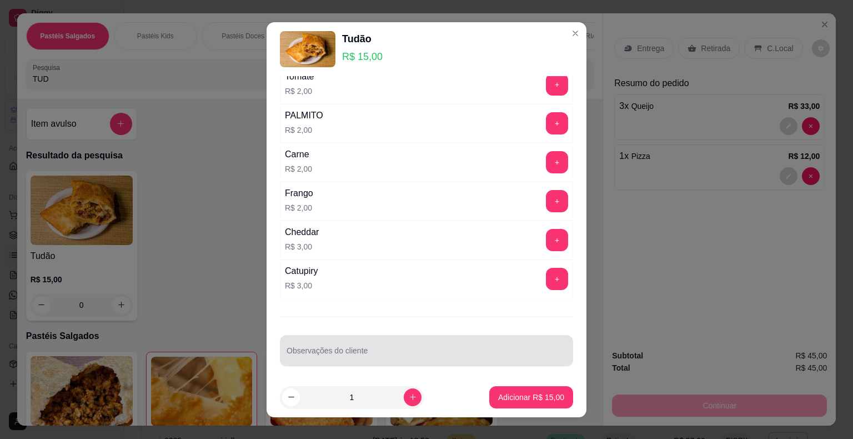
click at [321, 344] on div at bounding box center [426, 350] width 280 height 22
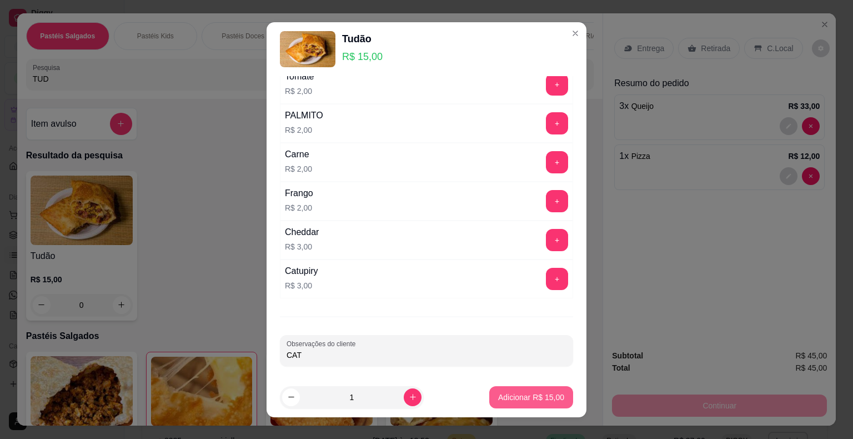
click at [508, 393] on p "Adicionar R$ 15,00" at bounding box center [531, 396] width 66 height 11
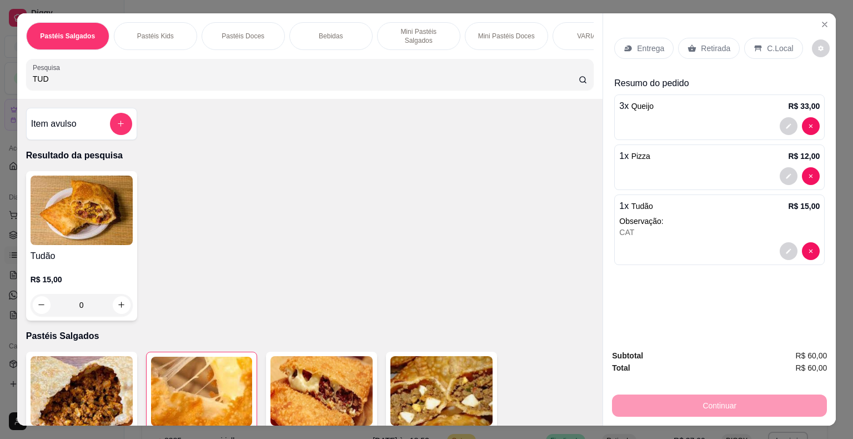
click at [754, 45] on icon at bounding box center [757, 48] width 9 height 9
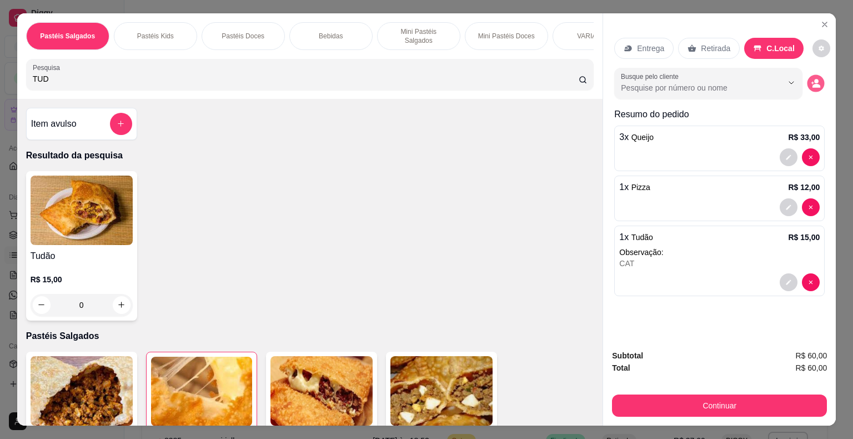
click at [811, 78] on icon "decrease-product-quantity" at bounding box center [815, 82] width 9 height 9
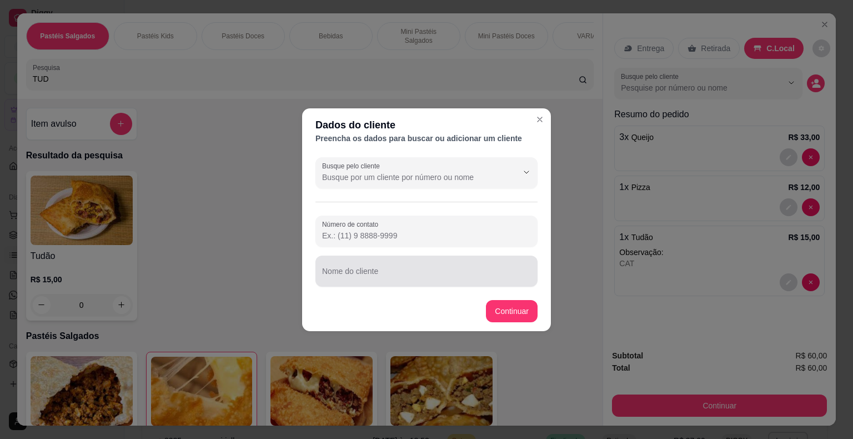
click at [338, 270] on div at bounding box center [426, 271] width 209 height 22
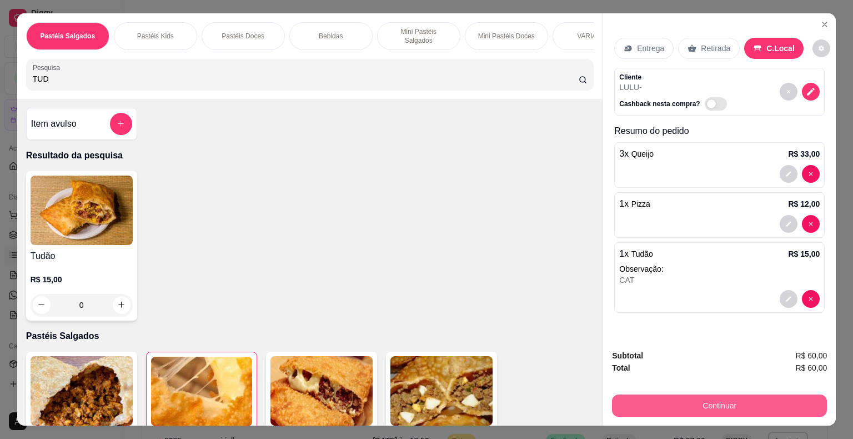
click at [646, 397] on button "Continuar" at bounding box center [719, 405] width 215 height 22
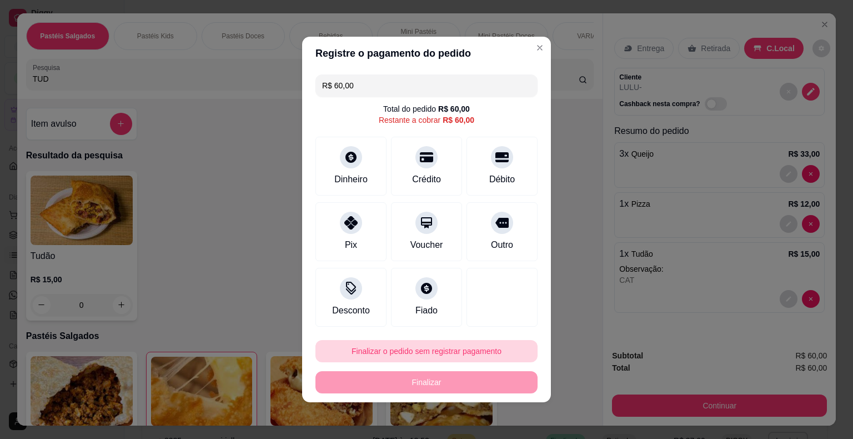
click at [460, 354] on button "Finalizar o pedido sem registrar pagamento" at bounding box center [426, 351] width 222 height 22
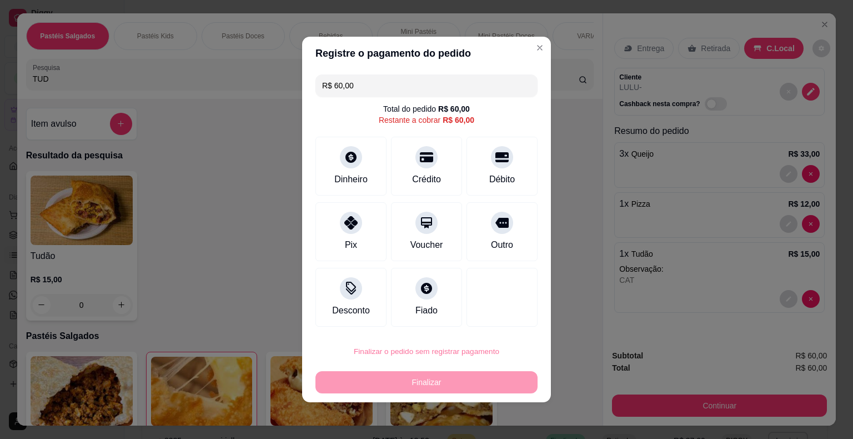
click at [497, 316] on button "Confirmar" at bounding box center [495, 318] width 41 height 17
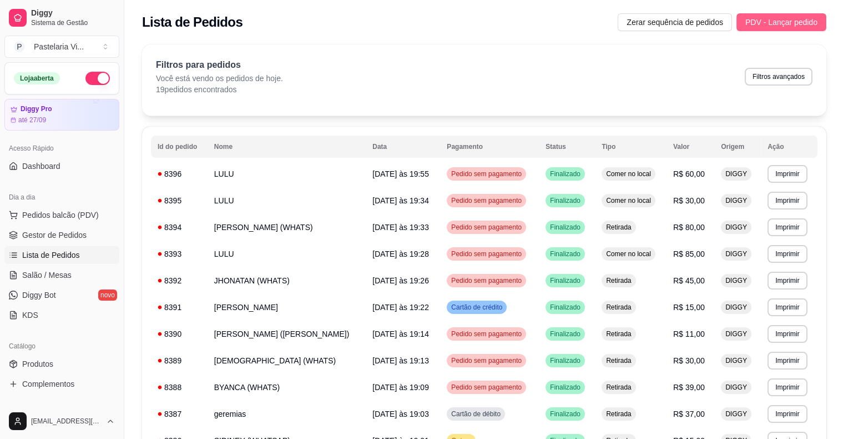
click at [791, 21] on span "PDV - Lançar pedido" at bounding box center [782, 22] width 72 height 12
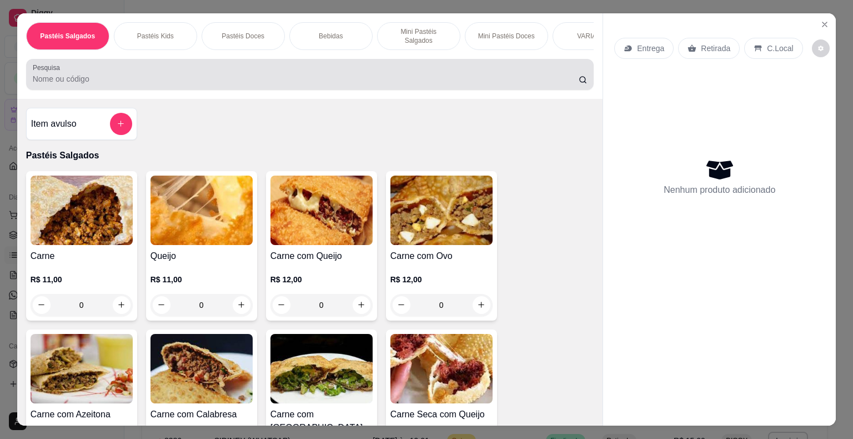
click at [166, 73] on input "Pesquisa" at bounding box center [306, 78] width 546 height 11
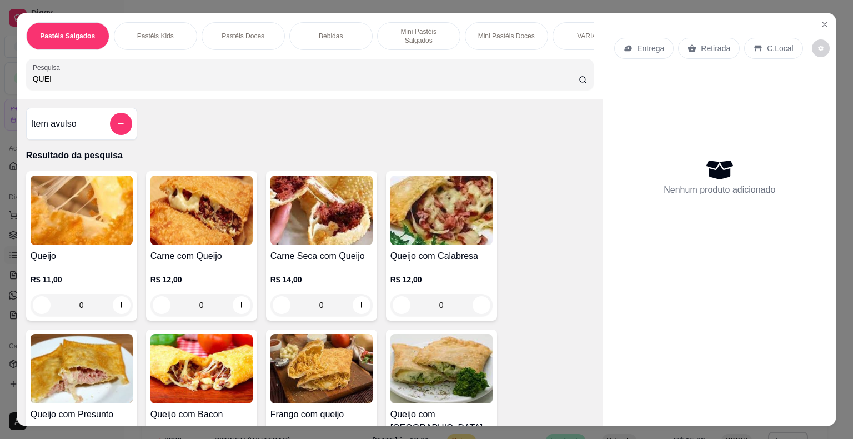
click at [64, 203] on img at bounding box center [82, 209] width 102 height 69
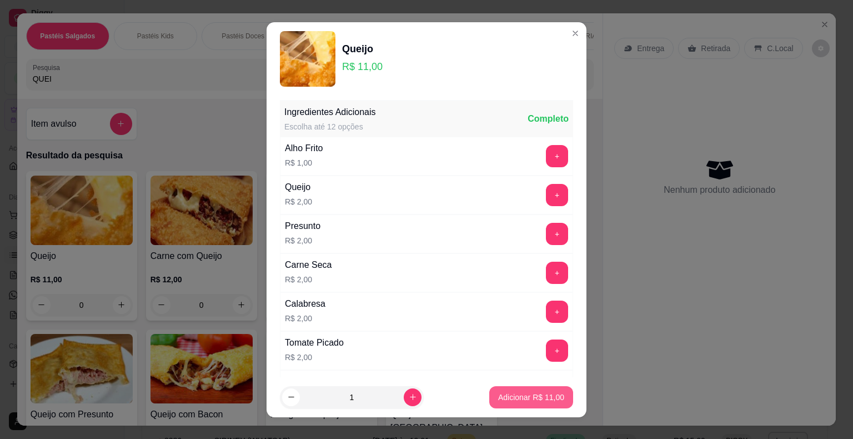
click at [498, 397] on p "Adicionar R$ 11,00" at bounding box center [531, 396] width 66 height 11
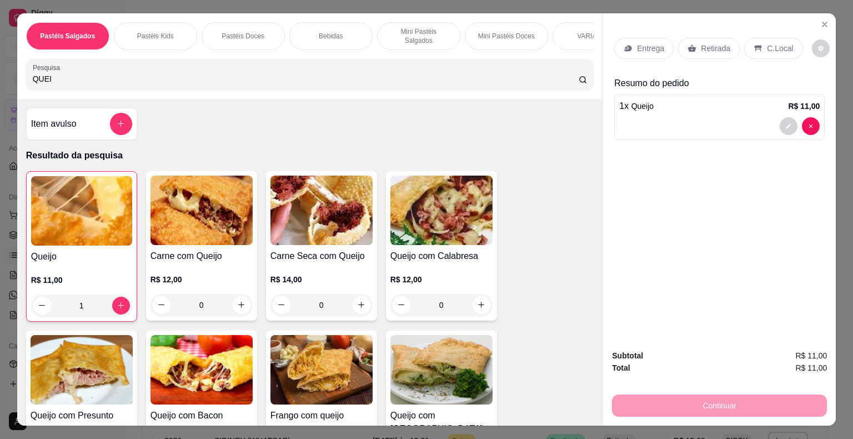
click at [755, 39] on div "C.Local" at bounding box center [773, 48] width 58 height 21
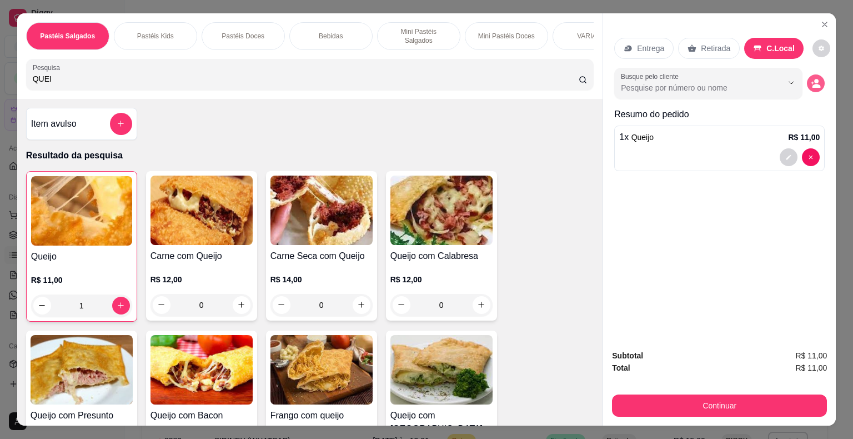
click at [812, 84] on icon "decrease-product-quantity" at bounding box center [816, 86] width 8 height 4
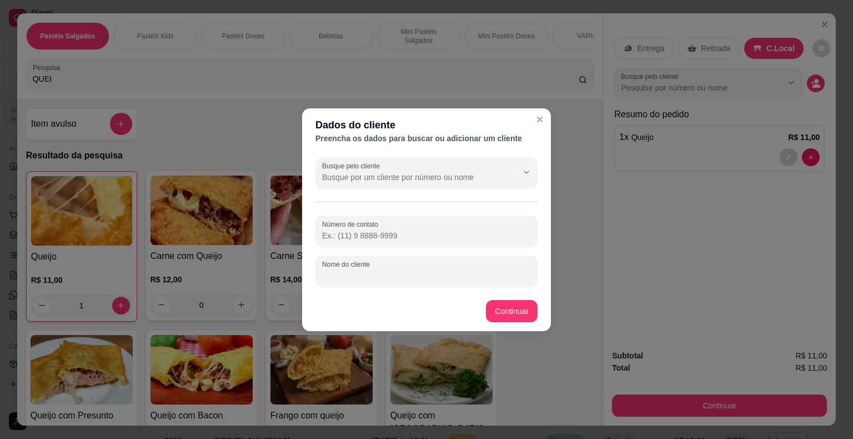
click at [391, 279] on input "Nome do cliente" at bounding box center [426, 275] width 209 height 11
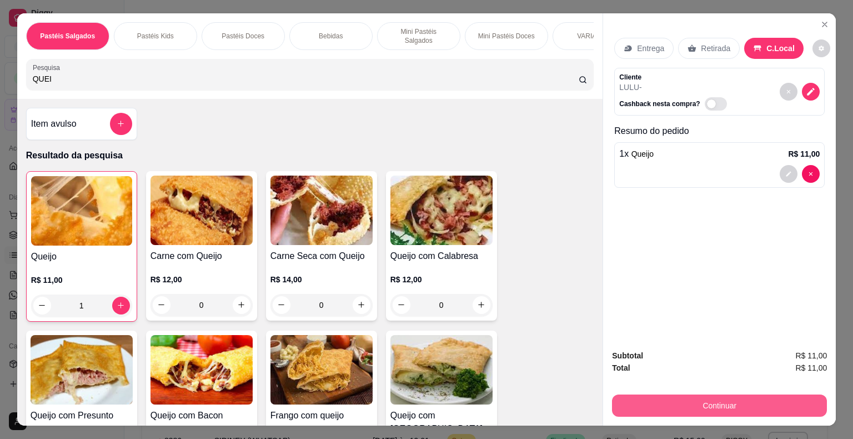
click at [642, 394] on button "Continuar" at bounding box center [719, 405] width 215 height 22
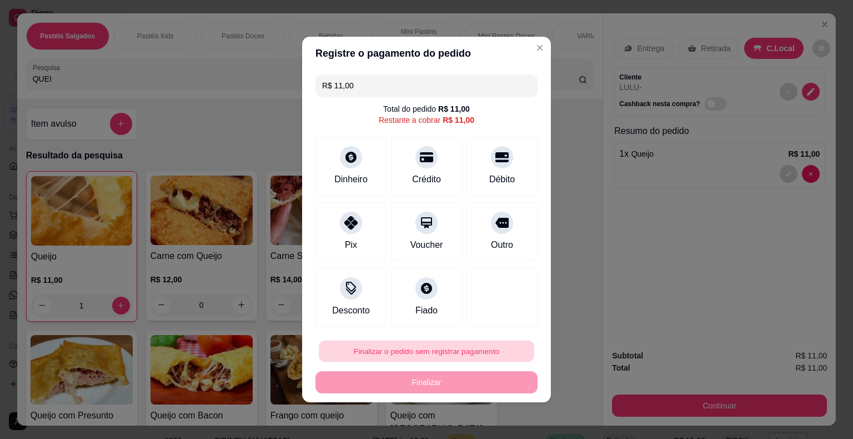
click at [486, 343] on button "Finalizar o pedido sem registrar pagamento" at bounding box center [426, 351] width 215 height 22
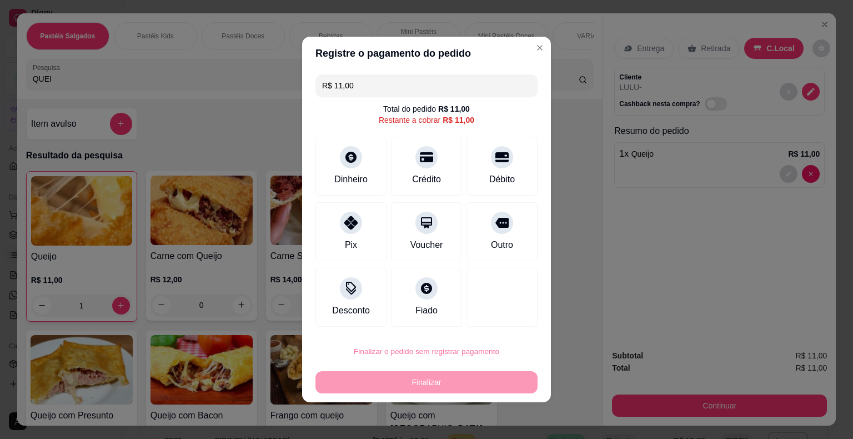
click at [501, 317] on button "Confirmar" at bounding box center [494, 319] width 41 height 17
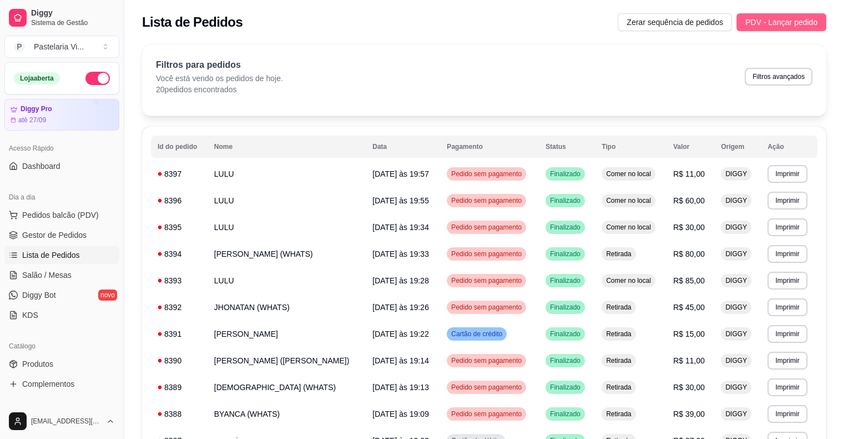
click at [791, 20] on span "PDV - Lançar pedido" at bounding box center [782, 22] width 72 height 12
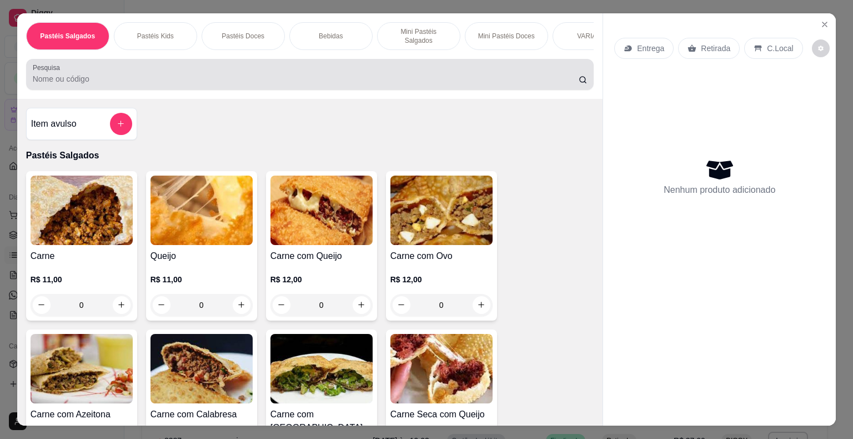
click at [169, 67] on div at bounding box center [310, 74] width 555 height 22
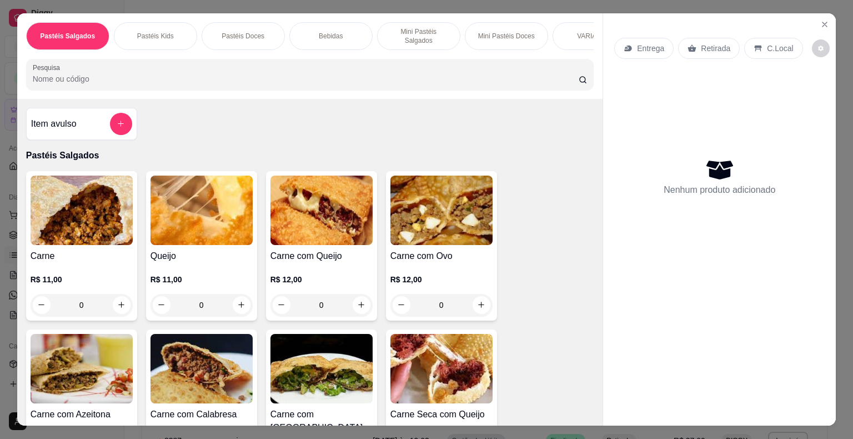
click at [293, 237] on img at bounding box center [321, 209] width 102 height 69
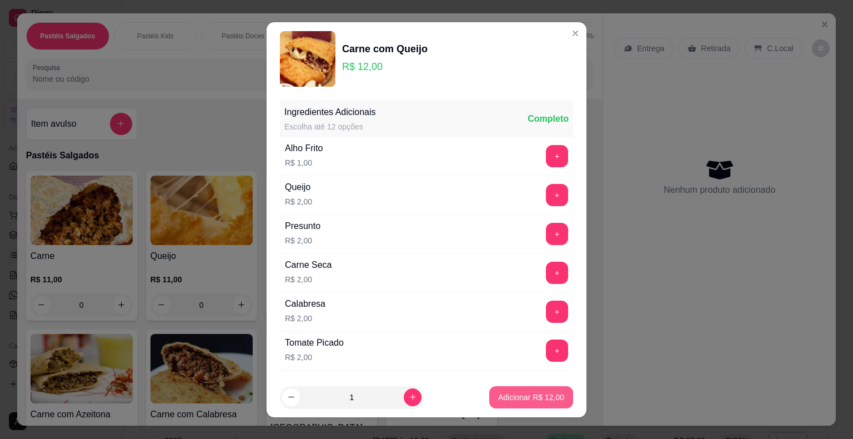
click at [508, 395] on p "Adicionar R$ 12,00" at bounding box center [531, 396] width 66 height 11
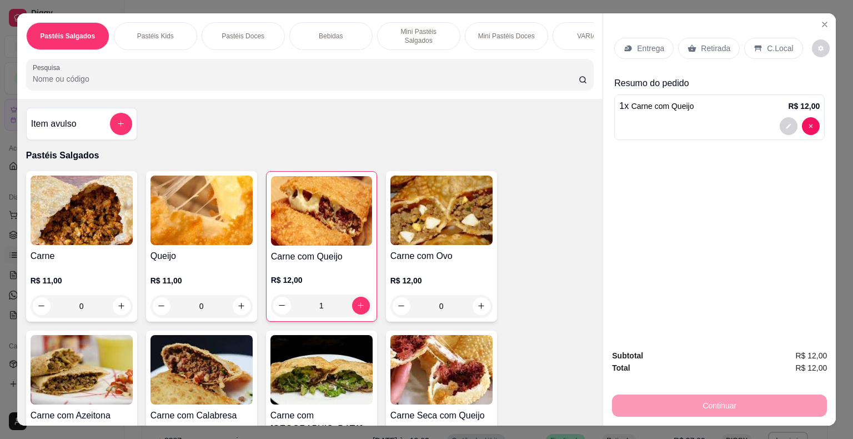
click at [98, 240] on div "Carne R$ 11,00 0" at bounding box center [81, 246] width 111 height 150
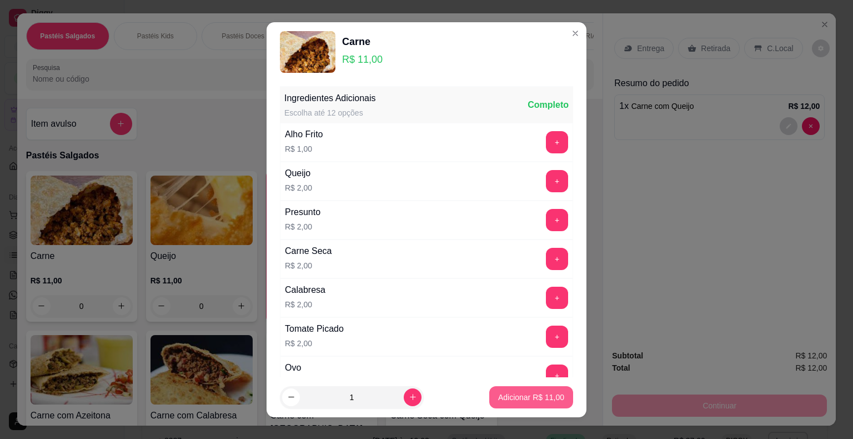
click at [522, 392] on p "Adicionar R$ 11,00" at bounding box center [531, 396] width 66 height 11
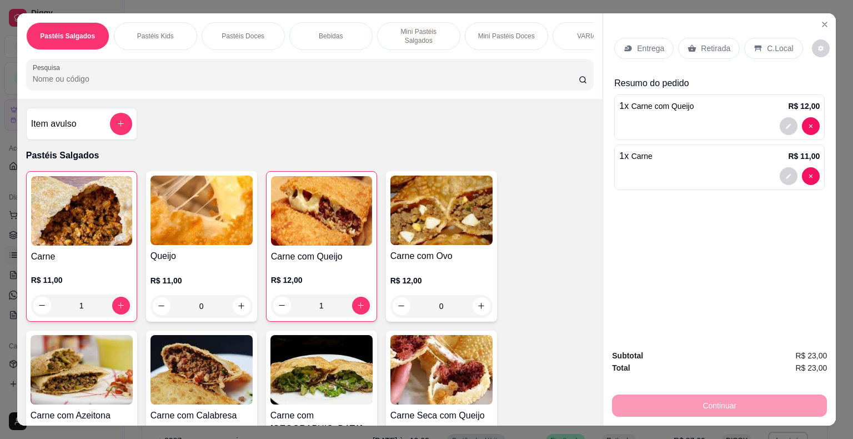
click at [174, 76] on input "Pesquisa" at bounding box center [306, 78] width 546 height 11
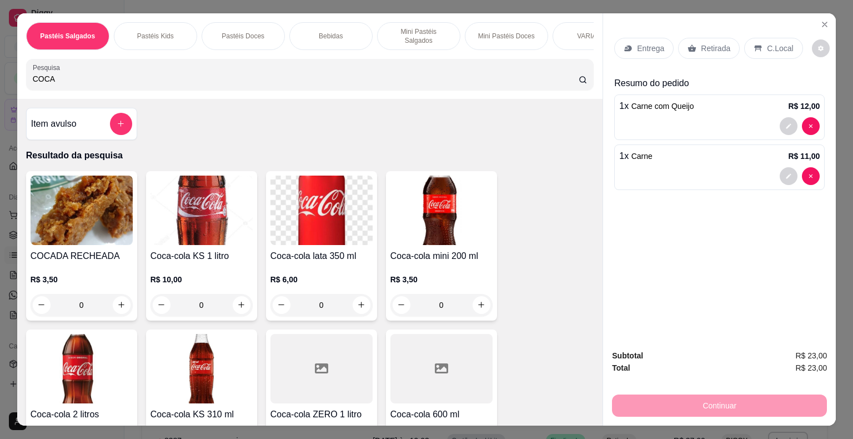
click at [102, 364] on img at bounding box center [82, 368] width 102 height 69
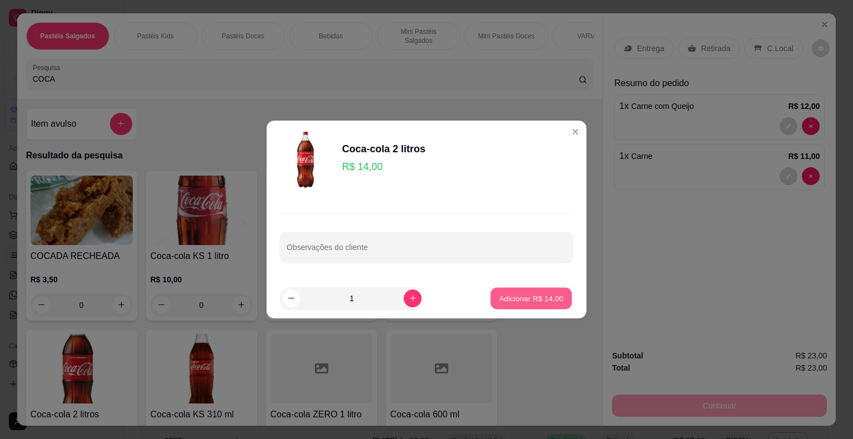
click at [540, 298] on p "Adicionar R$ 14,00" at bounding box center [531, 298] width 64 height 11
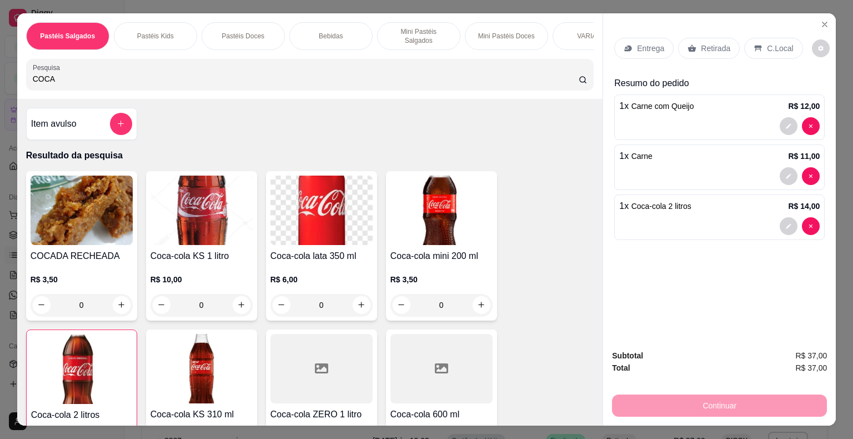
click at [704, 43] on p "Retirada" at bounding box center [715, 48] width 29 height 11
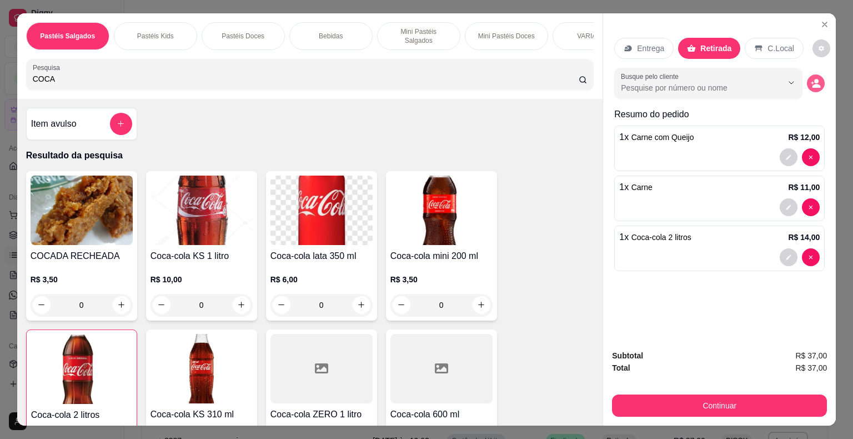
click at [812, 84] on icon "decrease-product-quantity" at bounding box center [816, 86] width 8 height 4
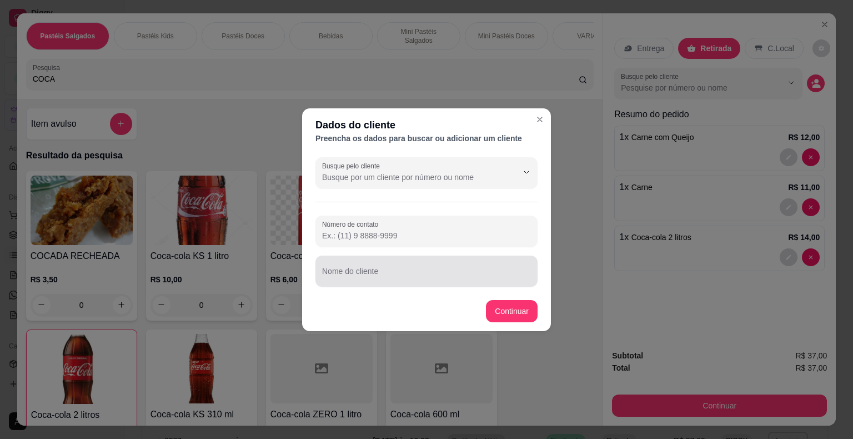
click at [434, 271] on input "Nome do cliente" at bounding box center [426, 275] width 209 height 11
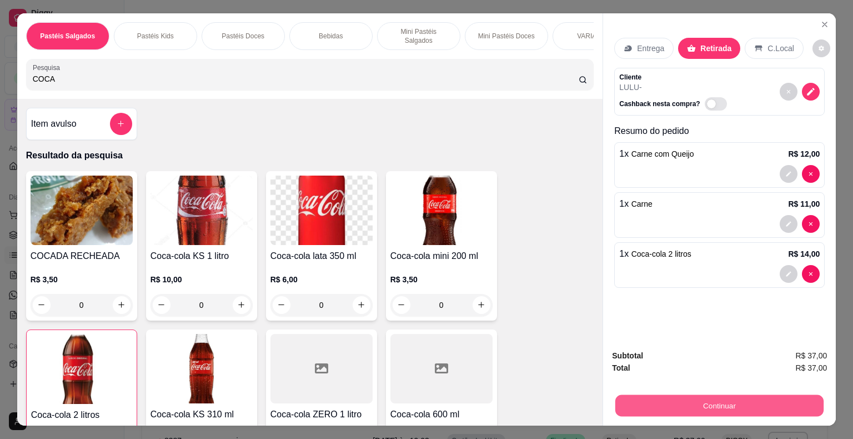
click at [653, 403] on button "Continuar" at bounding box center [719, 406] width 208 height 22
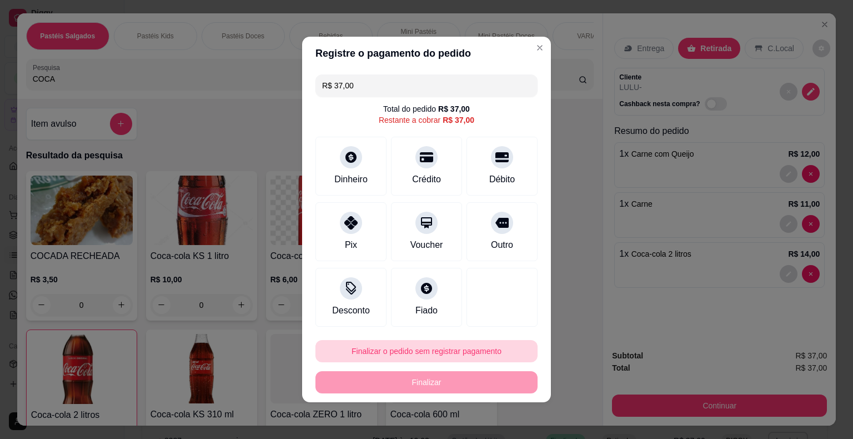
click at [454, 351] on button "Finalizar o pedido sem registrar pagamento" at bounding box center [426, 351] width 222 height 22
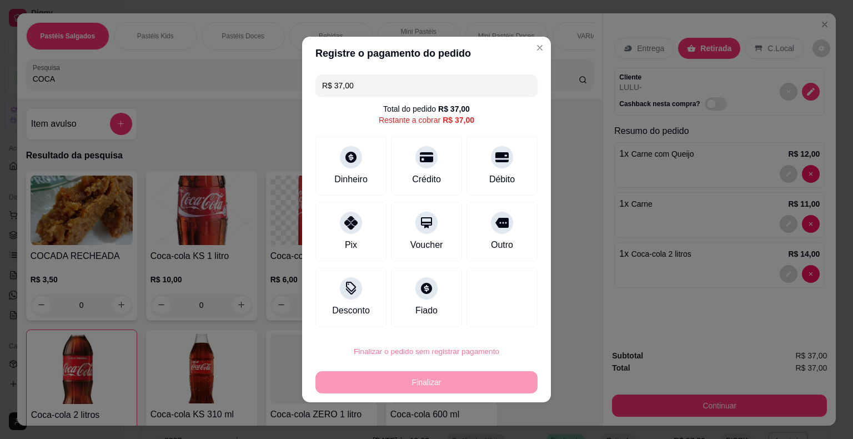
click at [484, 319] on button "Confirmar" at bounding box center [494, 319] width 39 height 17
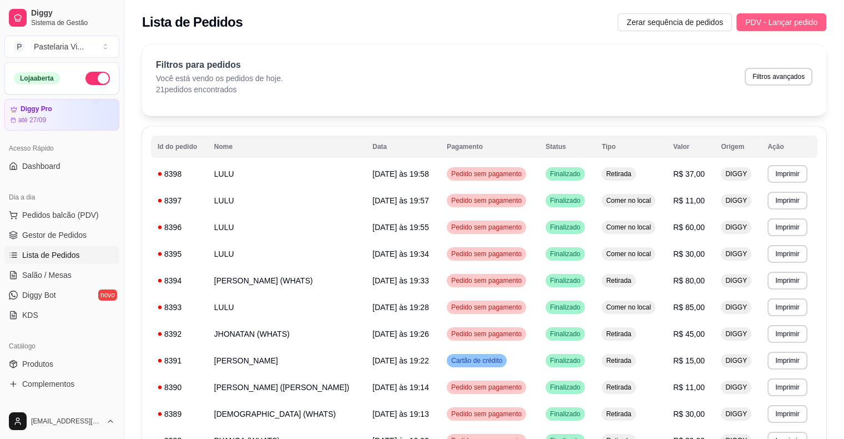
click at [757, 19] on span "PDV - Lançar pedido" at bounding box center [782, 22] width 72 height 12
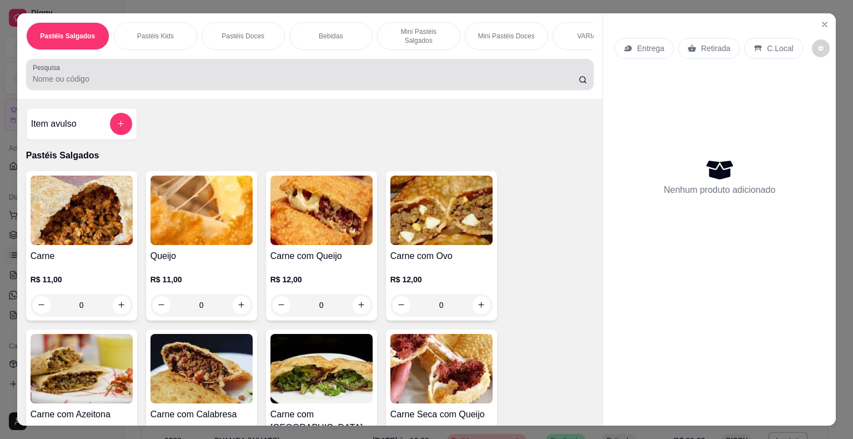
click at [288, 73] on input "Pesquisa" at bounding box center [306, 78] width 546 height 11
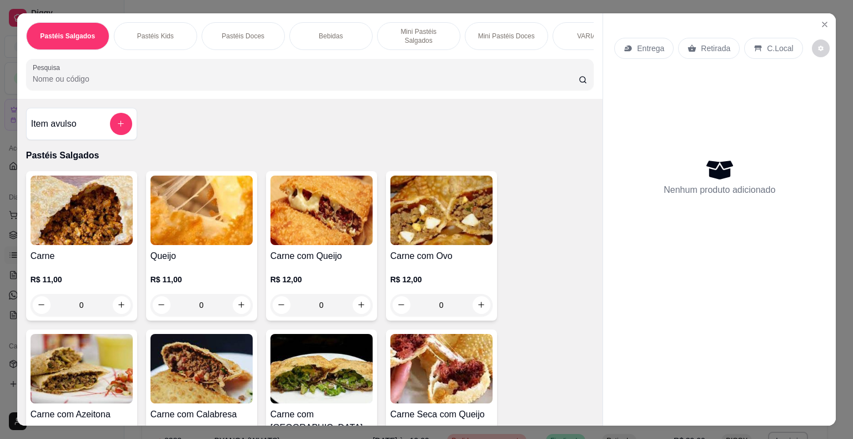
click at [208, 390] on img at bounding box center [201, 368] width 102 height 69
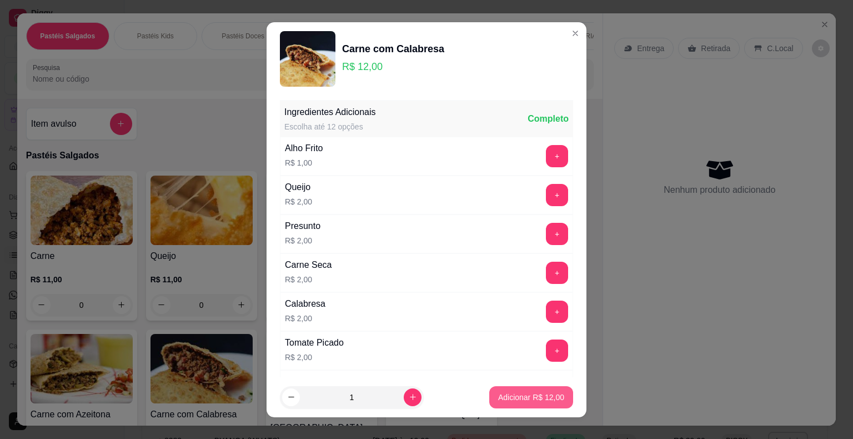
click at [506, 395] on p "Adicionar R$ 12,00" at bounding box center [531, 396] width 66 height 11
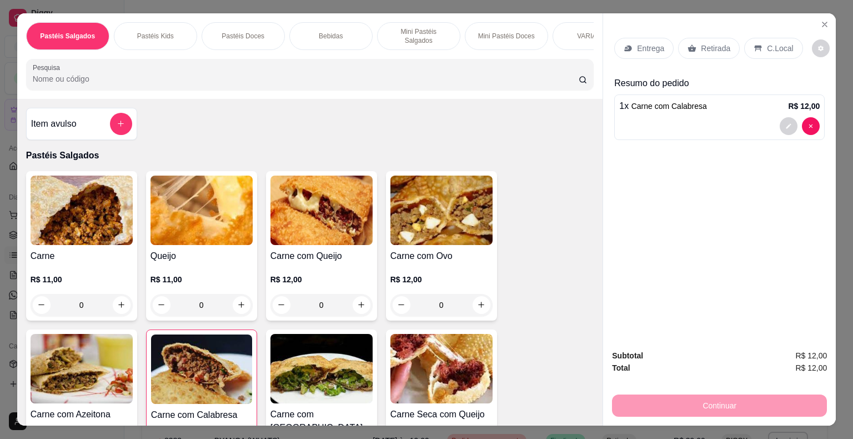
click at [769, 46] on p "C.Local" at bounding box center [780, 48] width 26 height 11
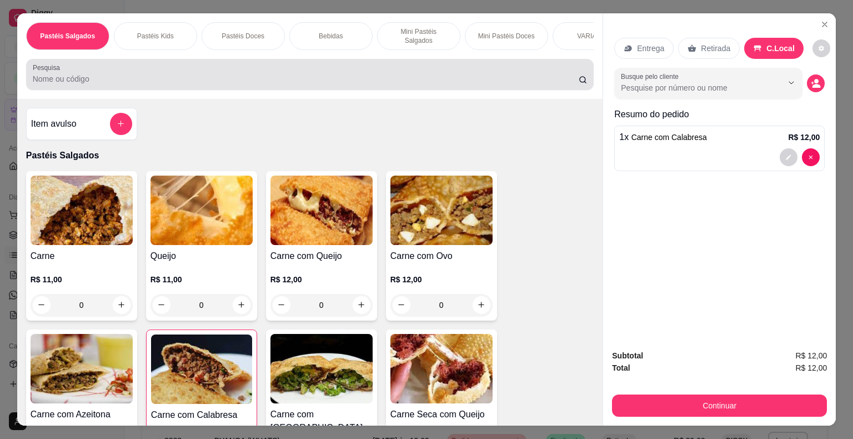
click at [250, 73] on input "Pesquisa" at bounding box center [306, 78] width 546 height 11
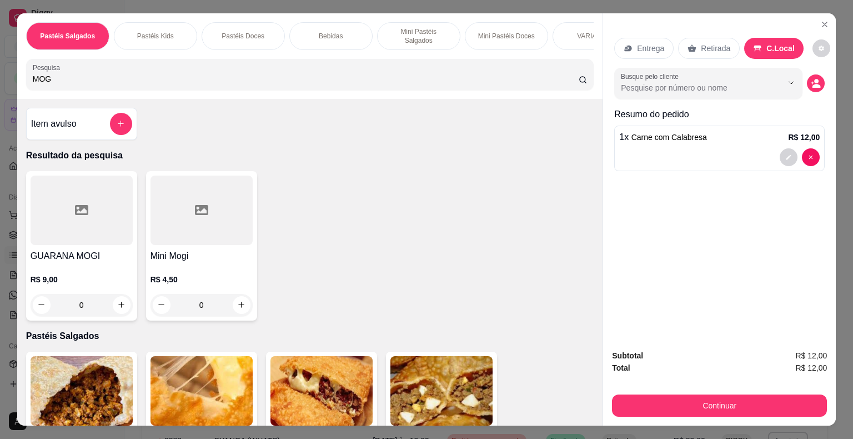
click at [202, 263] on div "R$ 4,50 0" at bounding box center [201, 289] width 102 height 53
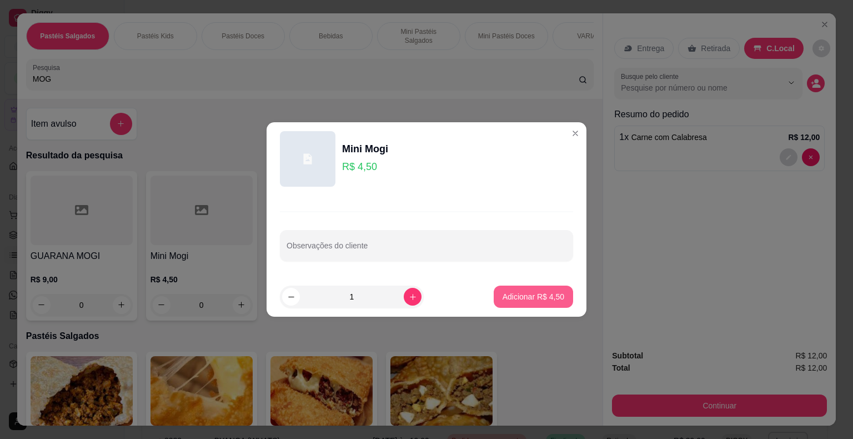
click at [502, 295] on p "Adicionar R$ 4,50" at bounding box center [533, 296] width 62 height 11
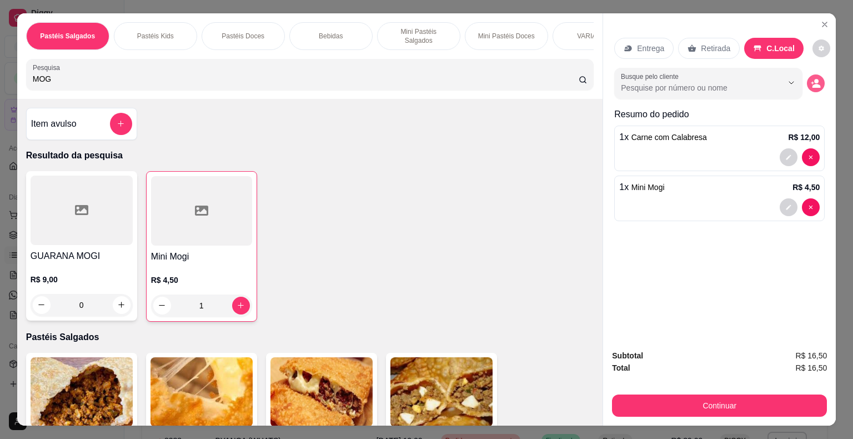
click at [814, 79] on circle "decrease-product-quantity" at bounding box center [816, 81] width 4 height 4
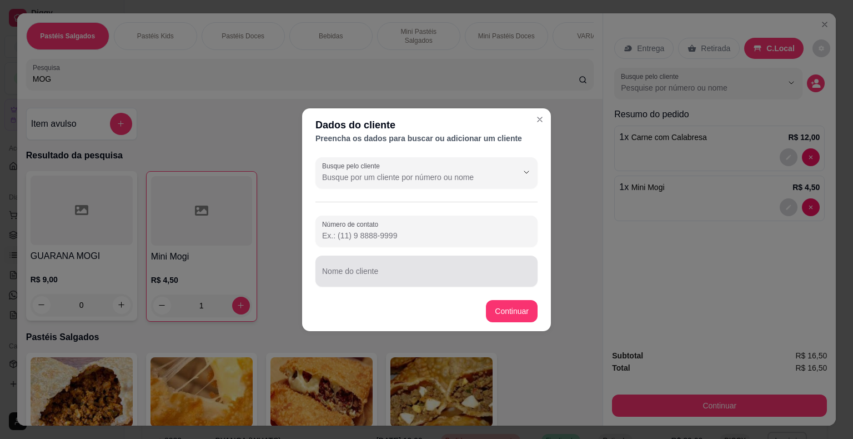
click at [356, 272] on div "Nome do cliente" at bounding box center [426, 270] width 222 height 31
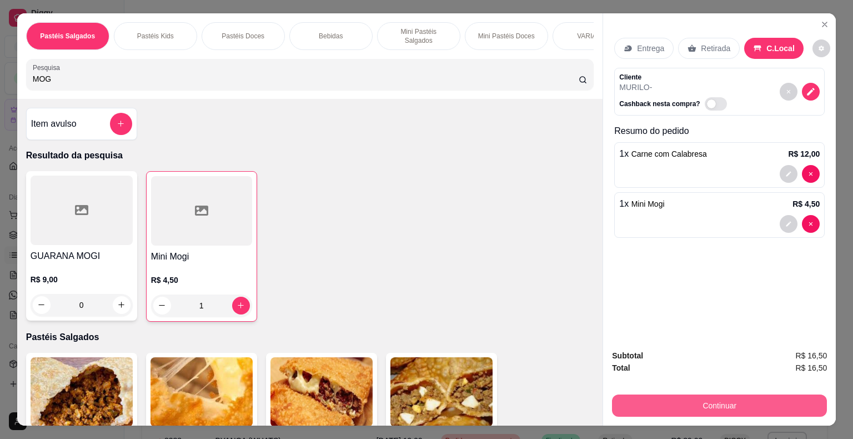
click at [640, 406] on button "Continuar" at bounding box center [719, 405] width 215 height 22
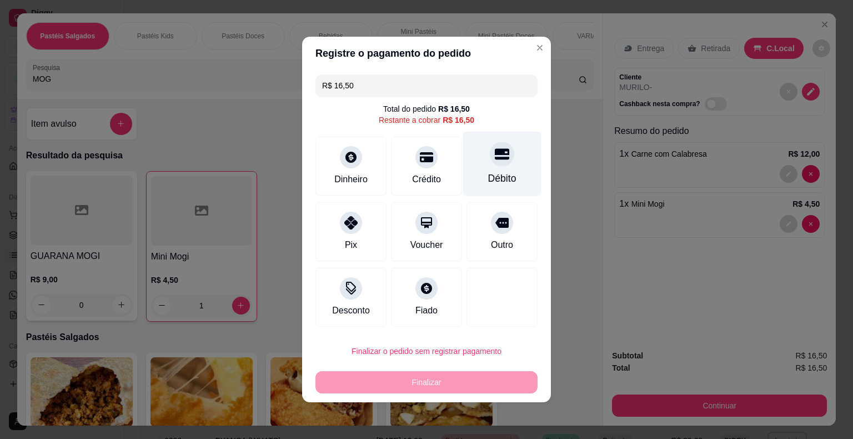
click at [496, 172] on div "Débito" at bounding box center [502, 178] width 28 height 14
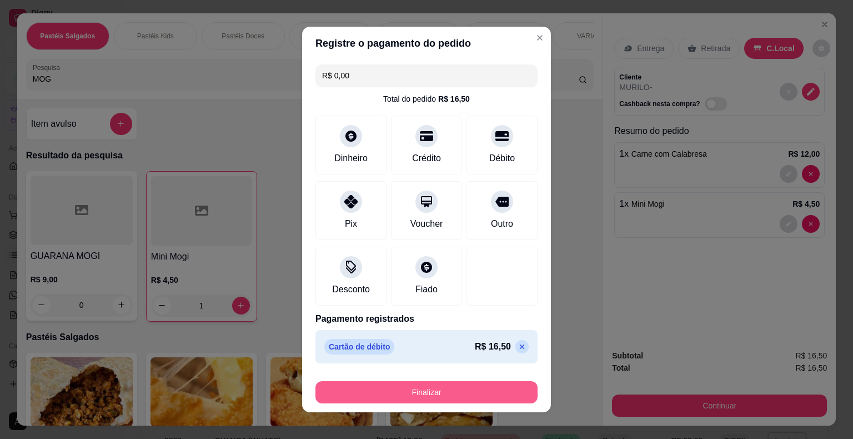
click at [441, 390] on button "Finalizar" at bounding box center [426, 392] width 222 height 22
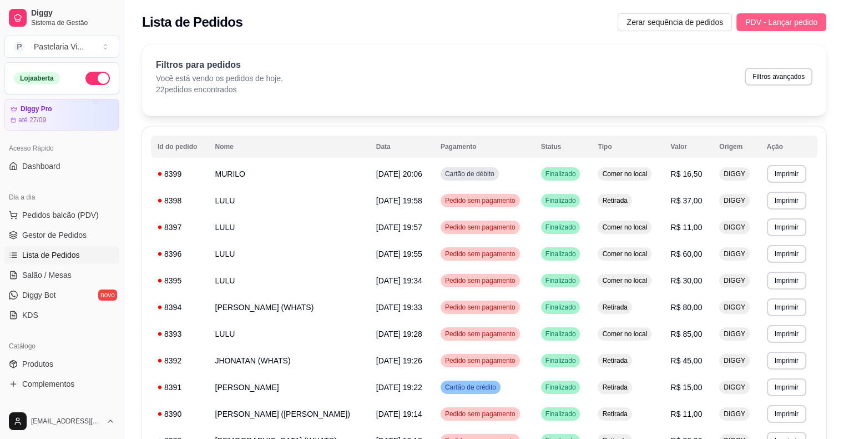
click at [769, 21] on span "PDV - Lançar pedido" at bounding box center [782, 22] width 72 height 12
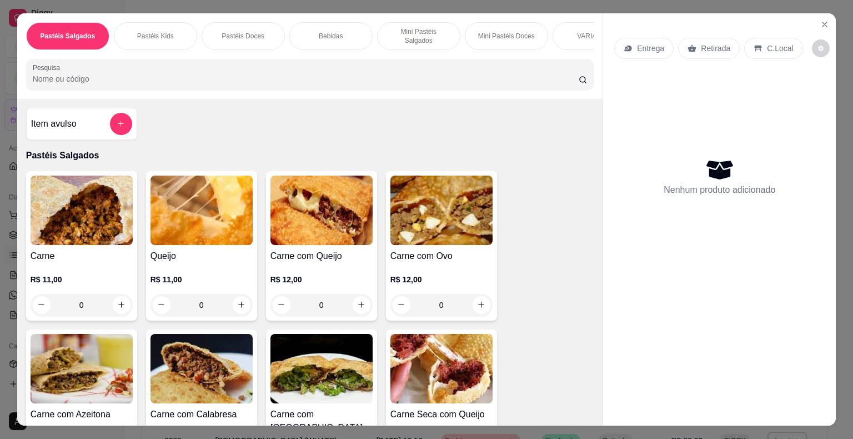
click at [189, 73] on input "Pesquisa" at bounding box center [306, 78] width 546 height 11
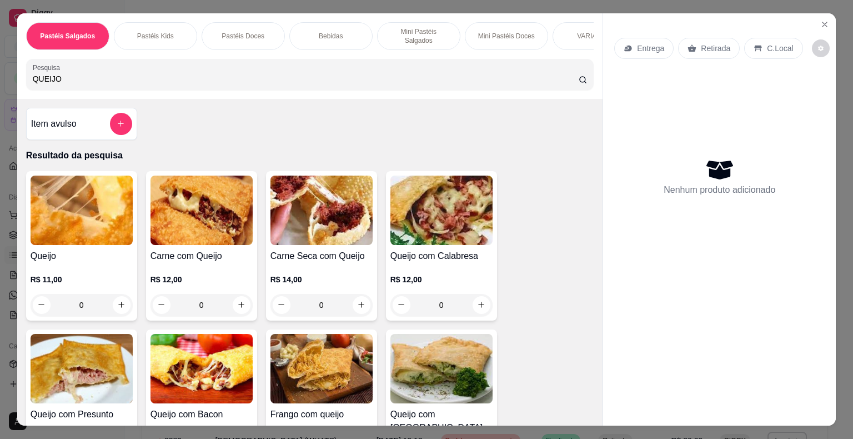
click at [424, 234] on img at bounding box center [441, 209] width 102 height 69
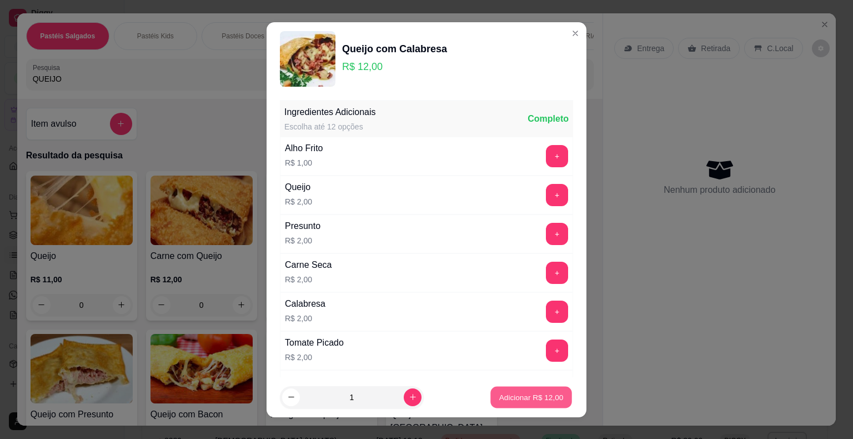
click at [515, 393] on p "Adicionar R$ 12,00" at bounding box center [531, 396] width 64 height 11
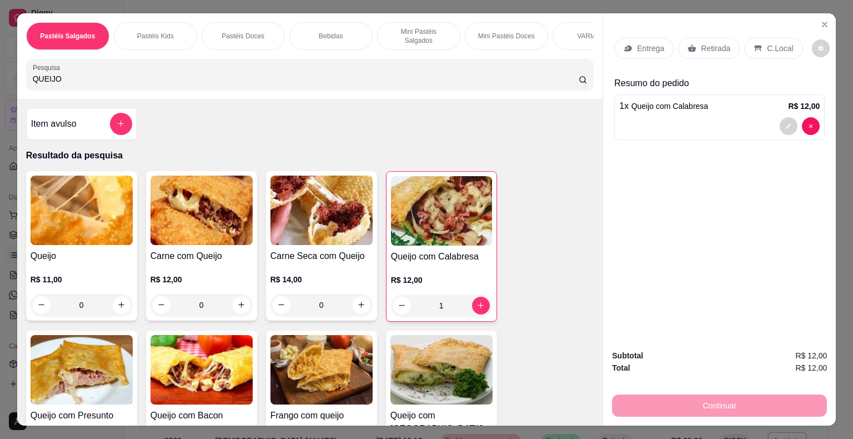
click at [712, 48] on p "Retirada" at bounding box center [715, 48] width 29 height 11
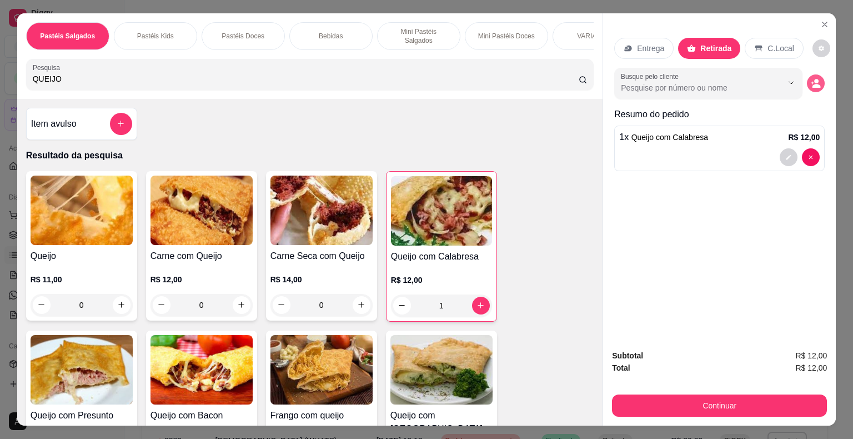
click at [810, 79] on icon "decrease-product-quantity" at bounding box center [815, 83] width 10 height 10
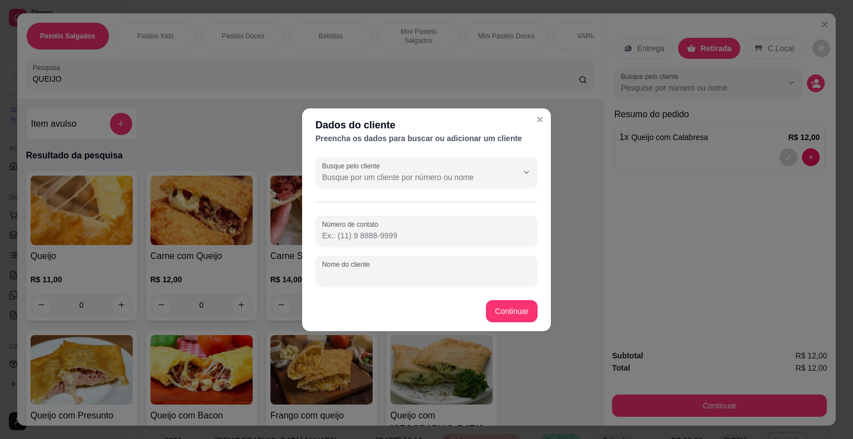
click at [371, 275] on input "Nome do cliente" at bounding box center [426, 275] width 209 height 11
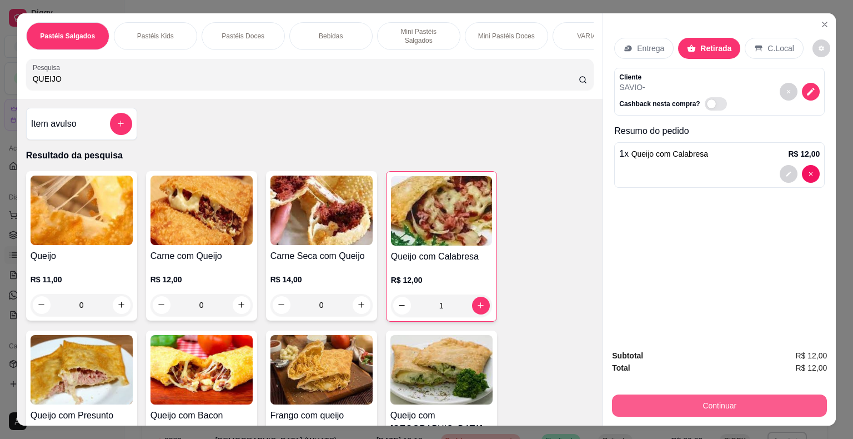
click at [648, 403] on button "Continuar" at bounding box center [719, 405] width 215 height 22
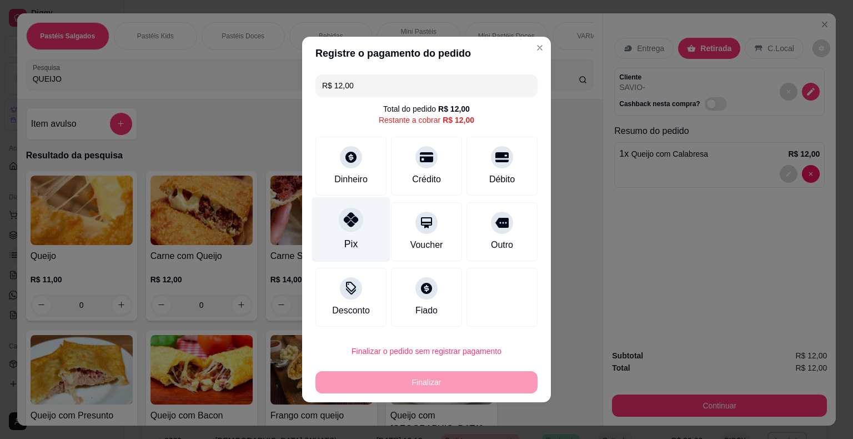
click at [353, 227] on div at bounding box center [351, 219] width 24 height 24
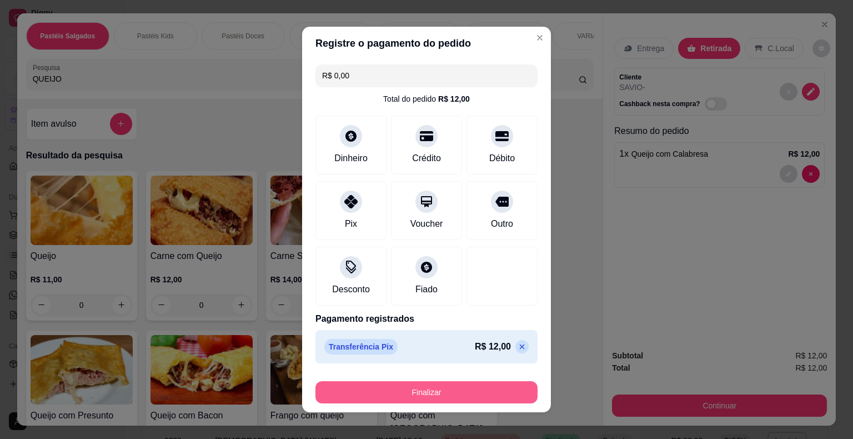
click at [437, 381] on button "Finalizar" at bounding box center [426, 392] width 222 height 22
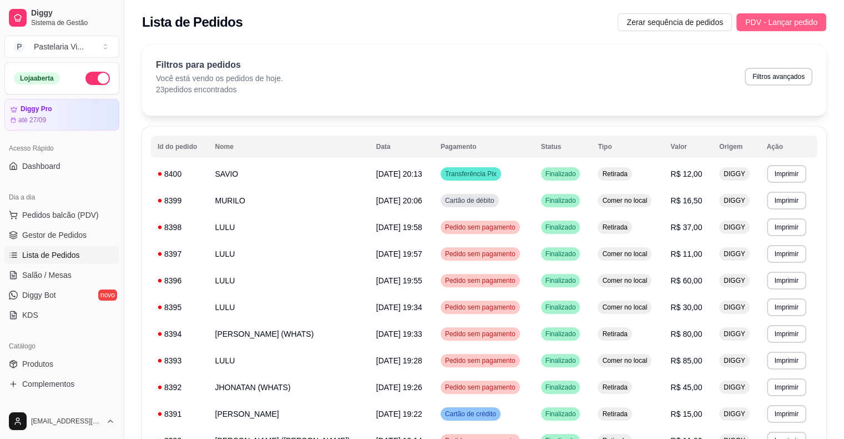
click at [769, 15] on button "PDV - Lançar pedido" at bounding box center [782, 22] width 90 height 18
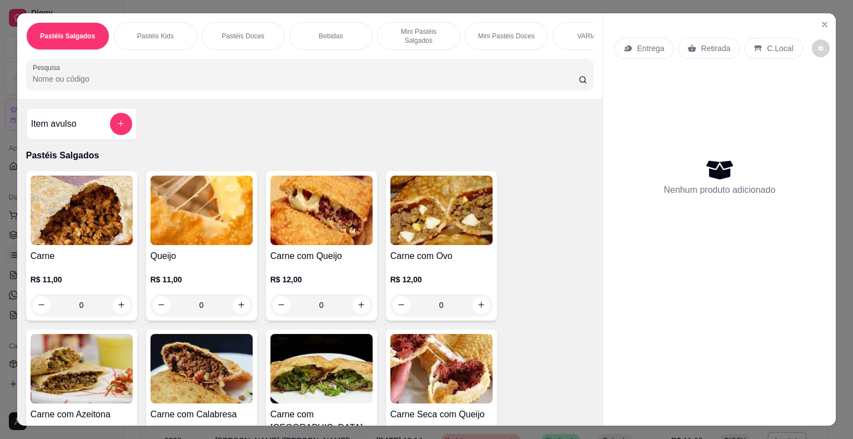
click at [295, 224] on img at bounding box center [321, 209] width 102 height 69
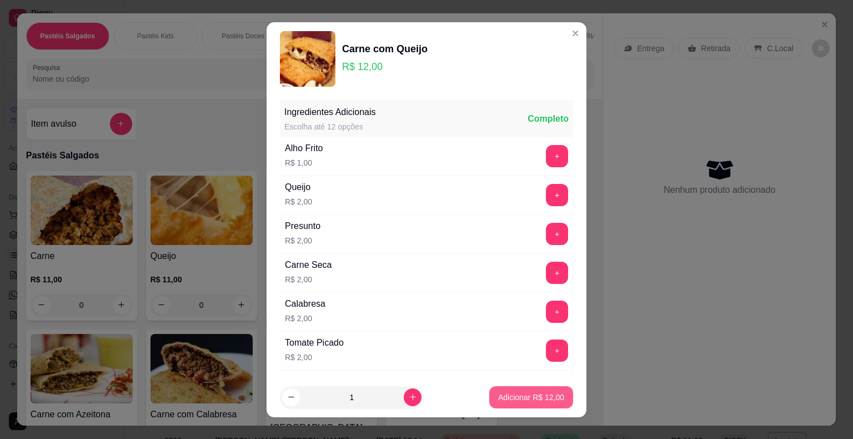
click at [498, 391] on p "Adicionar R$ 12,00" at bounding box center [531, 396] width 66 height 11
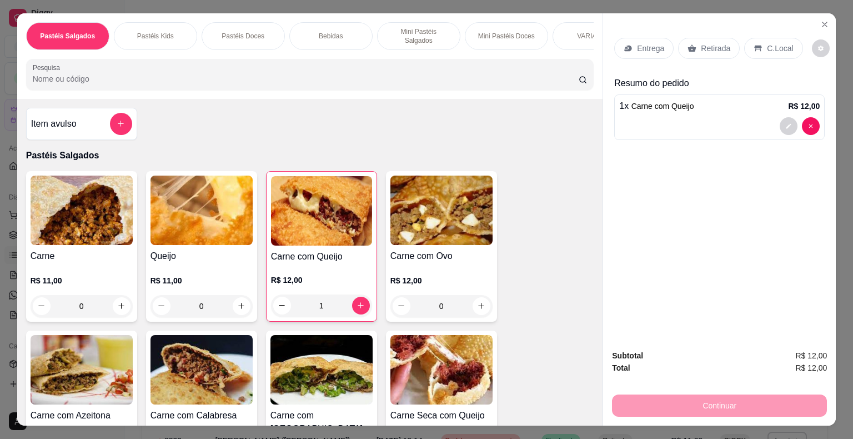
click at [708, 43] on p "Retirada" at bounding box center [715, 48] width 29 height 11
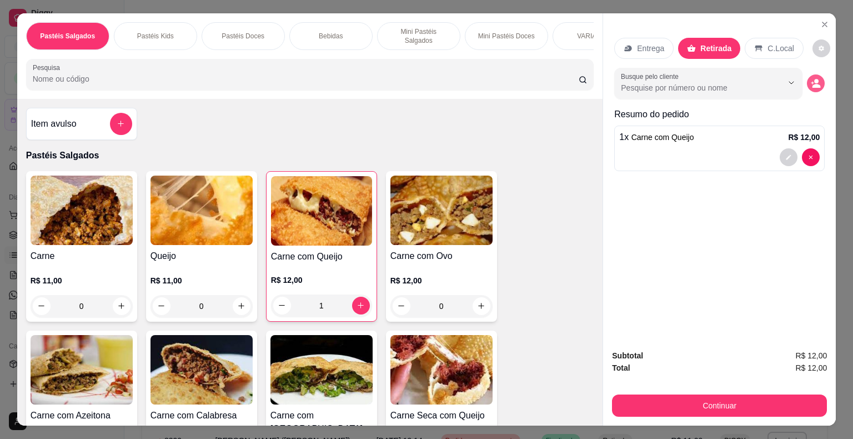
click at [810, 78] on icon "decrease-product-quantity" at bounding box center [815, 83] width 10 height 10
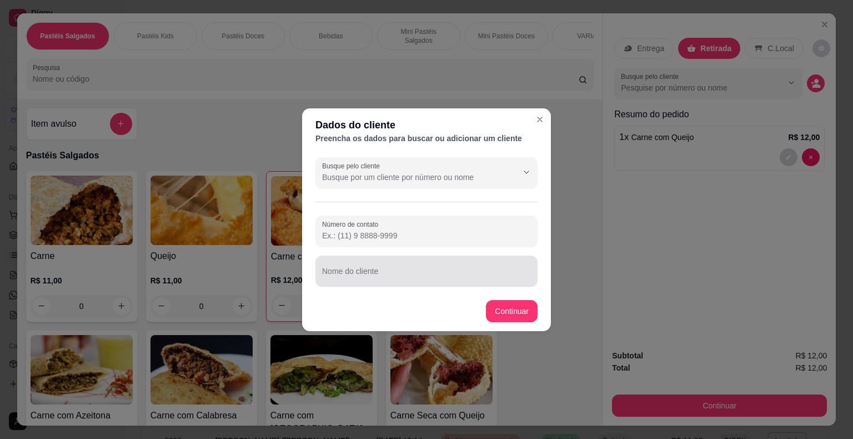
click at [421, 275] on input "Nome do cliente" at bounding box center [426, 275] width 209 height 11
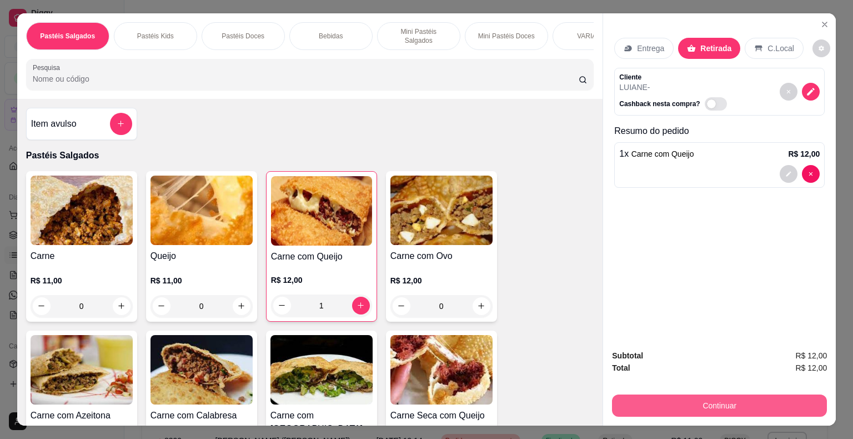
click at [652, 399] on button "Continuar" at bounding box center [719, 405] width 215 height 22
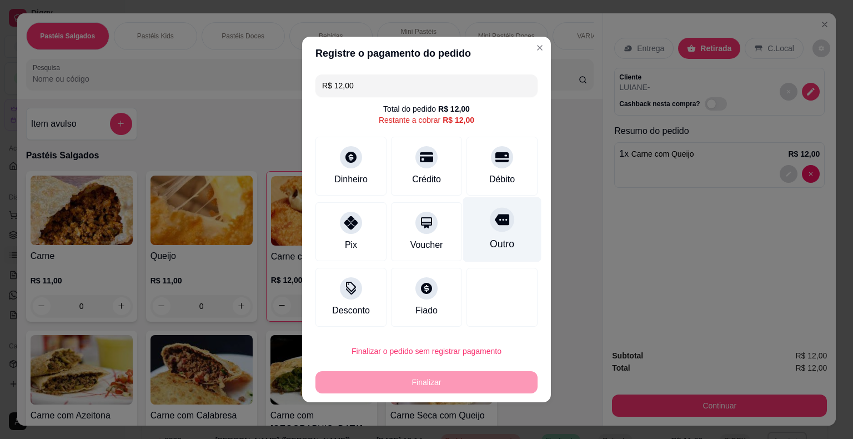
drag, startPoint x: 511, startPoint y: 163, endPoint x: 497, endPoint y: 184, distance: 24.5
click at [510, 163] on div "Débito" at bounding box center [501, 166] width 71 height 59
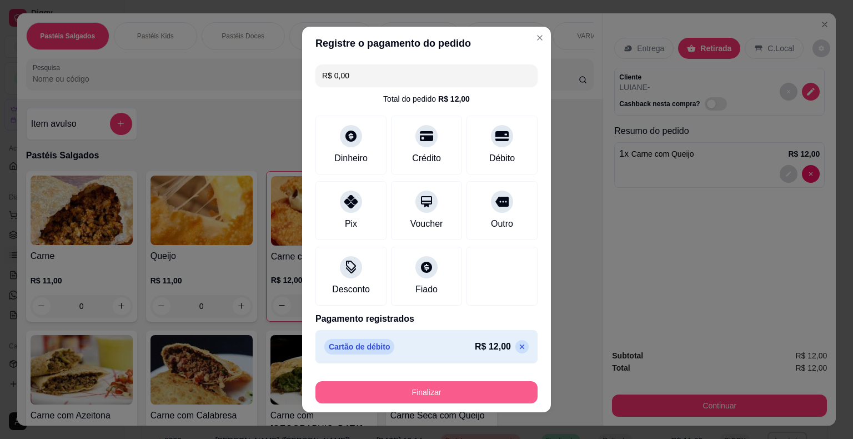
click at [412, 392] on button "Finalizar" at bounding box center [426, 392] width 222 height 22
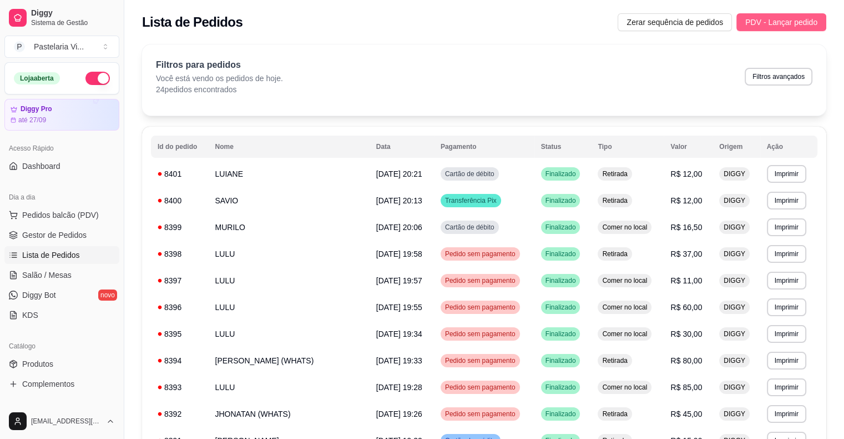
click at [770, 27] on span "PDV - Lançar pedido" at bounding box center [782, 22] width 72 height 12
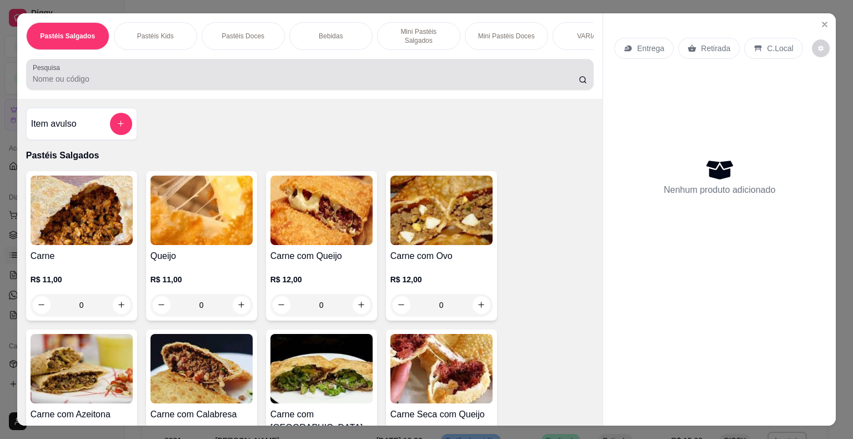
click at [363, 73] on input "Pesquisa" at bounding box center [306, 78] width 546 height 11
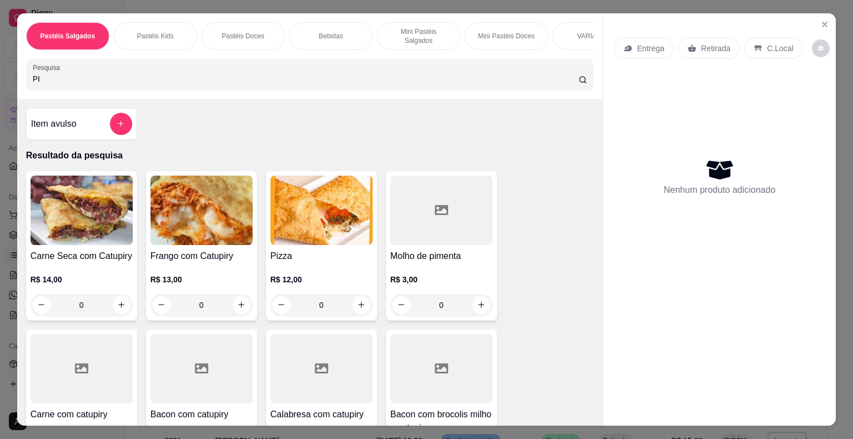
click at [322, 263] on div "R$ 12,00 0" at bounding box center [321, 289] width 102 height 53
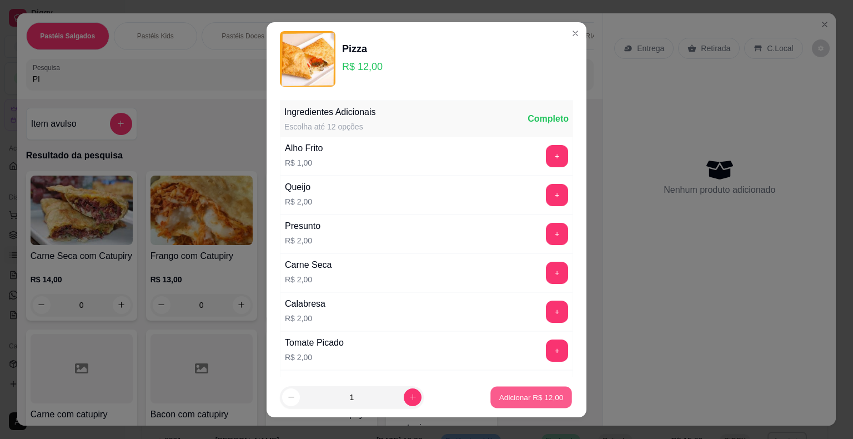
click at [511, 396] on p "Adicionar R$ 12,00" at bounding box center [531, 396] width 64 height 11
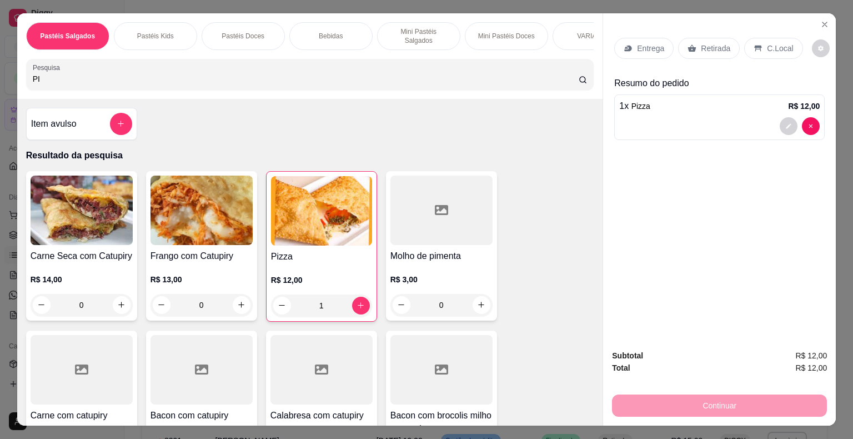
drag, startPoint x: 59, startPoint y: 70, endPoint x: 0, endPoint y: 74, distance: 59.0
click at [0, 74] on div "Pastéis Salgados Pastéis Kids Pastéis Doces Bebidas Mini Pastéis Salgados Mini …" at bounding box center [426, 219] width 853 height 439
click at [195, 249] on h4 "Frango com Catupiry" at bounding box center [201, 255] width 102 height 13
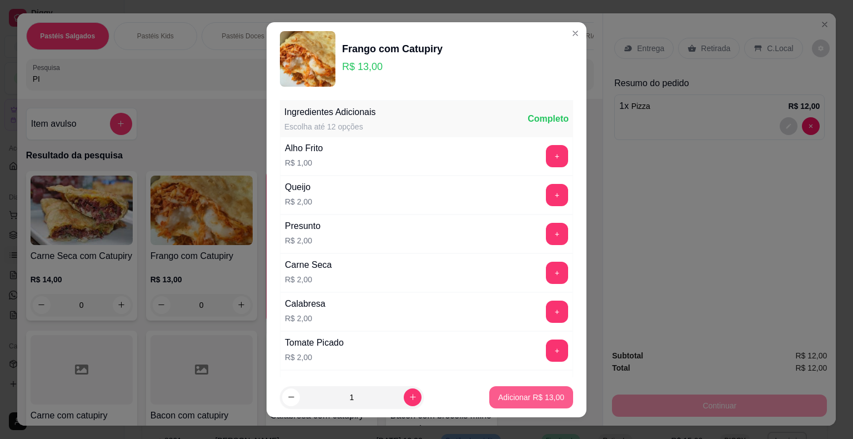
click at [498, 393] on p "Adicionar R$ 13,00" at bounding box center [531, 396] width 66 height 11
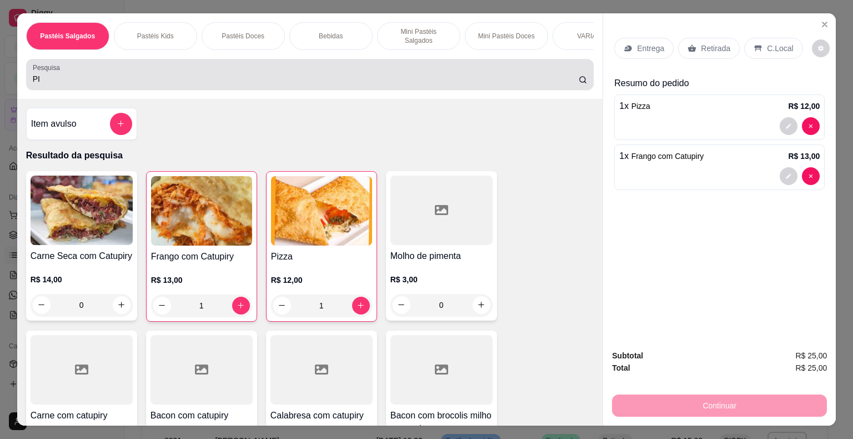
click at [26, 73] on div "Pesquisa PI" at bounding box center [310, 74] width 568 height 31
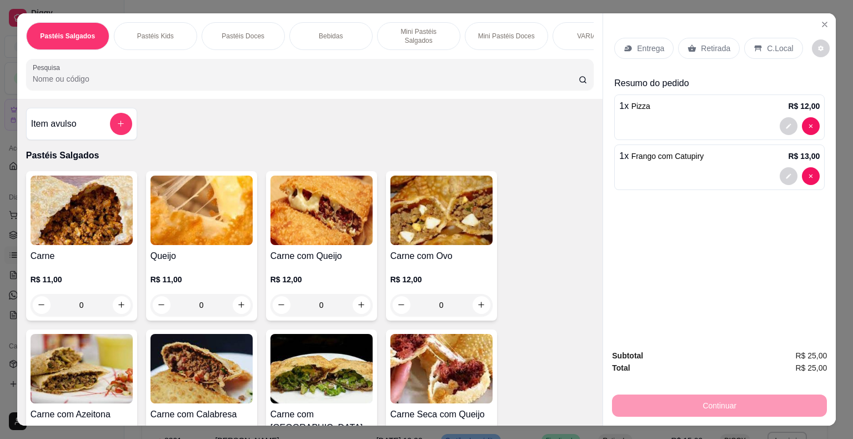
click at [222, 249] on h4 "Queijo" at bounding box center [201, 255] width 102 height 13
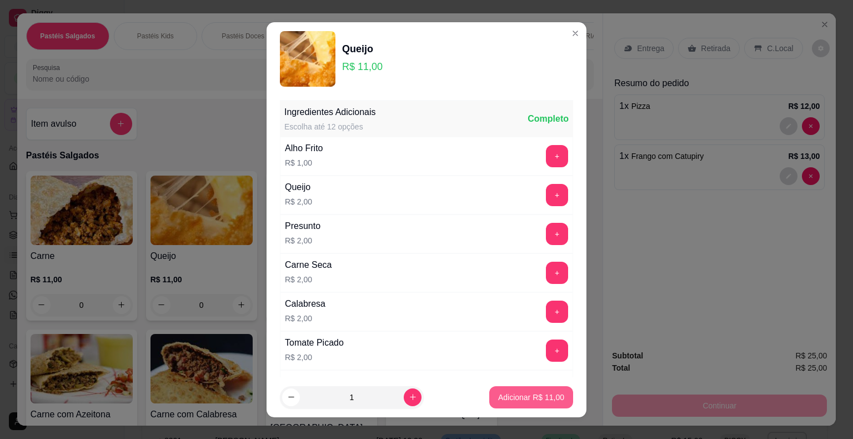
click at [500, 394] on p "Adicionar R$ 11,00" at bounding box center [531, 396] width 66 height 11
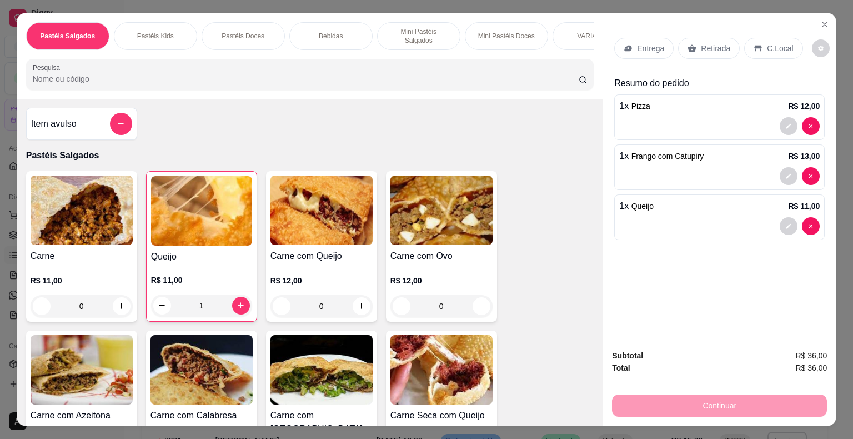
click at [620, 111] on div "1 x Pizza R$ 12,00" at bounding box center [719, 117] width 210 height 46
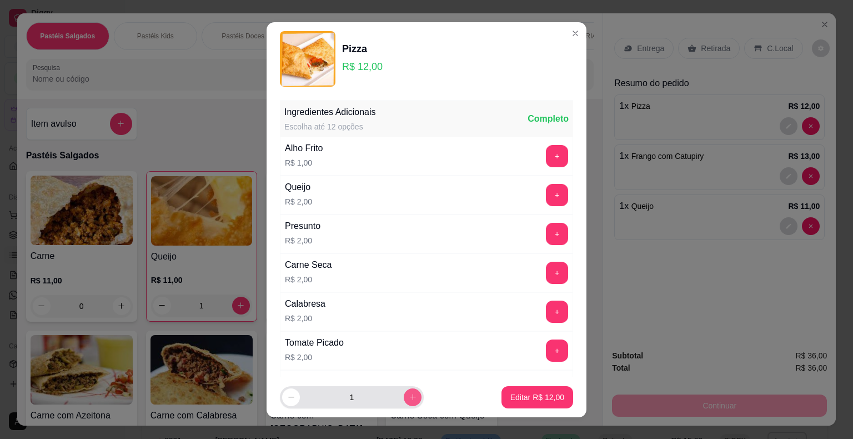
click at [409, 392] on icon "increase-product-quantity" at bounding box center [413, 396] width 8 height 8
click at [511, 398] on p "Editar R$ 24,00" at bounding box center [537, 396] width 52 height 11
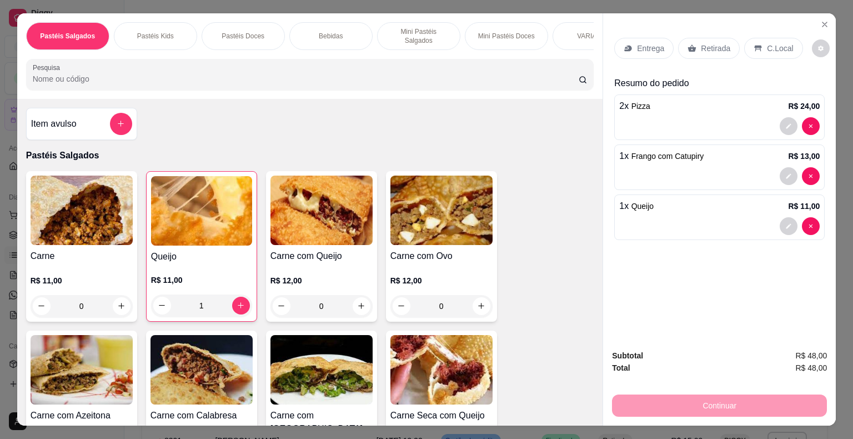
click at [326, 264] on div "R$ 12,00 0" at bounding box center [321, 290] width 102 height 53
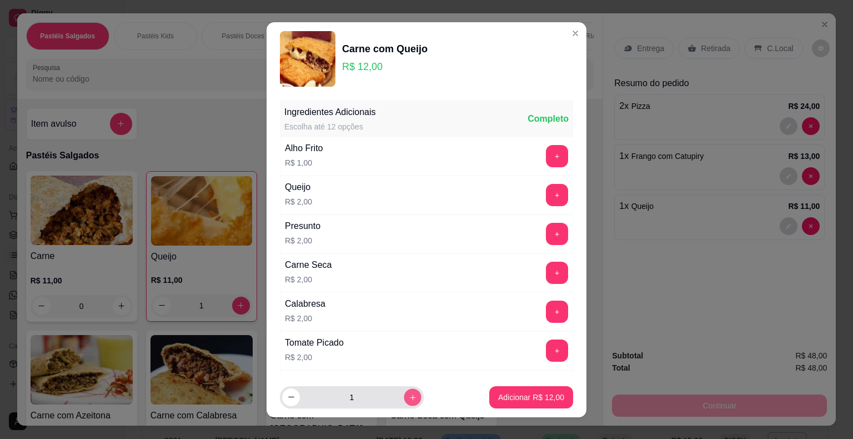
click at [404, 392] on button "increase-product-quantity" at bounding box center [412, 396] width 17 height 17
click at [500, 396] on p "Adicionar R$ 36,00" at bounding box center [531, 396] width 66 height 11
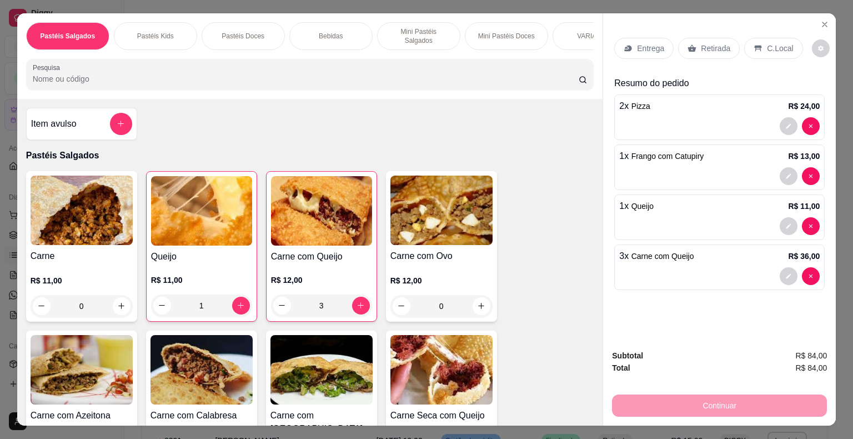
click at [650, 152] on span "Frango com Catupiry" at bounding box center [667, 156] width 73 height 9
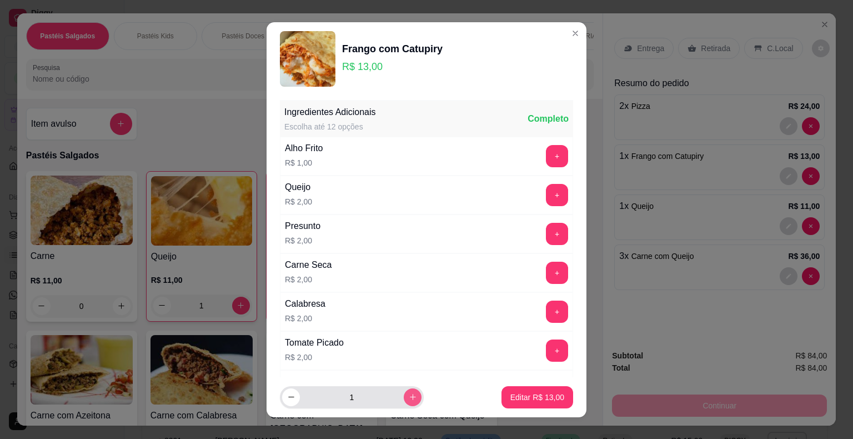
click at [409, 399] on icon "increase-product-quantity" at bounding box center [413, 396] width 8 height 8
click at [510, 391] on p "Editar R$ 26,00" at bounding box center [537, 396] width 54 height 11
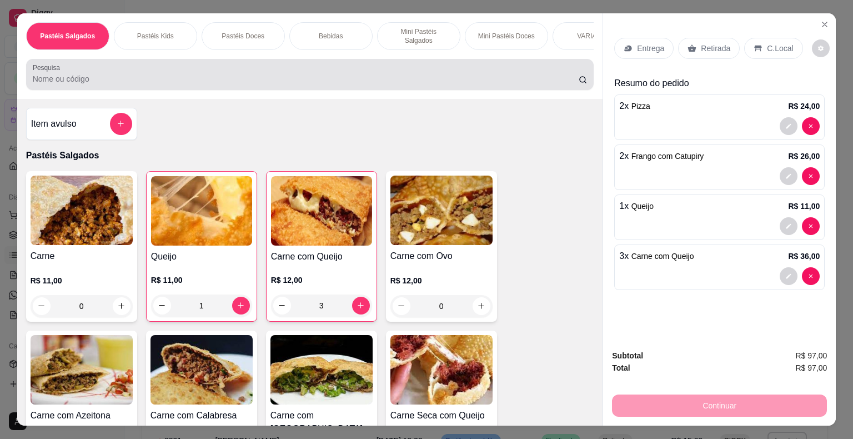
click at [258, 73] on input "Pesquisa" at bounding box center [306, 78] width 546 height 11
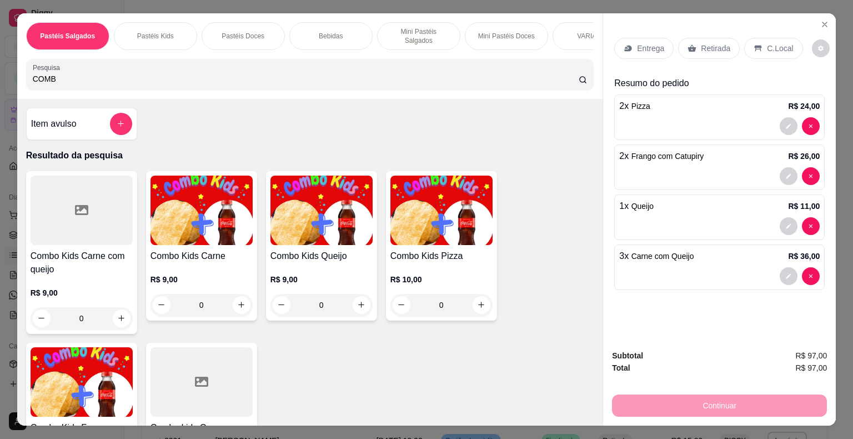
click at [717, 259] on div "3 x Carne com Queijo R$ 36,00" at bounding box center [719, 267] width 210 height 46
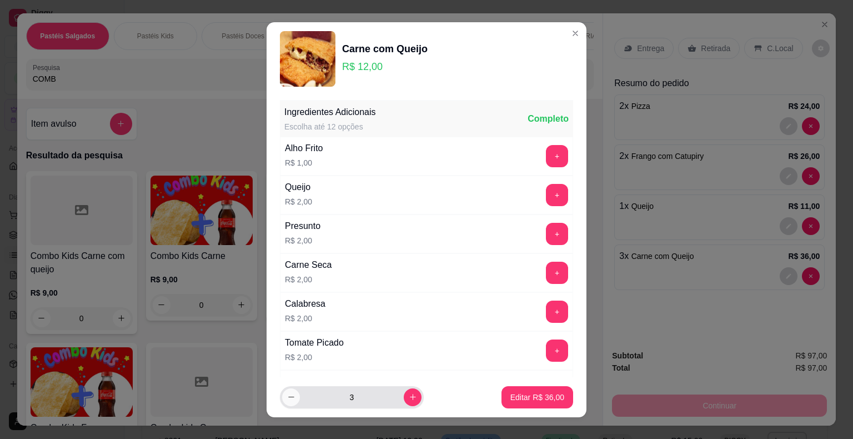
click at [289, 398] on icon "decrease-product-quantity" at bounding box center [291, 396] width 8 height 8
click at [535, 399] on p "Editar R$ 24,00" at bounding box center [537, 396] width 54 height 11
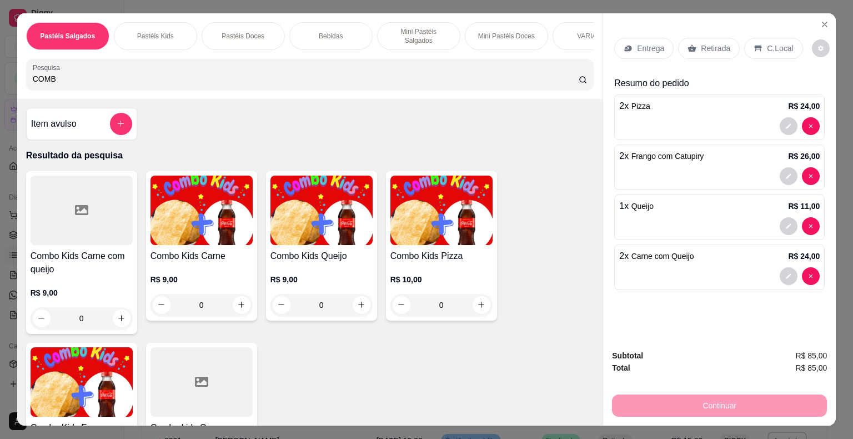
drag, startPoint x: 80, startPoint y: 75, endPoint x: 0, endPoint y: 83, distance: 80.9
click at [0, 83] on div "Pastéis Salgados Pastéis Kids Pastéis Doces Bebidas Mini Pastéis Salgados Mini …" at bounding box center [426, 219] width 853 height 439
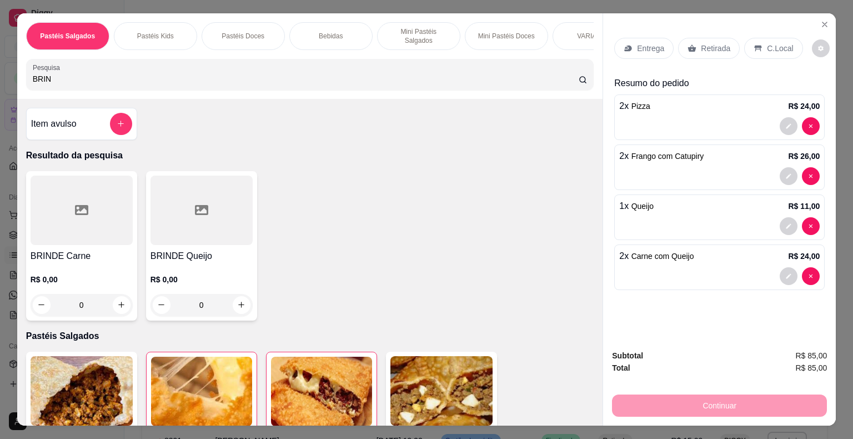
click at [83, 263] on div "R$ 0,00 0" at bounding box center [82, 289] width 102 height 53
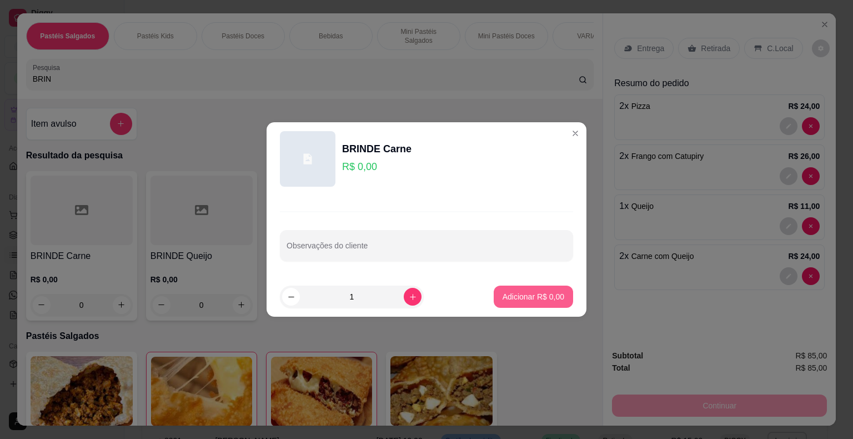
click at [529, 296] on p "Adicionar R$ 0,00" at bounding box center [533, 296] width 62 height 11
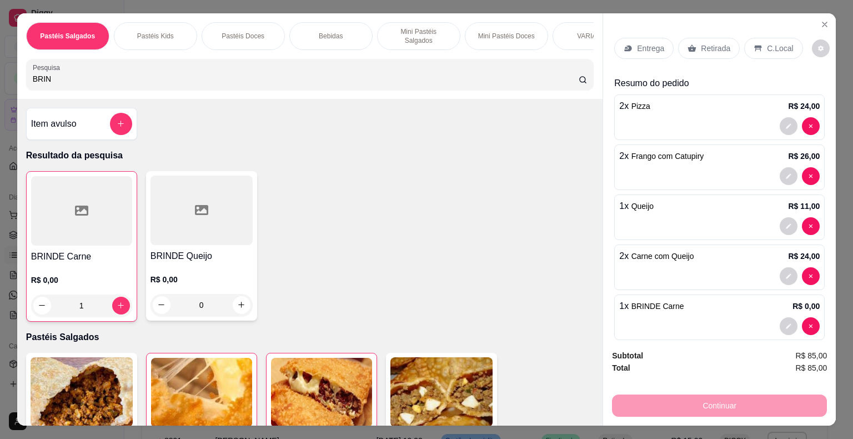
drag, startPoint x: 49, startPoint y: 79, endPoint x: 6, endPoint y: 81, distance: 43.4
click at [0, 85] on div "Pastéis Salgados Pastéis Kids Pastéis Doces Bebidas Mini Pastéis Salgados Mini …" at bounding box center [426, 219] width 853 height 439
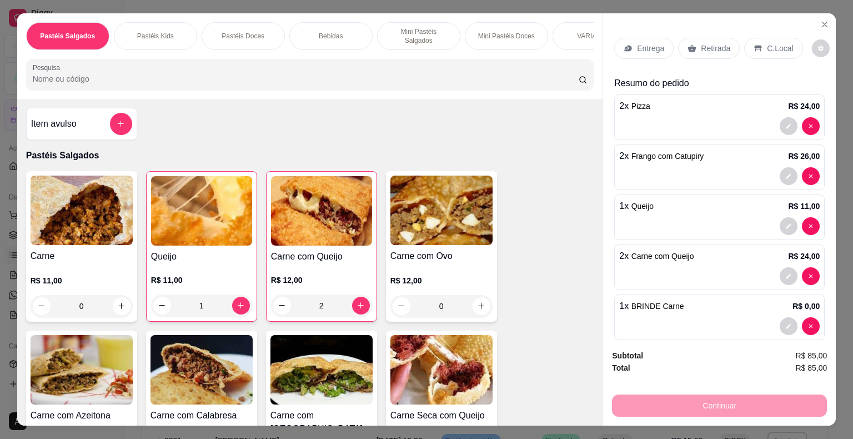
click at [711, 46] on p "Retirada" at bounding box center [715, 48] width 29 height 11
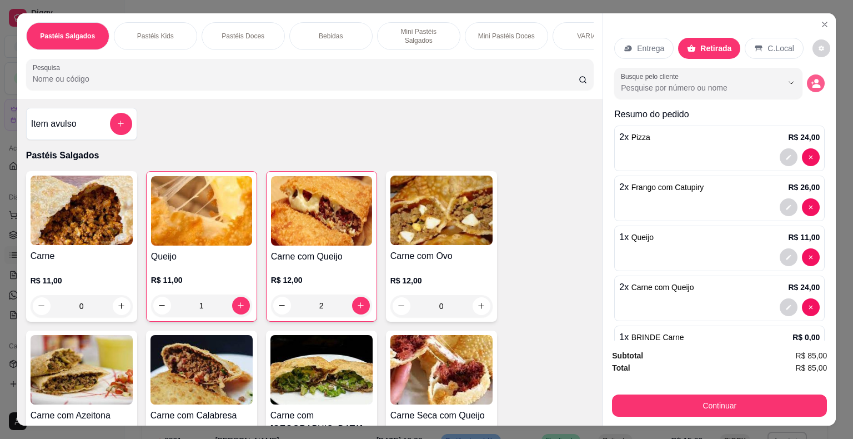
click at [808, 81] on button "decrease-product-quantity" at bounding box center [816, 83] width 18 height 18
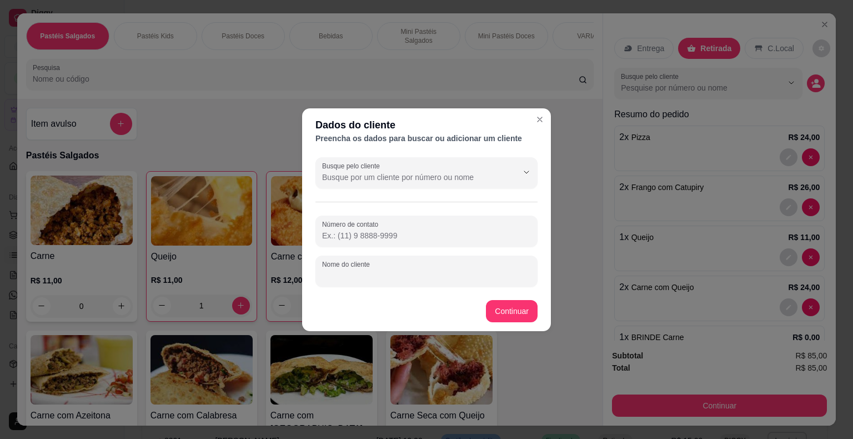
click at [354, 269] on div "Nome do cliente" at bounding box center [426, 270] width 222 height 31
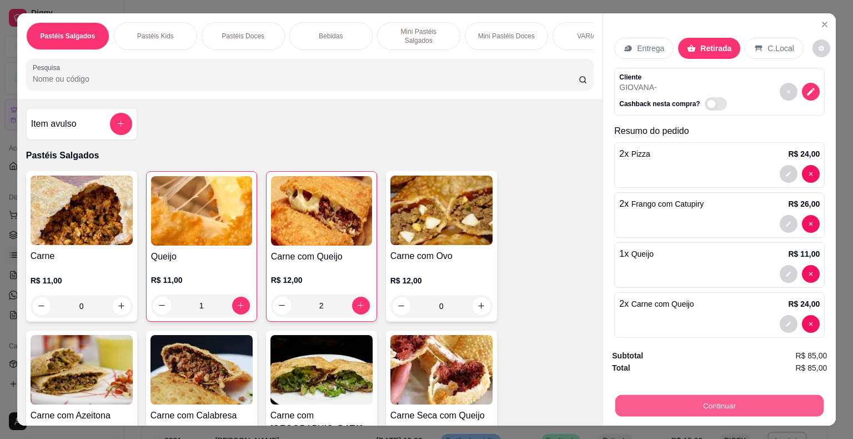
click at [626, 396] on button "Continuar" at bounding box center [719, 406] width 208 height 22
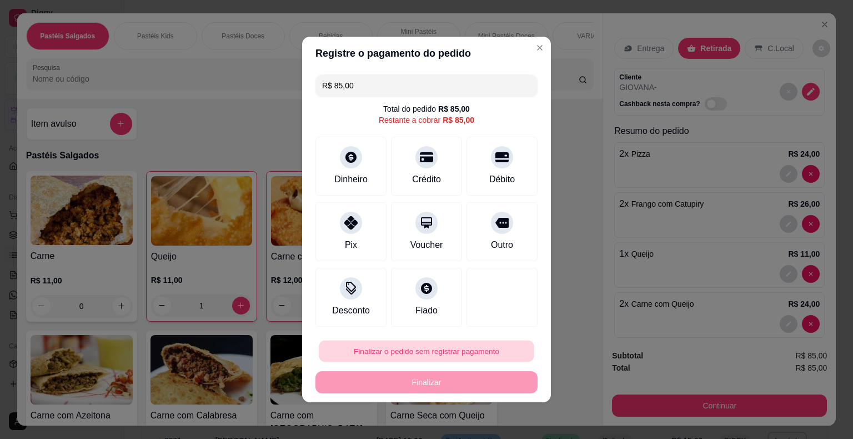
click at [429, 352] on button "Finalizar o pedido sem registrar pagamento" at bounding box center [426, 351] width 215 height 22
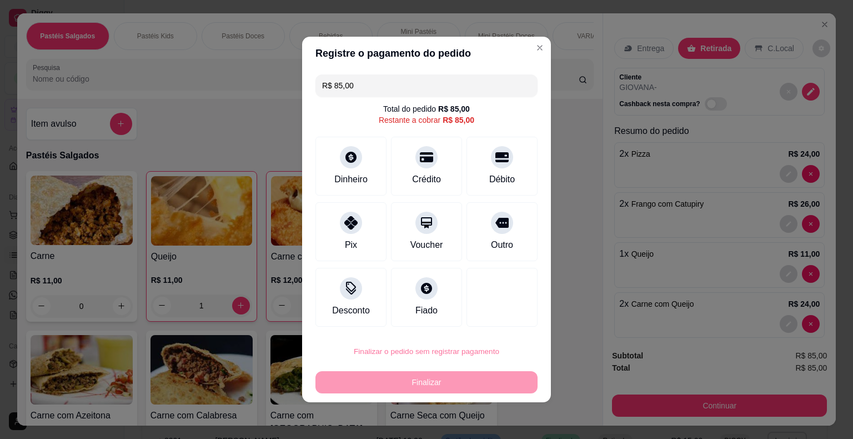
click at [489, 320] on button "Confirmar" at bounding box center [494, 319] width 41 height 17
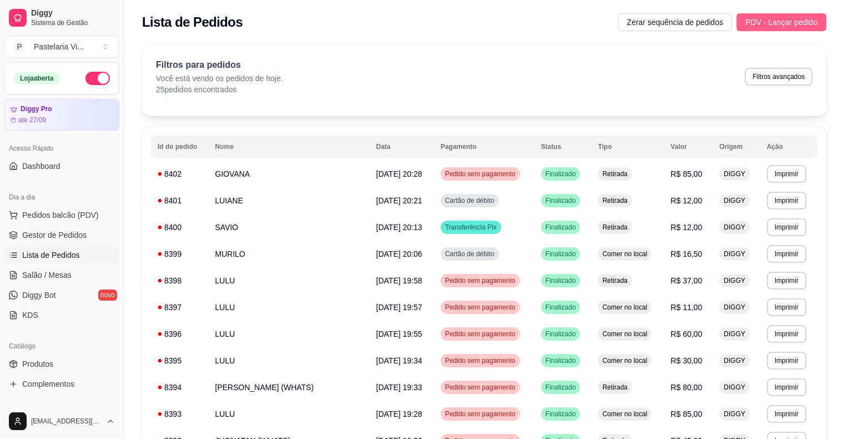
click at [776, 23] on span "PDV - Lançar pedido" at bounding box center [782, 22] width 72 height 12
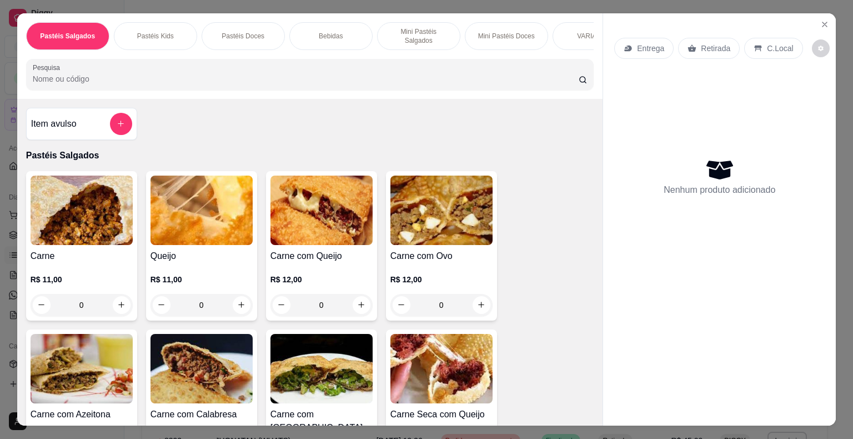
scroll to position [85, 0]
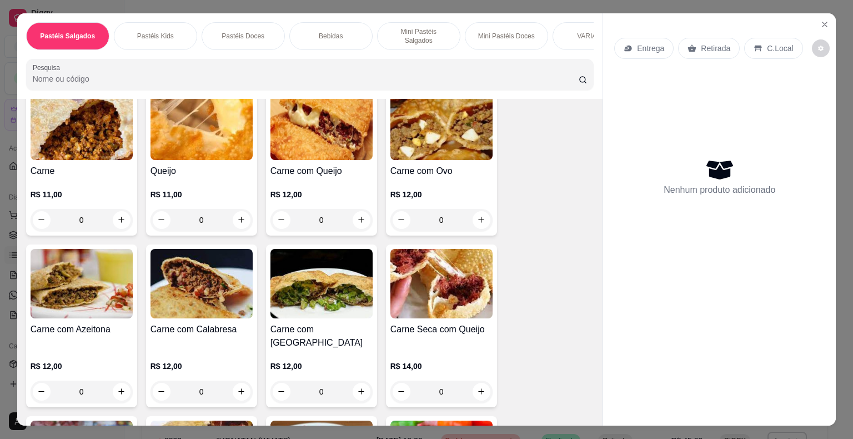
click at [118, 231] on div "0" at bounding box center [82, 220] width 102 height 22
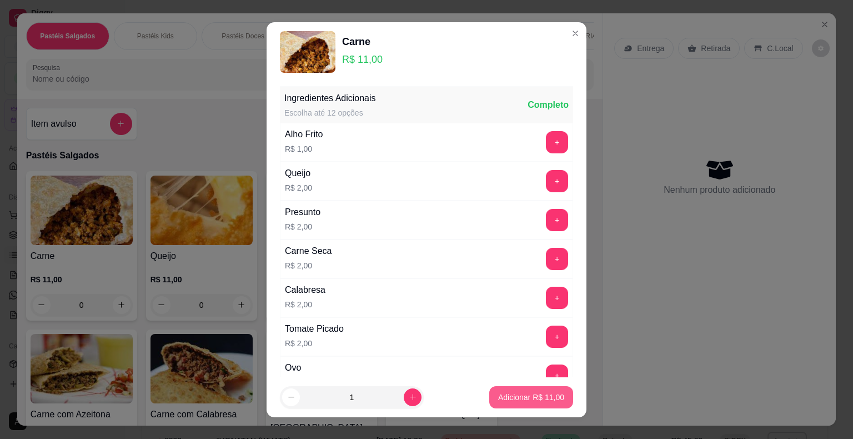
click at [530, 395] on p "Adicionar R$ 11,00" at bounding box center [531, 396] width 66 height 11
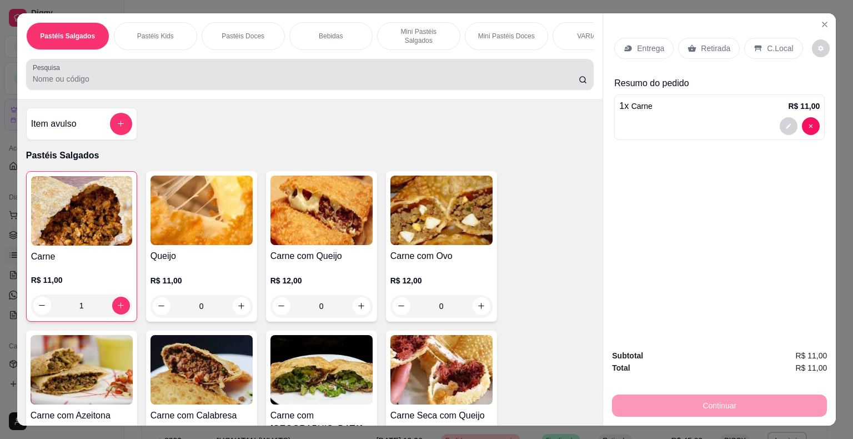
click at [158, 65] on div at bounding box center [310, 74] width 555 height 22
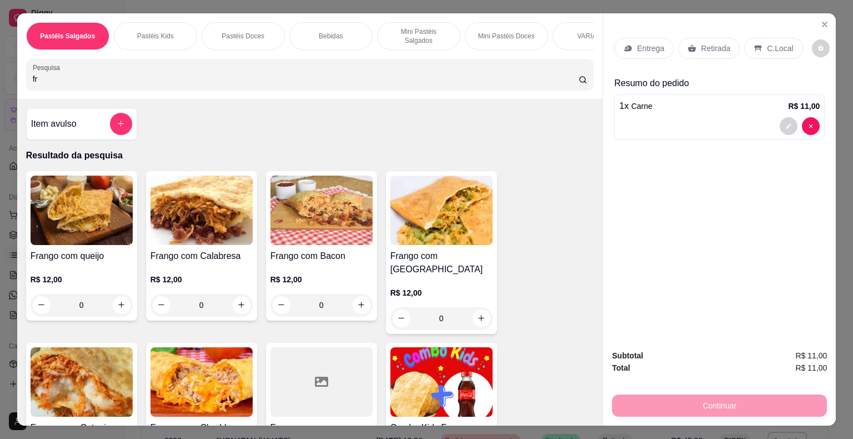
click at [120, 299] on div "0" at bounding box center [82, 305] width 102 height 22
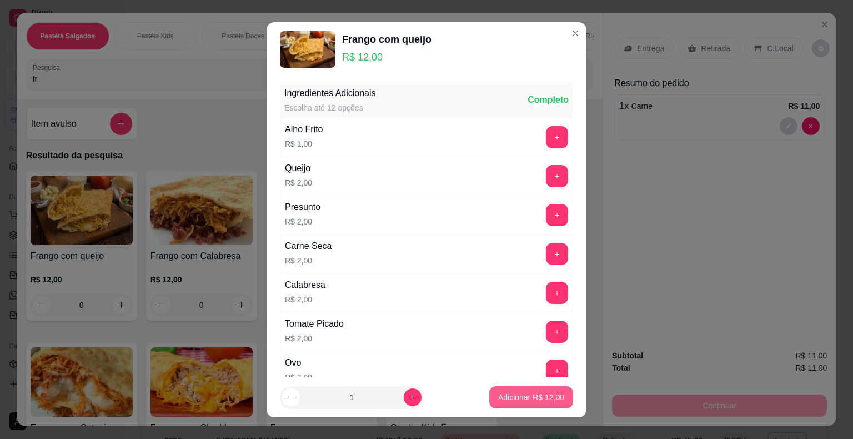
click at [499, 403] on button "Adicionar R$ 12,00" at bounding box center [531, 397] width 84 height 22
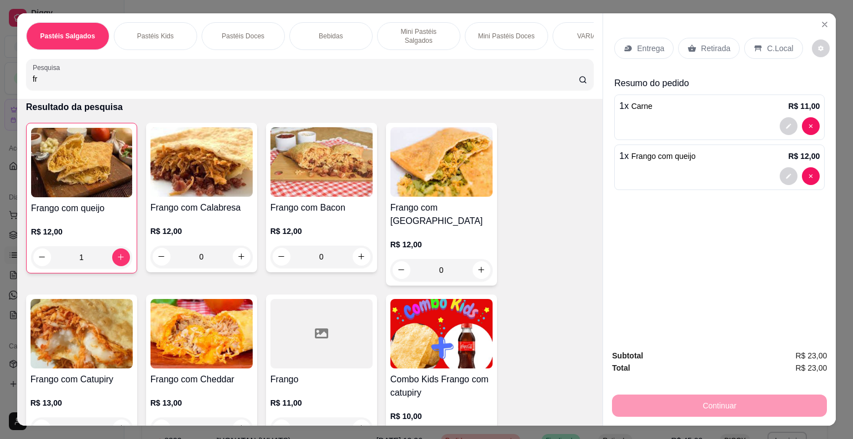
scroll to position [56, 0]
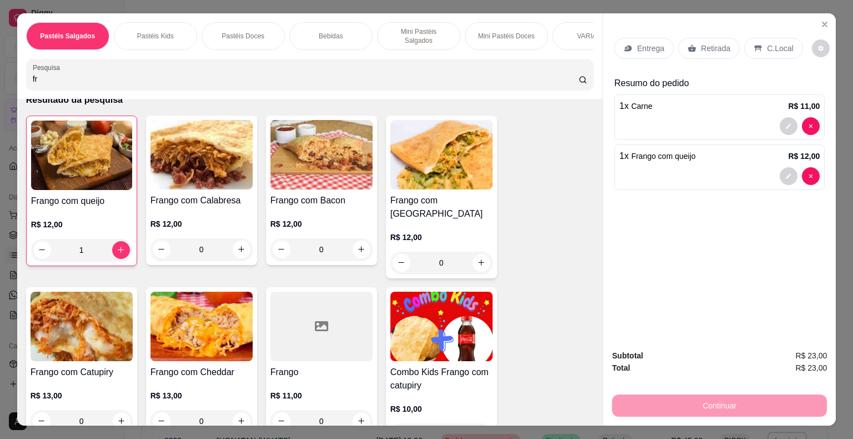
click at [353, 246] on div "0" at bounding box center [321, 249] width 102 height 22
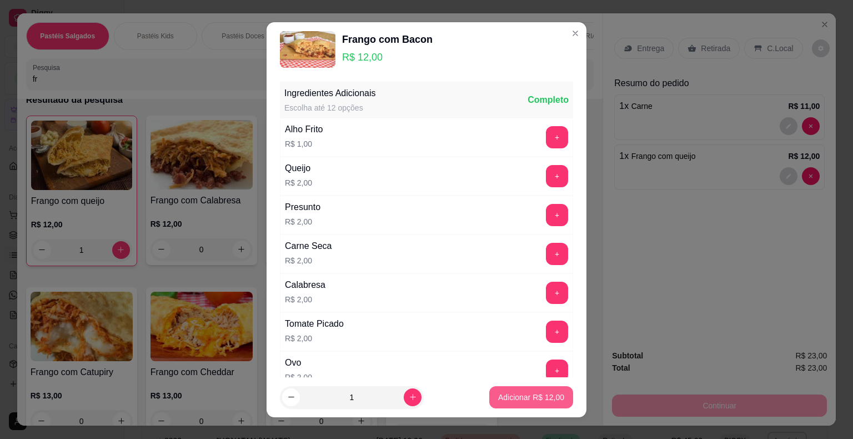
click at [502, 402] on button "Adicionar R$ 12,00" at bounding box center [531, 397] width 84 height 22
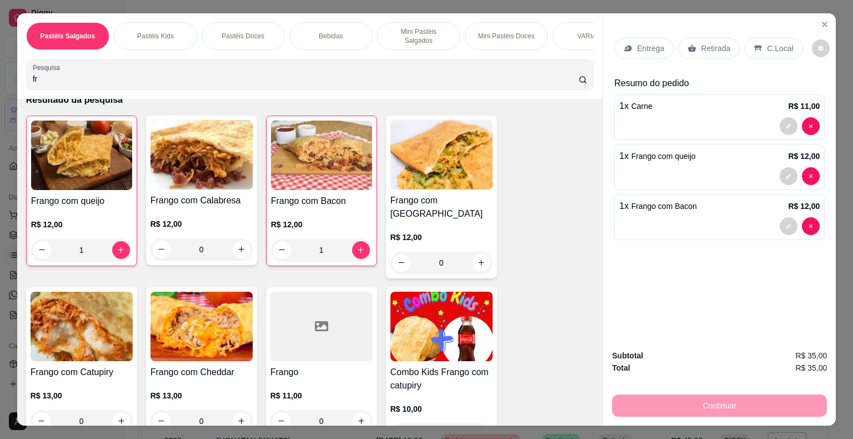
click at [708, 50] on div "Retirada" at bounding box center [709, 48] width 62 height 21
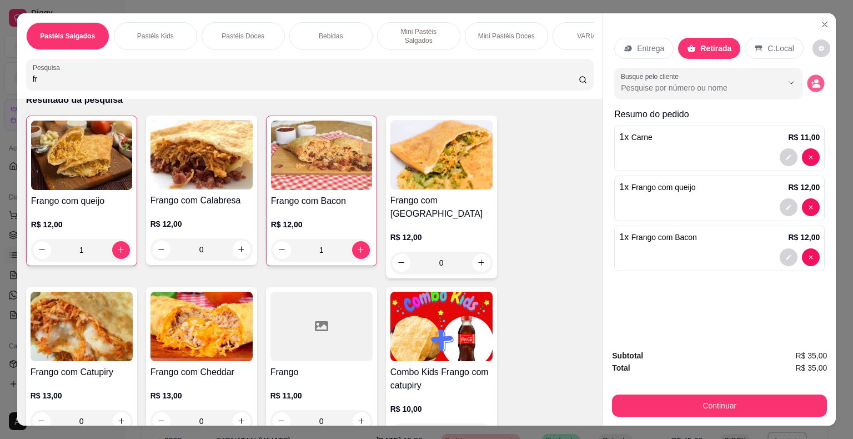
click at [815, 74] on button "decrease-product-quantity" at bounding box center [815, 82] width 17 height 17
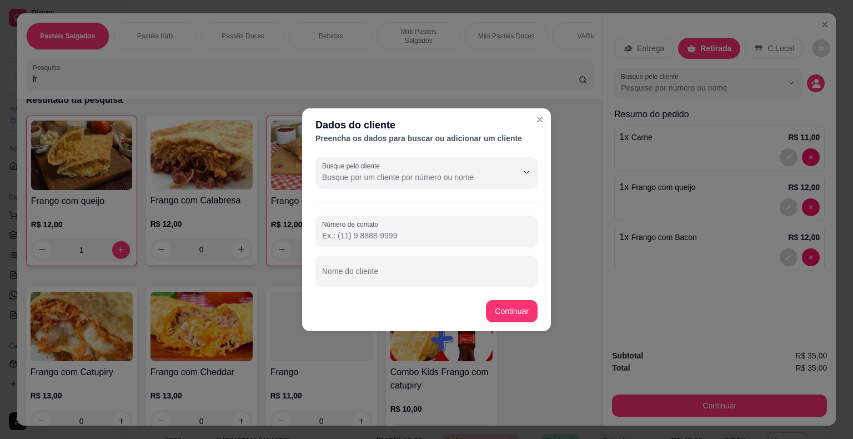
click at [434, 276] on input "Nome do cliente" at bounding box center [426, 275] width 209 height 11
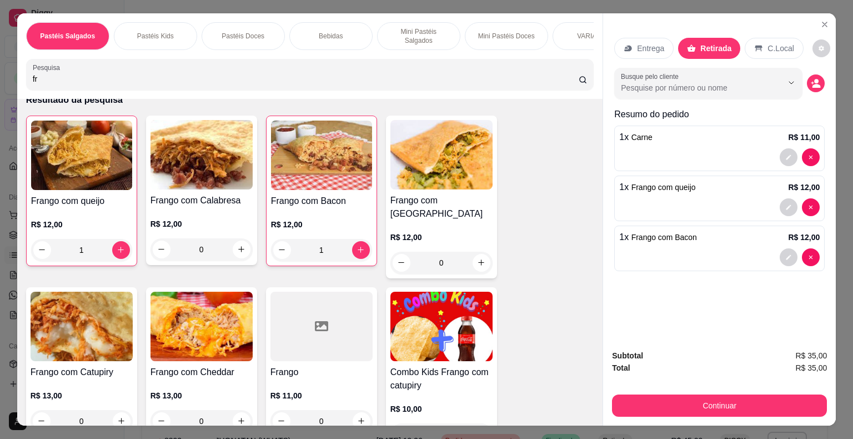
click at [784, 90] on div "Busque pelo cliente" at bounding box center [708, 83] width 188 height 31
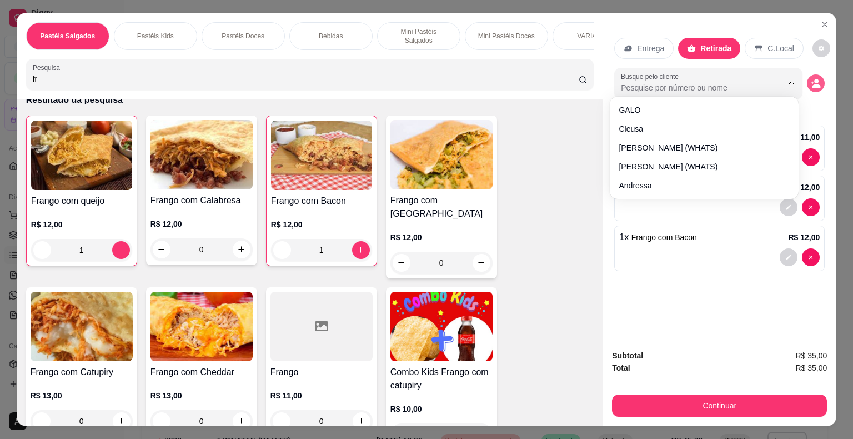
click at [810, 82] on icon "decrease-product-quantity" at bounding box center [815, 83] width 10 height 10
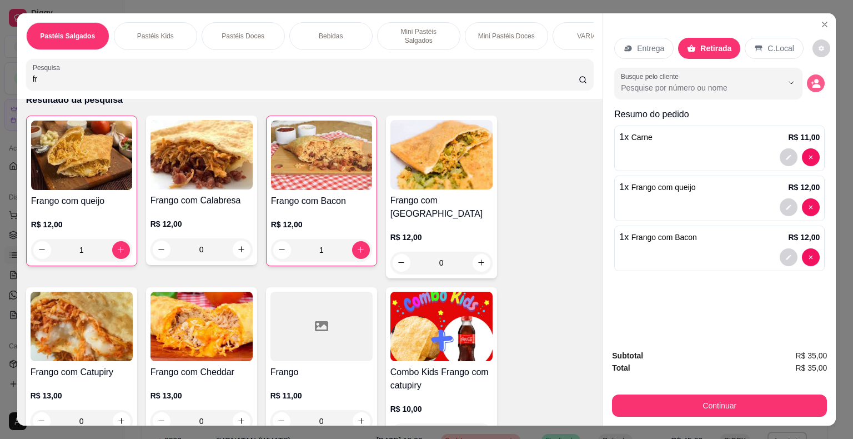
click at [810, 79] on icon "decrease-product-quantity" at bounding box center [815, 83] width 10 height 10
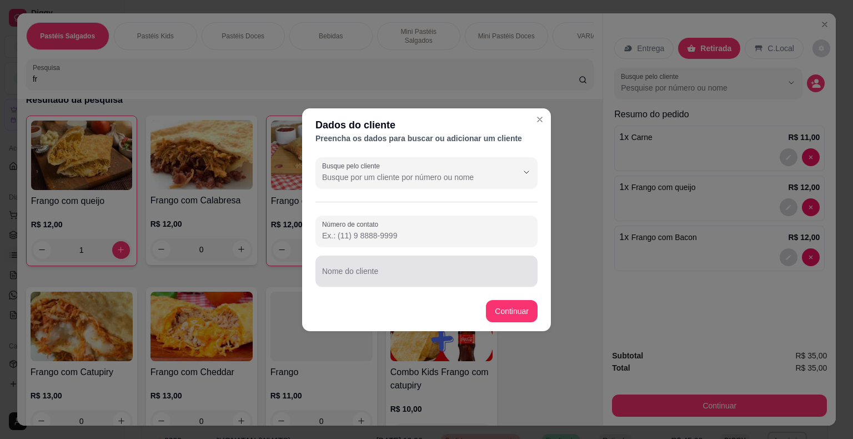
click at [347, 272] on input "Nome do cliente" at bounding box center [426, 275] width 209 height 11
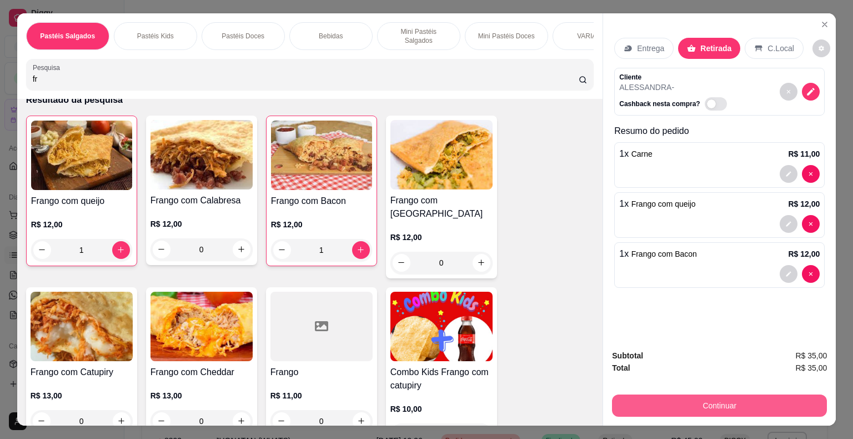
click at [702, 400] on button "Continuar" at bounding box center [719, 405] width 215 height 22
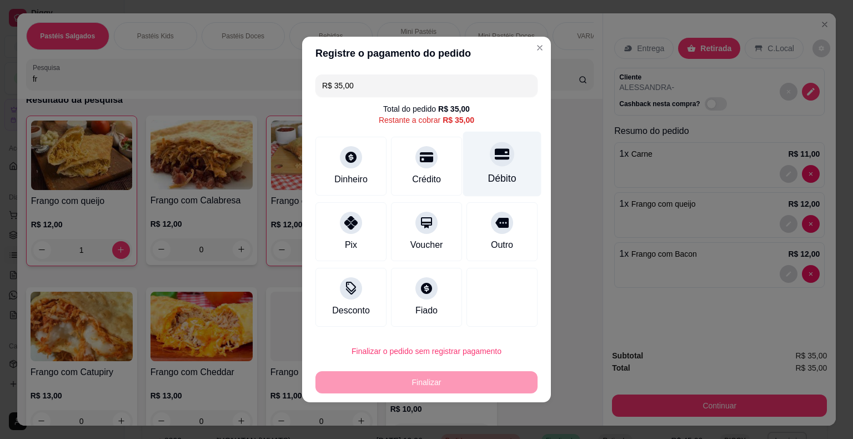
click at [490, 163] on div at bounding box center [502, 154] width 24 height 24
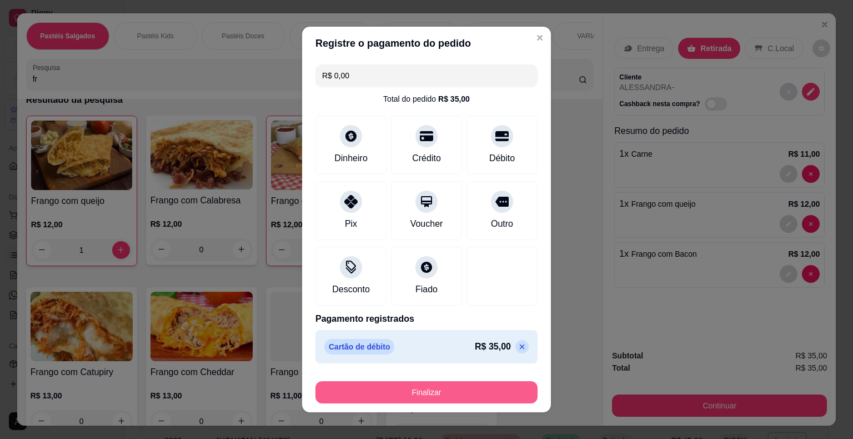
click at [472, 392] on button "Finalizar" at bounding box center [426, 392] width 222 height 22
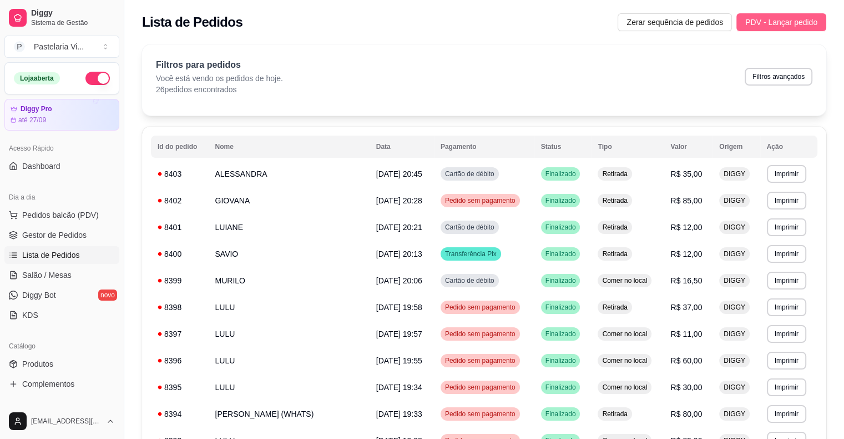
click at [761, 26] on span "PDV - Lançar pedido" at bounding box center [782, 22] width 72 height 12
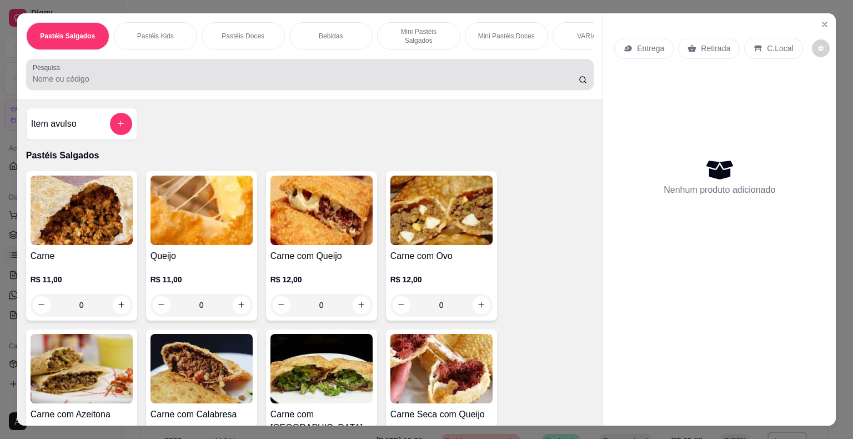
click at [91, 67] on div at bounding box center [310, 74] width 555 height 22
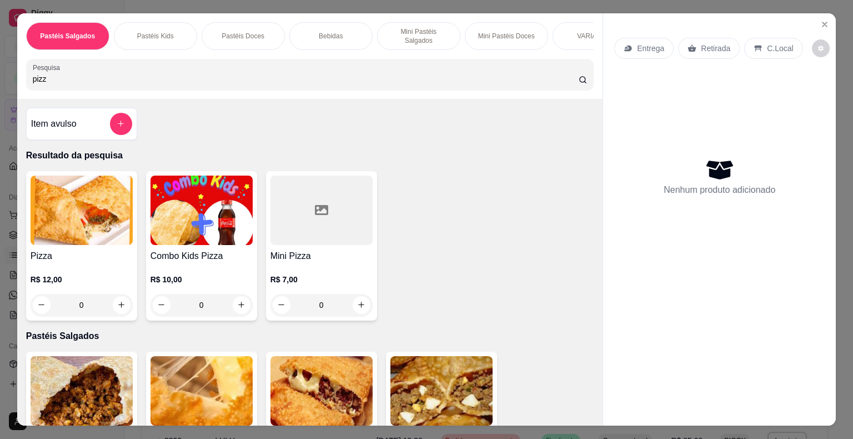
click at [120, 296] on div "0" at bounding box center [82, 305] width 102 height 22
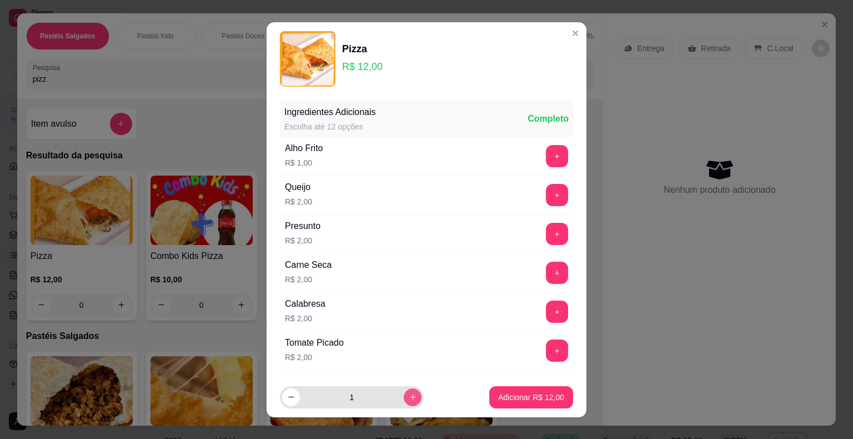
click at [396, 406] on div "1" at bounding box center [351, 397] width 139 height 22
click at [404, 401] on button "increase-product-quantity" at bounding box center [412, 396] width 17 height 17
click at [500, 396] on p "Adicionar R$ 24,00" at bounding box center [531, 396] width 66 height 11
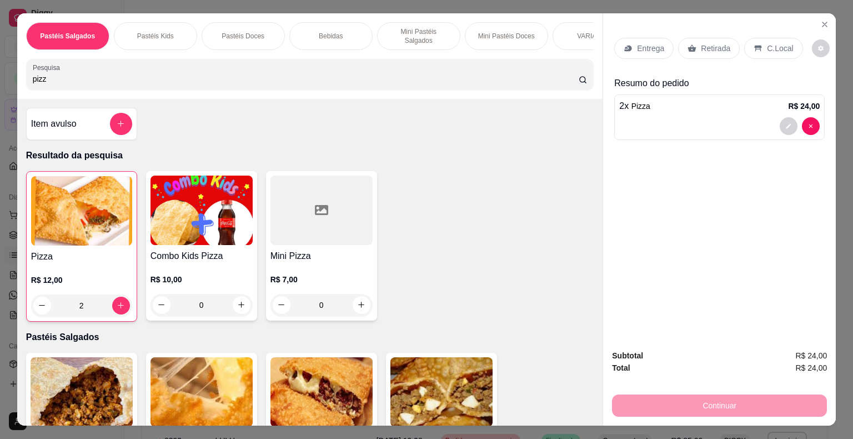
drag, startPoint x: 10, startPoint y: 74, endPoint x: 2, endPoint y: 74, distance: 7.8
click at [2, 74] on div "Pastéis Salgados Pastéis Kids Pastéis Doces Bebidas Mini Pastéis Salgados Mini …" at bounding box center [426, 219] width 853 height 439
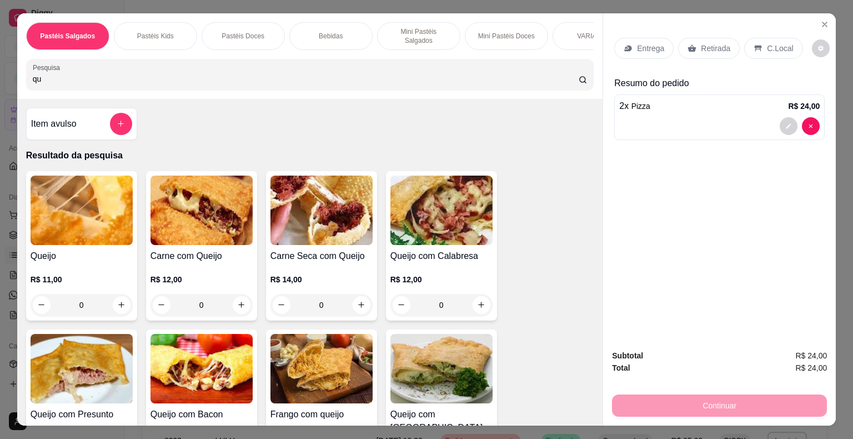
click at [123, 298] on div "0" at bounding box center [82, 305] width 102 height 22
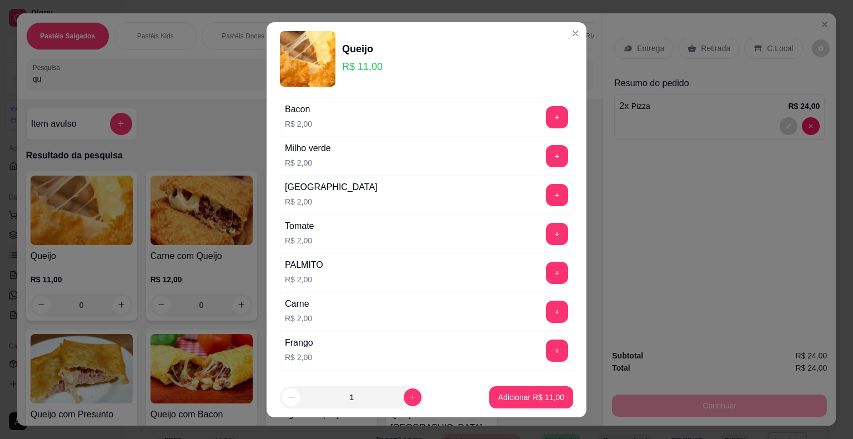
scroll to position [537, 0]
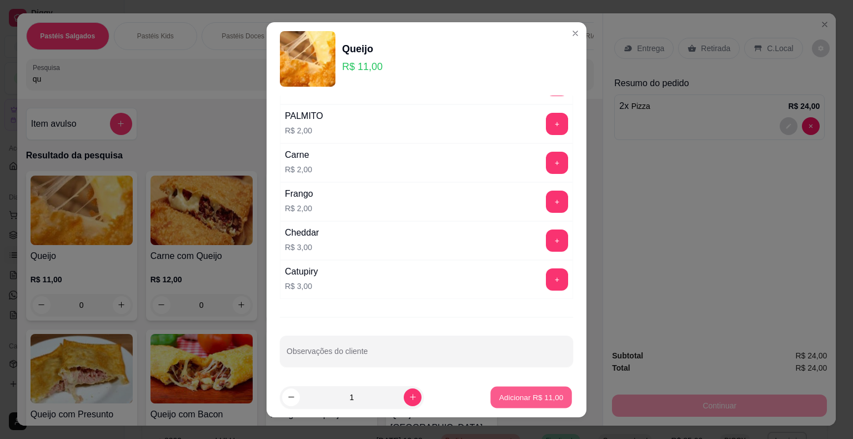
click at [525, 394] on p "Adicionar R$ 11,00" at bounding box center [531, 396] width 64 height 11
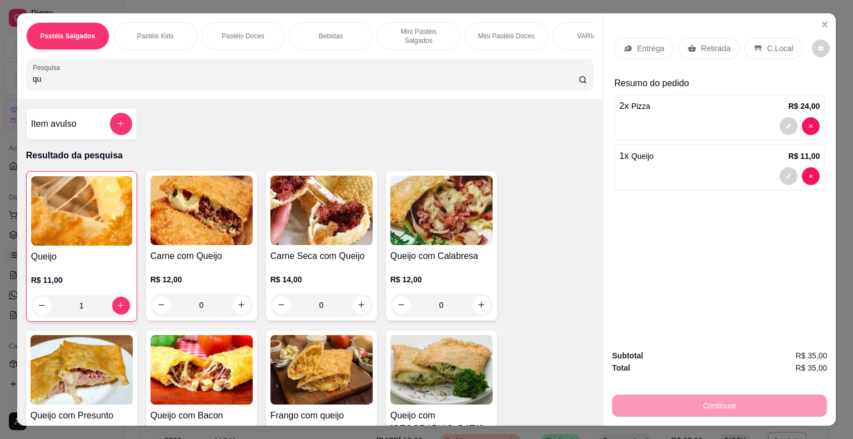
click at [711, 43] on p "Retirada" at bounding box center [715, 48] width 29 height 11
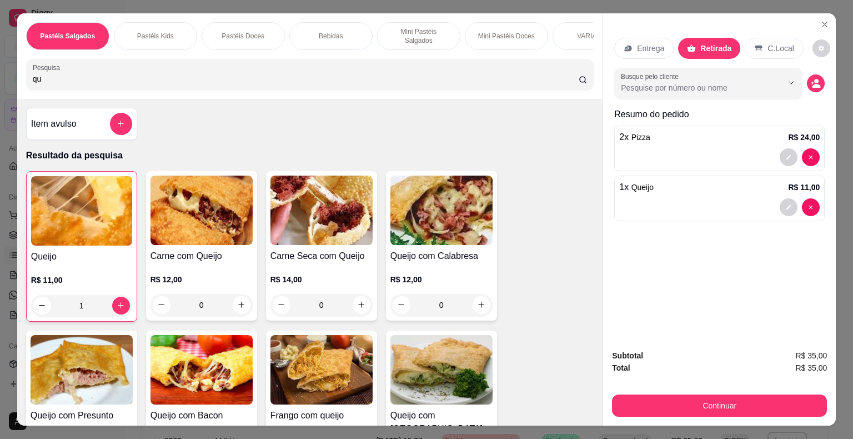
click at [648, 43] on p "Entrega" at bounding box center [650, 48] width 27 height 11
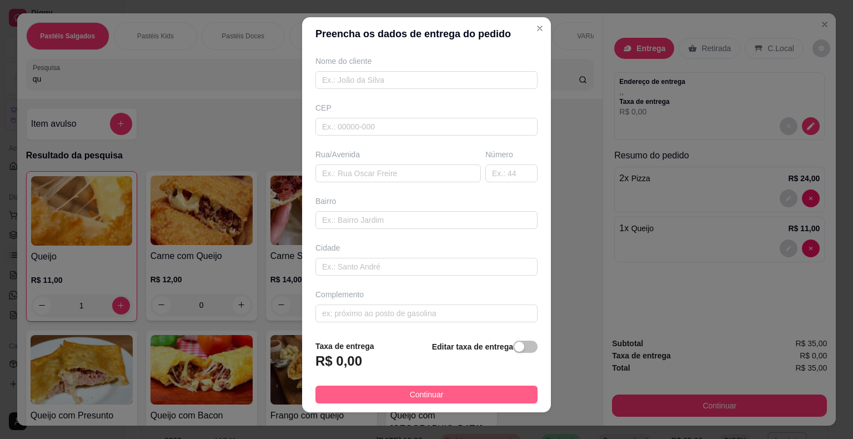
scroll to position [13, 0]
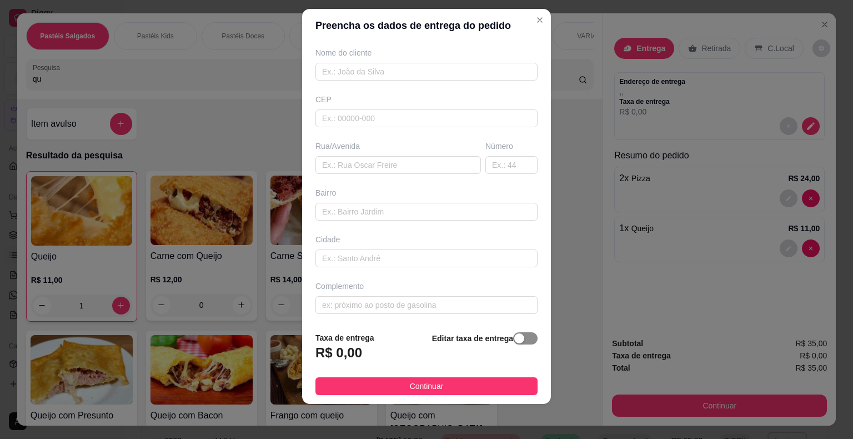
click at [517, 339] on span "button" at bounding box center [525, 338] width 24 height 12
drag, startPoint x: 319, startPoint y: 359, endPoint x: 325, endPoint y: 353, distance: 8.3
click at [309, 359] on footer "Taxa de entrega 0,00 Editar taxa de entrega Continuar" at bounding box center [426, 361] width 249 height 83
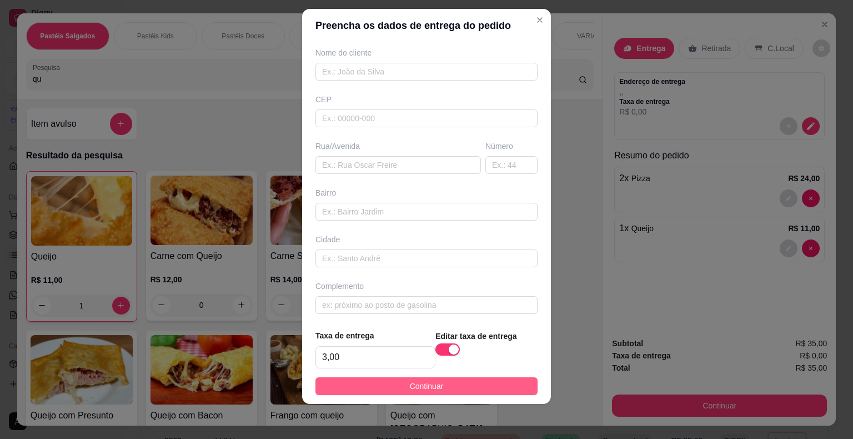
click at [382, 388] on button "Continuar" at bounding box center [426, 386] width 222 height 18
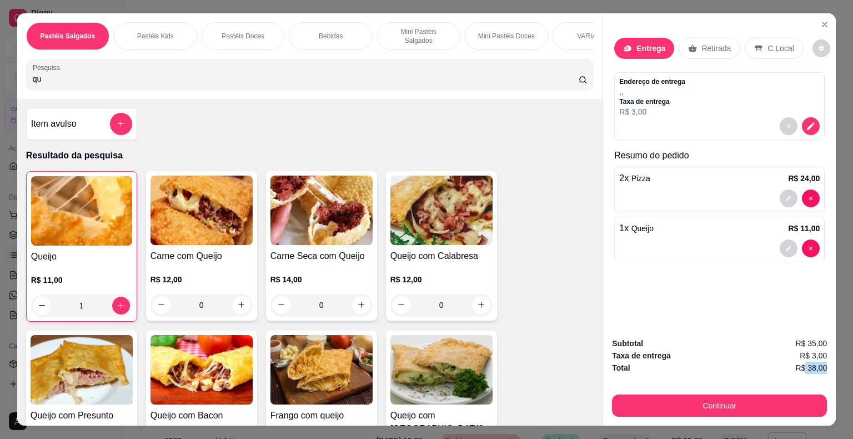
drag, startPoint x: 803, startPoint y: 367, endPoint x: 822, endPoint y: 367, distance: 18.9
click at [822, 368] on span "R$ 38,00" at bounding box center [811, 367] width 32 height 12
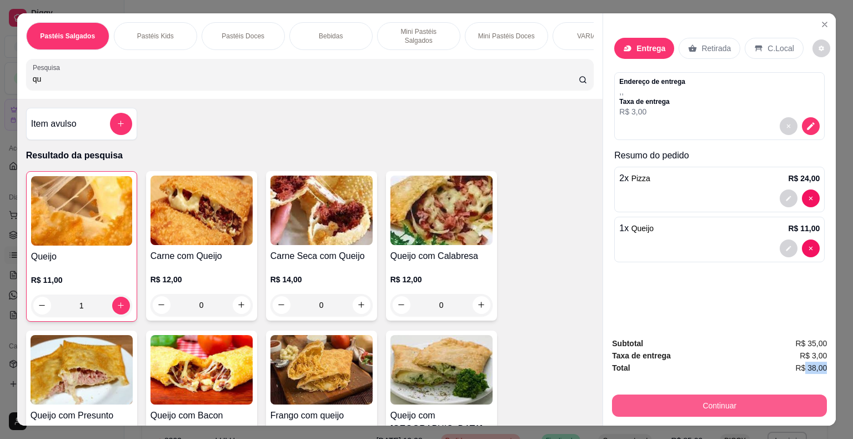
click at [735, 401] on button "Continuar" at bounding box center [719, 405] width 215 height 22
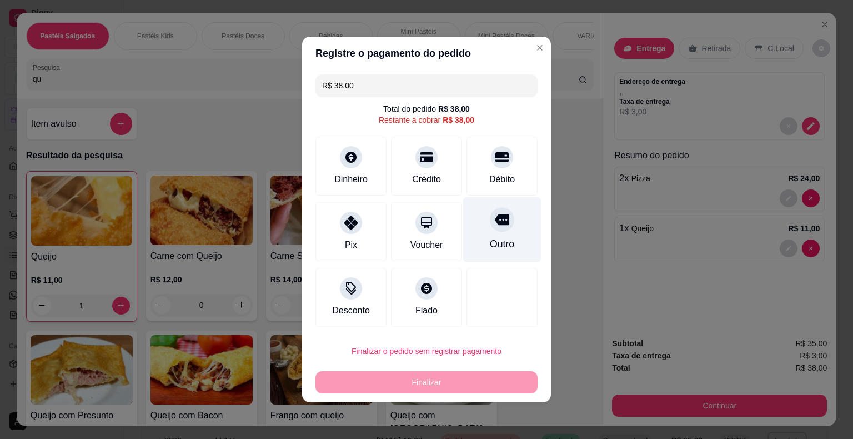
click at [497, 215] on icon at bounding box center [502, 219] width 14 height 11
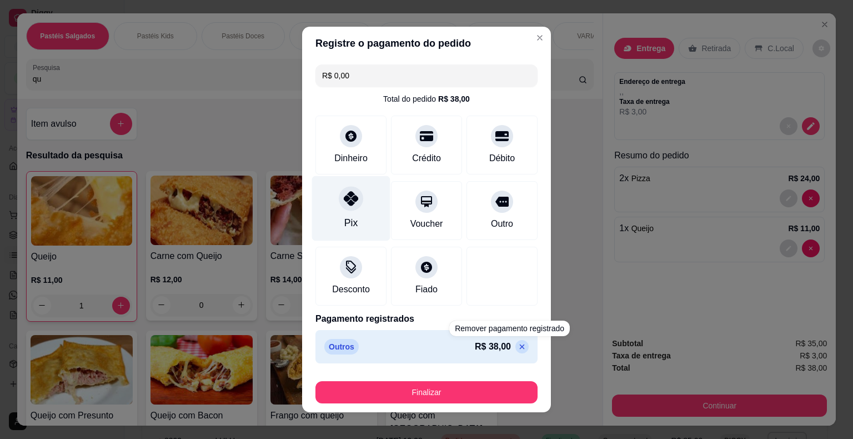
click at [350, 212] on div "Pix" at bounding box center [351, 208] width 78 height 65
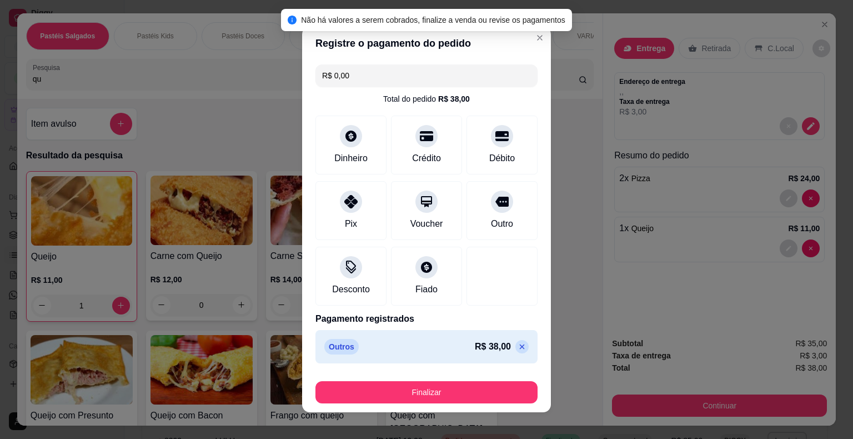
click at [517, 344] on icon at bounding box center [521, 346] width 9 height 9
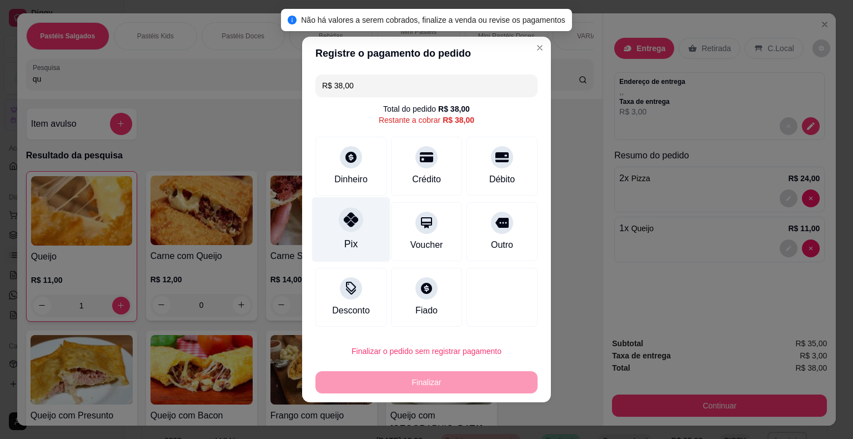
click at [351, 228] on div at bounding box center [351, 219] width 24 height 24
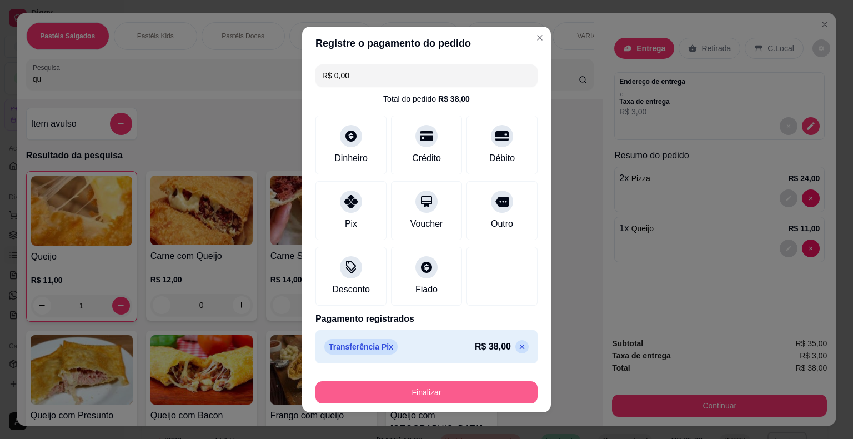
click at [445, 388] on button "Finalizar" at bounding box center [426, 392] width 222 height 22
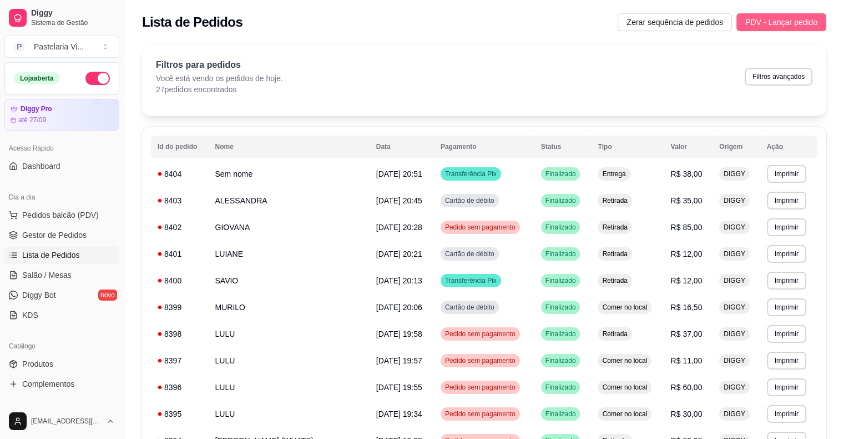
click at [779, 15] on button "PDV - Lançar pedido" at bounding box center [782, 22] width 90 height 18
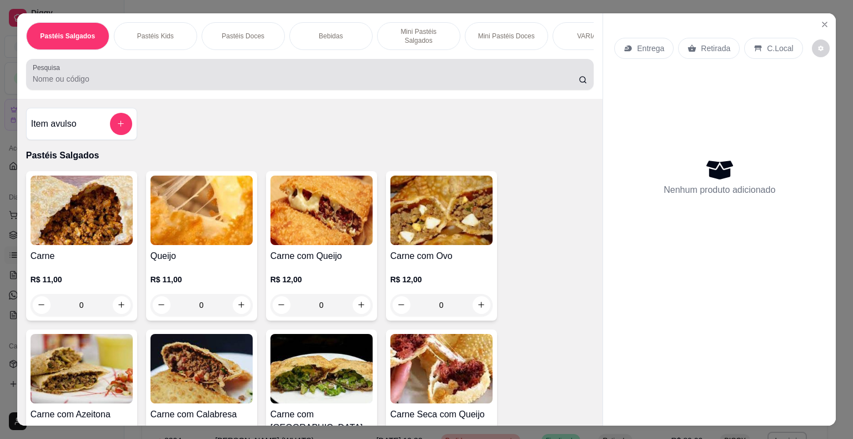
click at [193, 66] on div at bounding box center [310, 74] width 555 height 22
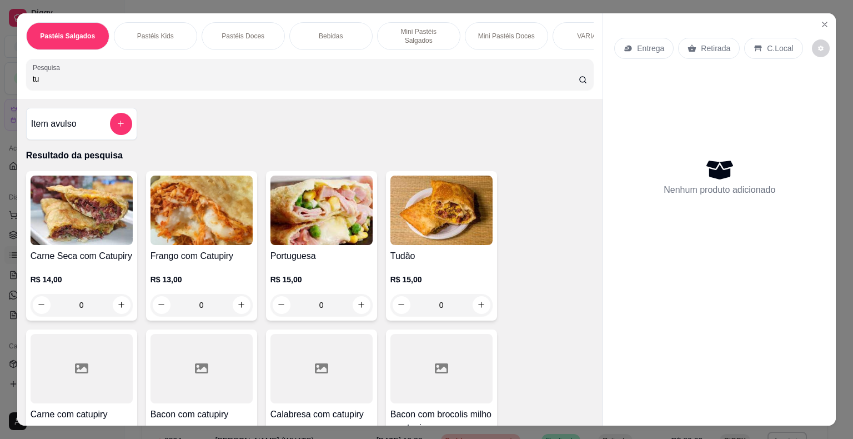
click at [91, 73] on input "tu" at bounding box center [306, 78] width 546 height 11
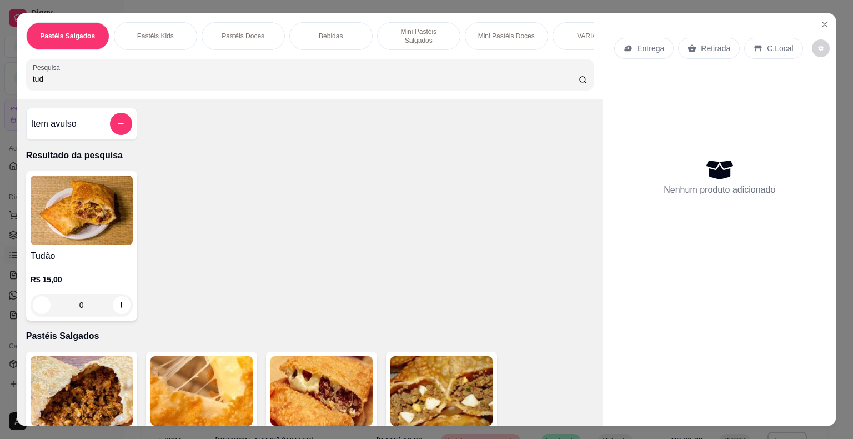
click at [92, 205] on img at bounding box center [82, 209] width 102 height 69
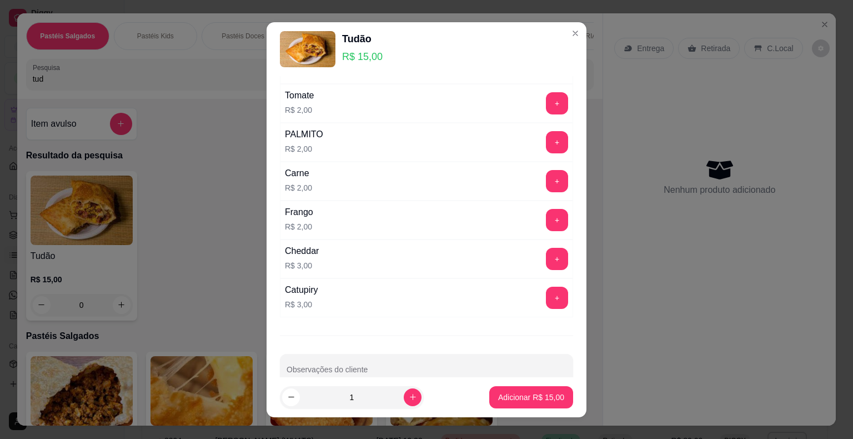
scroll to position [518, 0]
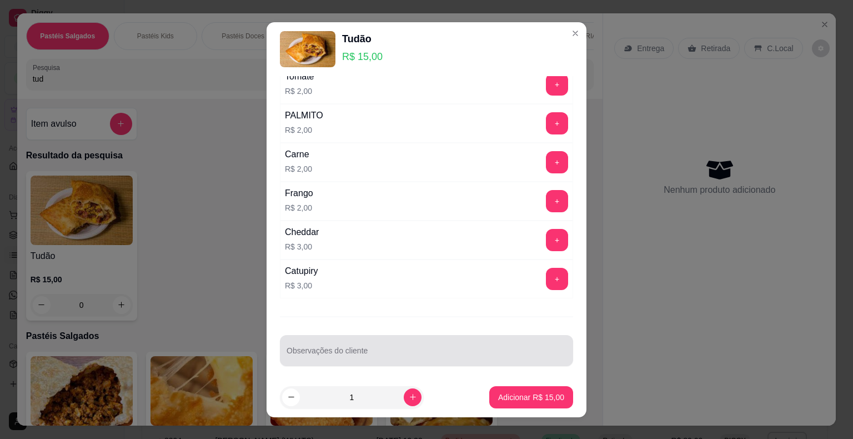
click at [320, 353] on input "Observações do cliente" at bounding box center [426, 354] width 280 height 11
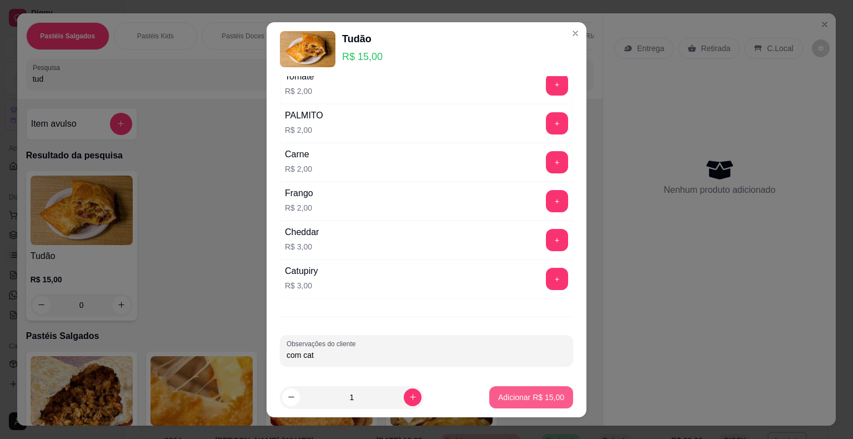
click at [508, 393] on p "Adicionar R$ 15,00" at bounding box center [531, 396] width 66 height 11
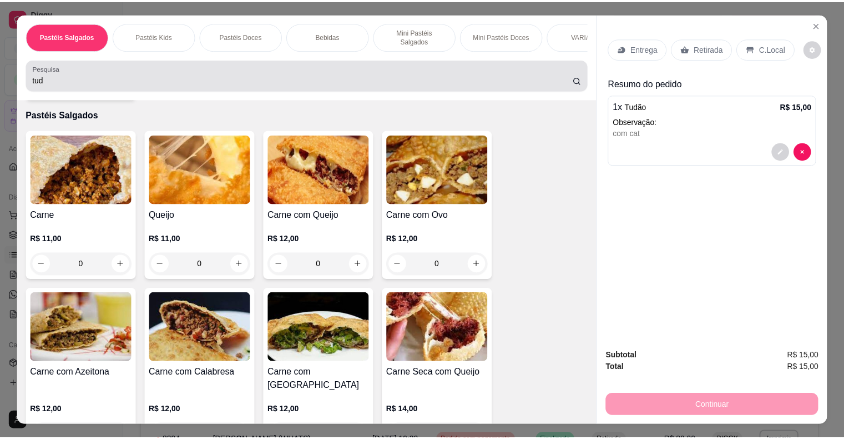
scroll to position [0, 0]
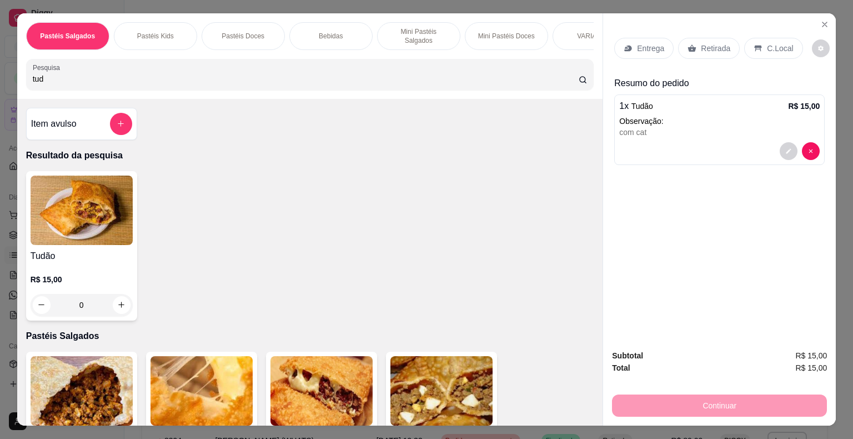
drag, startPoint x: 144, startPoint y: 83, endPoint x: 87, endPoint y: 85, distance: 57.8
click at [87, 85] on div "Pastéis Salgados Pastéis Kids Pastéis Doces Bebidas Mini Pastéis Salgados Mini …" at bounding box center [310, 55] width 586 height 85
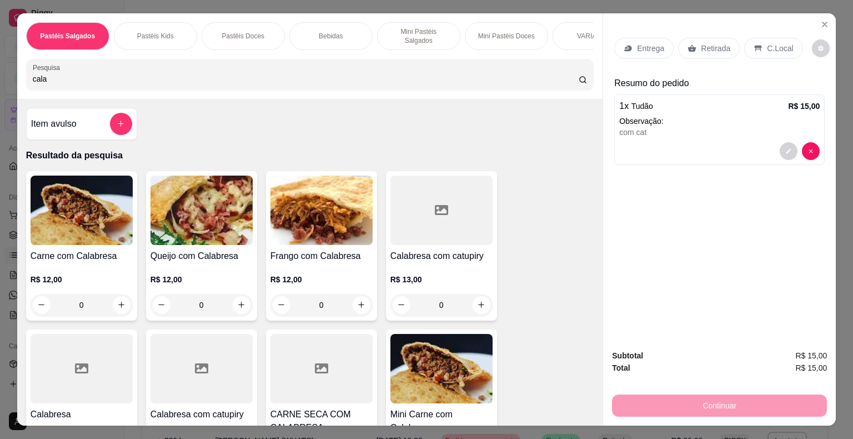
click at [241, 298] on div "0" at bounding box center [201, 305] width 102 height 22
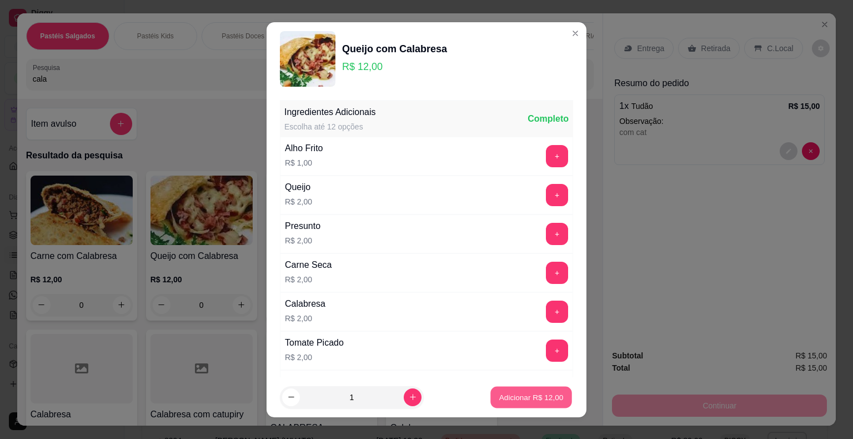
click at [499, 398] on p "Adicionar R$ 12,00" at bounding box center [531, 396] width 64 height 11
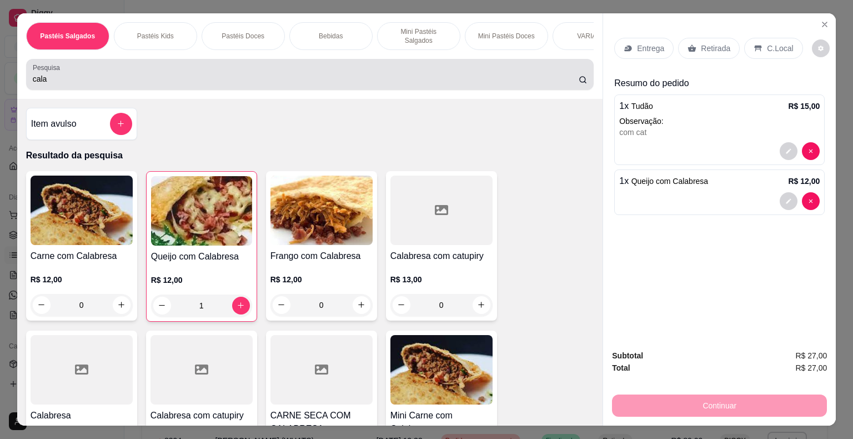
drag, startPoint x: 95, startPoint y: 62, endPoint x: 18, endPoint y: 82, distance: 79.6
click at [95, 63] on div "cala" at bounding box center [310, 74] width 555 height 22
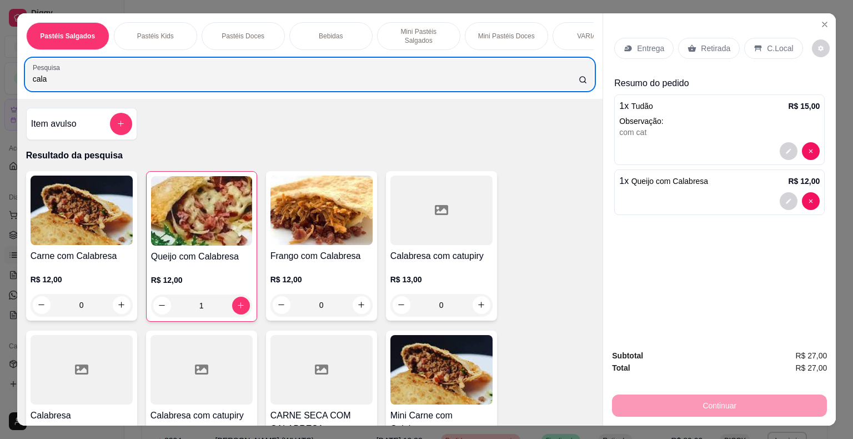
drag, startPoint x: 18, startPoint y: 82, endPoint x: 4, endPoint y: 83, distance: 14.5
click at [4, 83] on div "Pastéis Salgados Pastéis Kids Pastéis Doces Bebidas Mini Pastéis Salgados Mini …" at bounding box center [426, 219] width 853 height 439
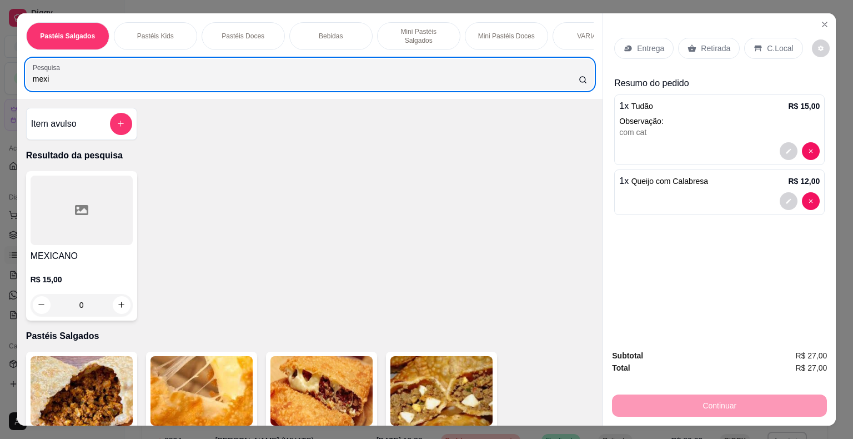
click at [121, 296] on div "0" at bounding box center [82, 305] width 102 height 22
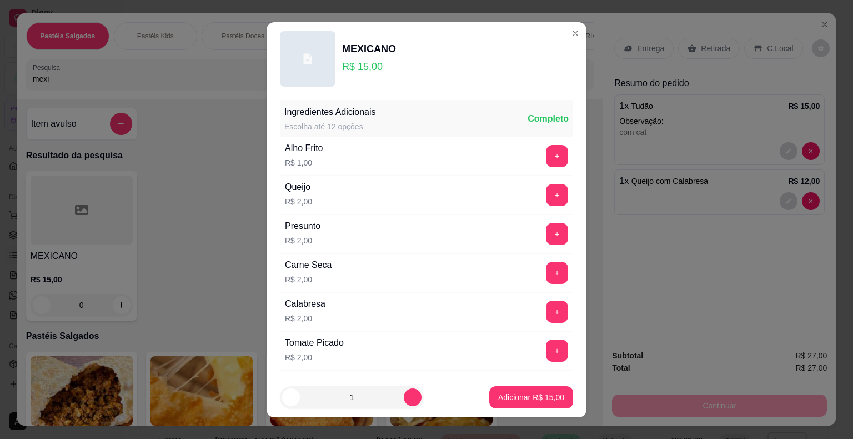
click at [541, 408] on footer "1 Adicionar R$ 15,00" at bounding box center [426, 397] width 320 height 40
click at [542, 405] on button "Adicionar R$ 15,00" at bounding box center [531, 397] width 84 height 22
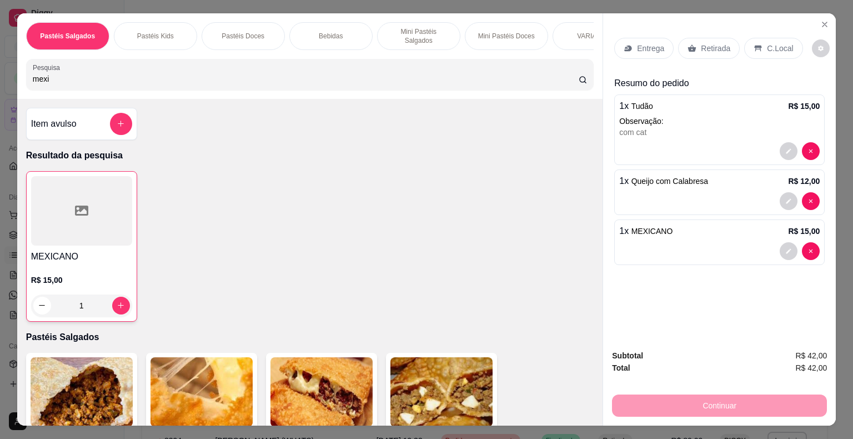
drag, startPoint x: 51, startPoint y: 79, endPoint x: 4, endPoint y: 77, distance: 46.7
click at [6, 78] on div "Pastéis Salgados Pastéis Kids Pastéis Doces Bebidas Mini Pastéis Salgados Mini …" at bounding box center [426, 219] width 853 height 439
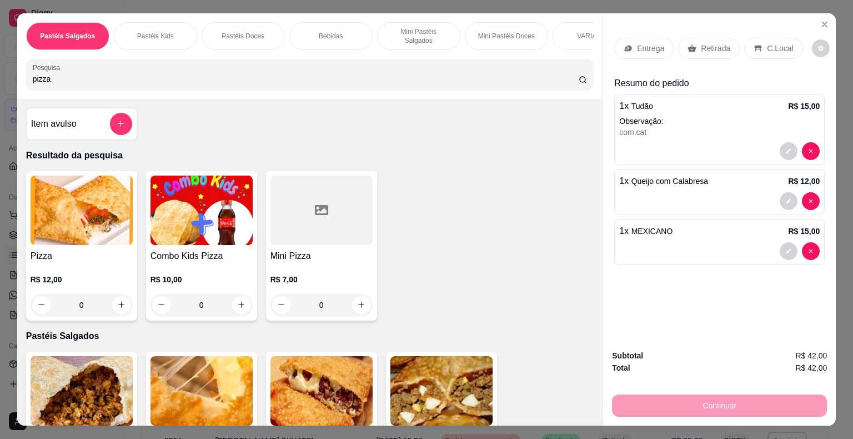
click at [94, 210] on img at bounding box center [82, 209] width 102 height 69
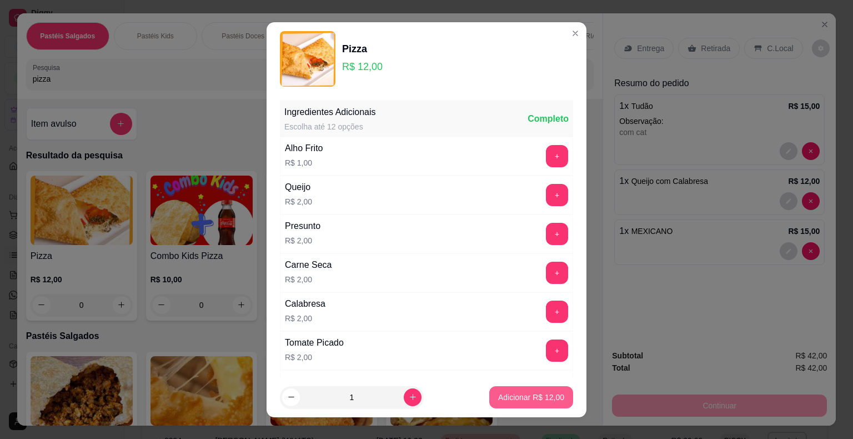
click at [518, 392] on p "Adicionar R$ 12,00" at bounding box center [531, 396] width 66 height 11
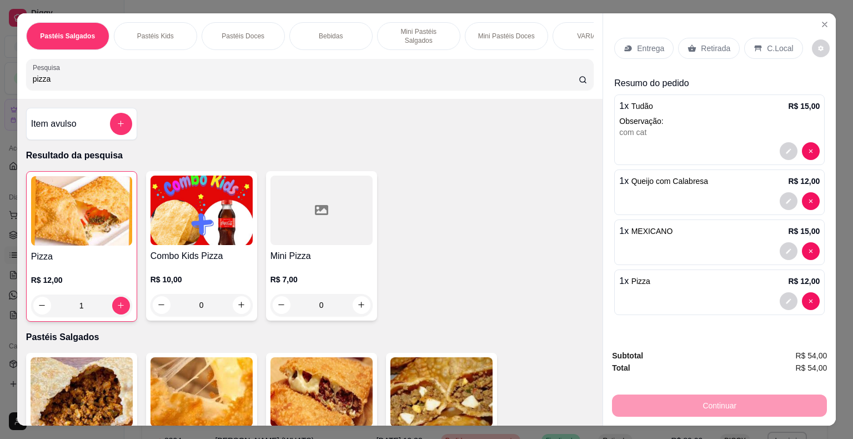
click at [713, 44] on p "Retirada" at bounding box center [715, 48] width 29 height 11
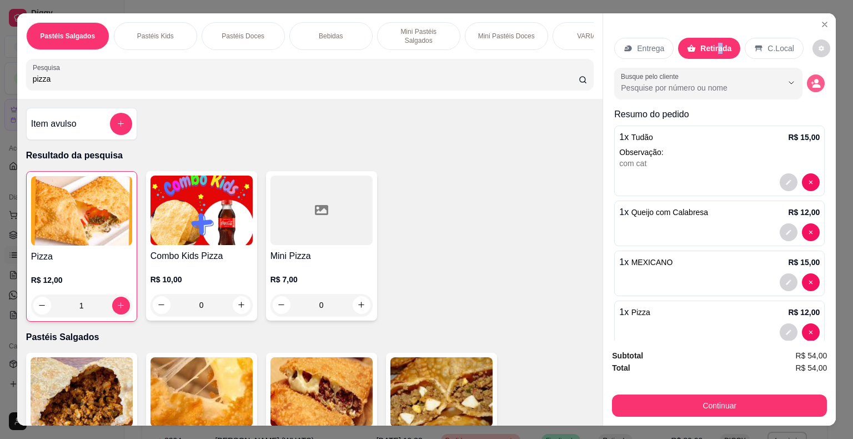
click at [814, 79] on circle "decrease-product-quantity" at bounding box center [816, 81] width 4 height 4
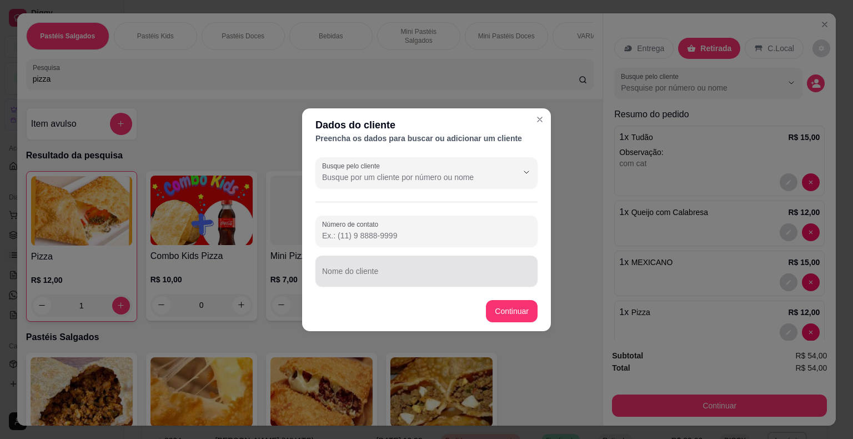
click at [352, 274] on input "Nome do cliente" at bounding box center [426, 275] width 209 height 11
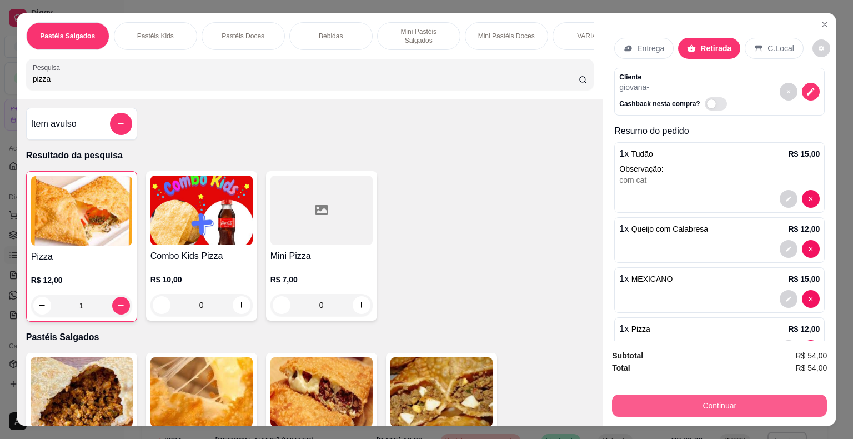
click at [666, 396] on button "Continuar" at bounding box center [719, 405] width 215 height 22
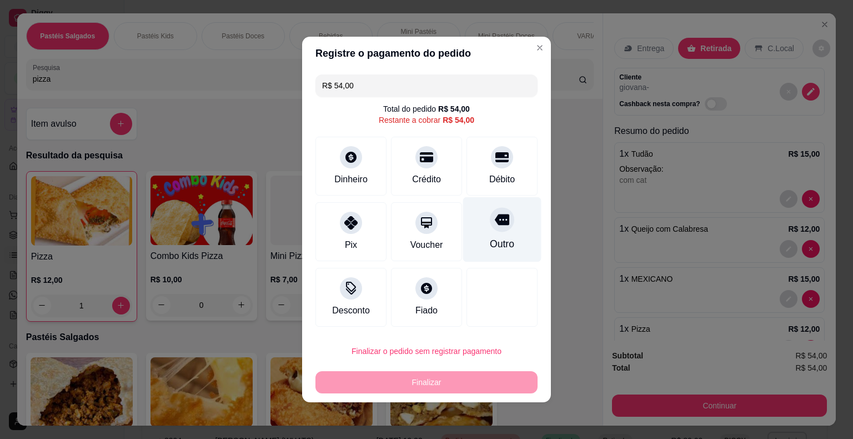
click at [480, 226] on div "Outro" at bounding box center [502, 229] width 78 height 65
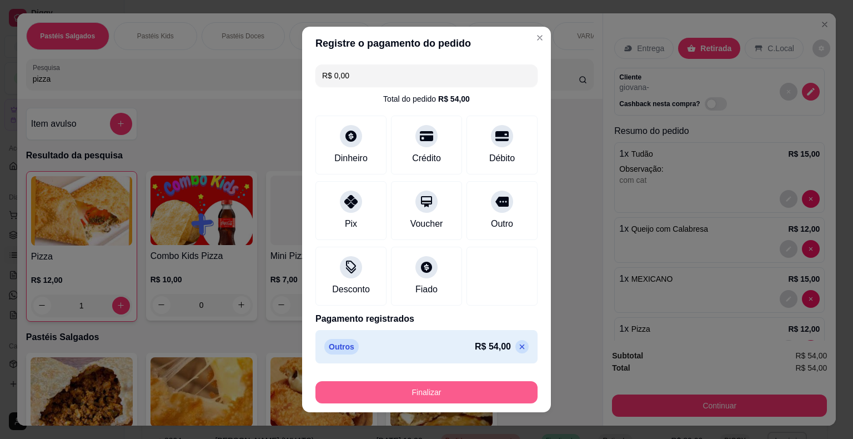
click at [460, 395] on button "Finalizar" at bounding box center [426, 392] width 222 height 22
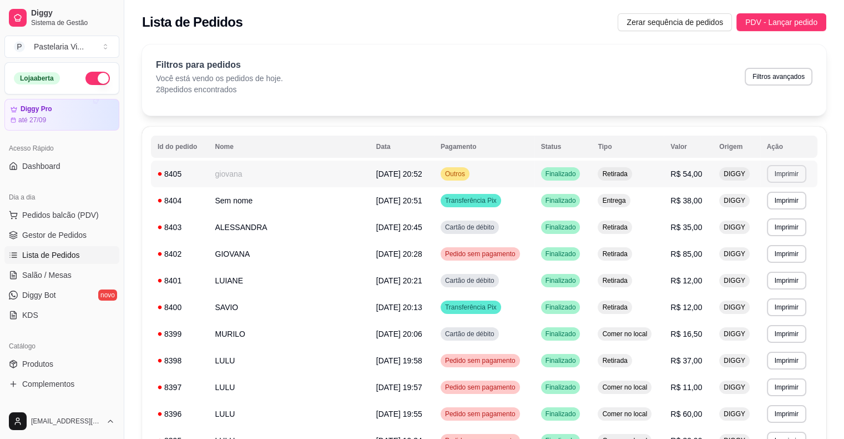
click at [782, 170] on button "Imprimir" at bounding box center [786, 174] width 39 height 18
click at [773, 207] on button "IMPRESSORA" at bounding box center [764, 213] width 80 height 18
click at [776, 21] on span "PDV - Lançar pedido" at bounding box center [782, 22] width 72 height 12
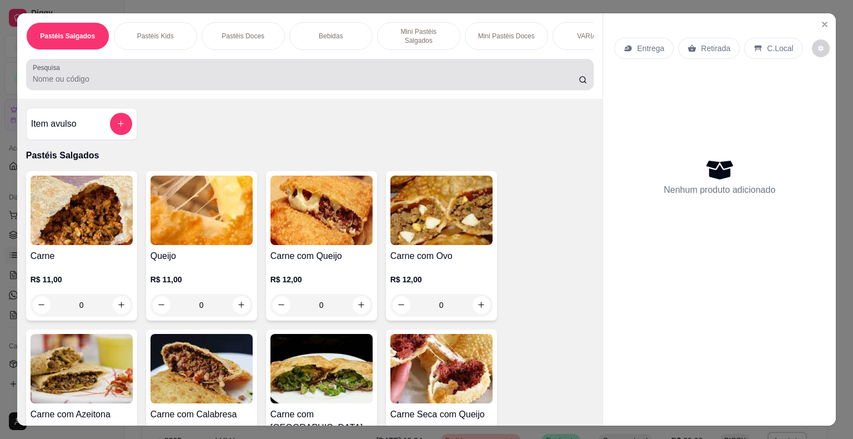
click at [187, 74] on input "Pesquisa" at bounding box center [306, 78] width 546 height 11
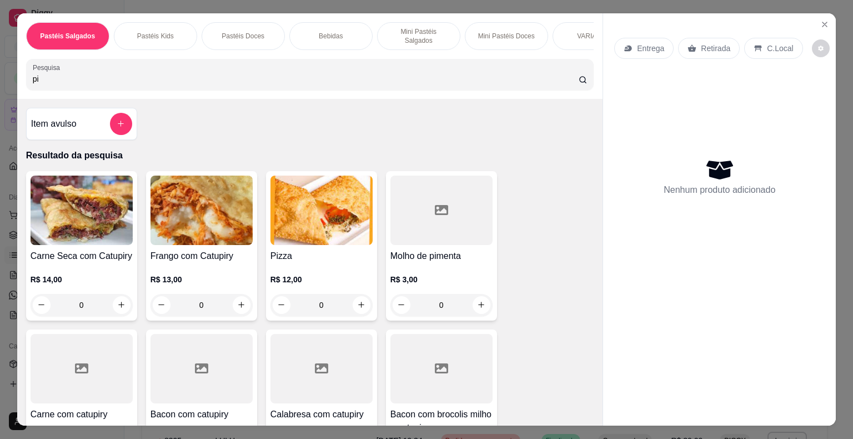
click at [295, 223] on img at bounding box center [321, 209] width 102 height 69
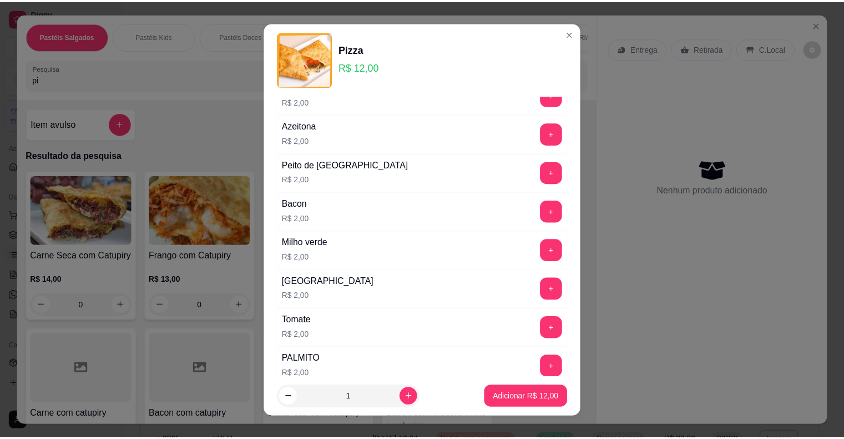
scroll to position [333, 0]
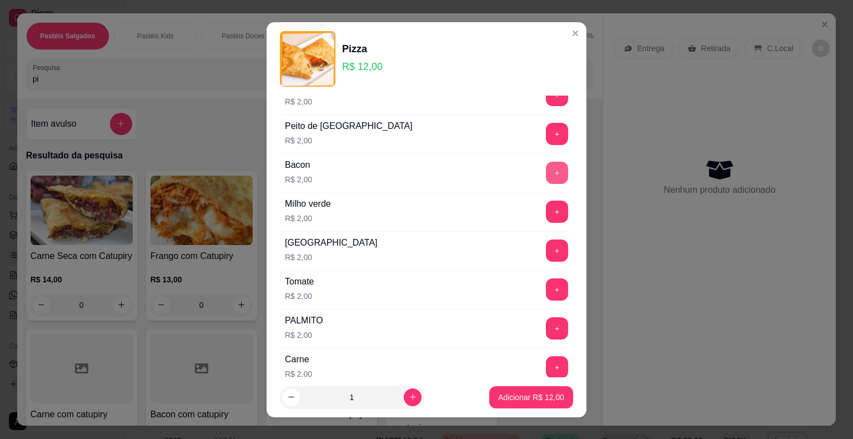
click at [546, 167] on button "+" at bounding box center [557, 173] width 22 height 22
click at [498, 397] on p "Adicionar R$ 14,00" at bounding box center [531, 396] width 66 height 11
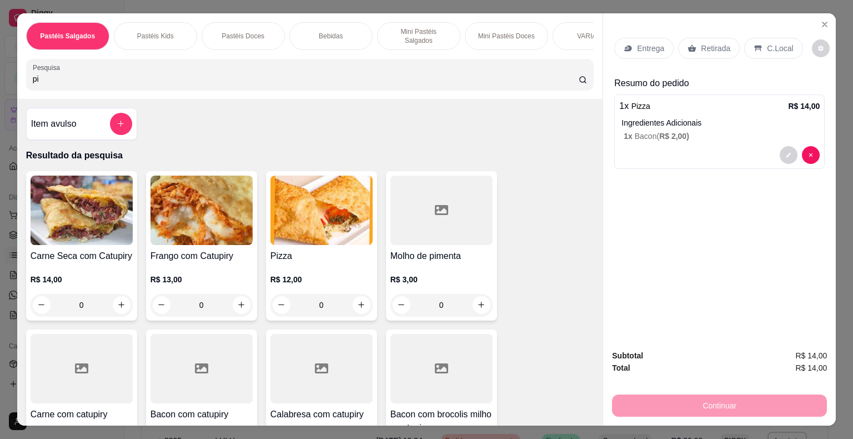
click at [719, 44] on p "Retirada" at bounding box center [715, 48] width 29 height 11
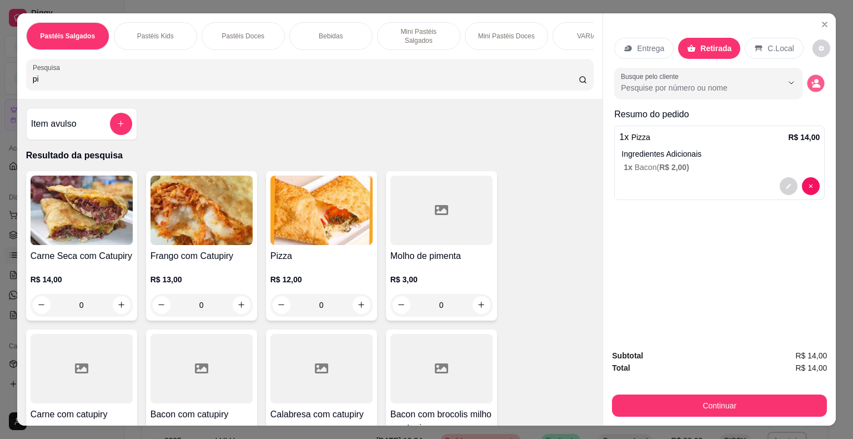
click at [811, 81] on icon "decrease-product-quantity" at bounding box center [812, 82] width 3 height 3
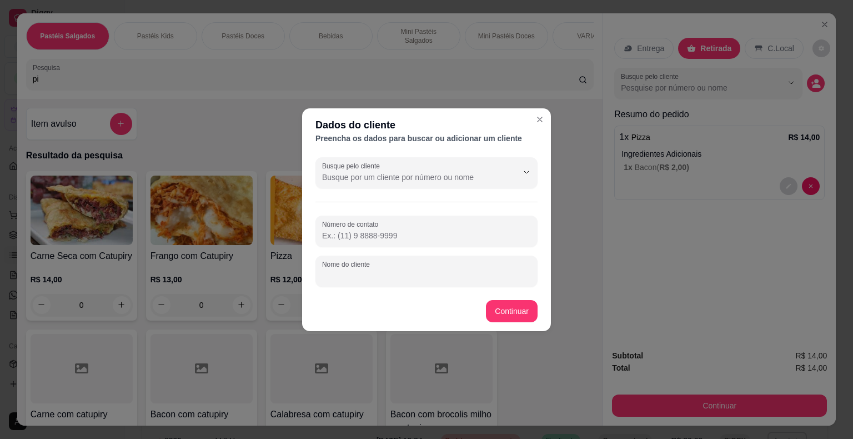
click at [358, 273] on input "Nome do cliente" at bounding box center [426, 275] width 209 height 11
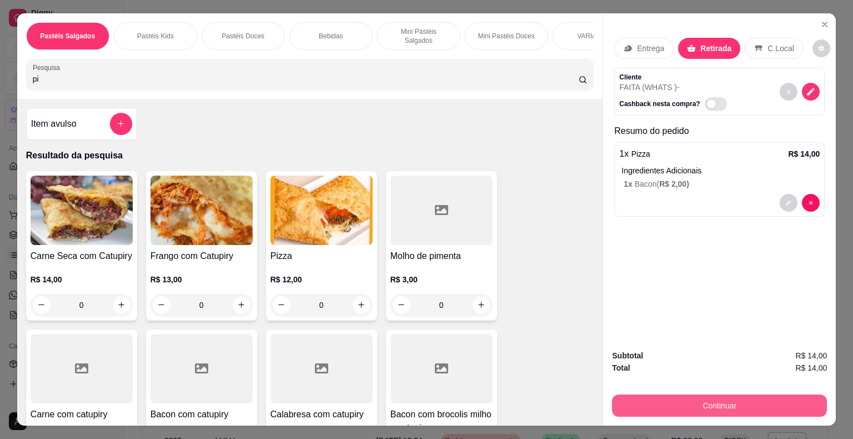
click at [624, 402] on button "Continuar" at bounding box center [719, 405] width 215 height 22
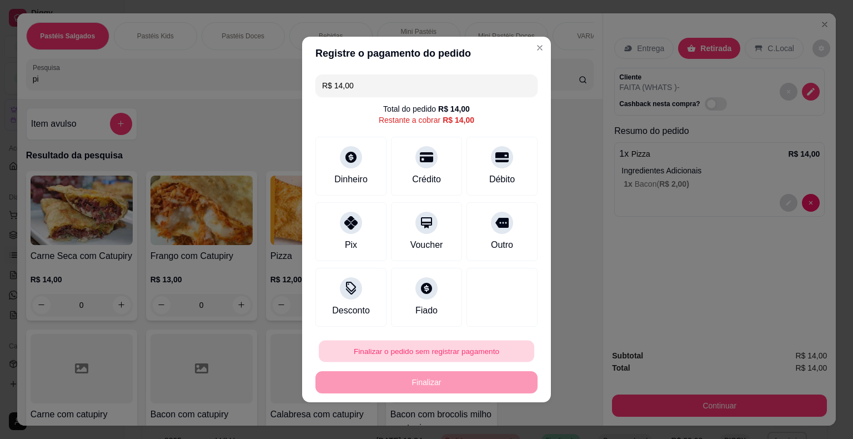
click at [452, 354] on button "Finalizar o pedido sem registrar pagamento" at bounding box center [426, 351] width 215 height 22
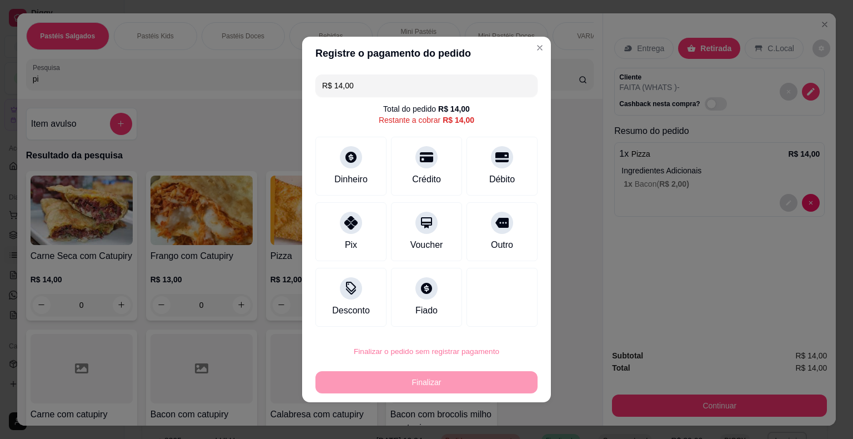
click at [493, 320] on button "Confirmar" at bounding box center [494, 319] width 39 height 17
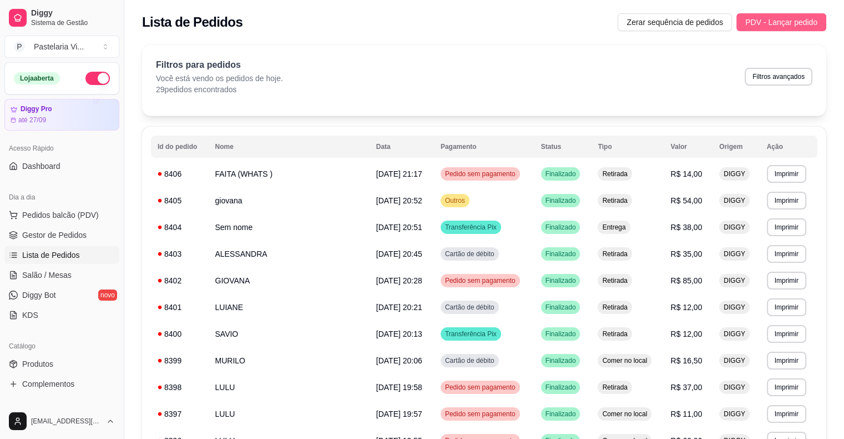
click at [766, 27] on span "PDV - Lançar pedido" at bounding box center [782, 22] width 72 height 12
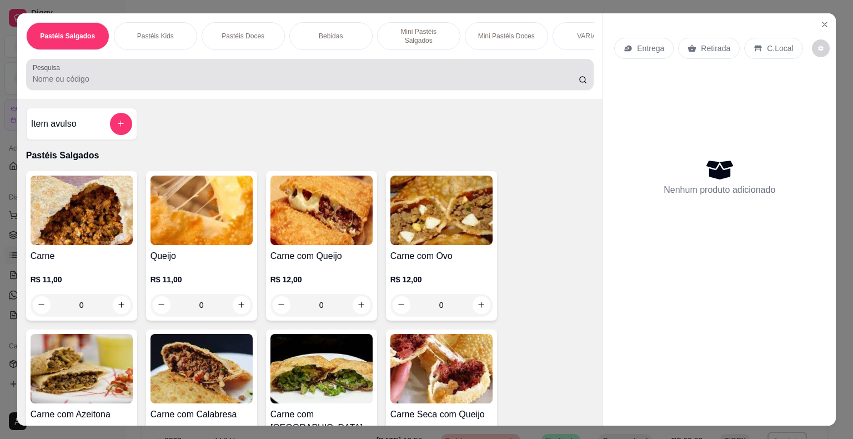
click at [219, 68] on div at bounding box center [310, 74] width 555 height 22
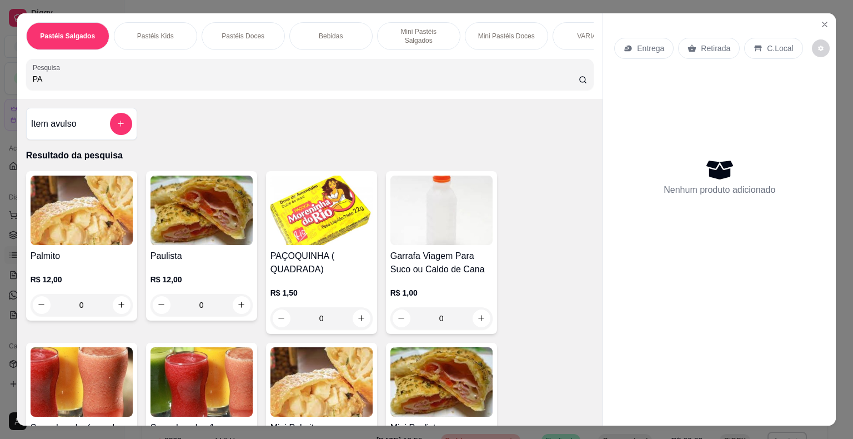
click at [79, 235] on img at bounding box center [82, 209] width 102 height 69
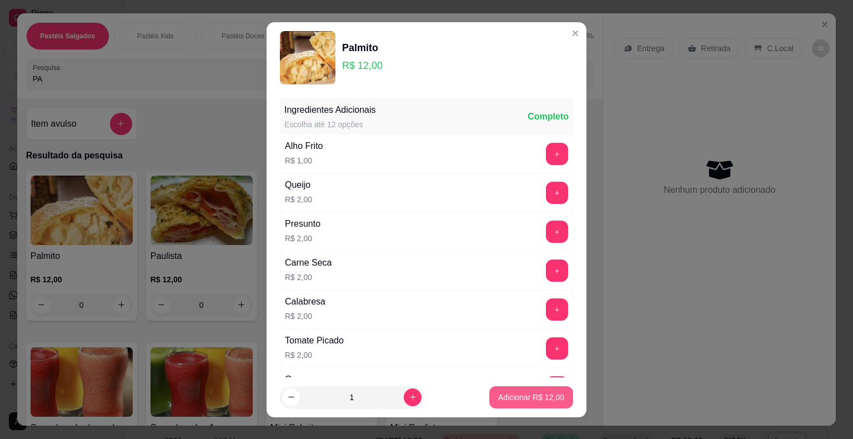
click at [528, 397] on p "Adicionar R$ 12,00" at bounding box center [531, 396] width 66 height 11
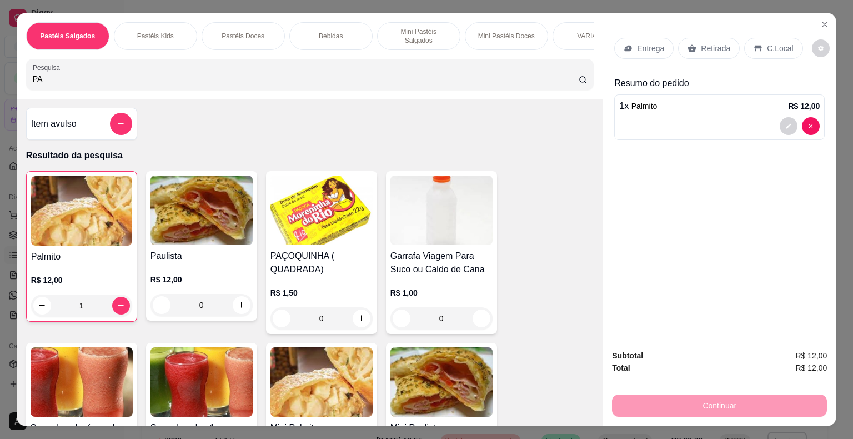
drag, startPoint x: 21, startPoint y: 74, endPoint x: 0, endPoint y: 77, distance: 20.7
click at [0, 77] on div "Pastéis Salgados Pastéis Kids Pastéis Doces Bebidas Mini Pastéis Salgados Mini …" at bounding box center [426, 219] width 853 height 439
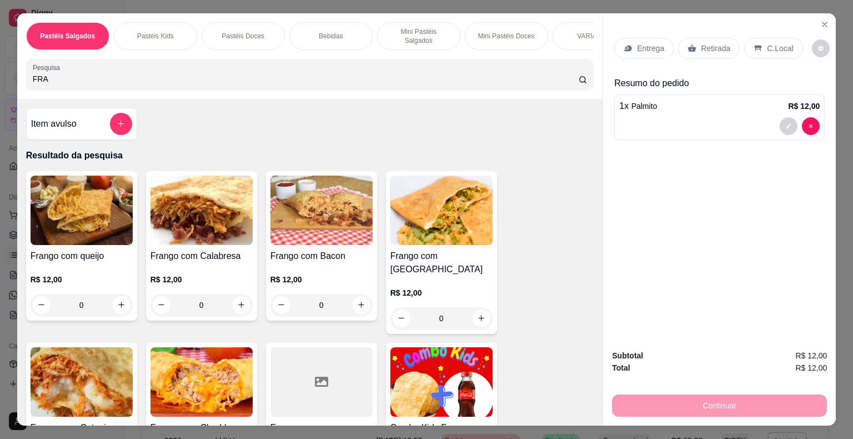
click at [100, 375] on img at bounding box center [82, 381] width 102 height 69
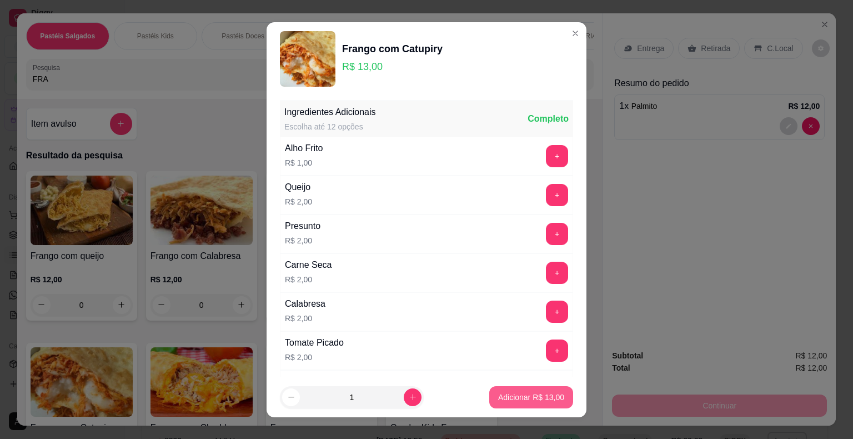
click at [505, 397] on p "Adicionar R$ 13,00" at bounding box center [531, 396] width 66 height 11
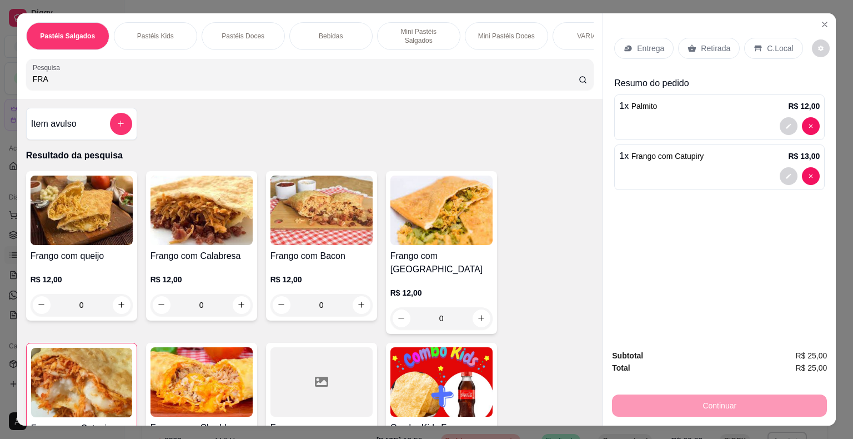
click at [708, 43] on p "Retirada" at bounding box center [715, 48] width 29 height 11
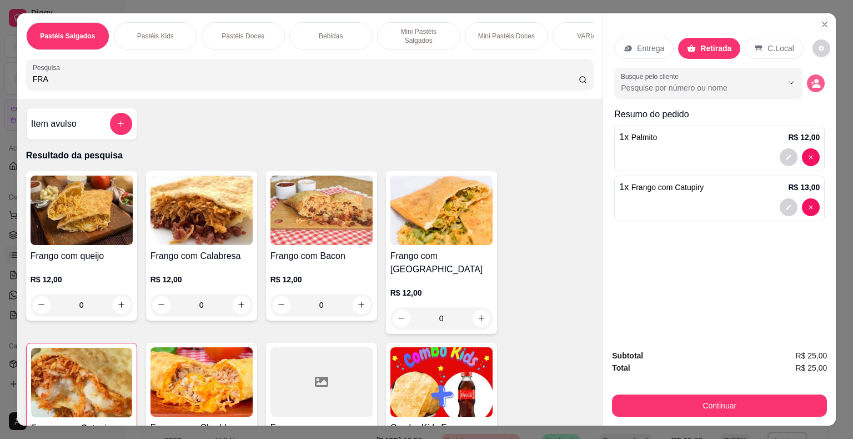
click at [816, 82] on button "decrease-product-quantity" at bounding box center [816, 83] width 18 height 18
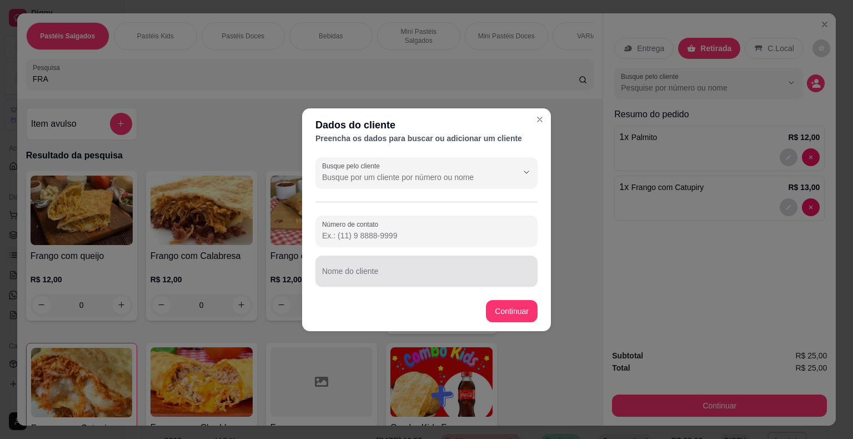
drag, startPoint x: 337, startPoint y: 278, endPoint x: 329, endPoint y: 275, distance: 8.6
click at [334, 278] on input "Nome do cliente" at bounding box center [426, 275] width 209 height 11
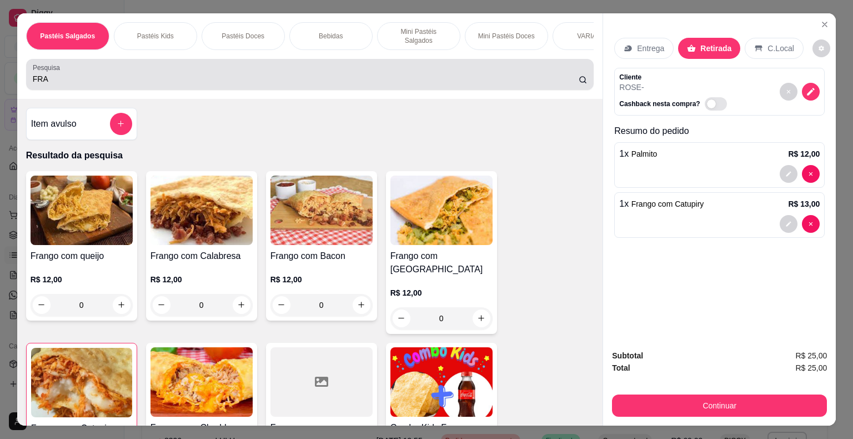
drag, startPoint x: 43, startPoint y: 76, endPoint x: 0, endPoint y: 88, distance: 44.8
click at [0, 88] on div "Pastéis Salgados Pastéis Kids Pastéis Doces Bebidas Mini Pastéis Salgados Mini …" at bounding box center [426, 219] width 853 height 439
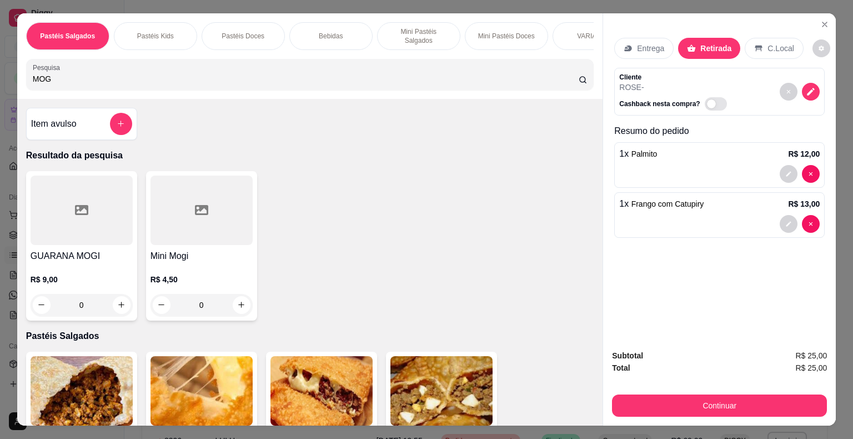
click at [76, 236] on div at bounding box center [82, 209] width 102 height 69
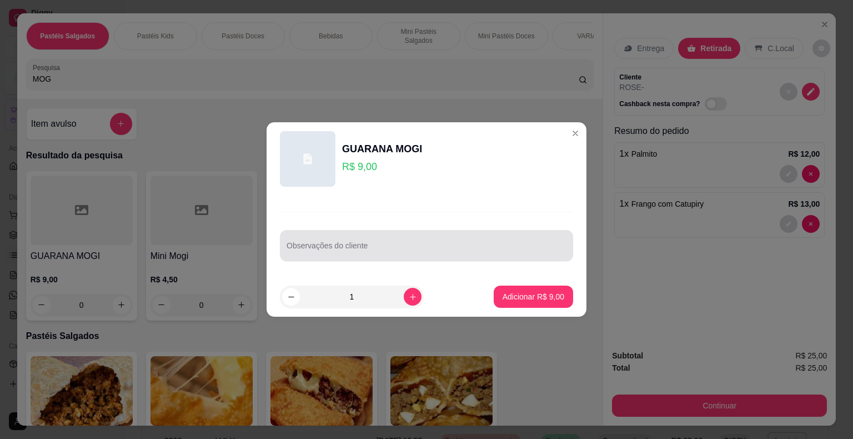
click at [312, 240] on div at bounding box center [426, 245] width 280 height 22
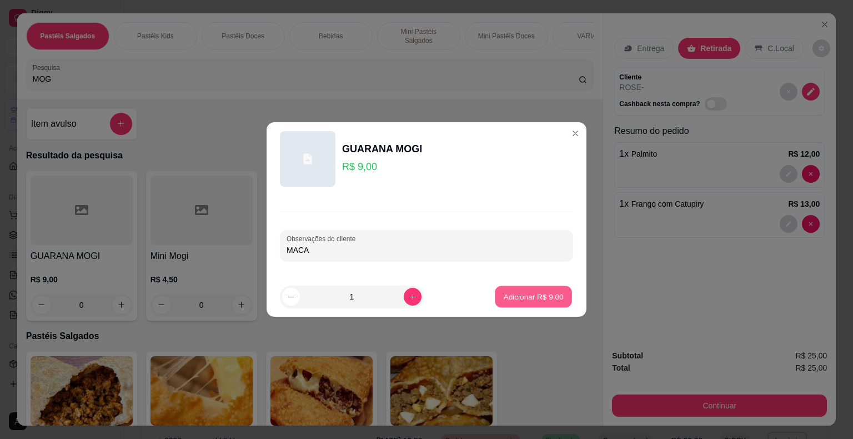
click at [525, 295] on p "Adicionar R$ 9,00" at bounding box center [533, 296] width 60 height 11
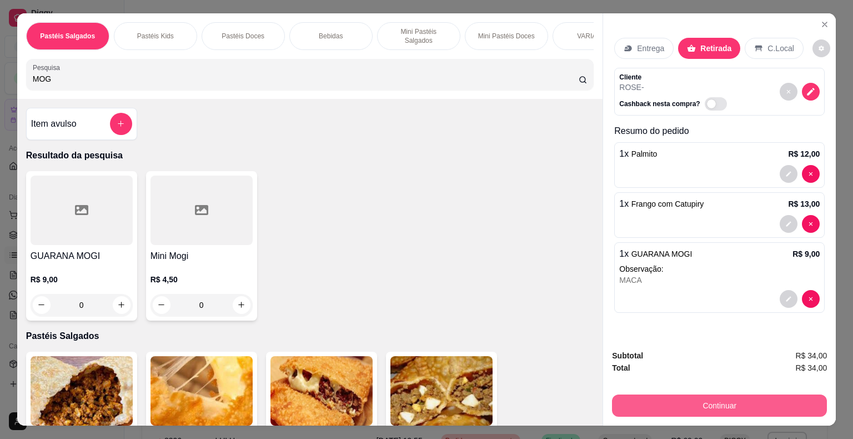
click at [677, 407] on button "Continuar" at bounding box center [719, 405] width 215 height 22
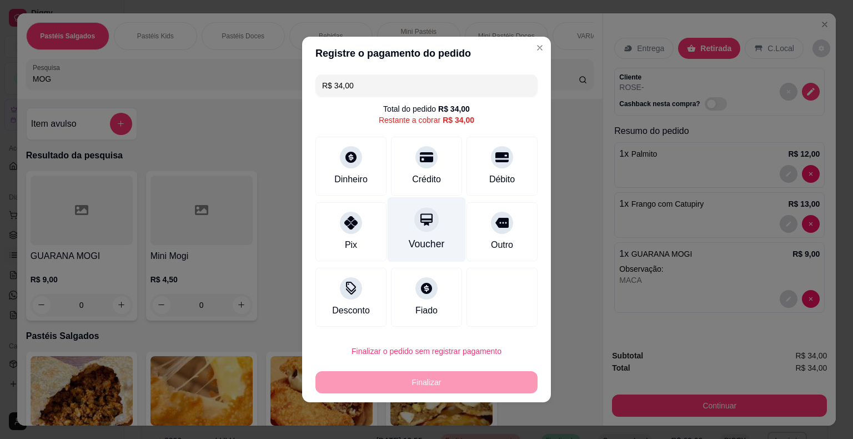
drag, startPoint x: 432, startPoint y: 165, endPoint x: 426, endPoint y: 235, distance: 69.6
click at [431, 166] on div "Crédito" at bounding box center [426, 166] width 71 height 59
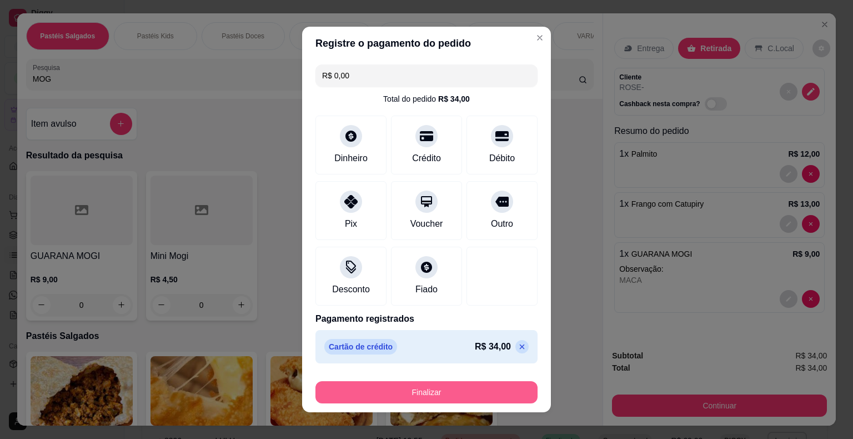
click at [449, 389] on button "Finalizar" at bounding box center [426, 392] width 222 height 22
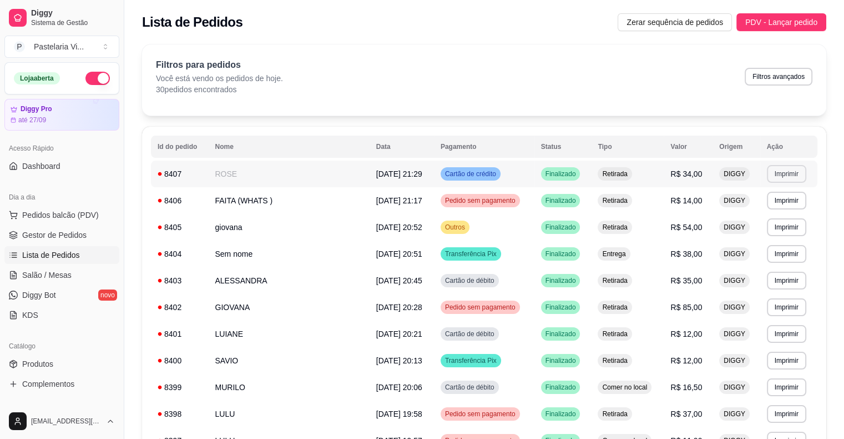
click at [793, 172] on button "Imprimir" at bounding box center [786, 174] width 39 height 18
click at [753, 209] on button "IMPRESSORA" at bounding box center [765, 212] width 78 height 17
click at [771, 18] on span "PDV - Lançar pedido" at bounding box center [782, 22] width 72 height 12
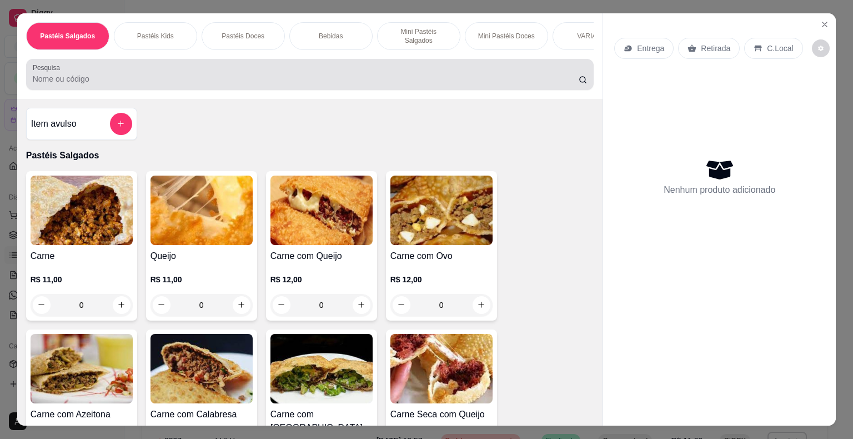
click at [391, 73] on input "Pesquisa" at bounding box center [306, 78] width 546 height 11
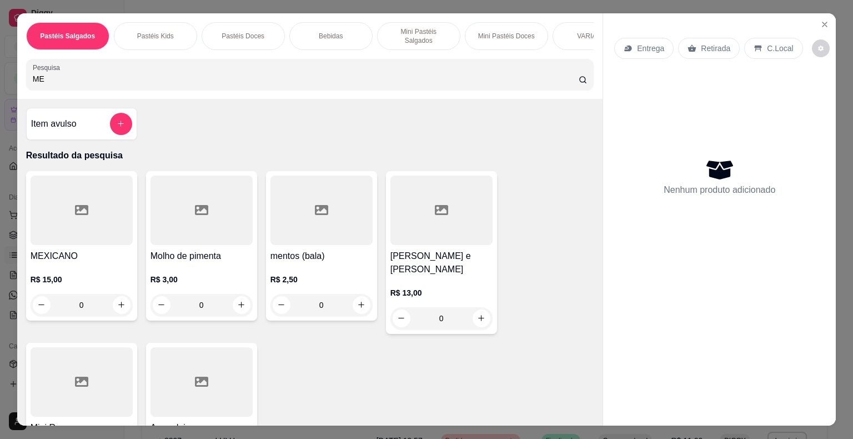
click at [79, 223] on div at bounding box center [82, 209] width 102 height 69
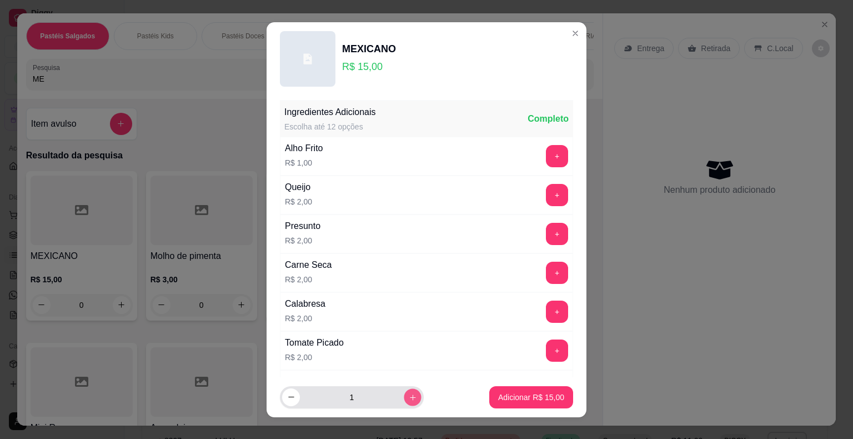
click at [410, 395] on icon "increase-product-quantity" at bounding box center [413, 397] width 6 height 6
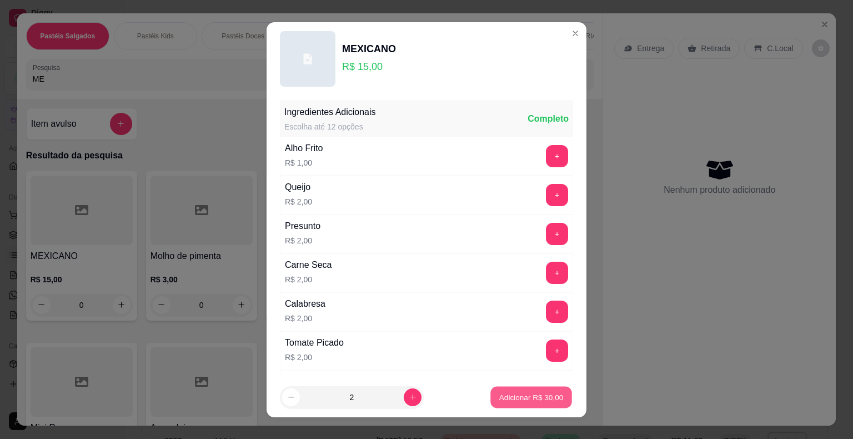
click at [520, 392] on p "Adicionar R$ 30,00" at bounding box center [531, 396] width 64 height 11
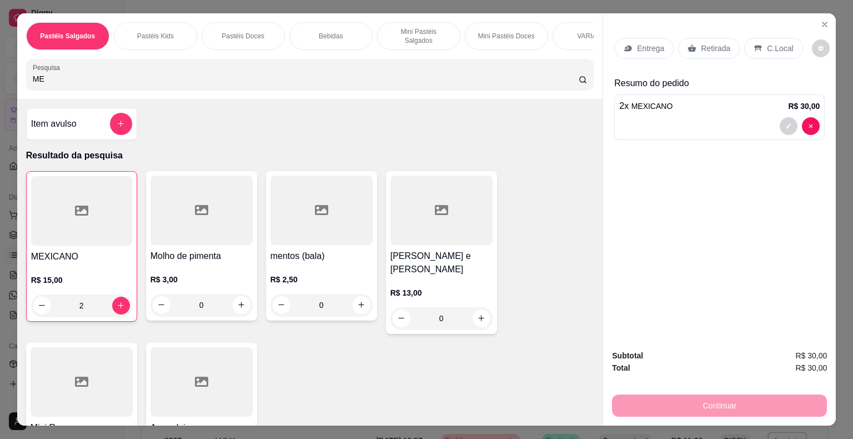
click at [8, 79] on div "Pastéis Salgados Pastéis Kids Pastéis Doces Bebidas Mini Pastéis Salgados Mini …" at bounding box center [426, 219] width 853 height 439
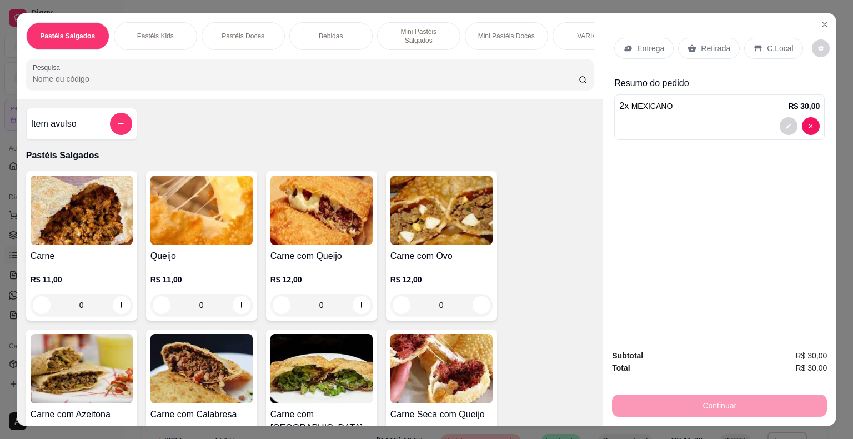
click at [300, 241] on div "Carne com Queijo R$ 12,00 0" at bounding box center [321, 245] width 111 height 149
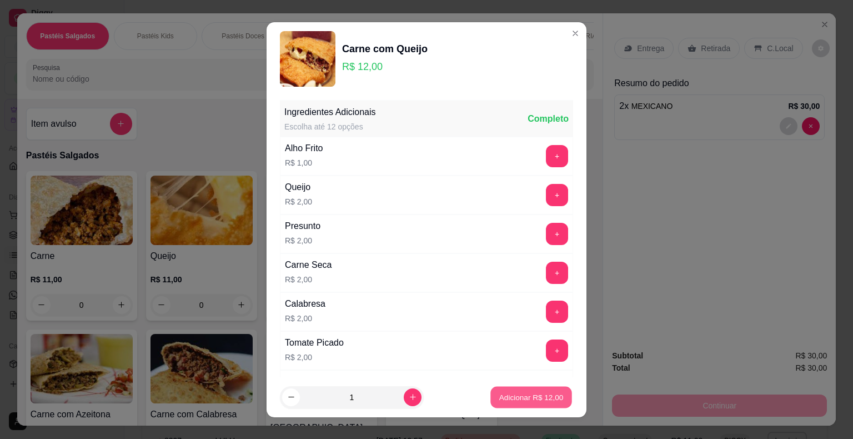
click at [499, 395] on p "Adicionar R$ 12,00" at bounding box center [531, 396] width 64 height 11
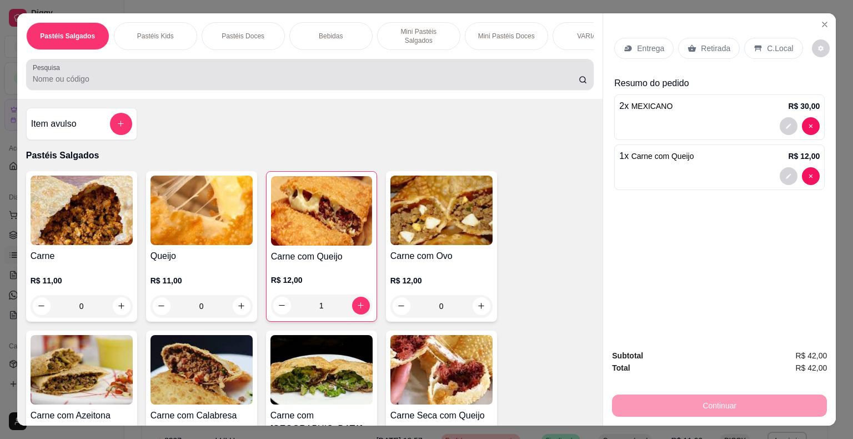
click at [83, 73] on input "Pesquisa" at bounding box center [306, 78] width 546 height 11
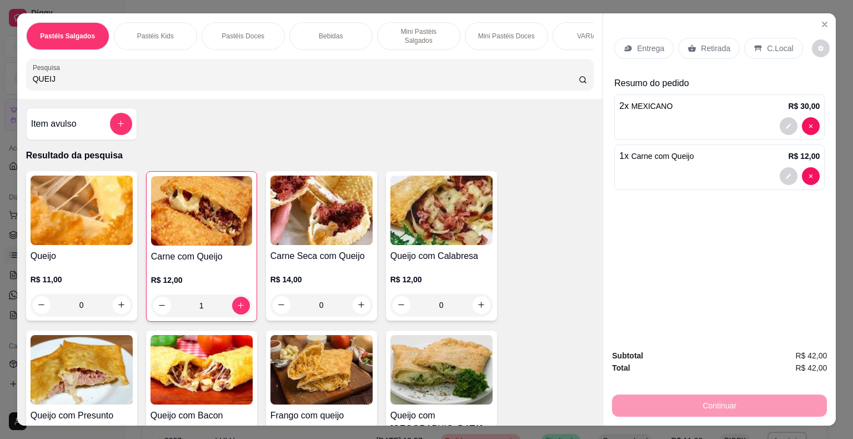
click at [429, 344] on img at bounding box center [441, 369] width 102 height 69
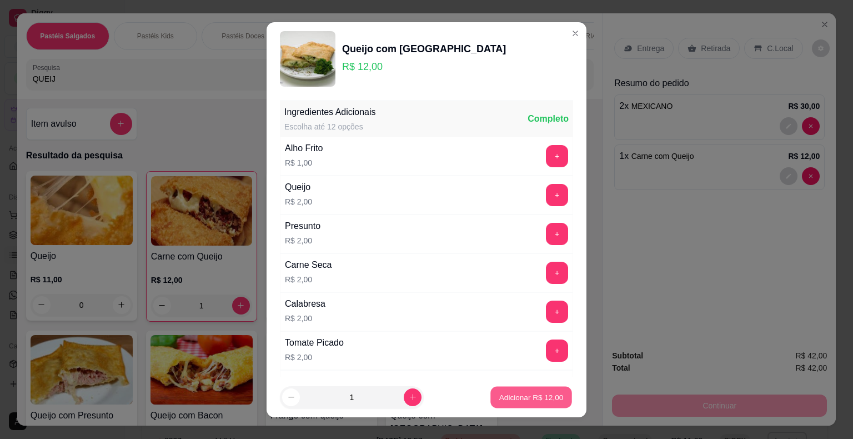
click at [493, 386] on button "Adicionar R$ 12,00" at bounding box center [531, 397] width 82 height 22
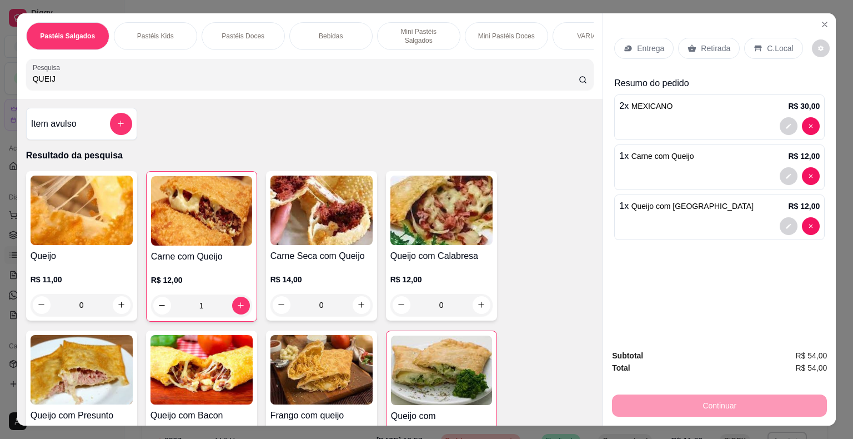
click at [714, 45] on p "Retirada" at bounding box center [715, 48] width 29 height 11
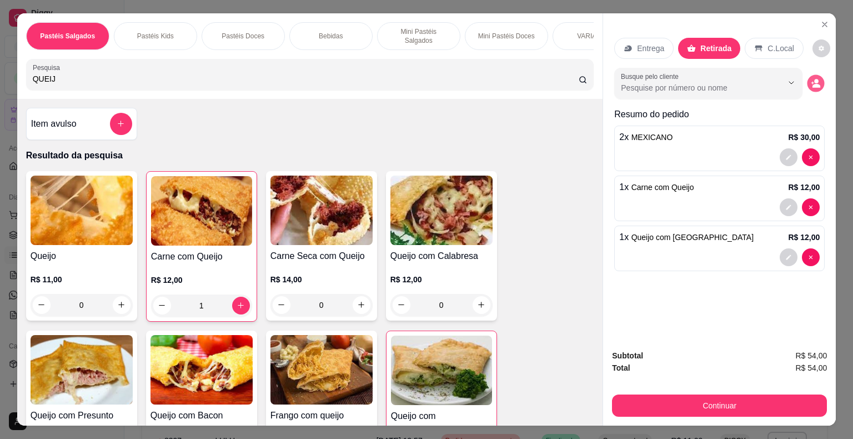
click at [811, 80] on icon "decrease-product-quantity" at bounding box center [815, 82] width 9 height 9
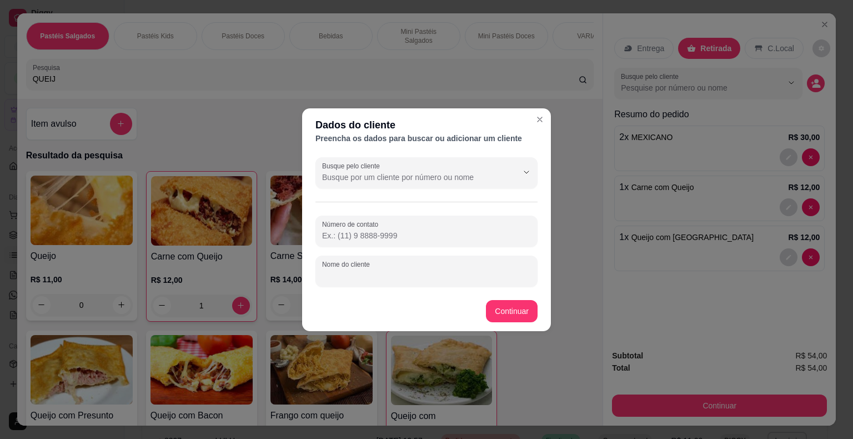
click at [366, 279] on input "Nome do cliente" at bounding box center [426, 275] width 209 height 11
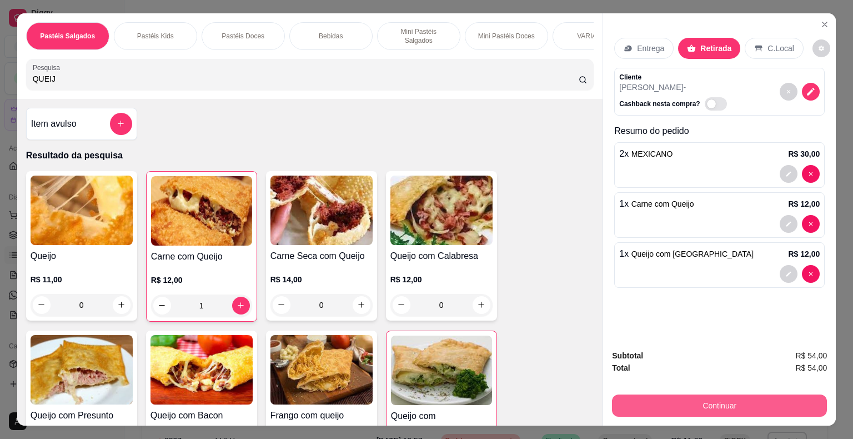
click at [635, 399] on button "Continuar" at bounding box center [719, 405] width 215 height 22
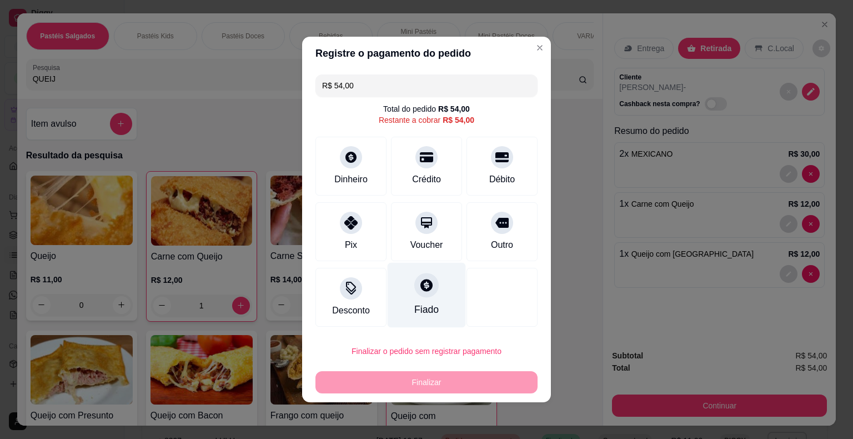
drag, startPoint x: 352, startPoint y: 225, endPoint x: 424, endPoint y: 279, distance: 89.3
click at [352, 226] on icon at bounding box center [350, 222] width 13 height 13
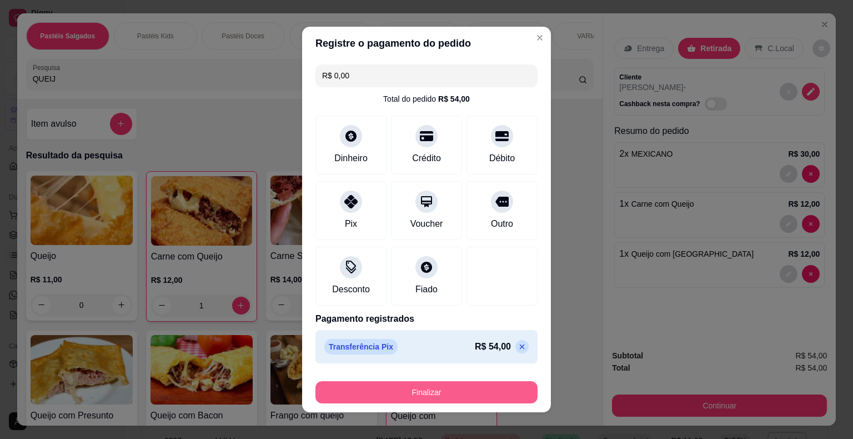
click at [475, 386] on button "Finalizar" at bounding box center [426, 392] width 222 height 22
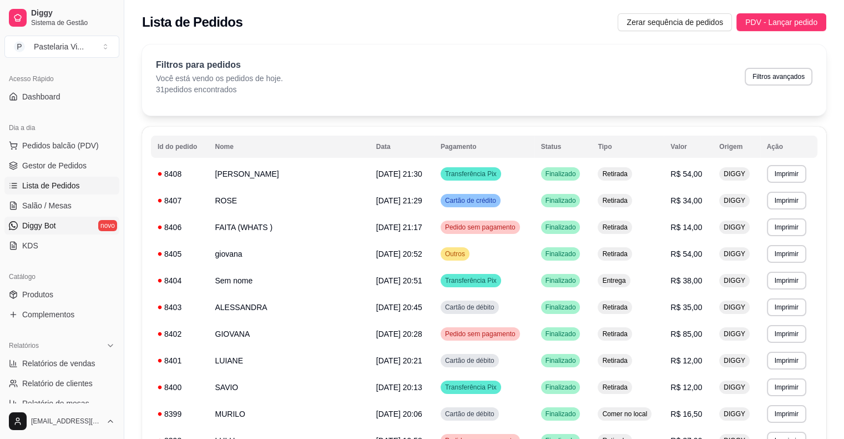
scroll to position [222, 0]
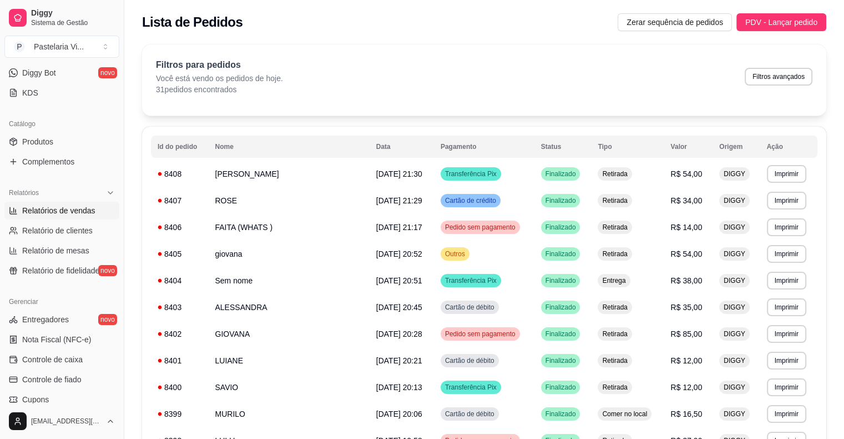
click at [78, 212] on span "Relatórios de vendas" at bounding box center [58, 210] width 73 height 11
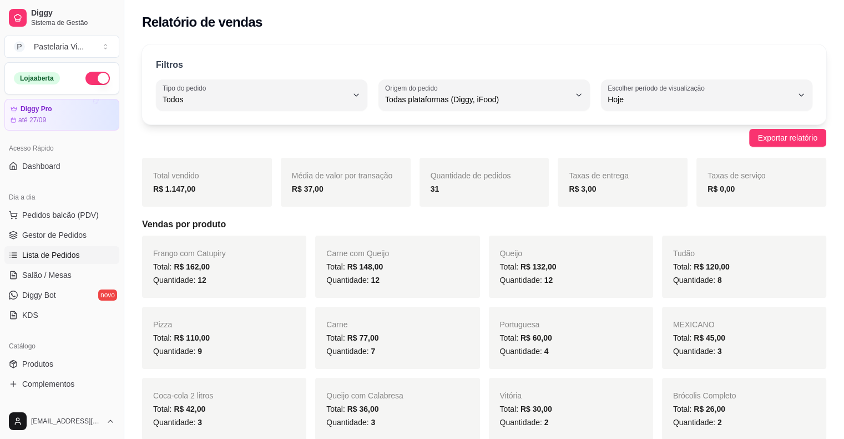
click at [71, 256] on span "Lista de Pedidos" at bounding box center [51, 254] width 58 height 11
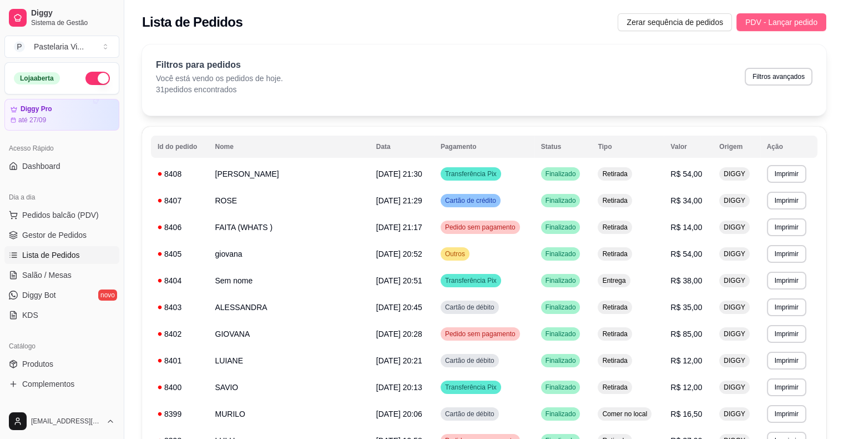
click at [759, 21] on span "PDV - Lançar pedido" at bounding box center [782, 22] width 72 height 12
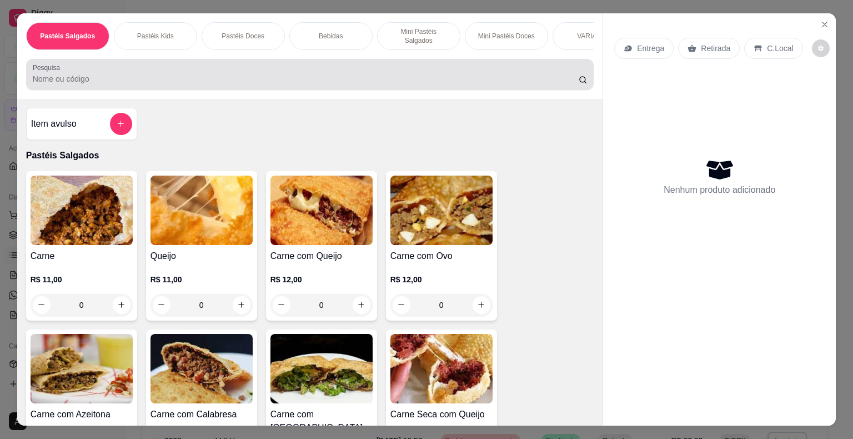
click at [73, 73] on input "Pesquisa" at bounding box center [306, 78] width 546 height 11
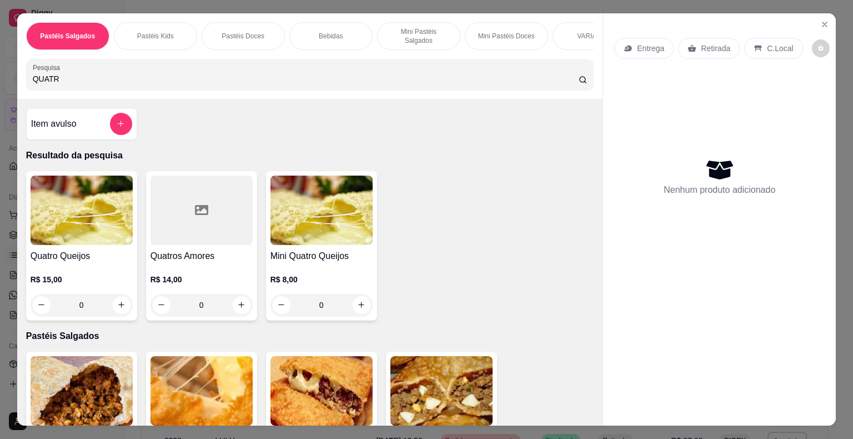
click at [60, 229] on img at bounding box center [82, 209] width 102 height 69
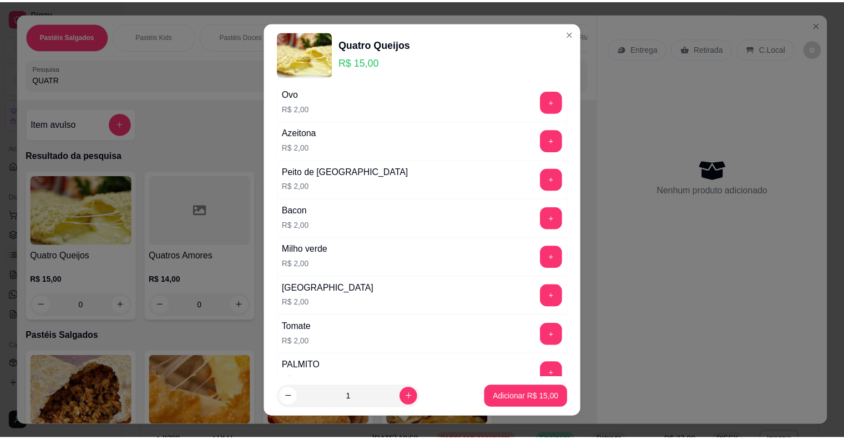
scroll to position [528, 0]
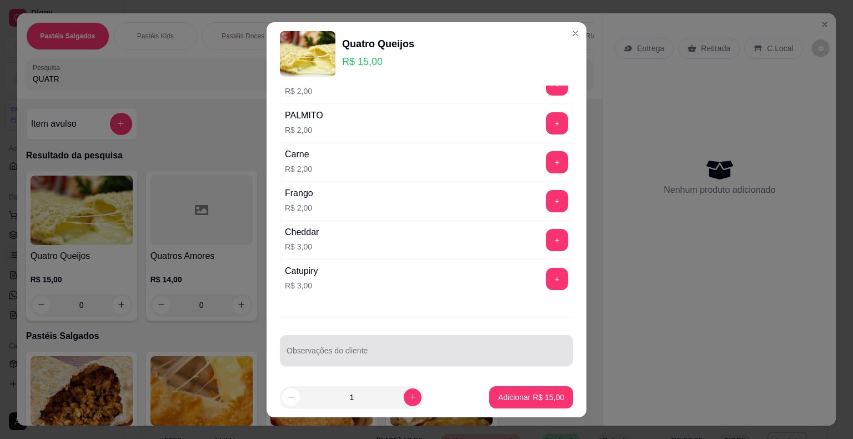
click at [368, 353] on input "Observações do cliente" at bounding box center [426, 354] width 280 height 11
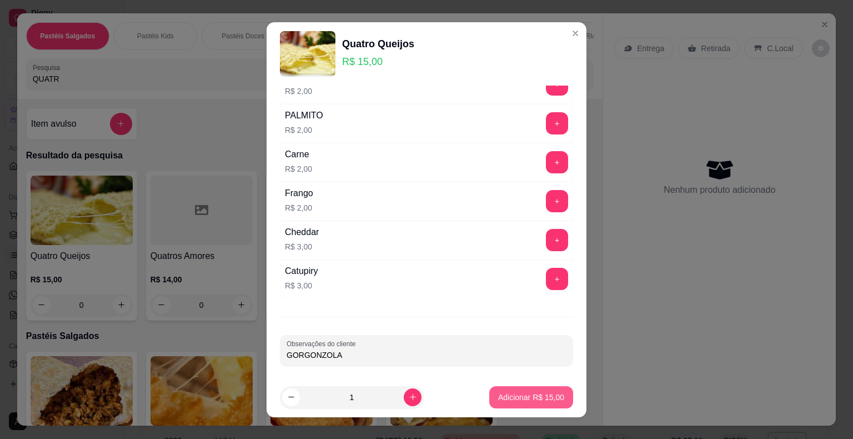
click at [498, 397] on p "Adicionar R$ 15,00" at bounding box center [531, 396] width 66 height 11
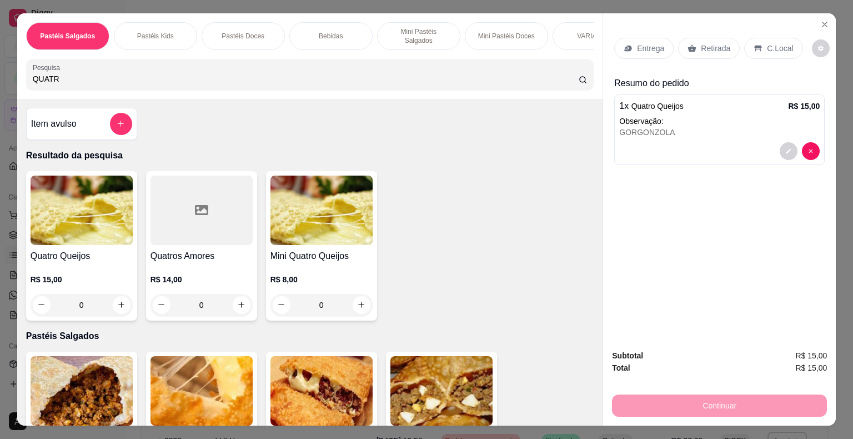
drag, startPoint x: 17, startPoint y: 85, endPoint x: 0, endPoint y: 92, distance: 17.9
click at [0, 94] on div "Pastéis Salgados Pastéis Kids Pastéis Doces Bebidas Mini Pastéis Salgados Mini …" at bounding box center [426, 219] width 853 height 439
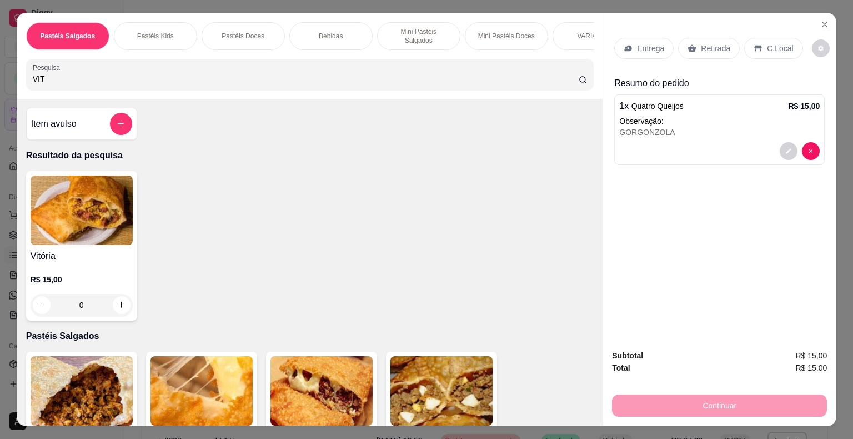
click at [67, 225] on img at bounding box center [82, 209] width 102 height 69
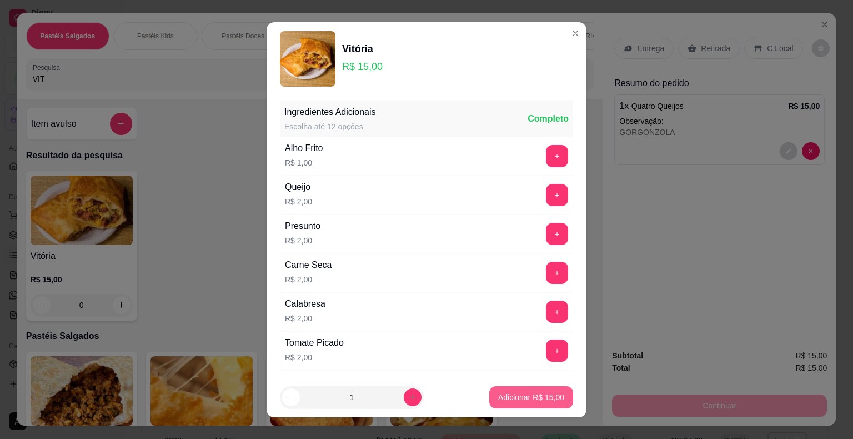
click at [516, 390] on button "Adicionar R$ 15,00" at bounding box center [531, 397] width 84 height 22
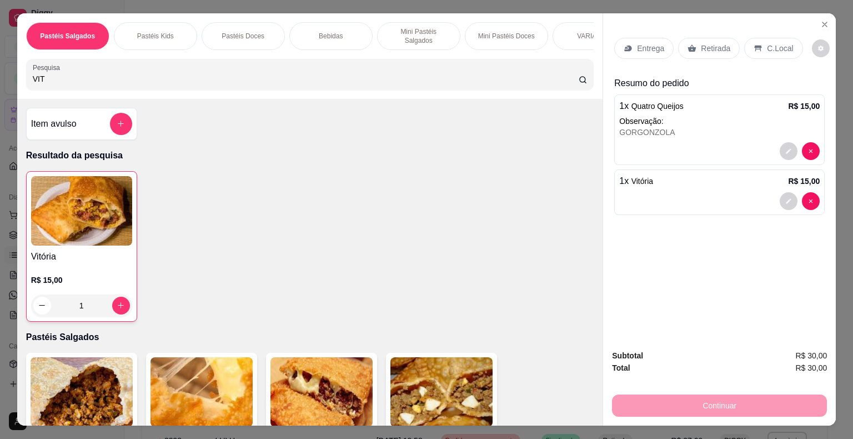
click at [714, 43] on p "Retirada" at bounding box center [715, 48] width 29 height 11
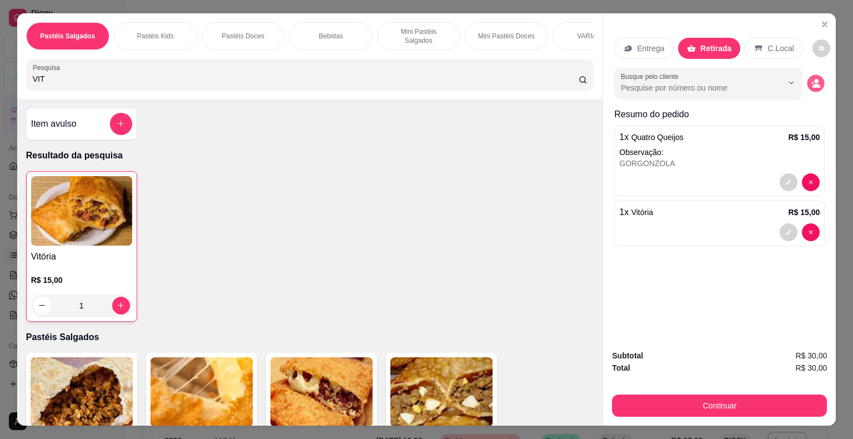
click at [811, 78] on icon "decrease-product-quantity" at bounding box center [815, 82] width 9 height 9
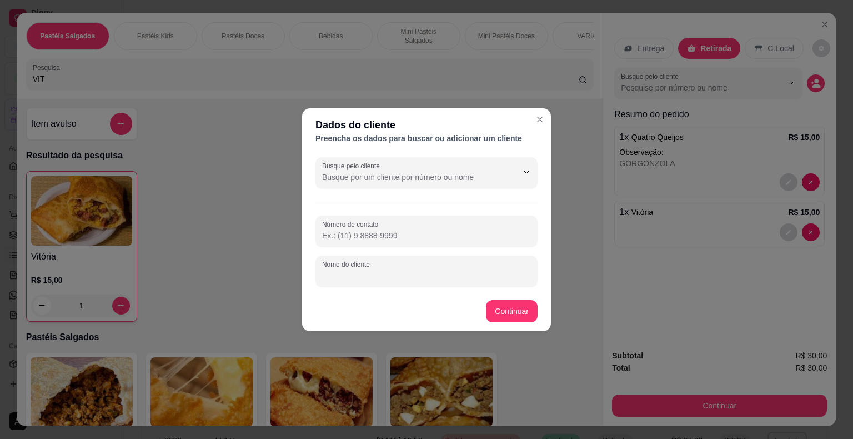
click at [350, 275] on input "Nome do cliente" at bounding box center [426, 275] width 209 height 11
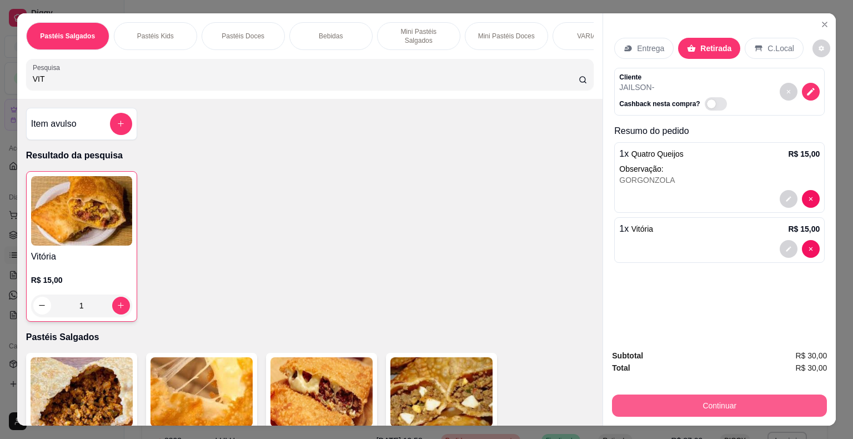
click at [639, 400] on button "Continuar" at bounding box center [719, 405] width 215 height 22
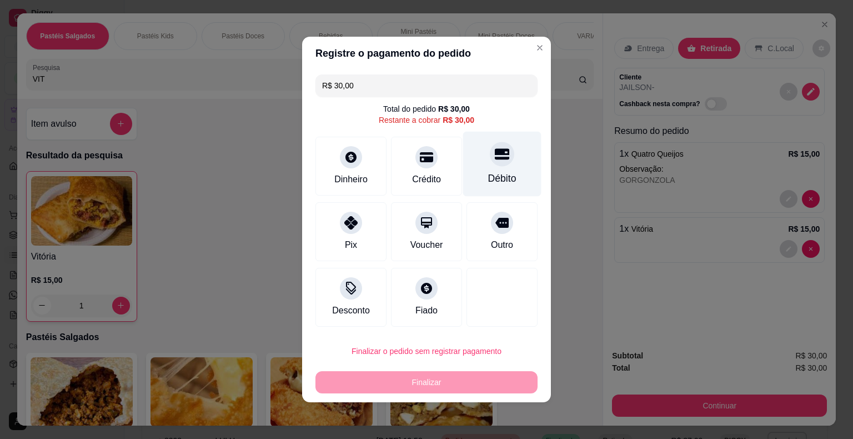
click at [502, 164] on div "Débito" at bounding box center [502, 164] width 78 height 65
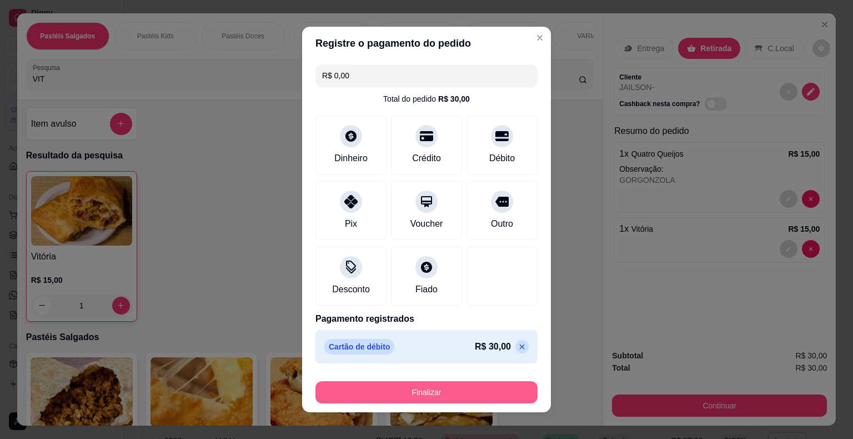
click at [425, 386] on button "Finalizar" at bounding box center [426, 392] width 222 height 22
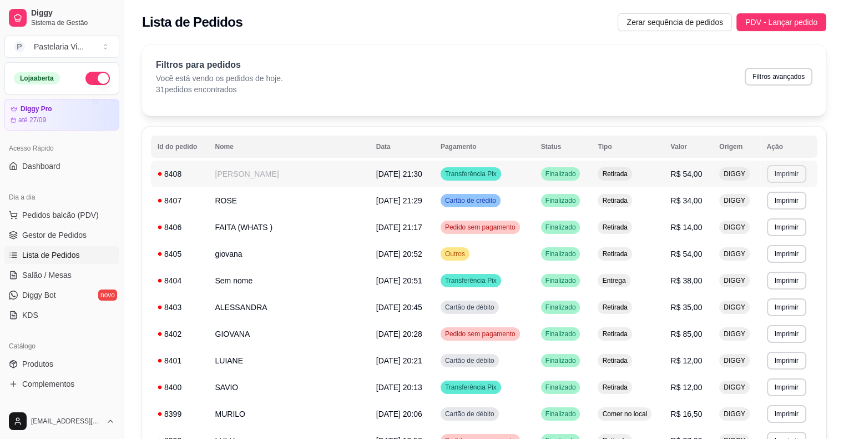
click at [793, 170] on button "Imprimir" at bounding box center [786, 174] width 39 height 18
click at [774, 212] on button "IMPRESSORA" at bounding box center [764, 213] width 80 height 18
click at [778, 170] on button "Imprimir" at bounding box center [786, 174] width 39 height 18
